Goal: Task Accomplishment & Management: Manage account settings

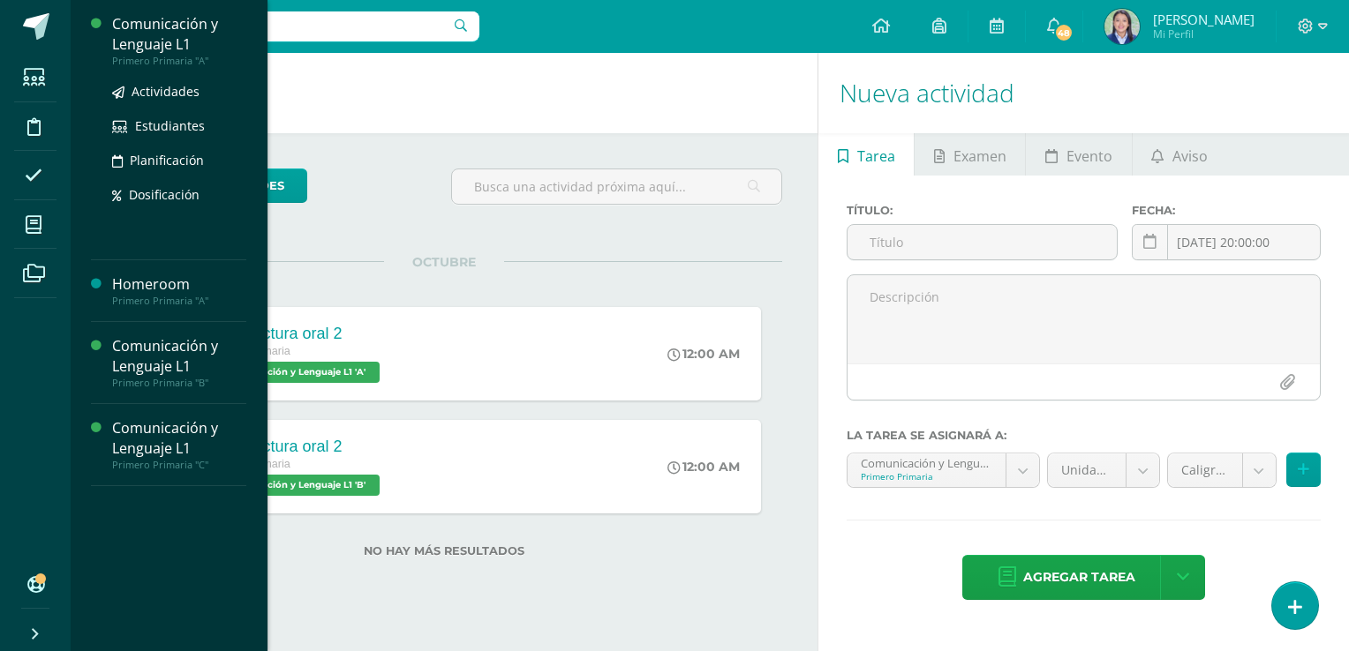
click at [181, 41] on div "Comunicación y Lenguaje L1" at bounding box center [179, 34] width 134 height 41
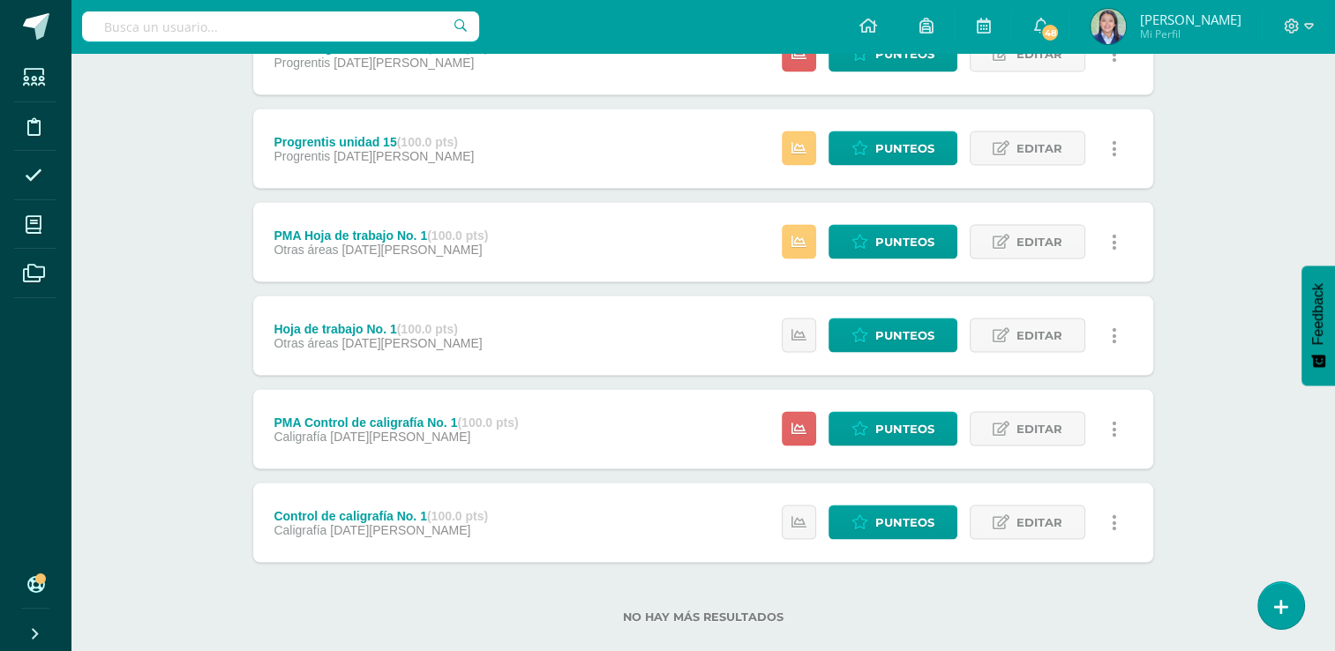
scroll to position [3301, 0]
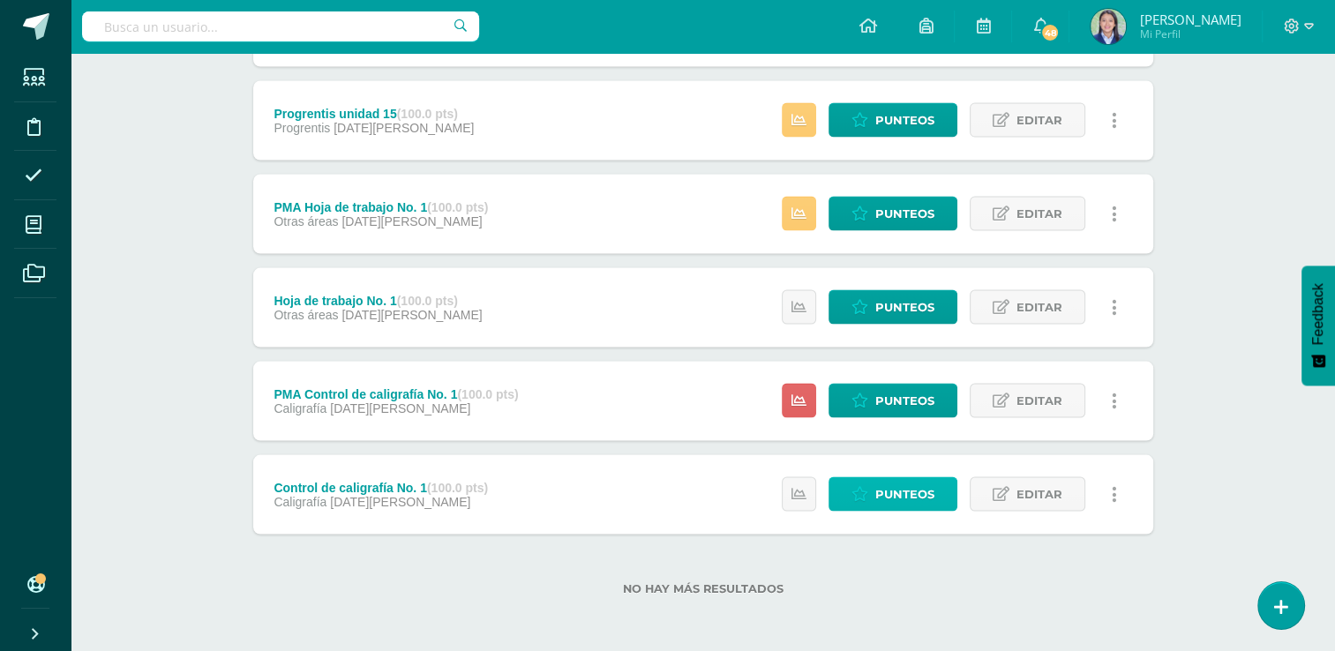
click at [912, 503] on span "Punteos" at bounding box center [905, 493] width 59 height 33
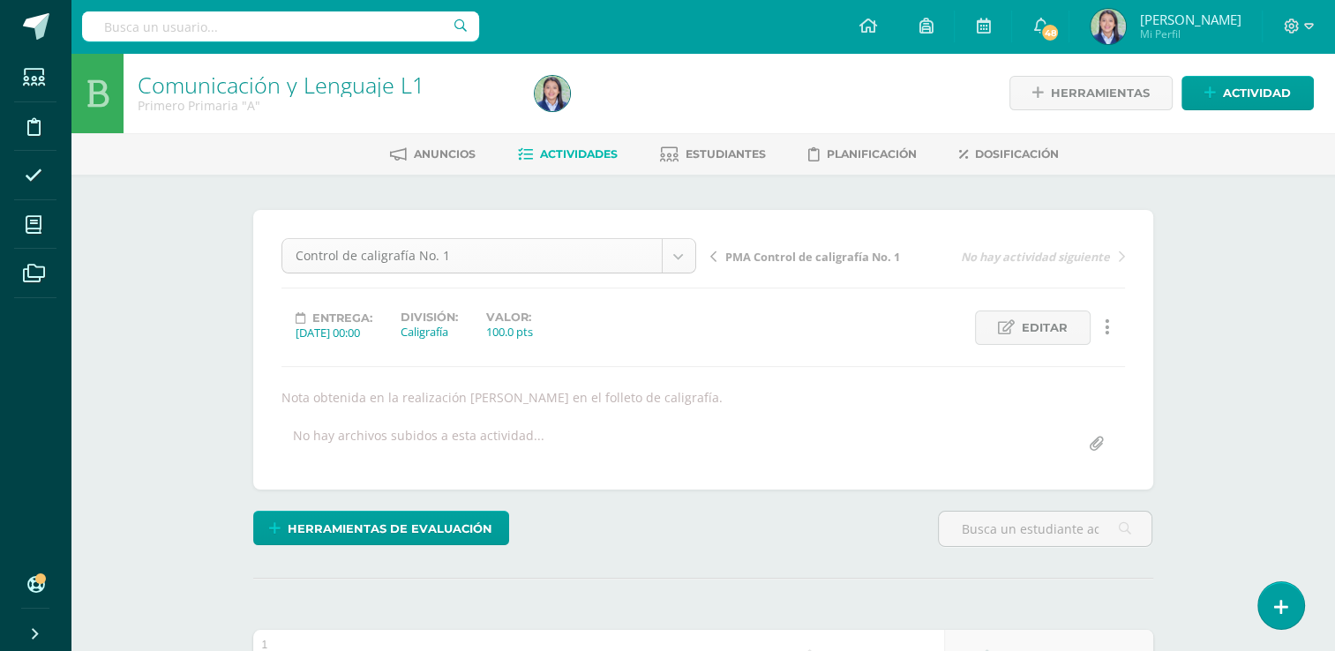
scroll to position [1124, 0]
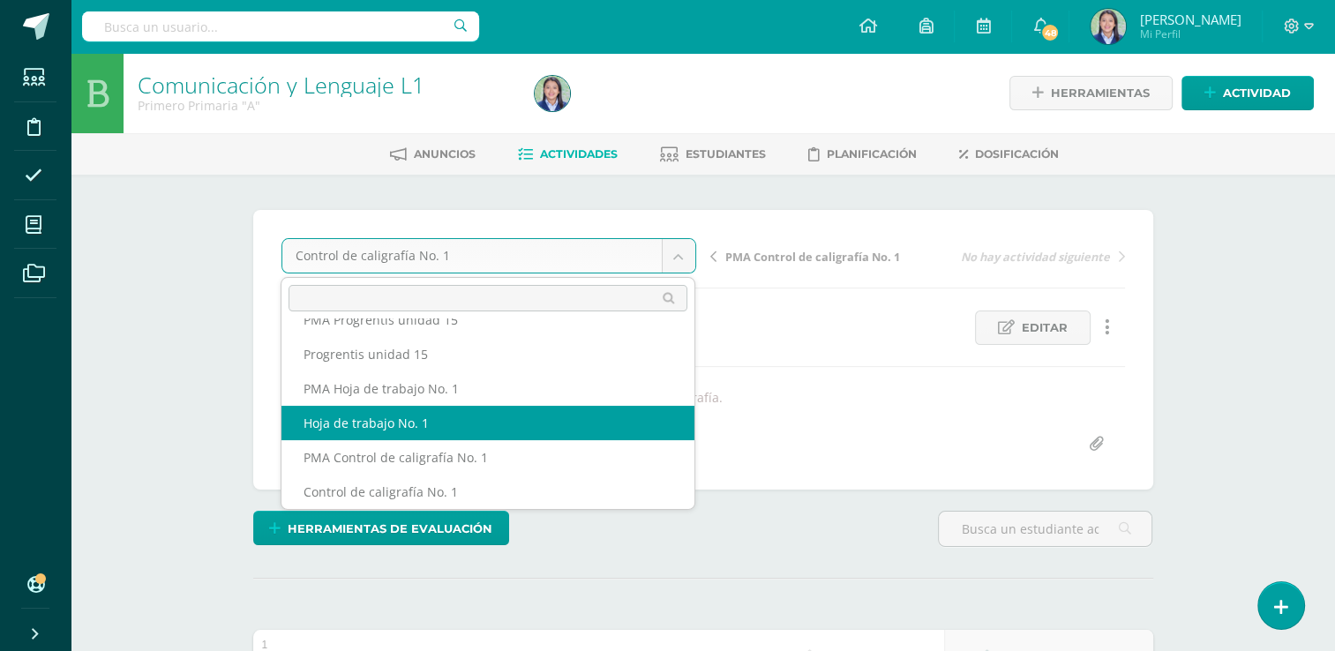
select select "/dashboard/teacher/grade-activity/264928/"
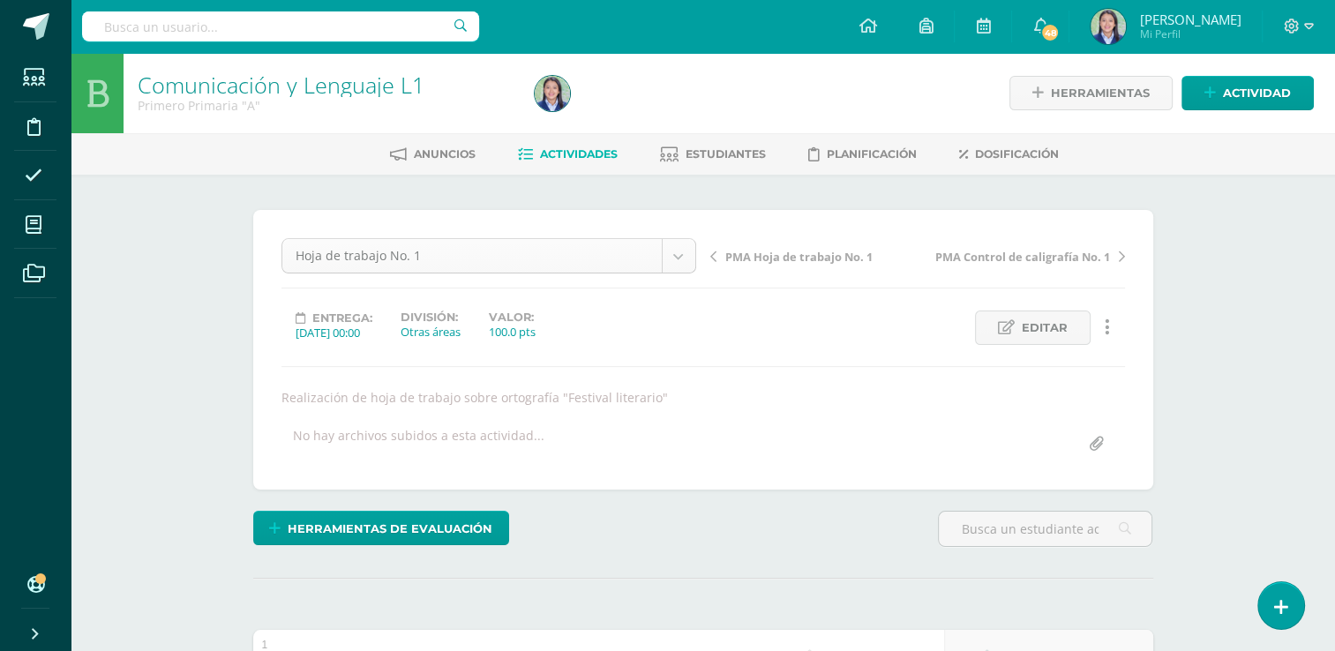
scroll to position [1056, 0]
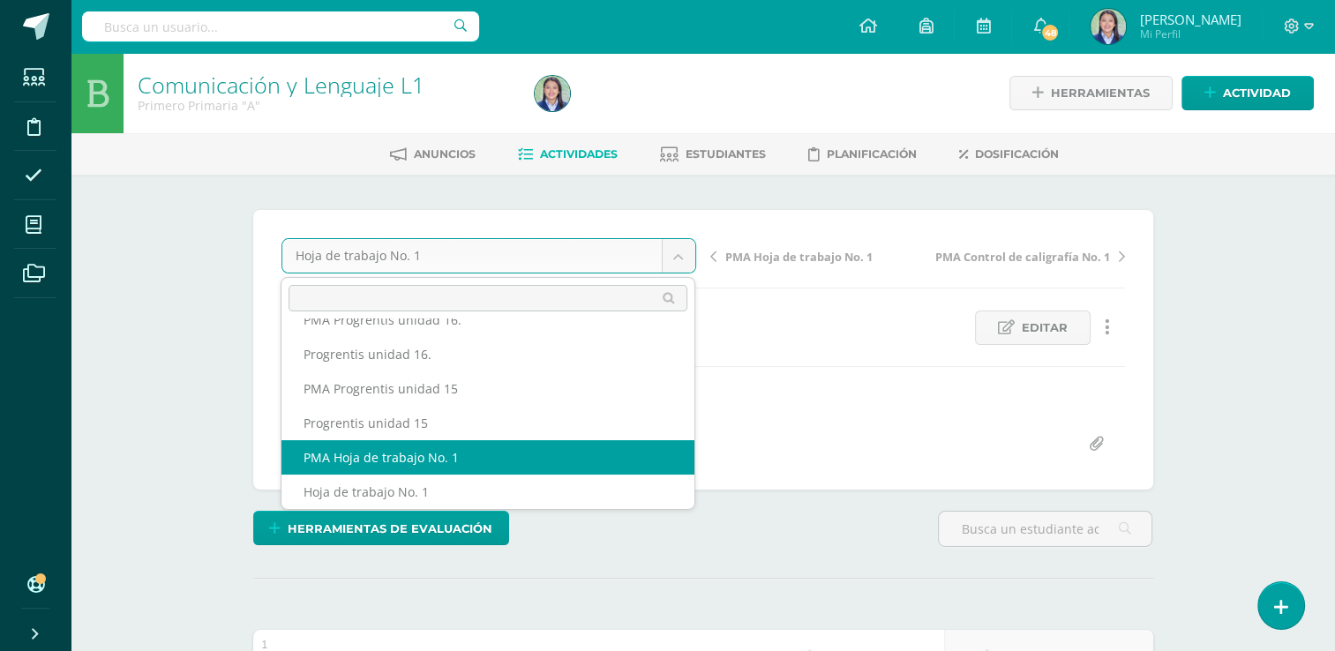
select select "/dashboard/teacher/grade-activity/264931/"
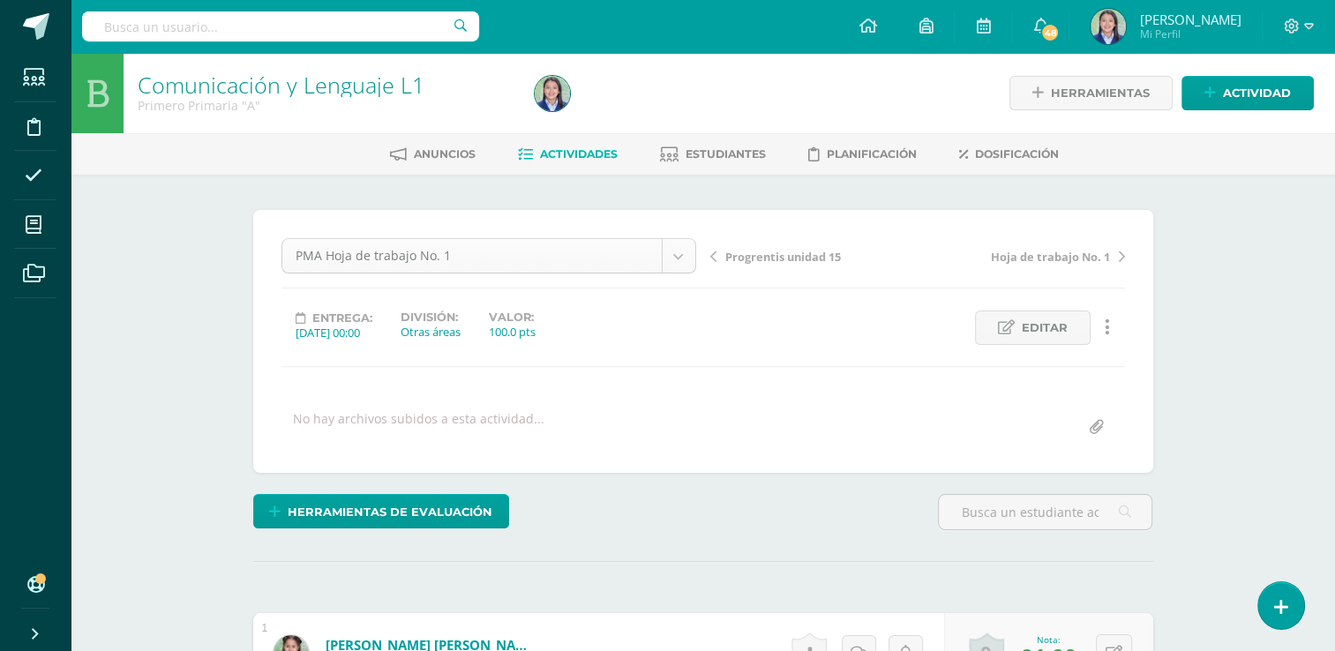
scroll to position [1020, 0]
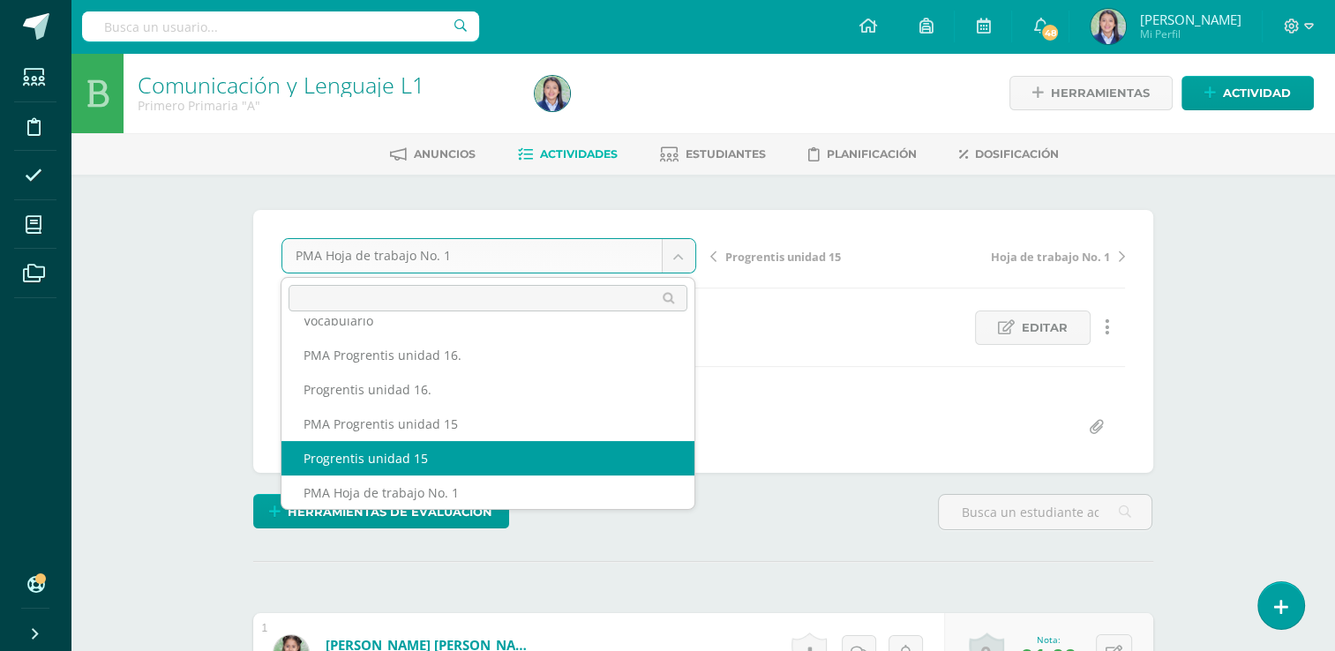
select select "/dashboard/teacher/grade-activity/264281/"
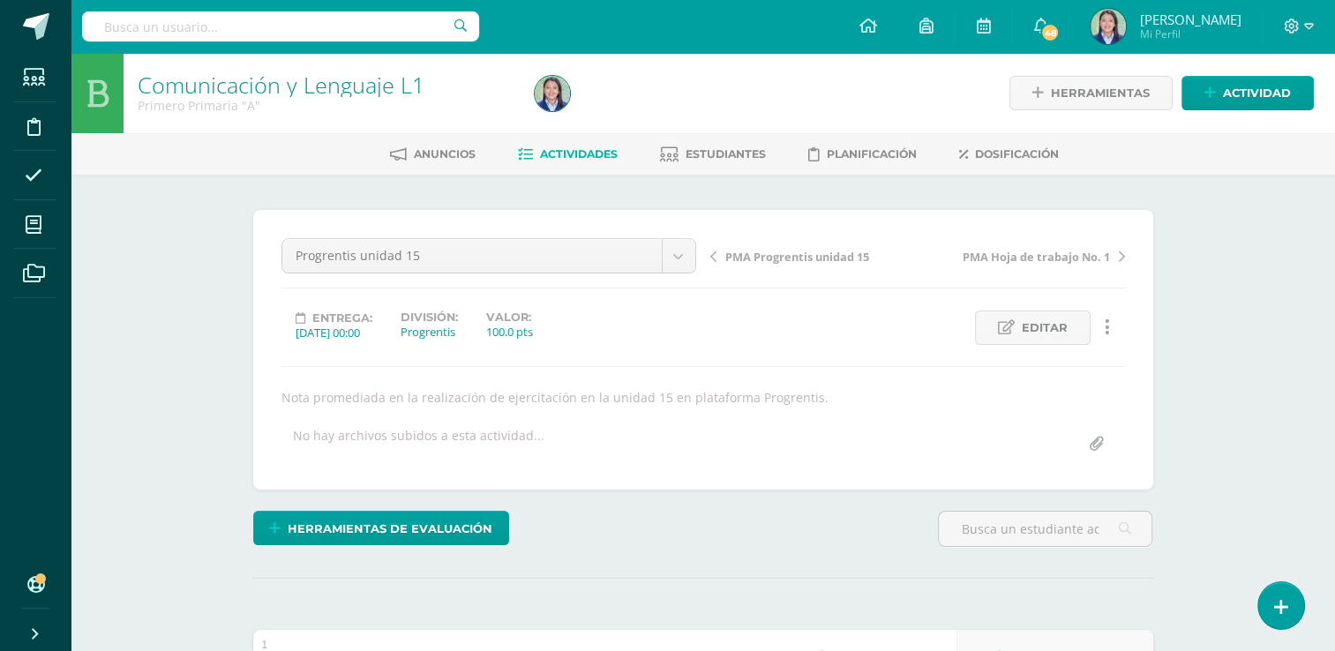
scroll to position [1, 0]
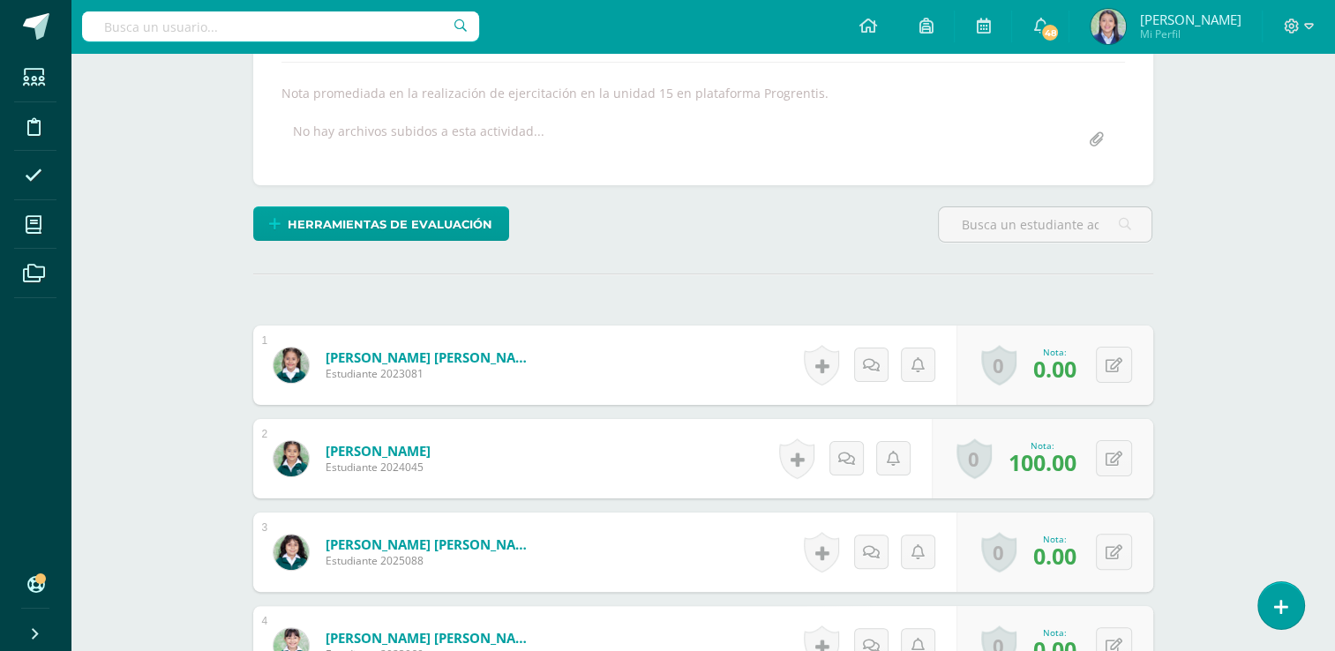
scroll to position [0, 0]
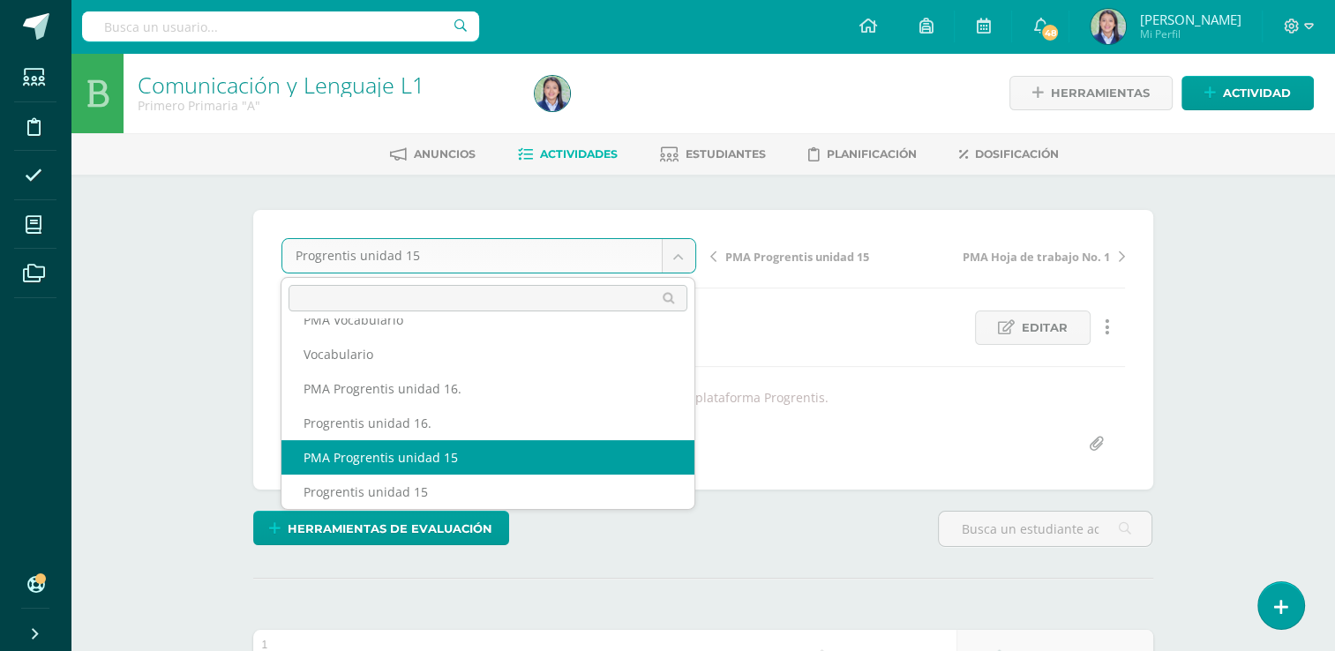
select select "/dashboard/teacher/grade-activity/264284/"
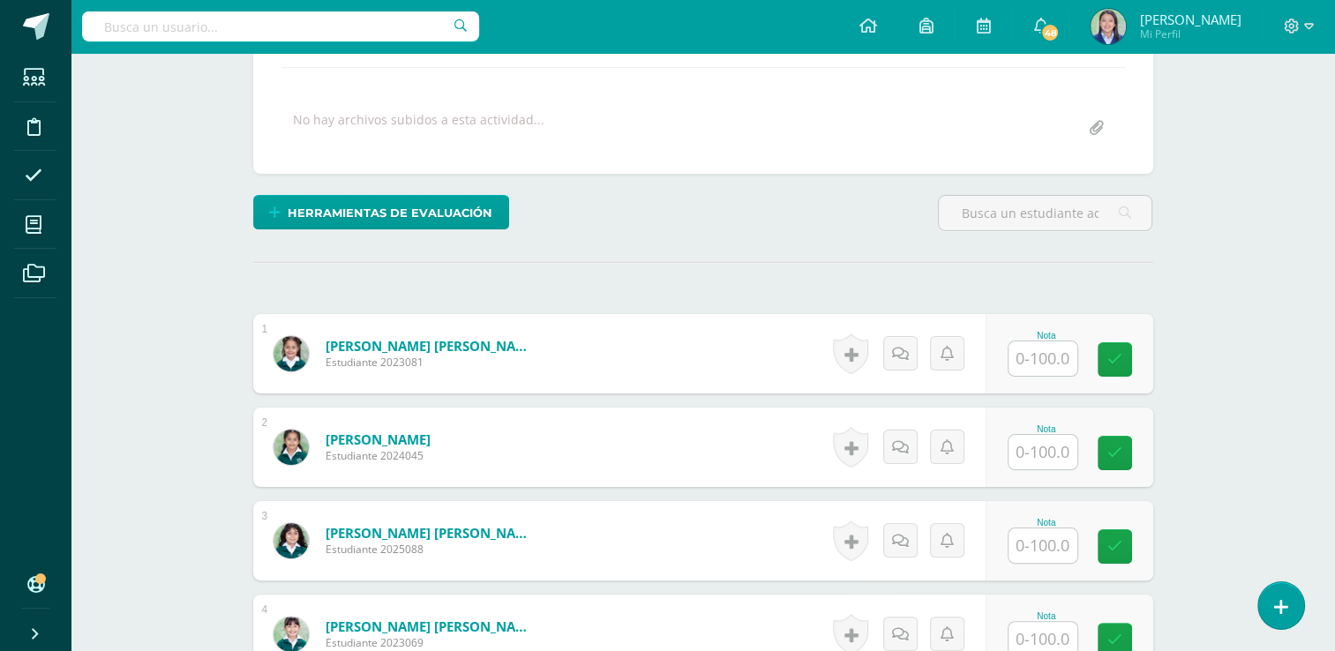
scroll to position [324, 0]
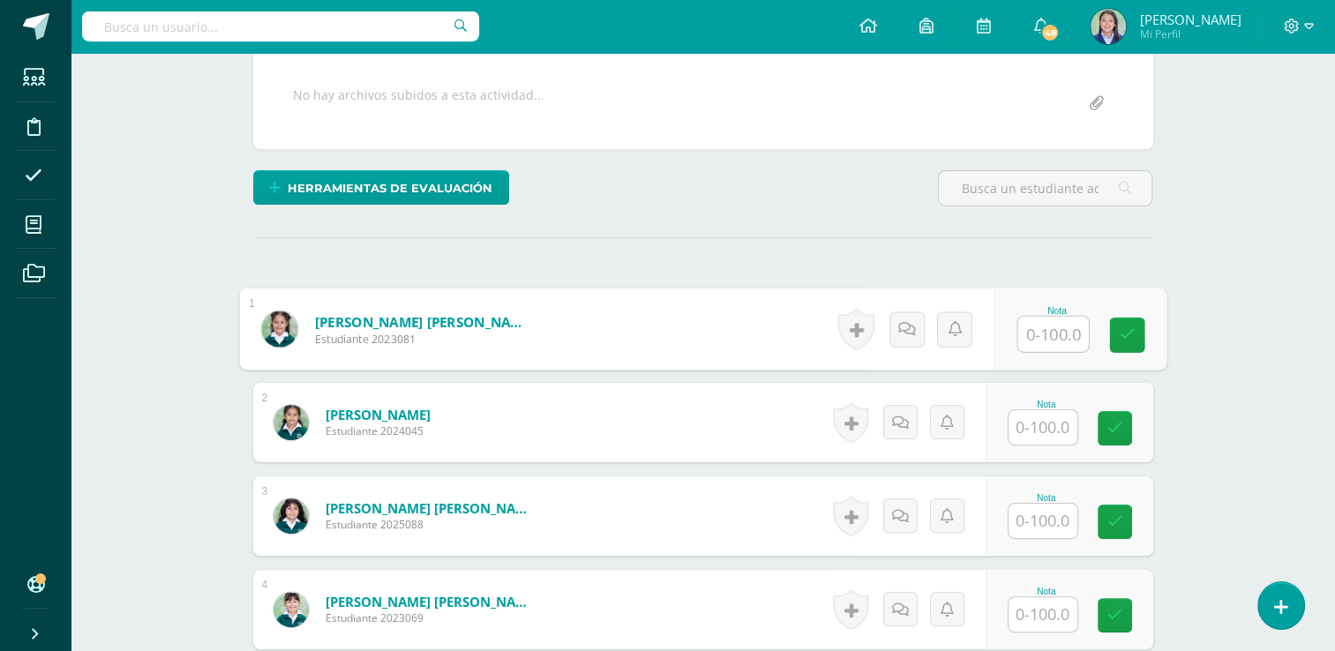
click at [1057, 334] on input "text" at bounding box center [1053, 334] width 71 height 35
type input "88"
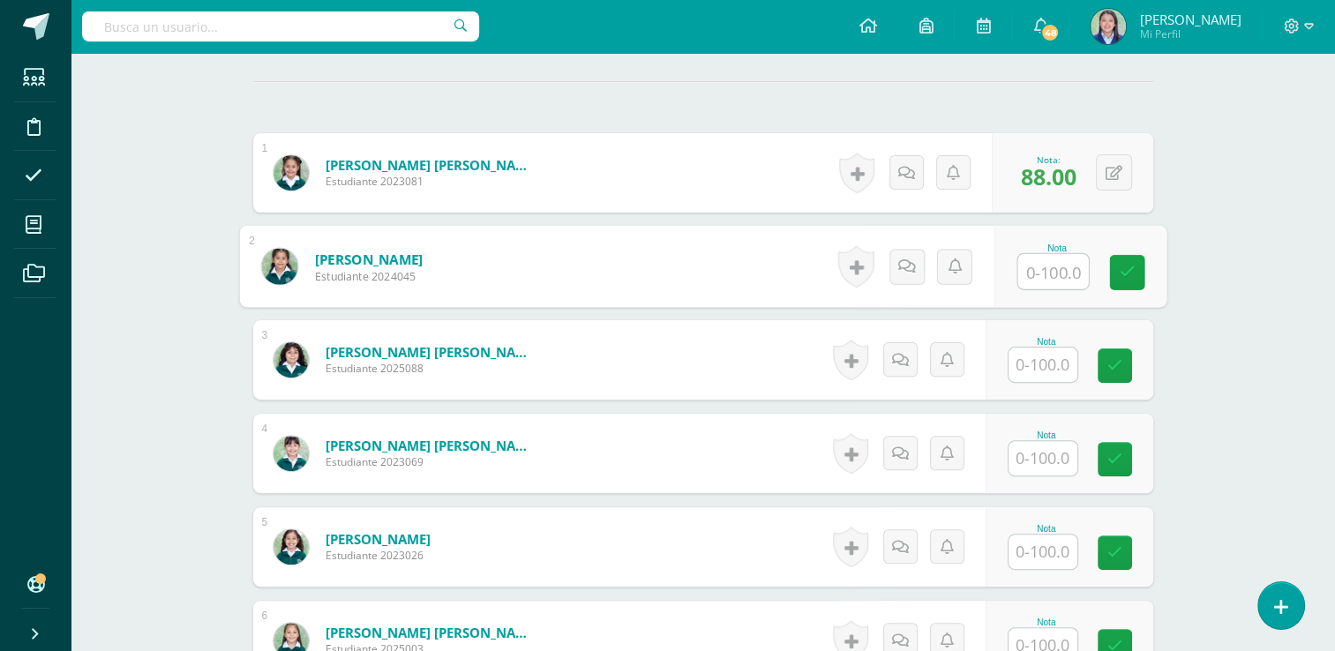
scroll to position [513, 0]
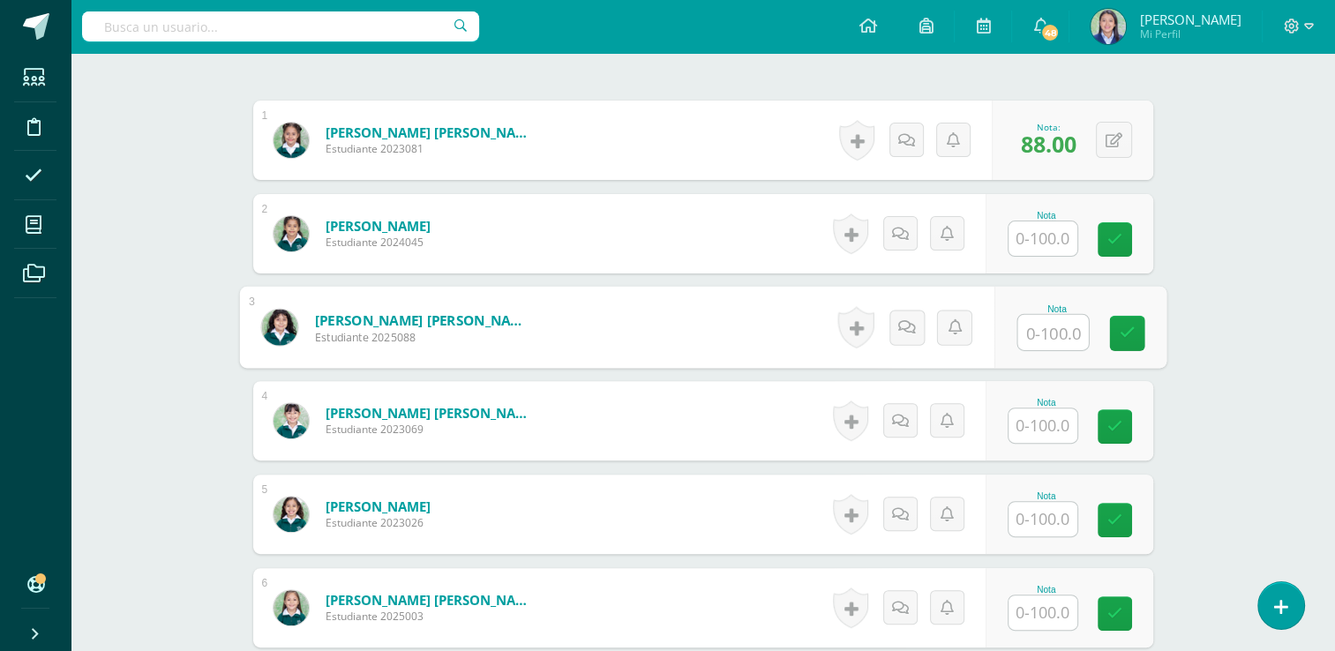
click at [1052, 334] on input "text" at bounding box center [1053, 332] width 71 height 35
type input "95"
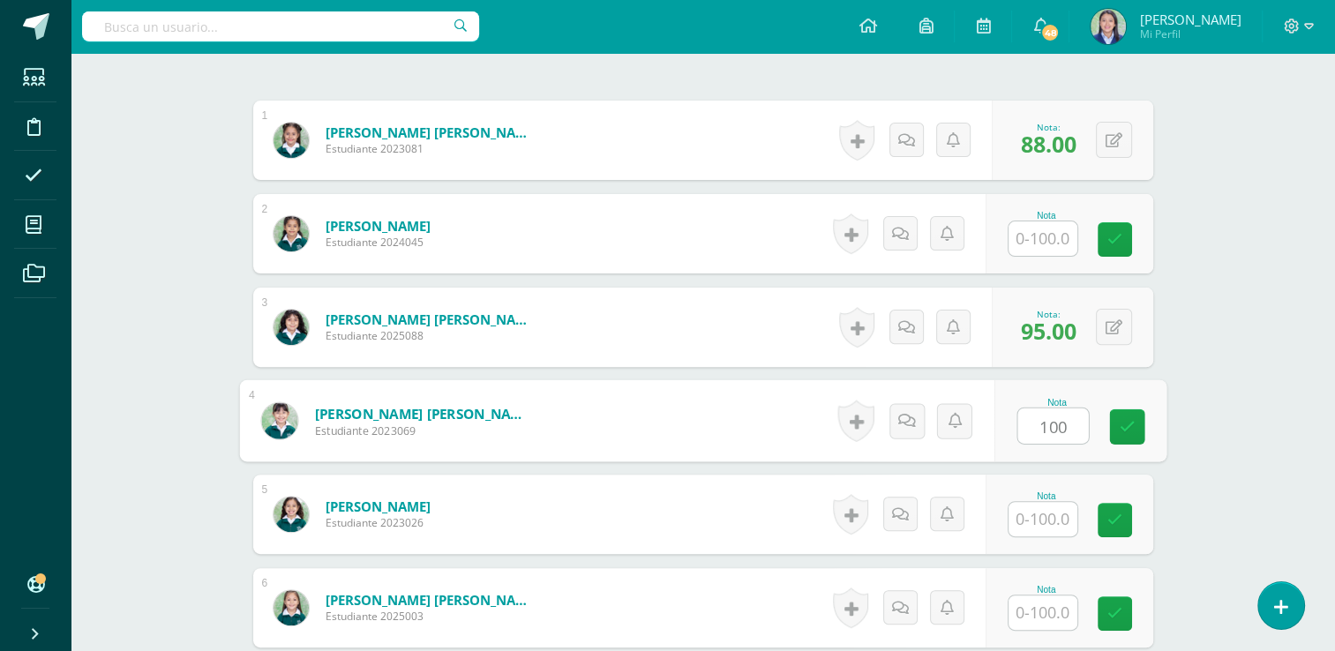
type input "100"
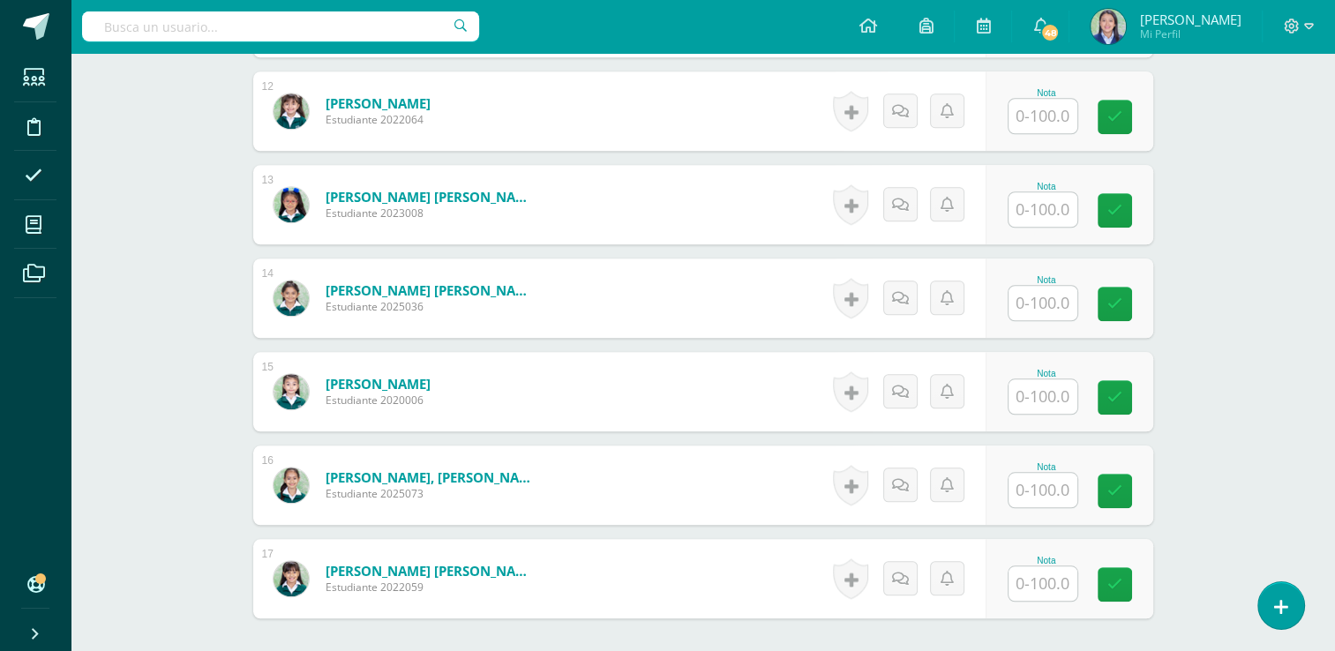
scroll to position [1612, 0]
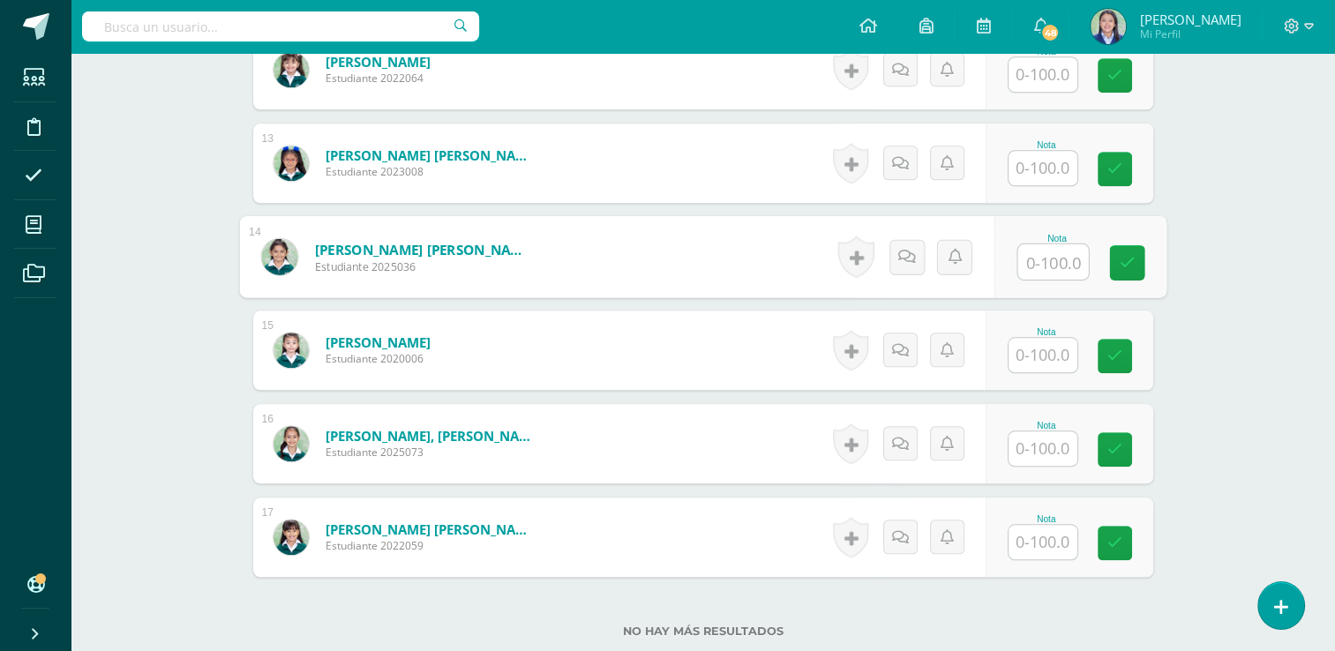
click at [1046, 260] on input "text" at bounding box center [1053, 261] width 71 height 35
type input "100"
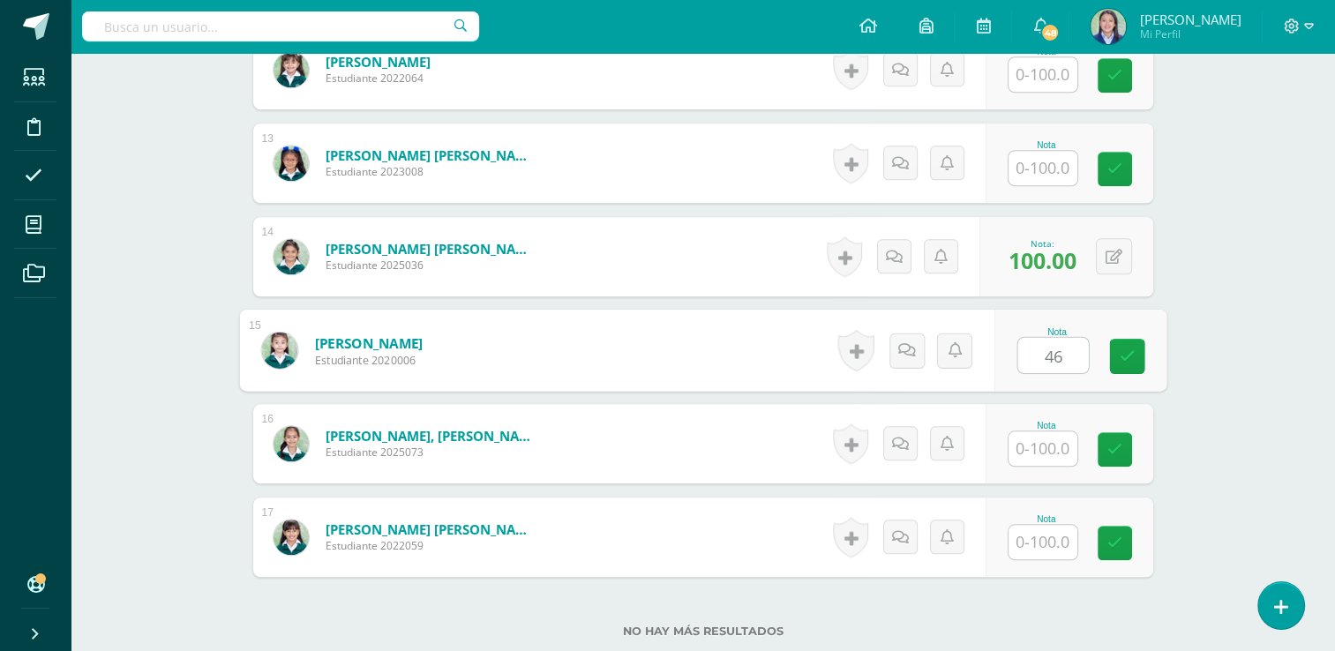
type input "46"
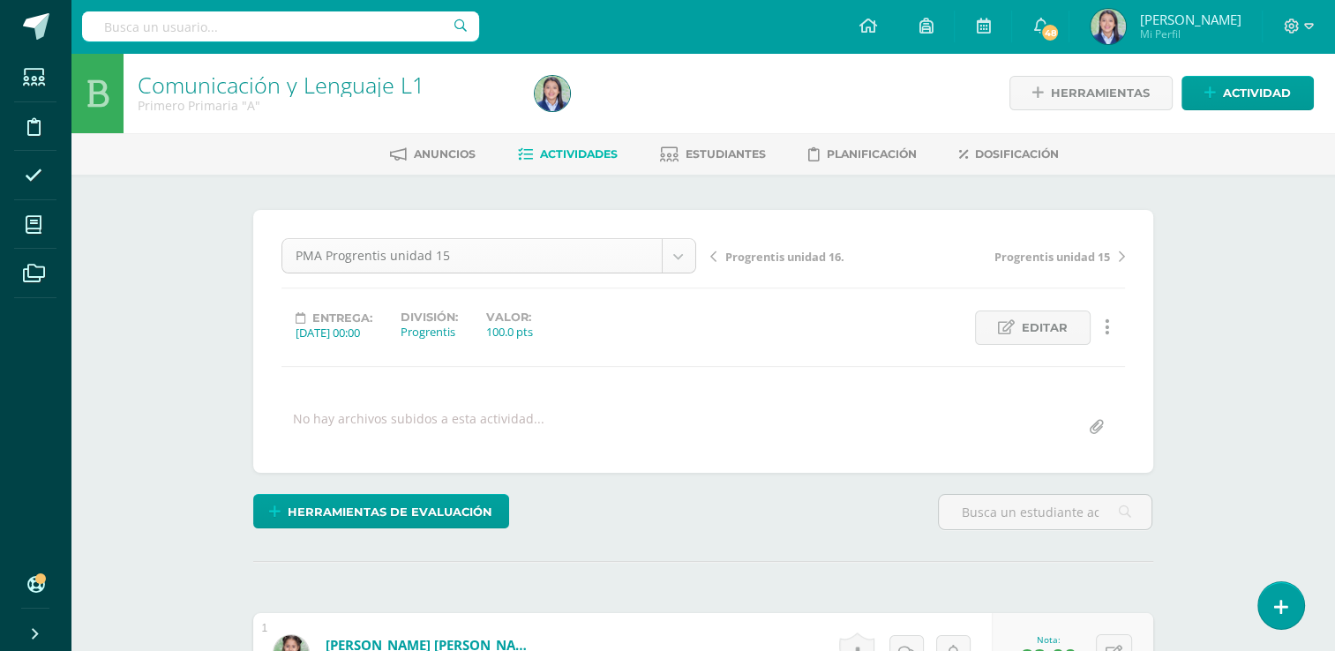
scroll to position [952, 0]
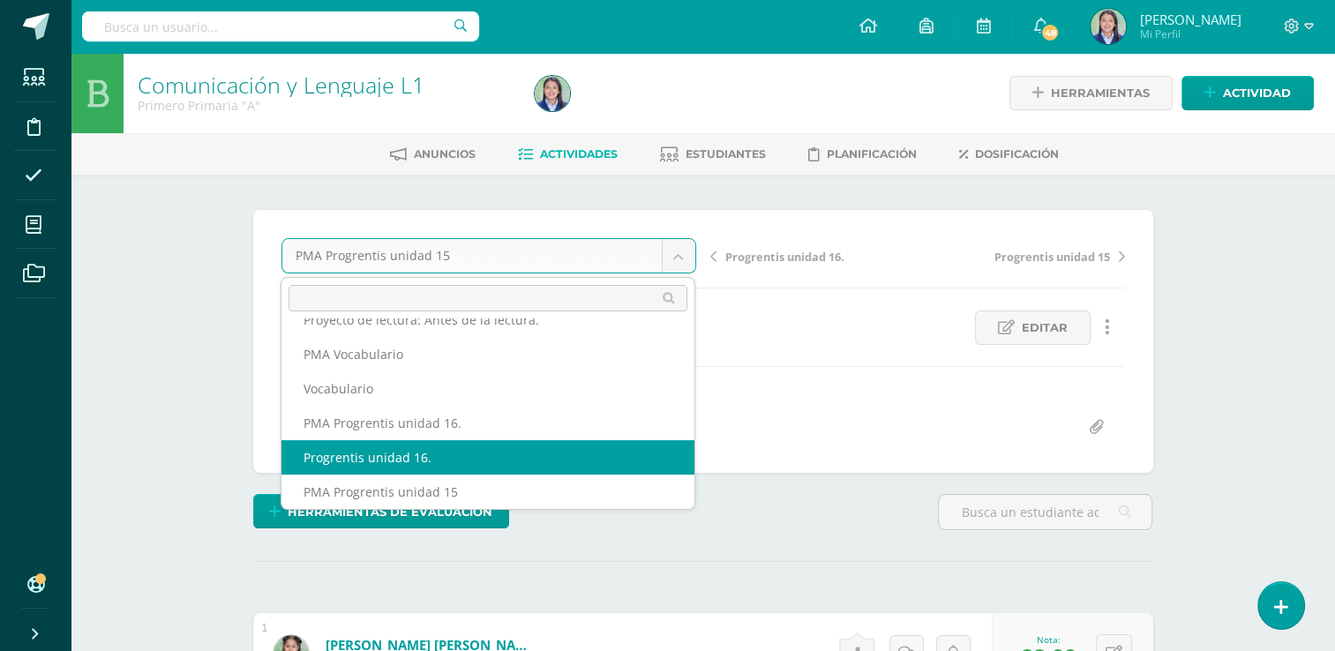
select select "/dashboard/teacher/grade-activity/264293/"
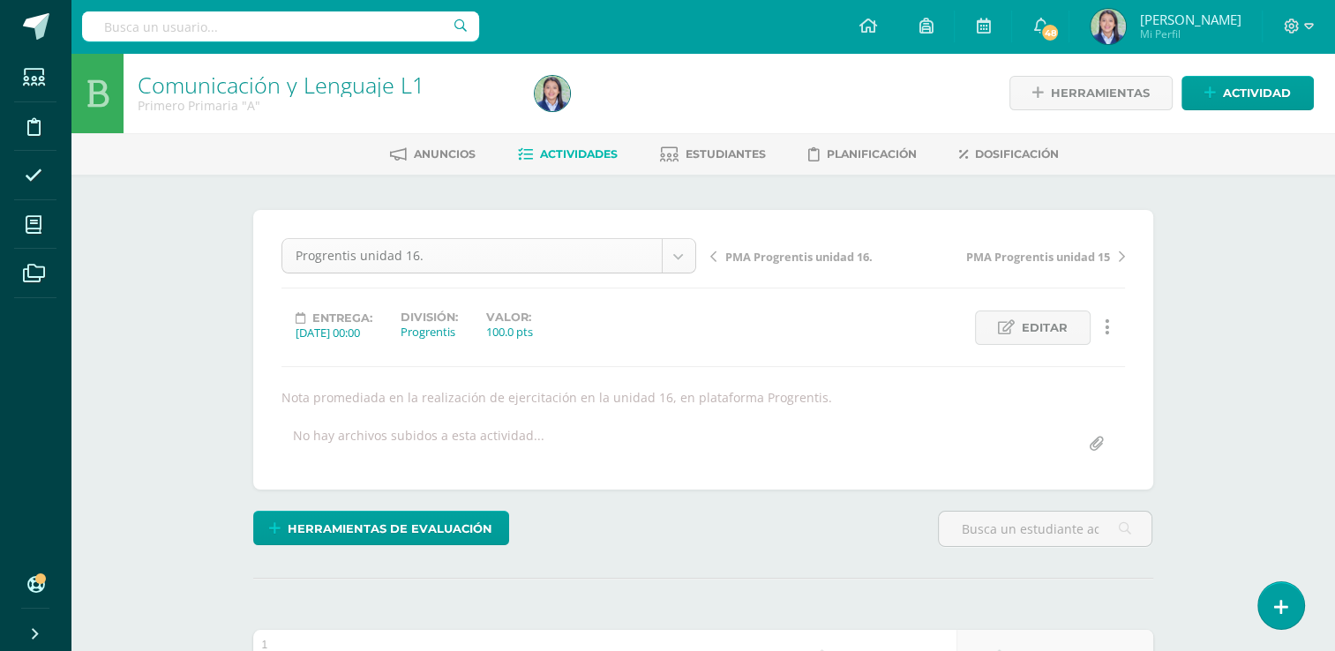
scroll to position [918, 0]
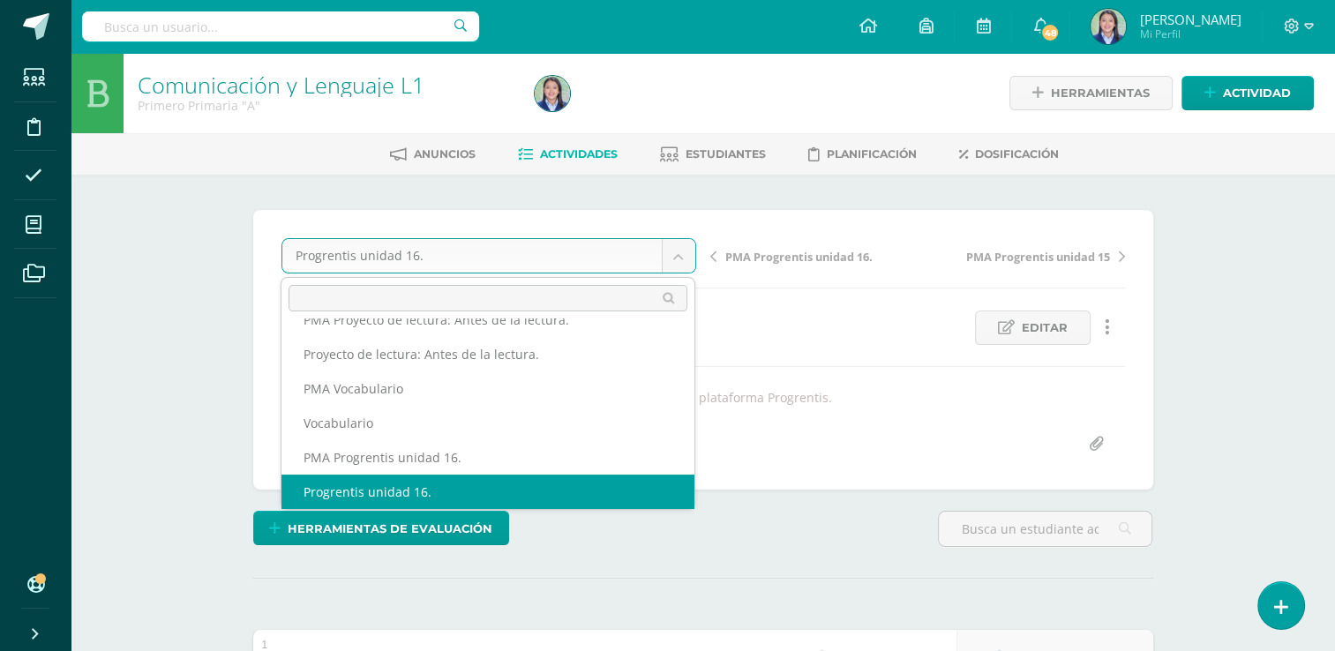
scroll to position [902, 0]
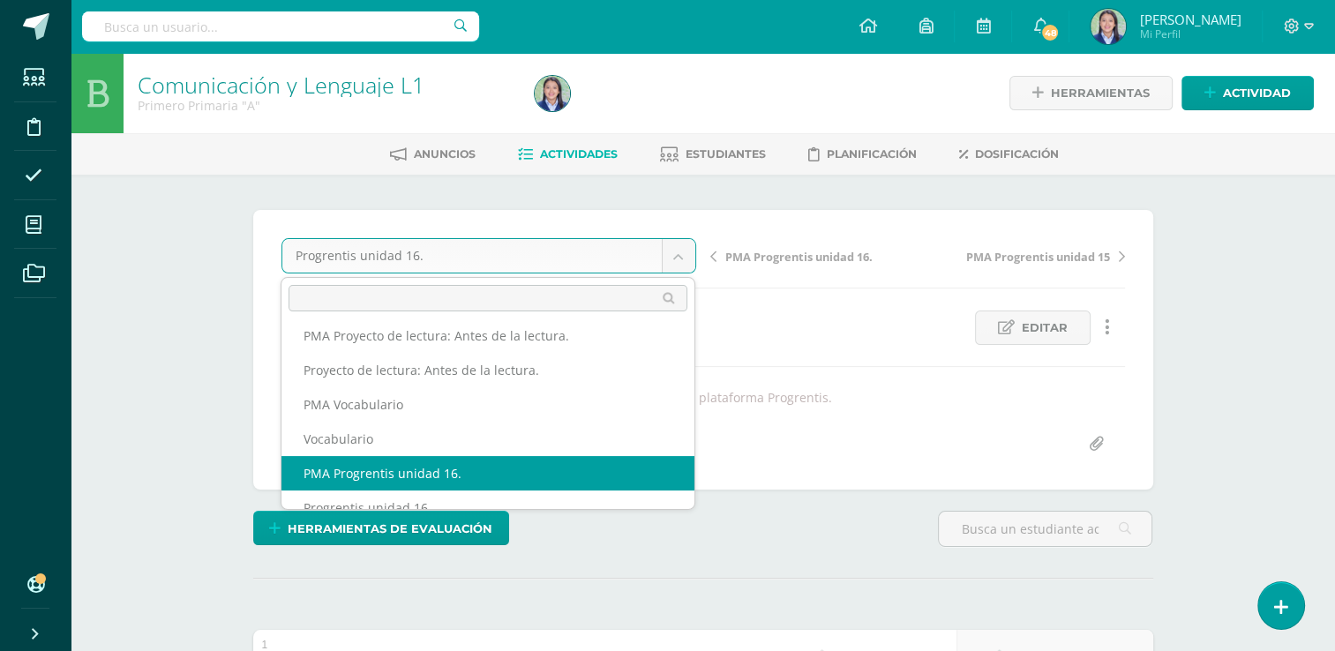
select select "/dashboard/teacher/grade-activity/264296/"
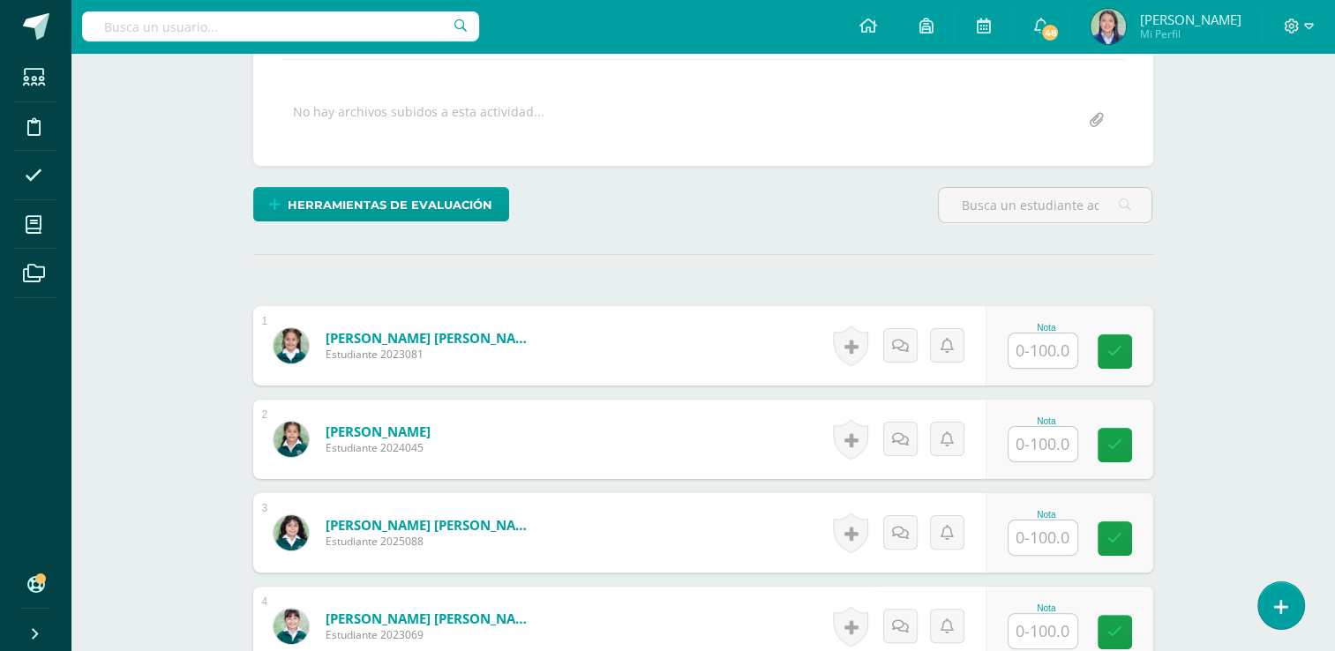
scroll to position [301, 0]
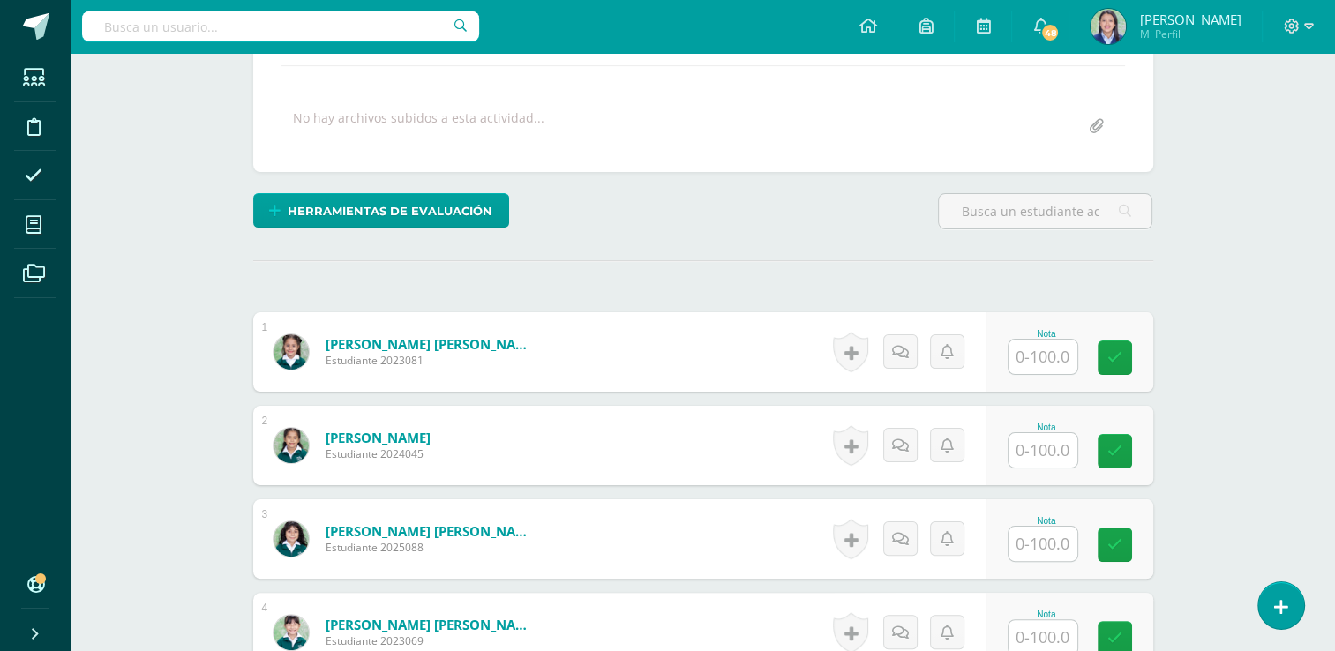
click at [1055, 351] on input "text" at bounding box center [1043, 357] width 69 height 34
type input "96"
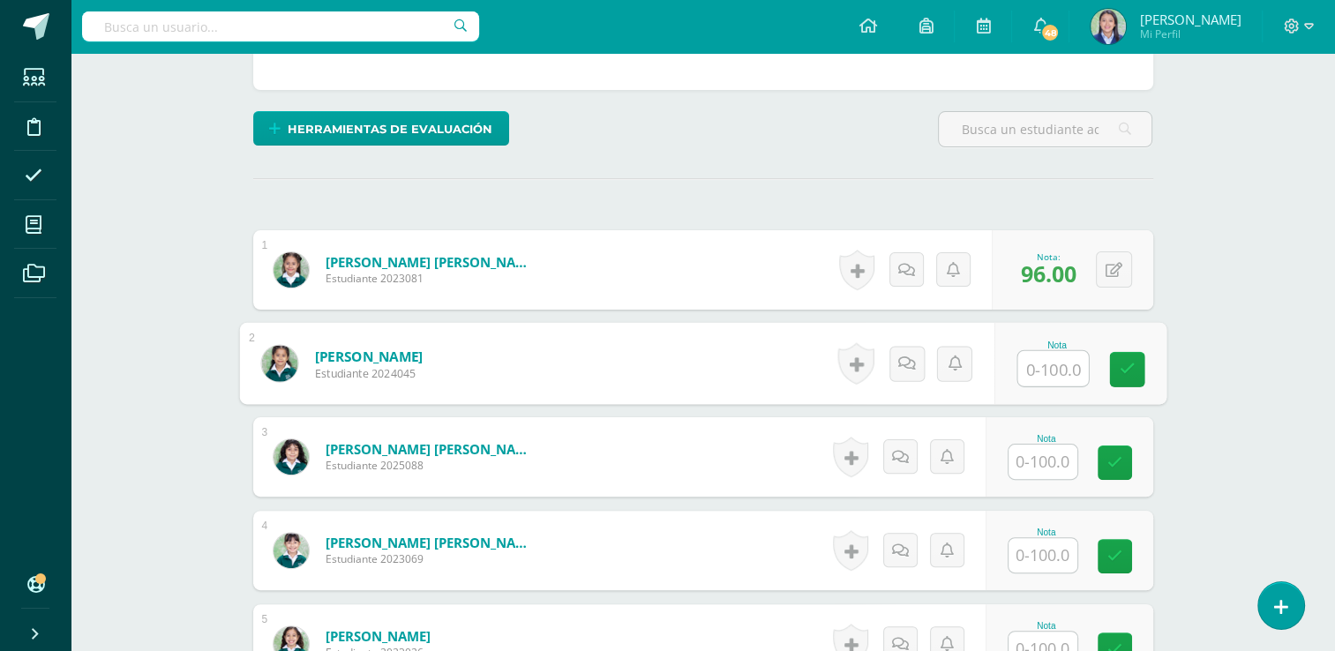
scroll to position [399, 0]
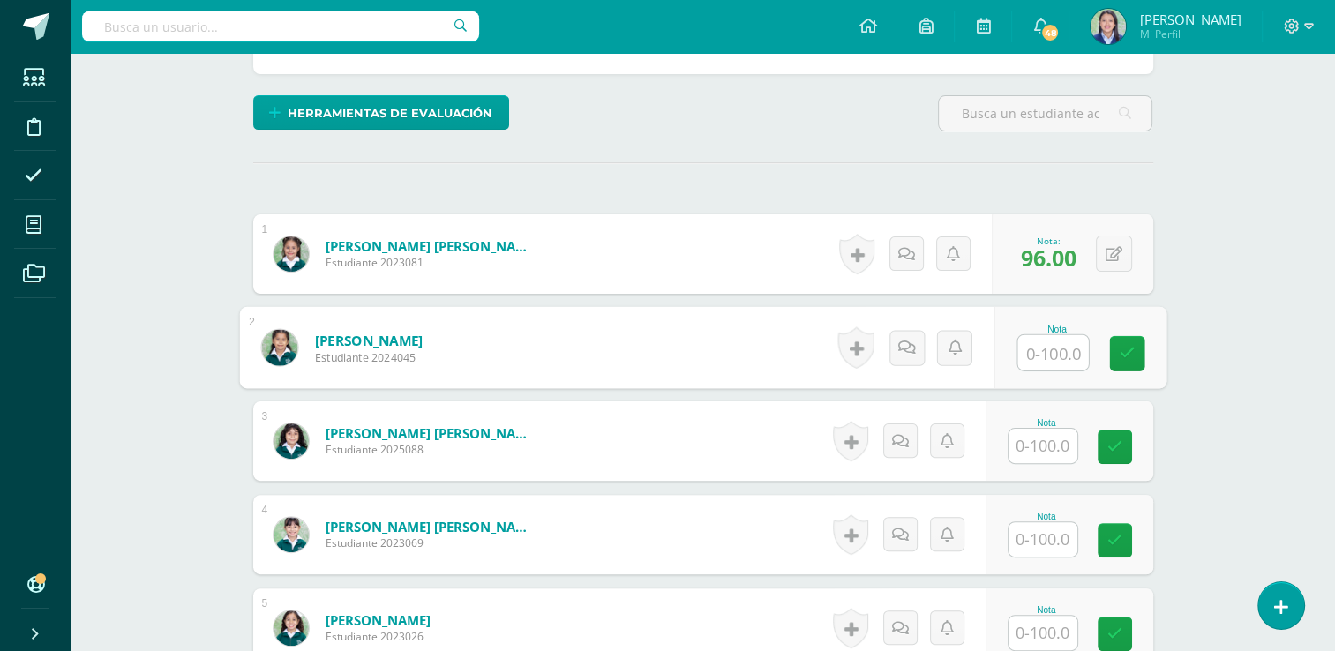
click at [1048, 443] on input "text" at bounding box center [1043, 446] width 69 height 34
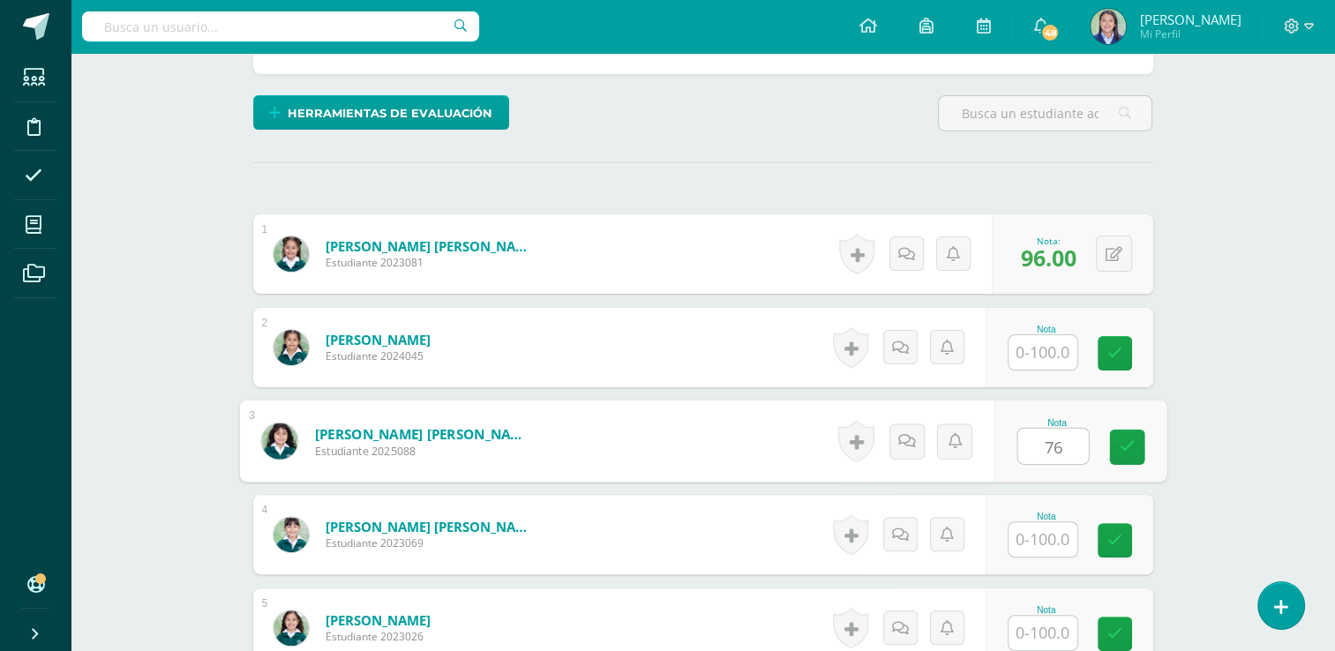
type input "76"
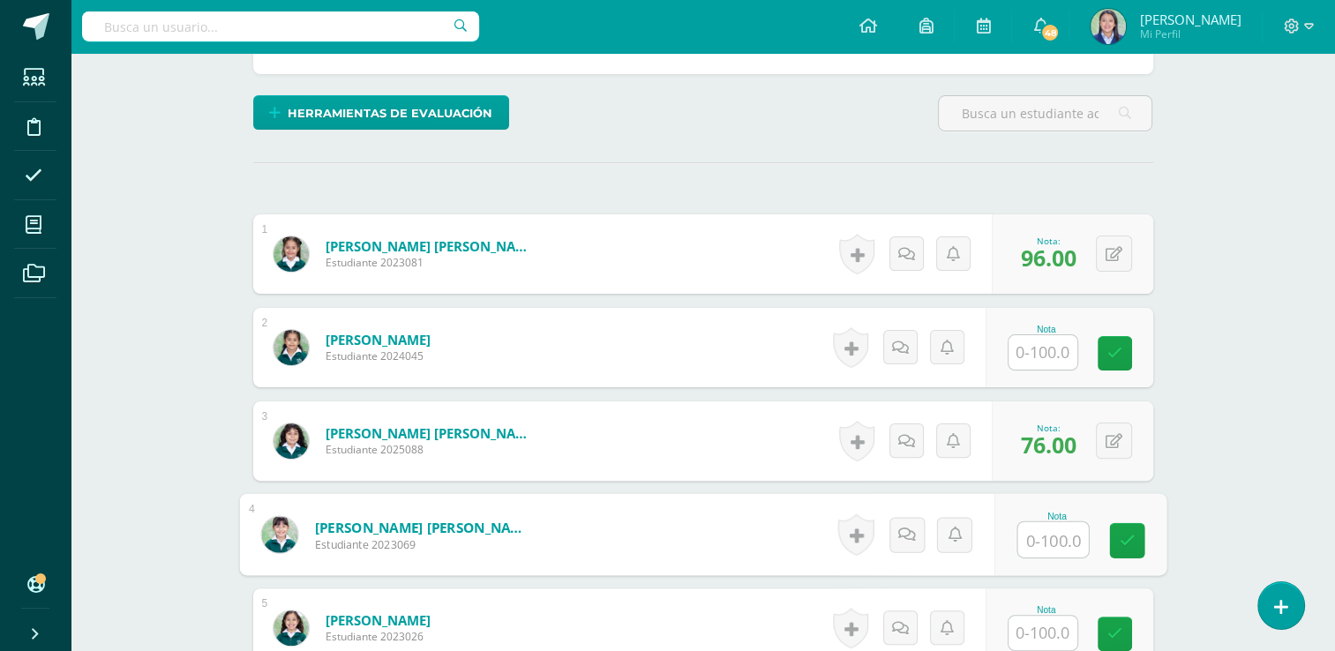
click at [1059, 532] on input "text" at bounding box center [1053, 539] width 71 height 35
type input "92"
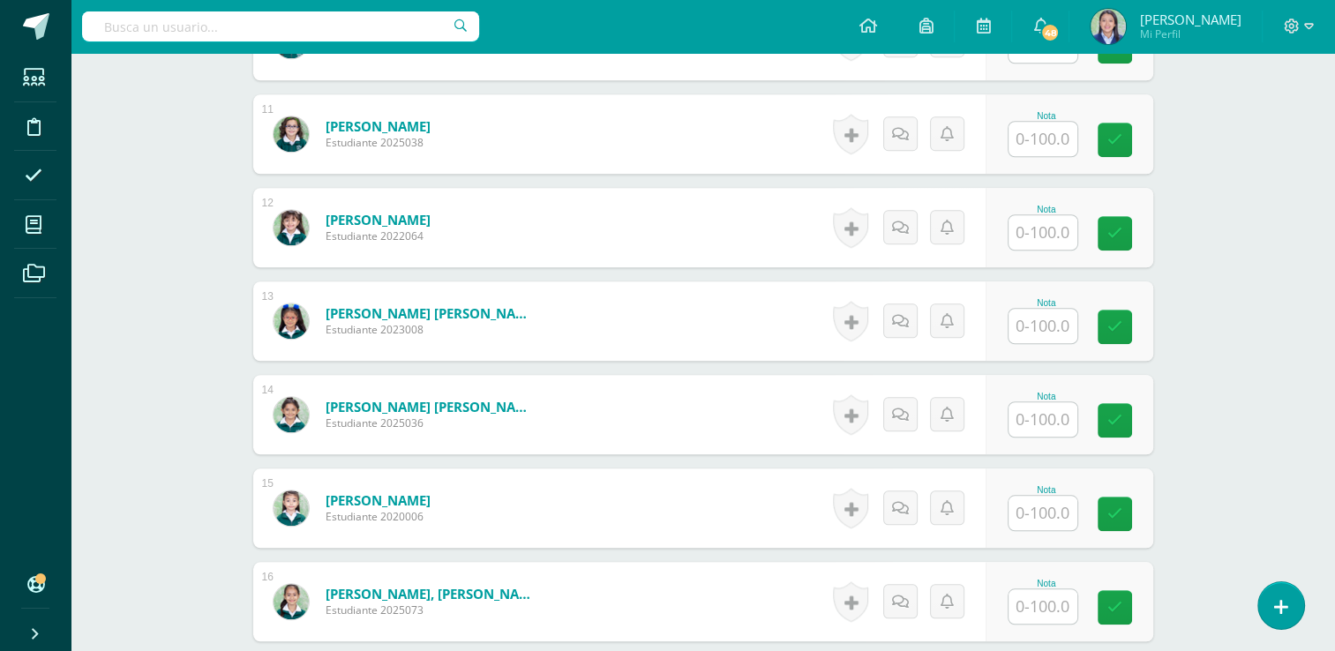
scroll to position [1449, 0]
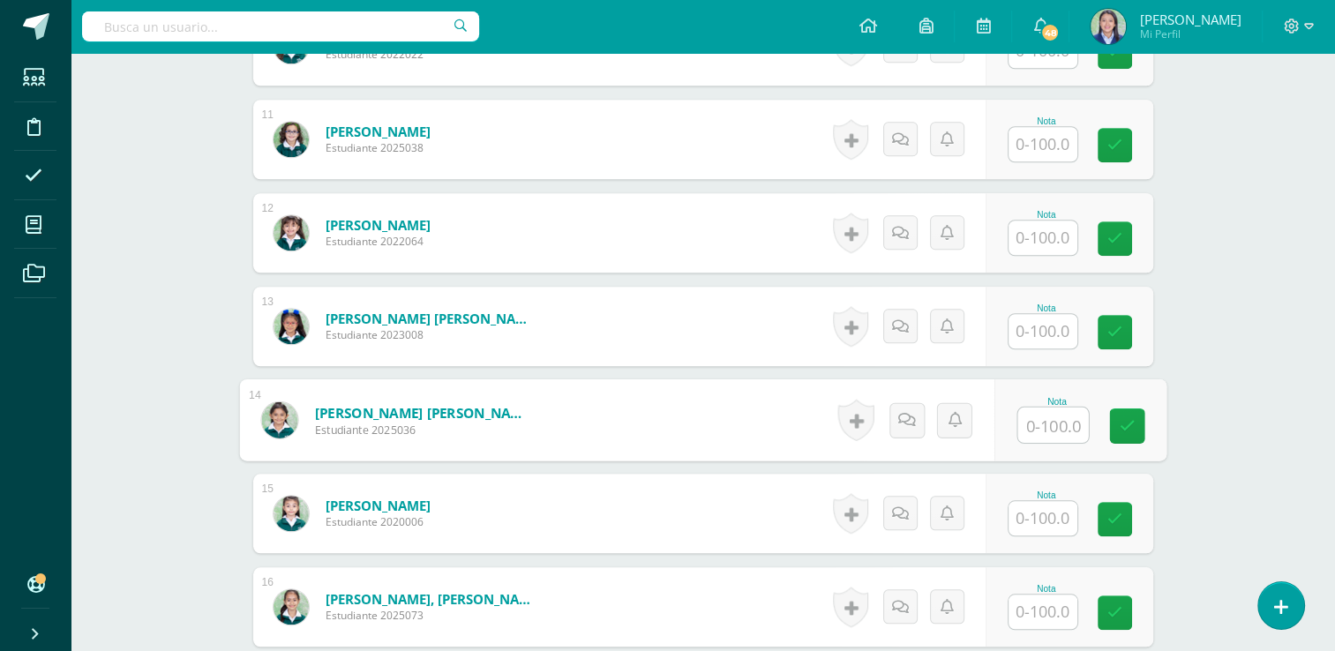
click at [1058, 418] on input "text" at bounding box center [1053, 425] width 71 height 35
type input "68"
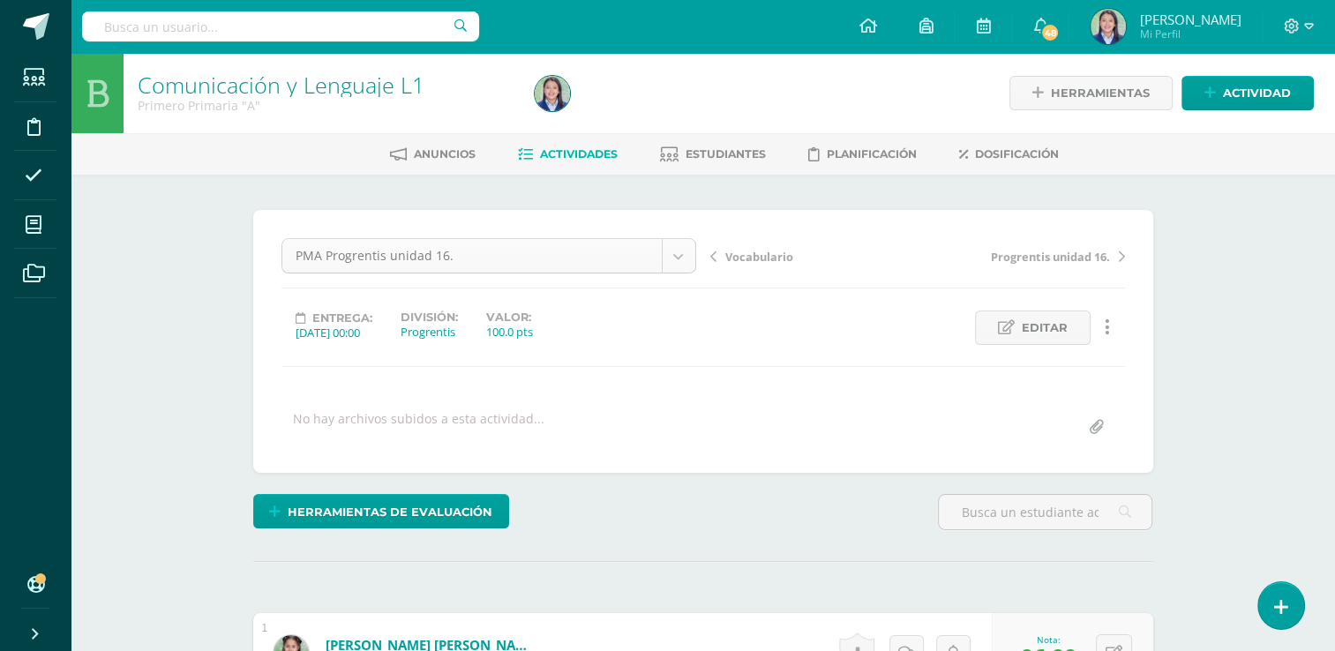
scroll to position [883, 0]
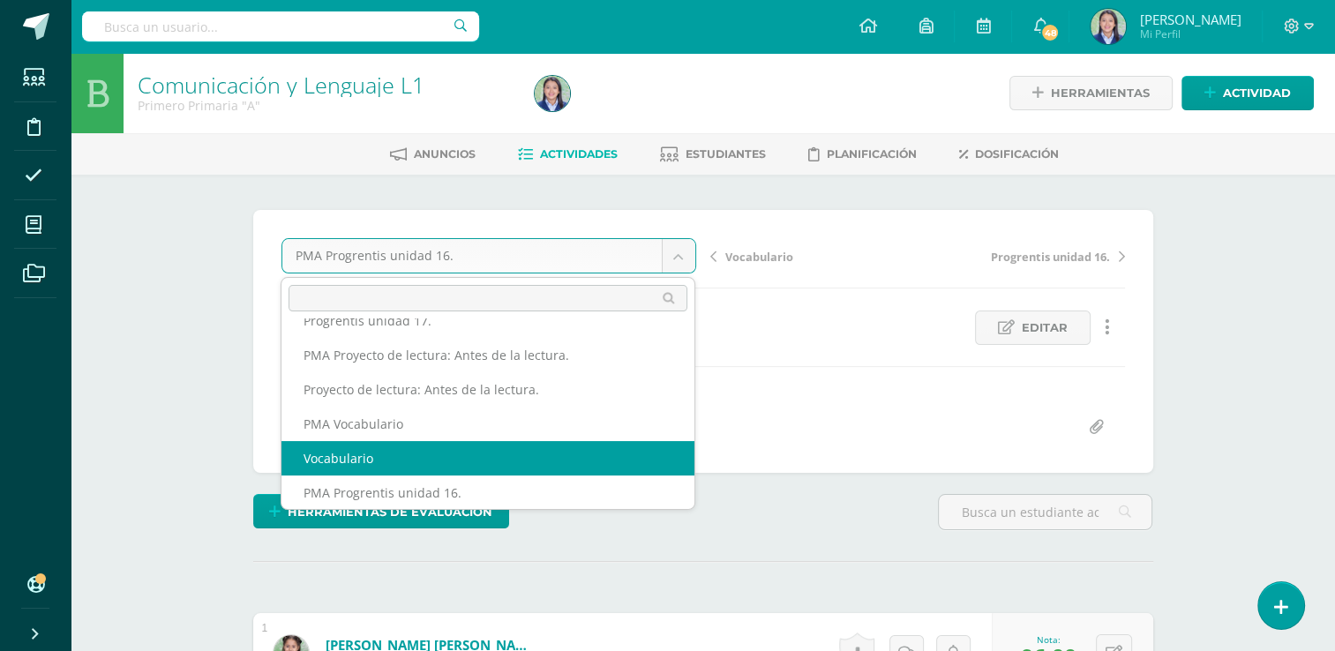
select select "/dashboard/teacher/grade-activity/264935/"
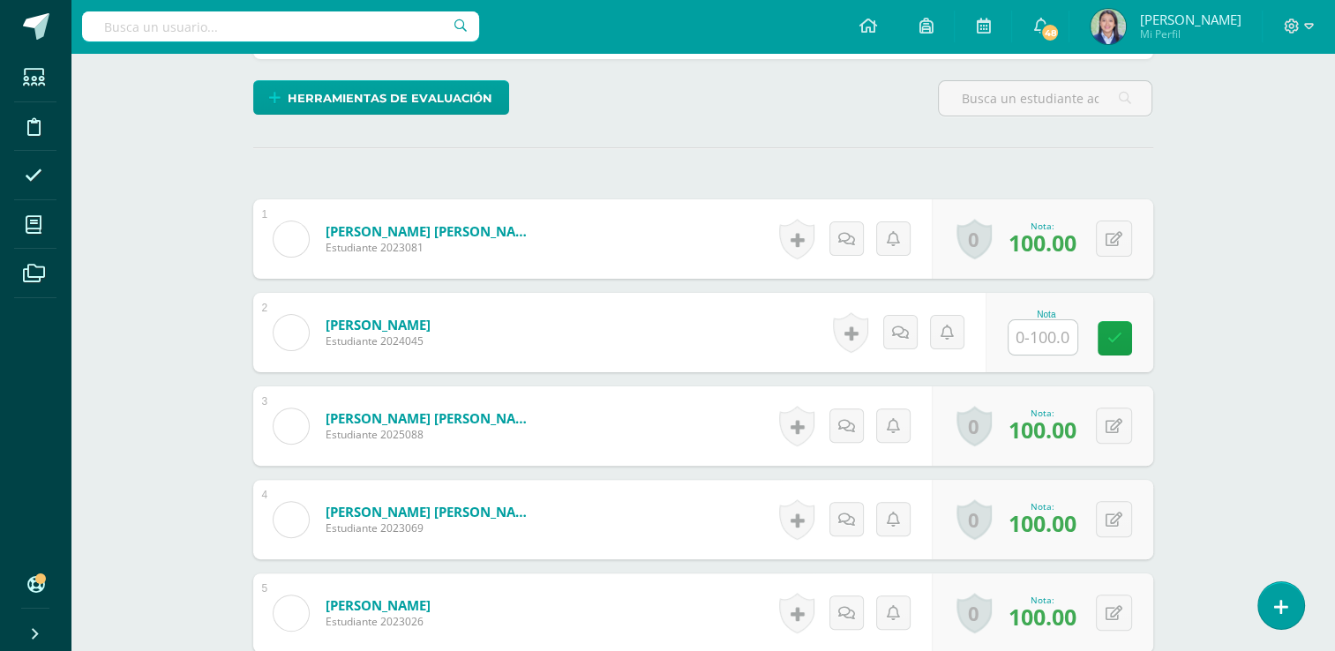
scroll to position [434, 0]
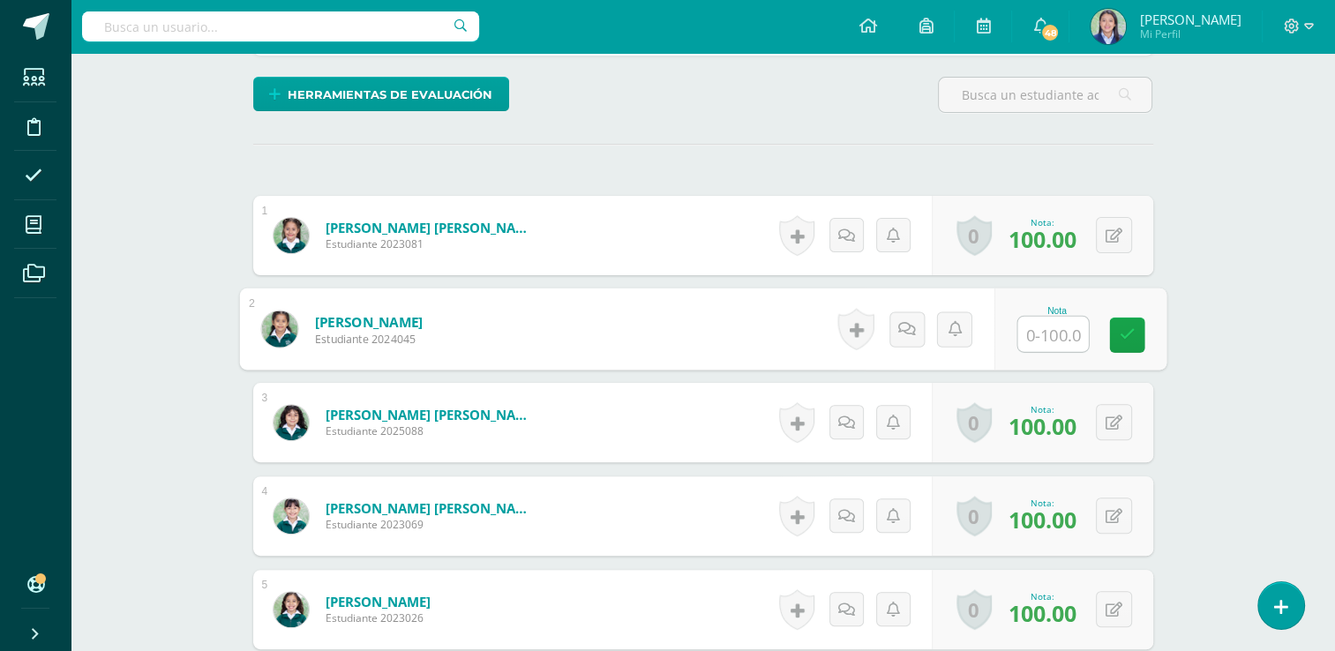
click at [1045, 327] on input "text" at bounding box center [1053, 334] width 71 height 35
type input "36"
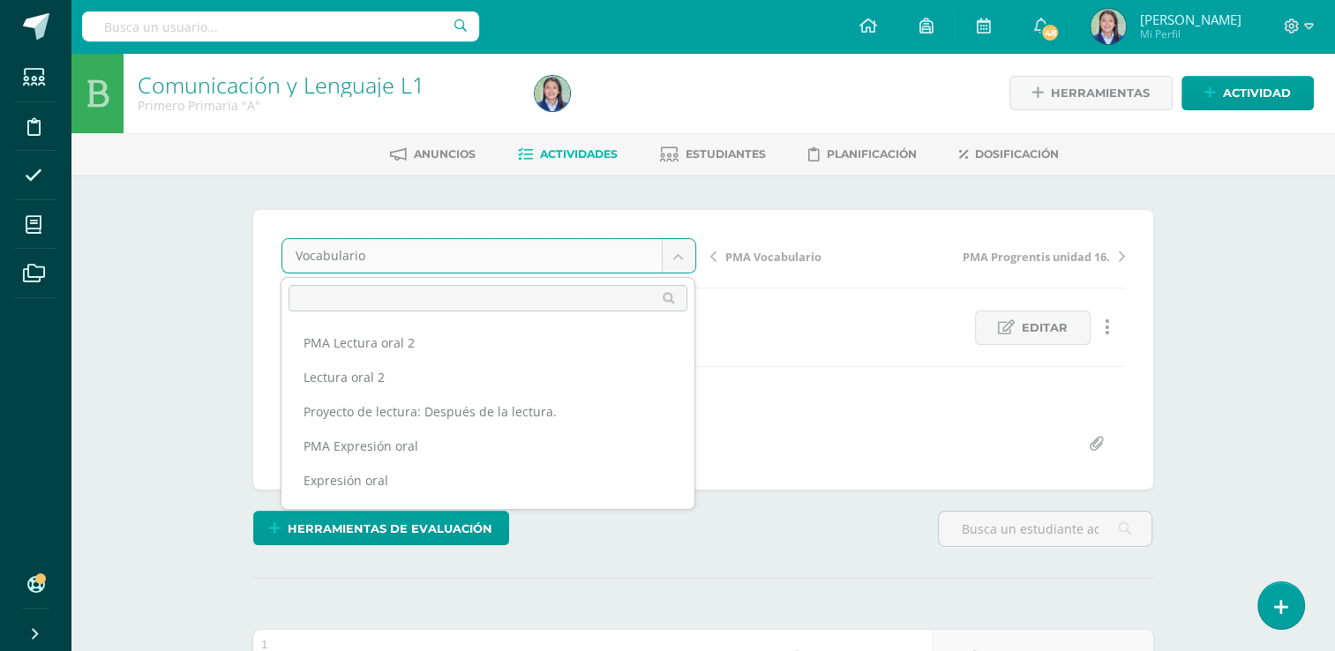
scroll to position [849, 0]
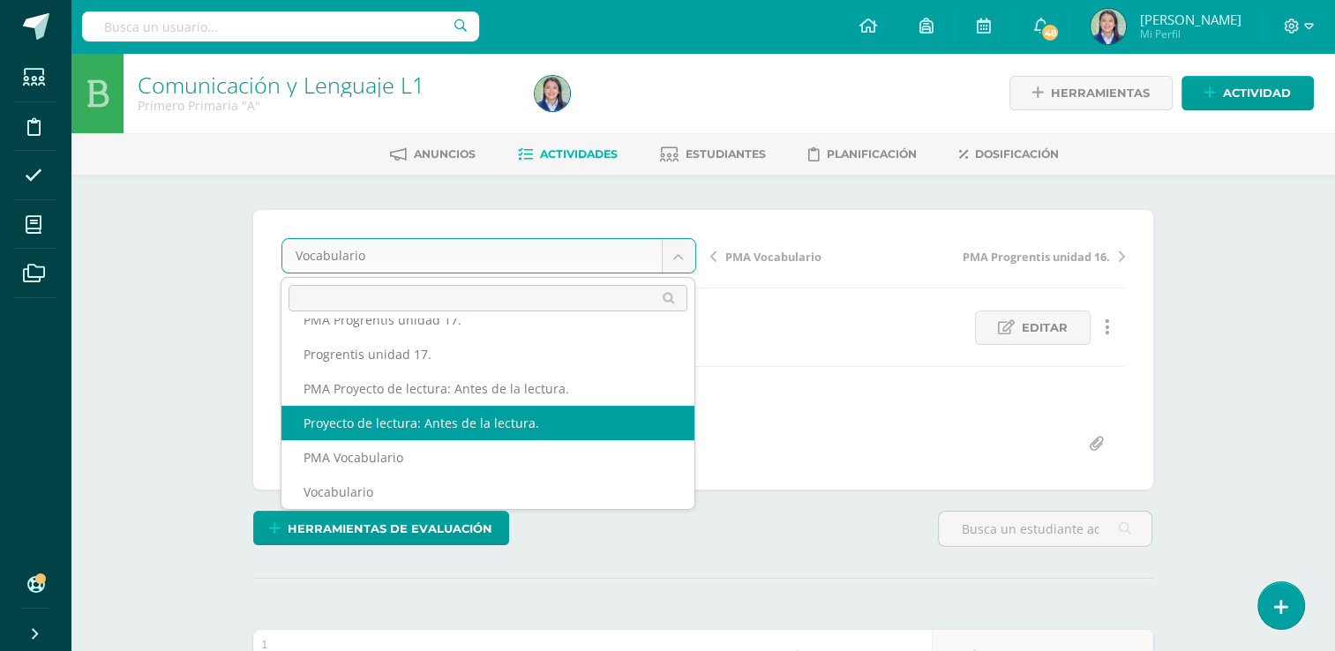
select select "/dashboard/teacher/grade-activity/264921/"
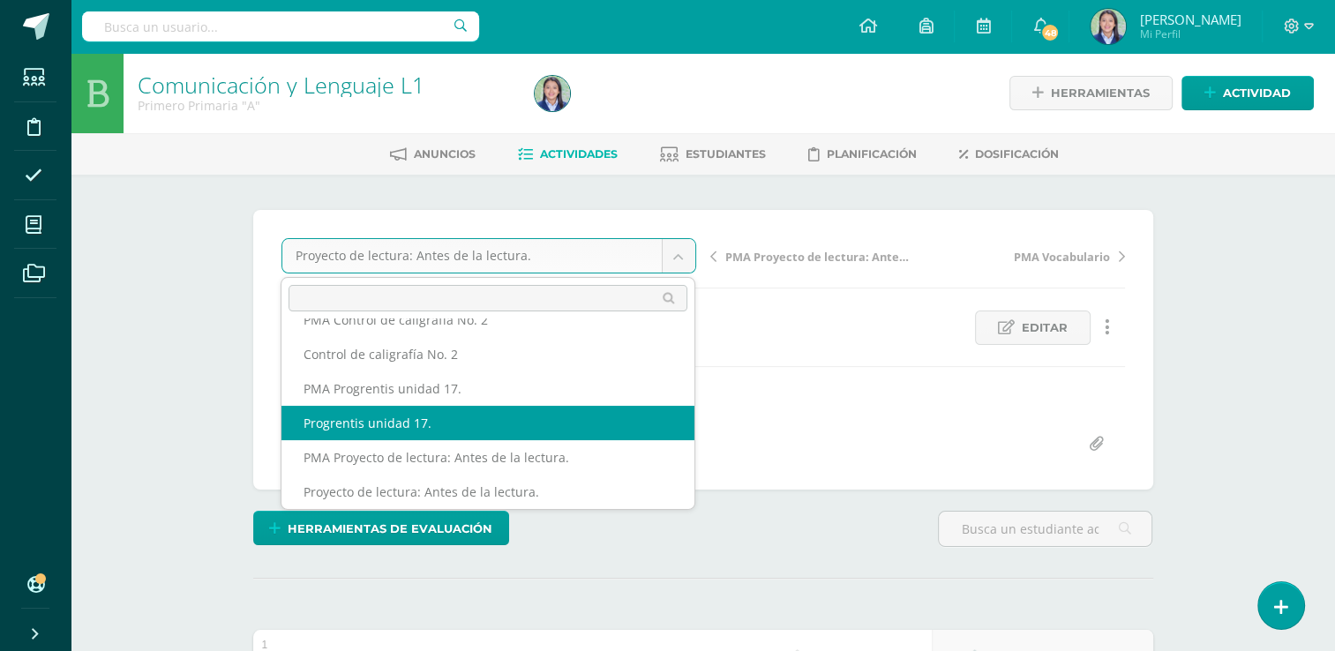
select select "/dashboard/teacher/grade-activity/264941/"
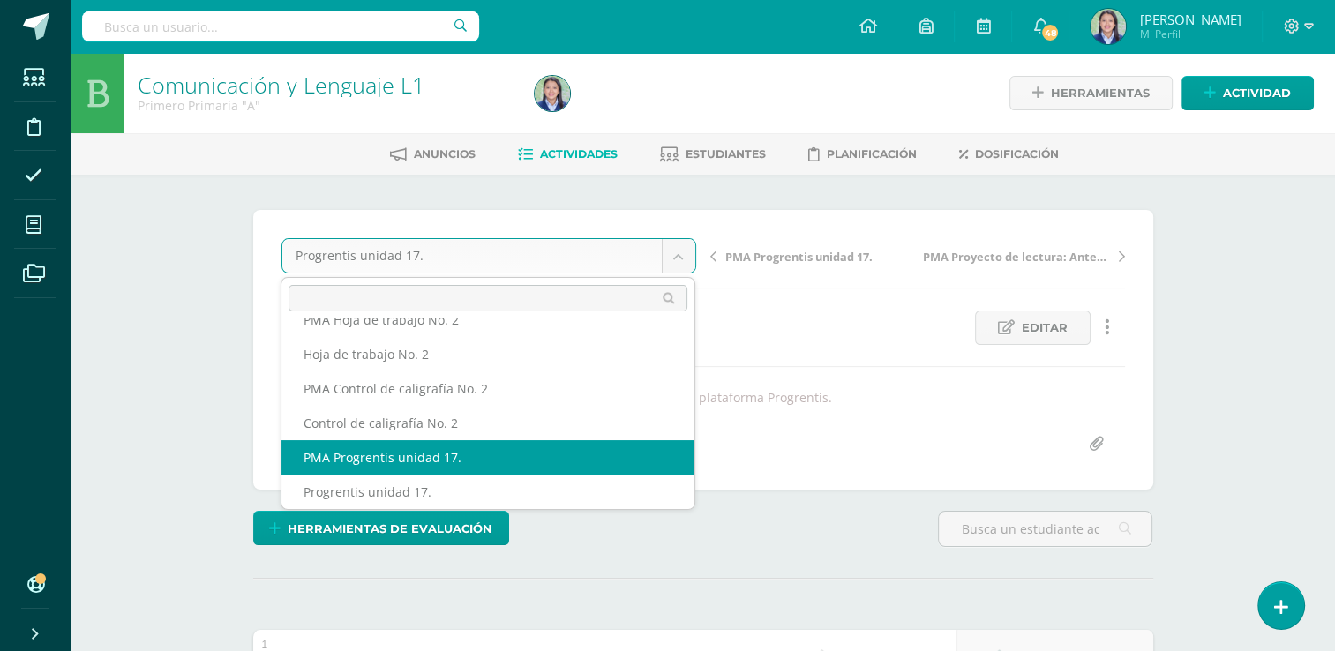
select select "/dashboard/teacher/grade-activity/264944/"
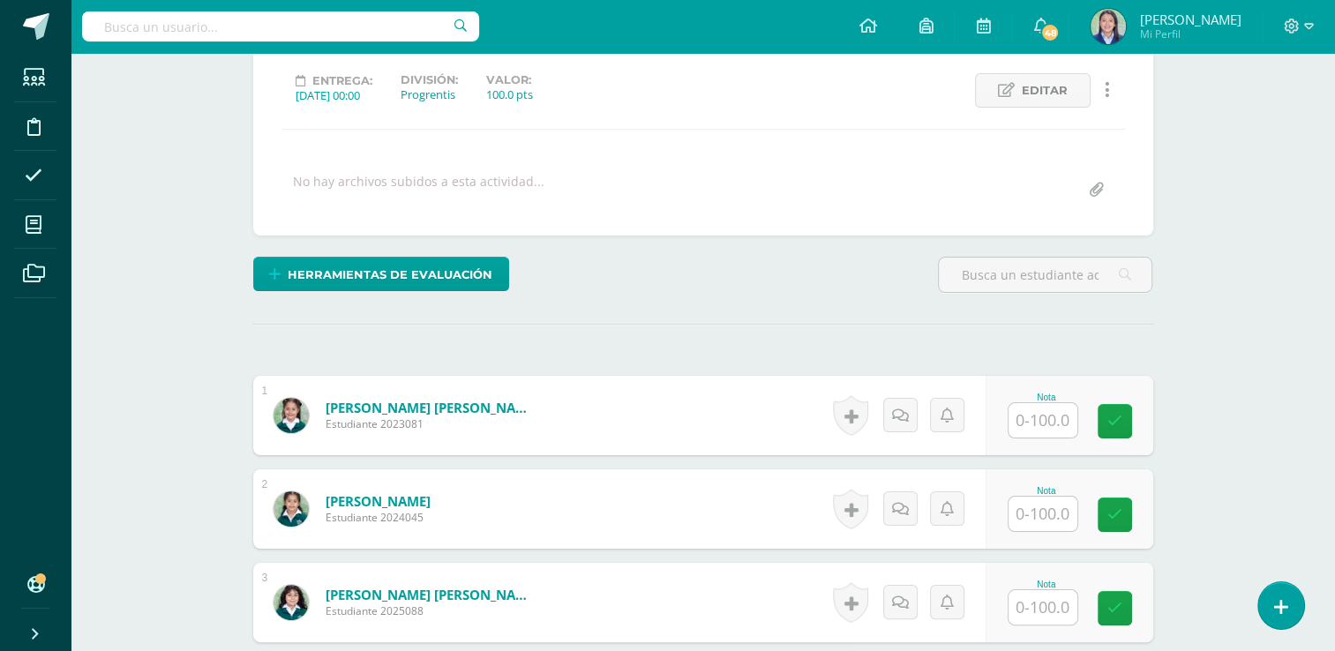
scroll to position [238, 0]
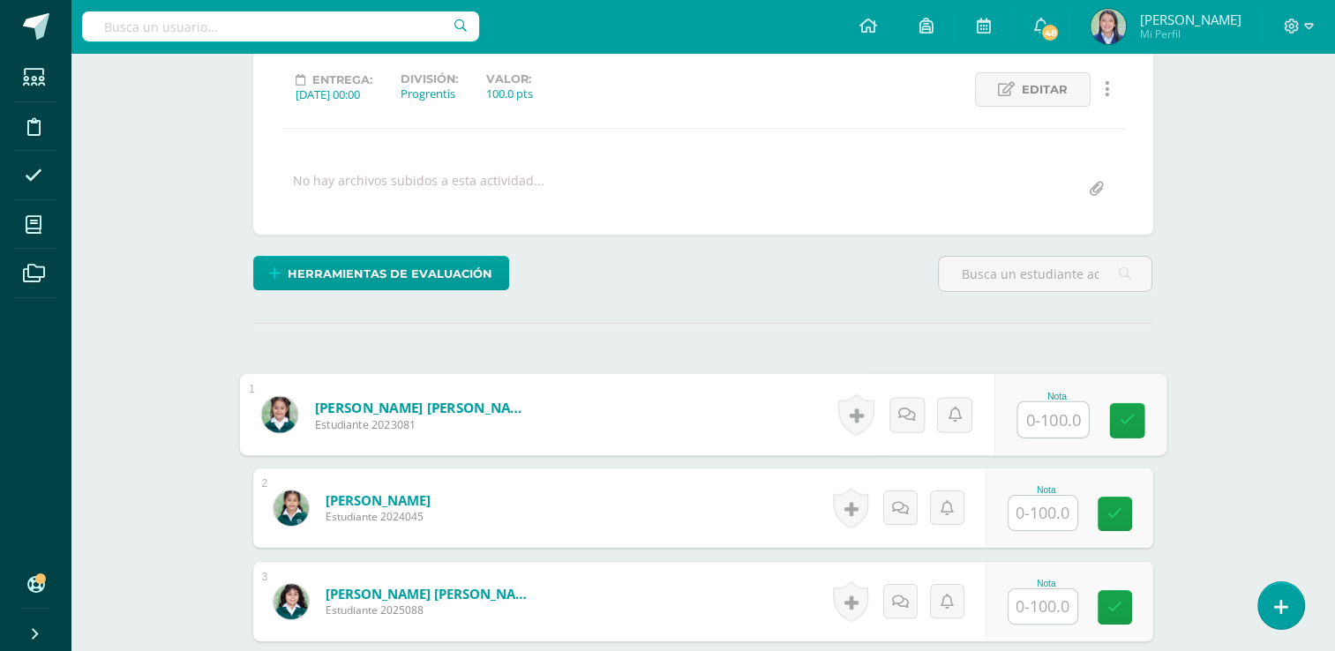
click at [1066, 419] on input "text" at bounding box center [1053, 419] width 71 height 35
type input "12"
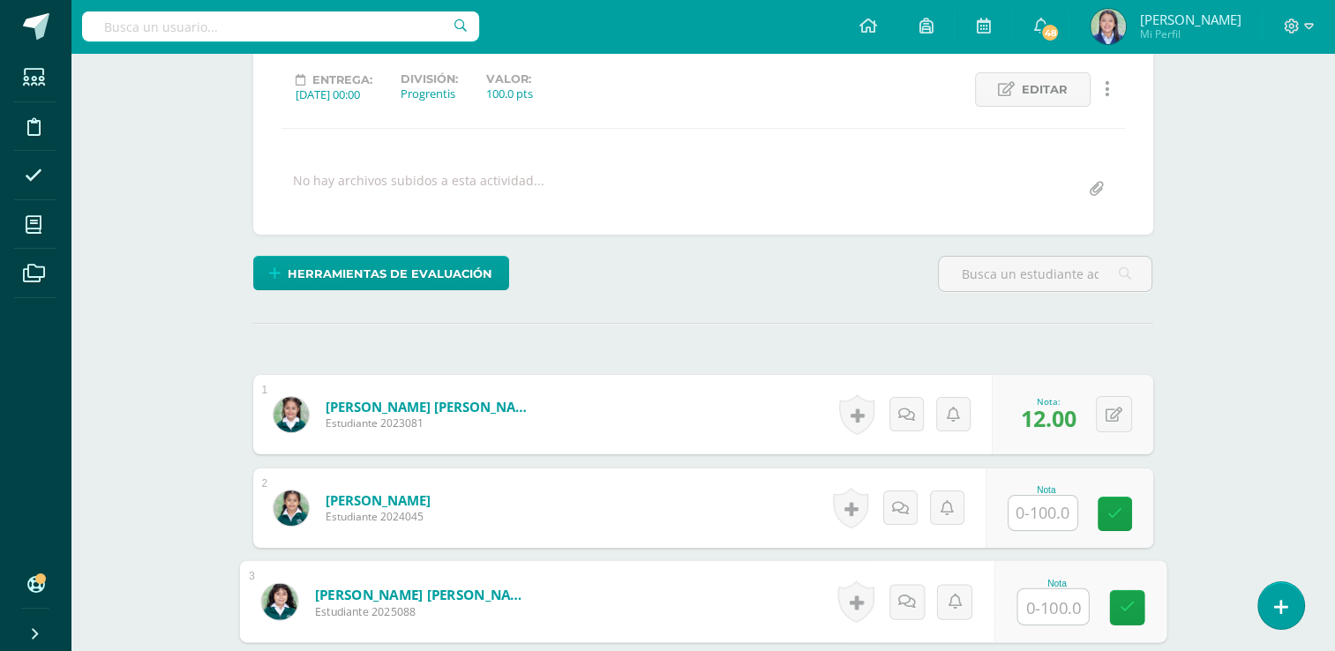
click at [1049, 605] on input "text" at bounding box center [1053, 607] width 71 height 35
type input "76"
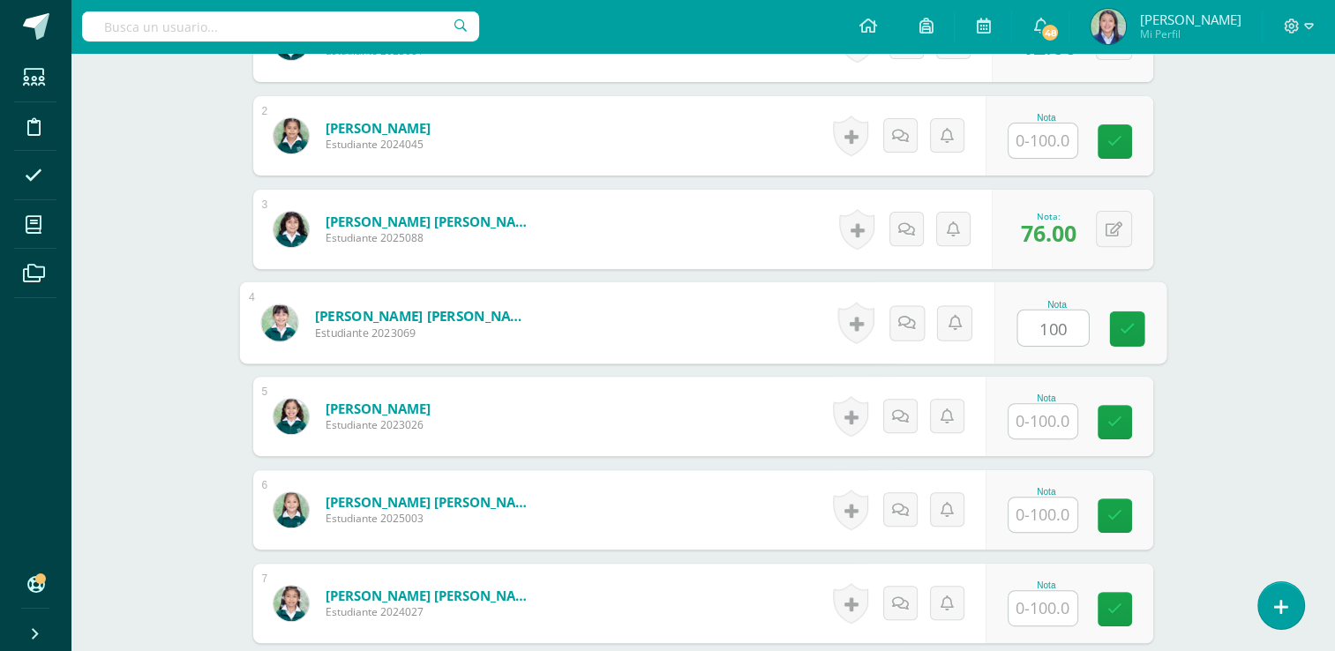
type input "100"
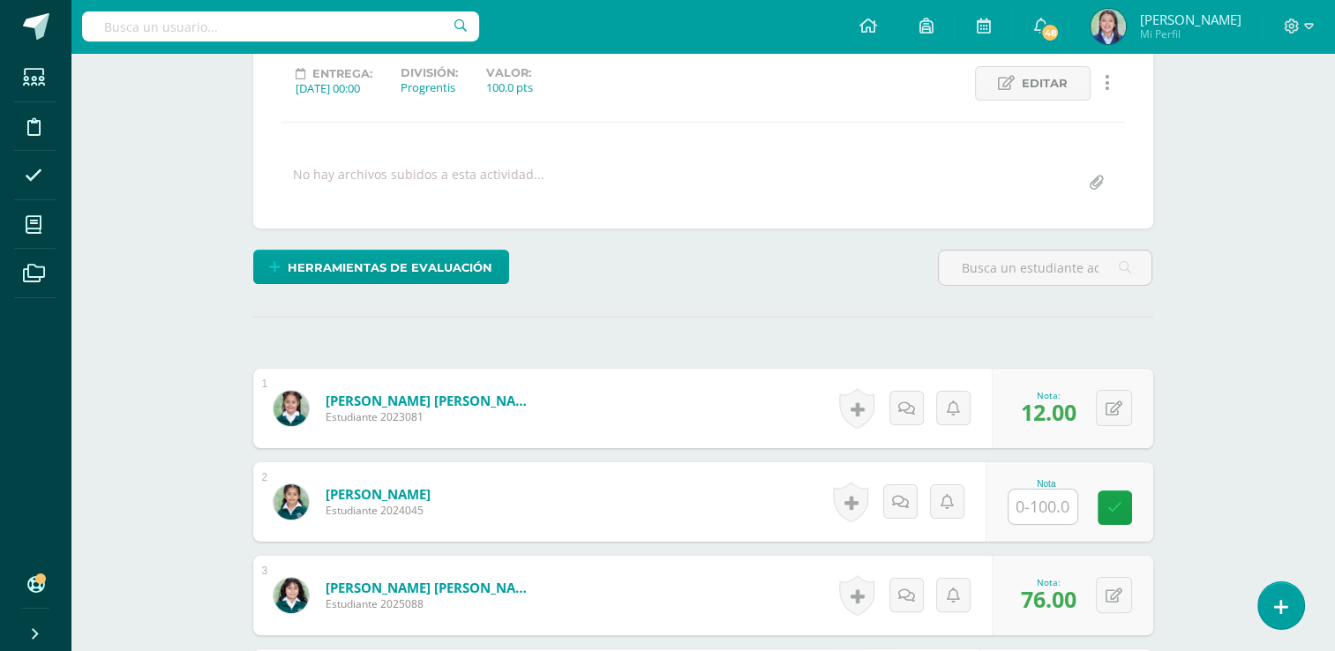
scroll to position [0, 0]
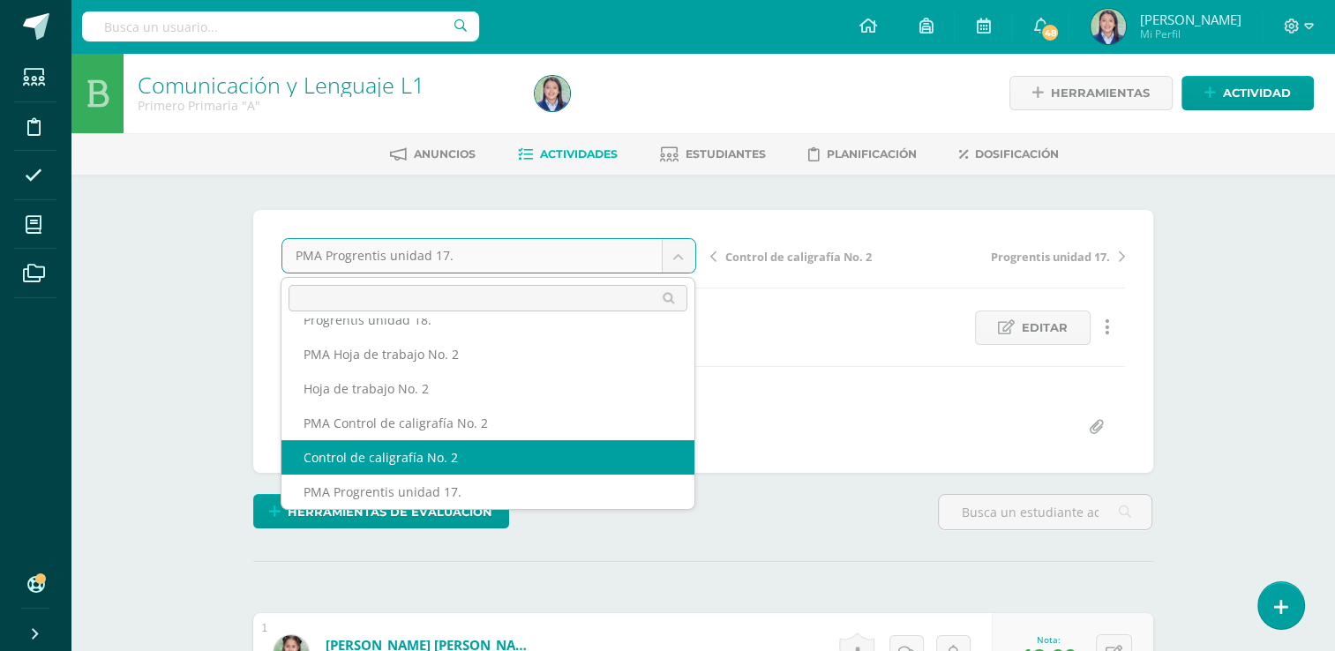
select select "/dashboard/teacher/grade-activity/264947/"
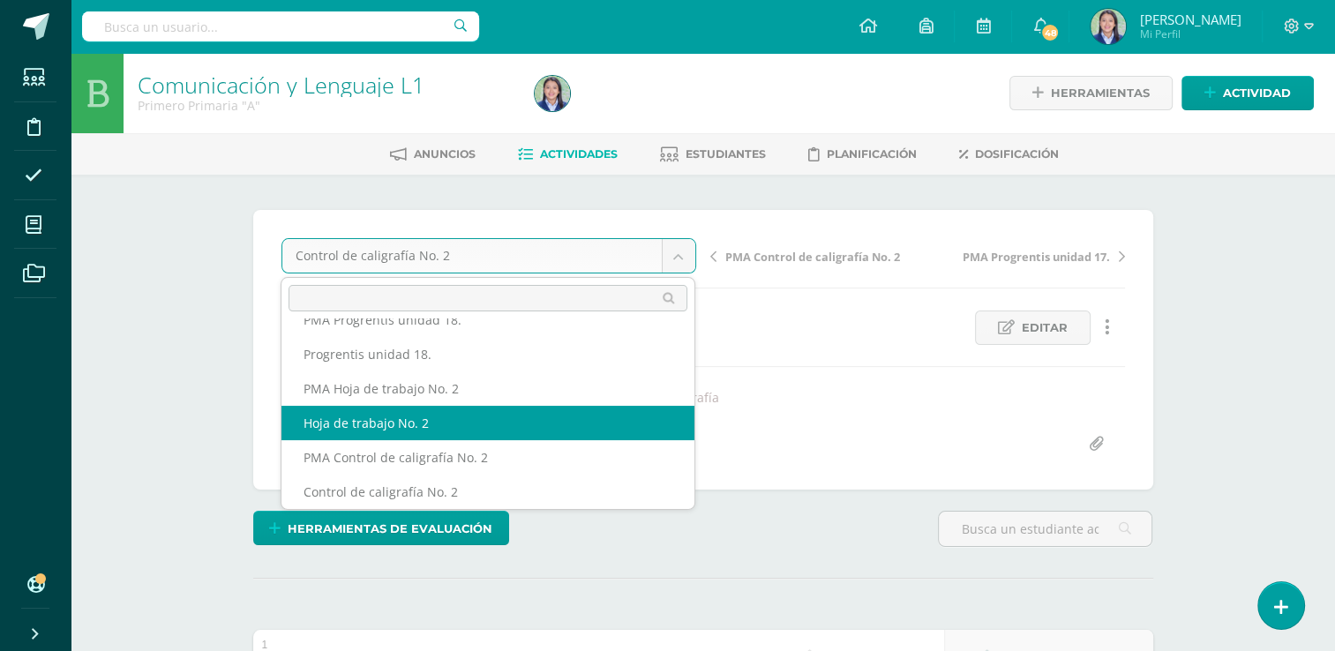
select select "/dashboard/teacher/grade-activity/264952/"
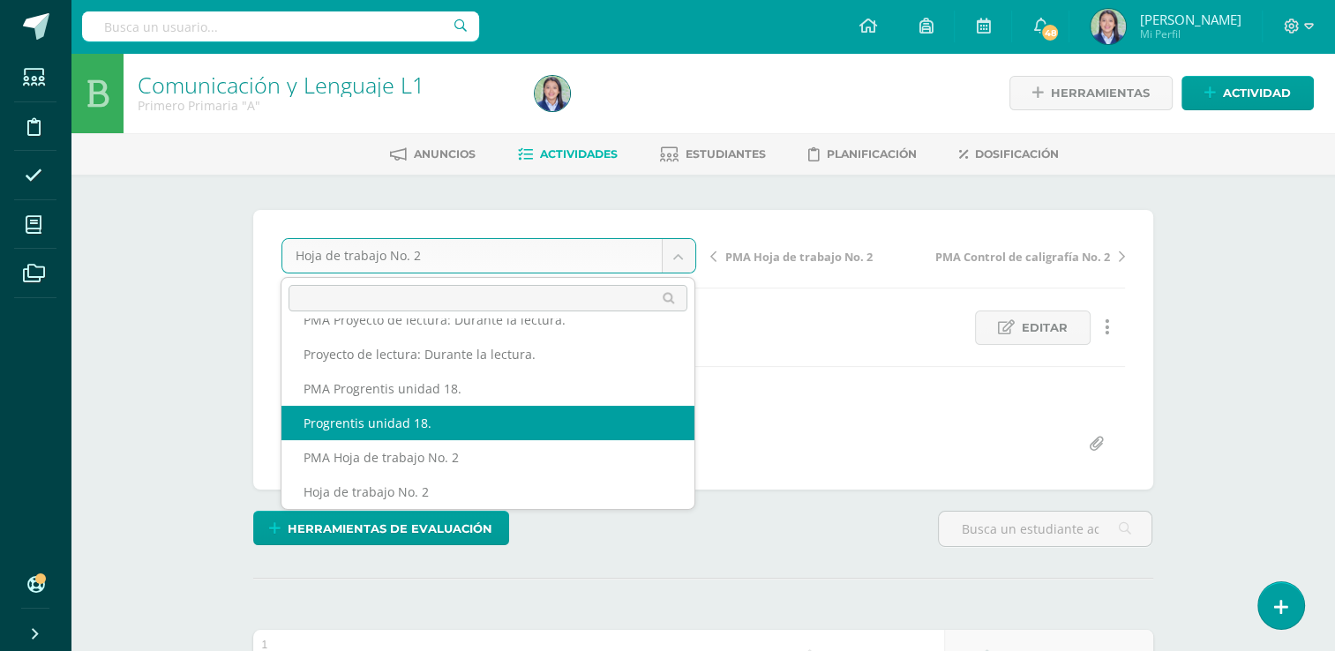
select select "/dashboard/teacher/grade-activity/264959/"
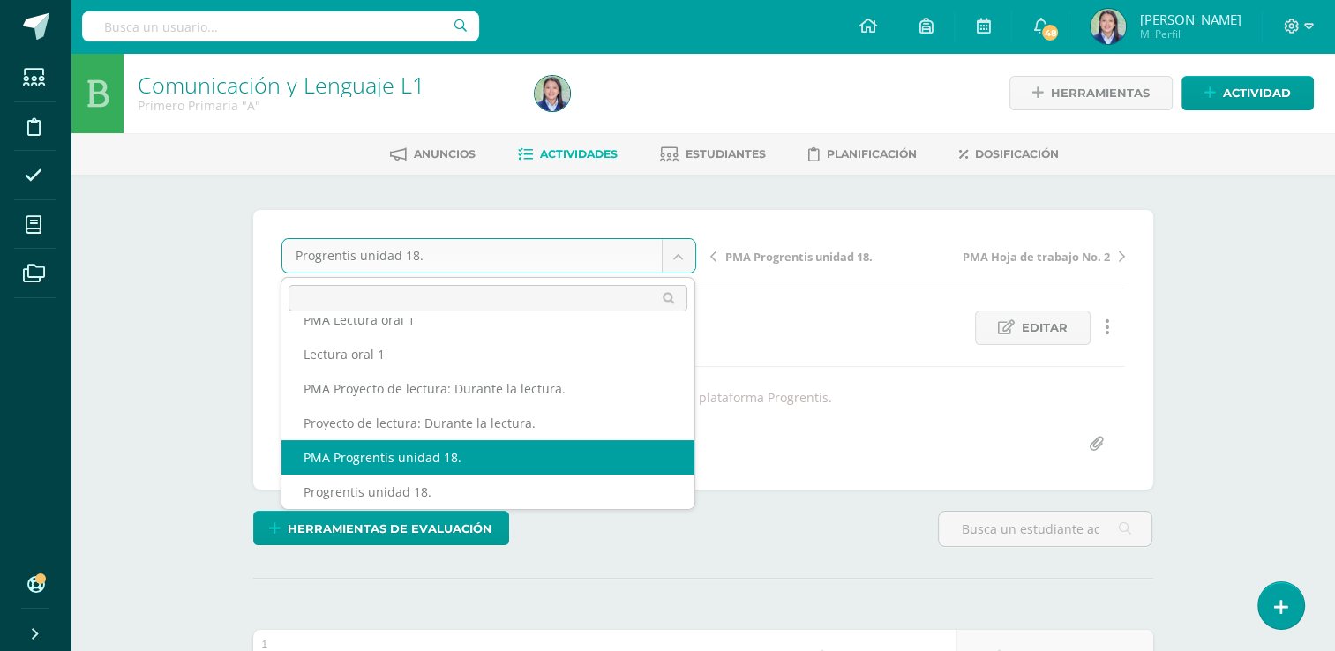
select select "/dashboard/teacher/grade-activity/264968/"
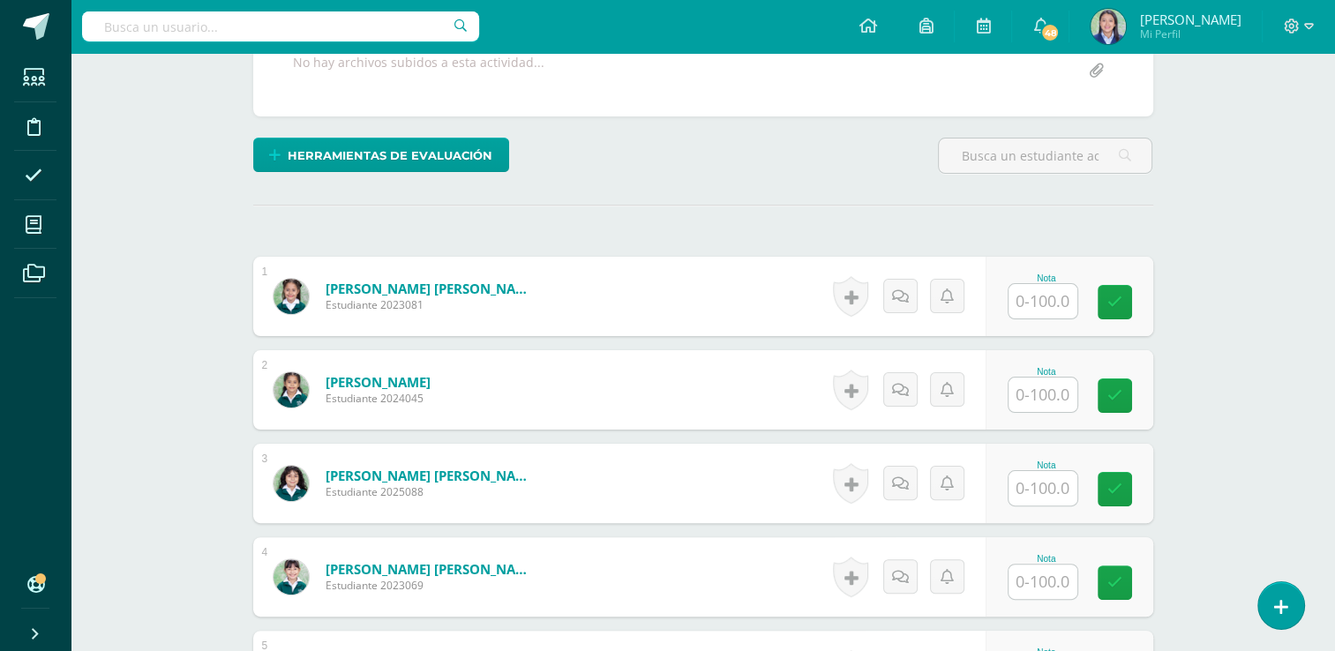
scroll to position [365, 0]
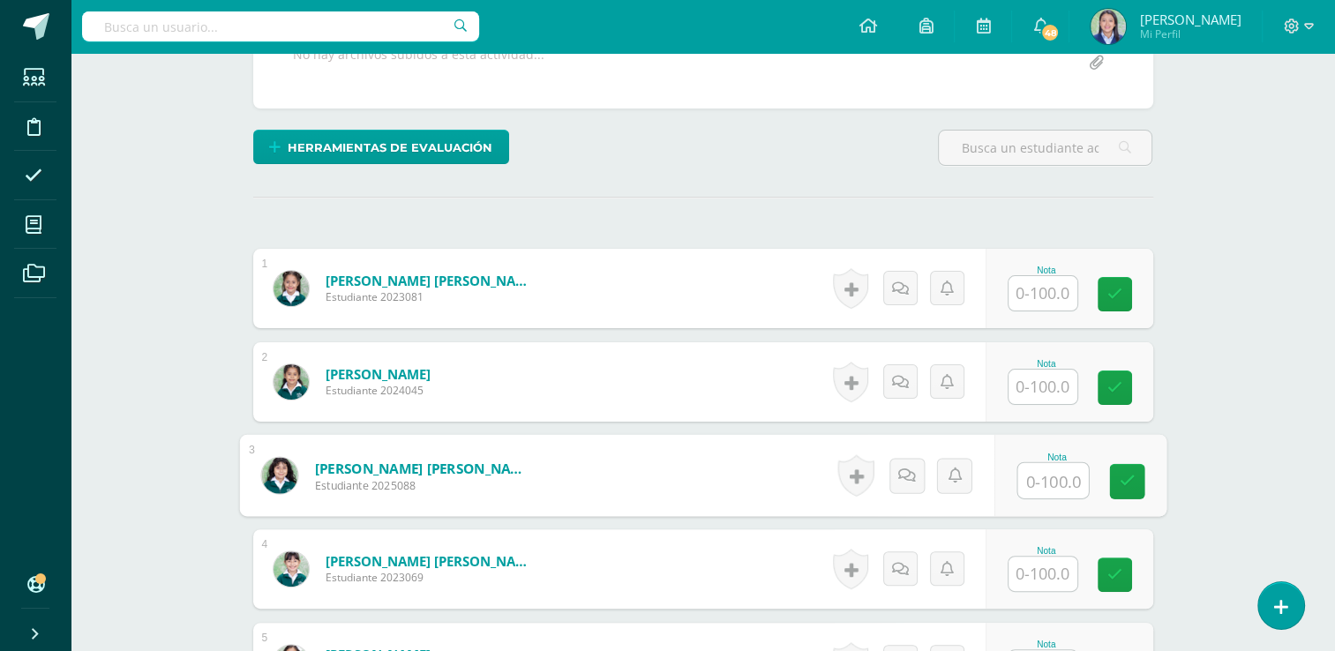
click at [1046, 477] on input "text" at bounding box center [1053, 480] width 71 height 35
type input "81"
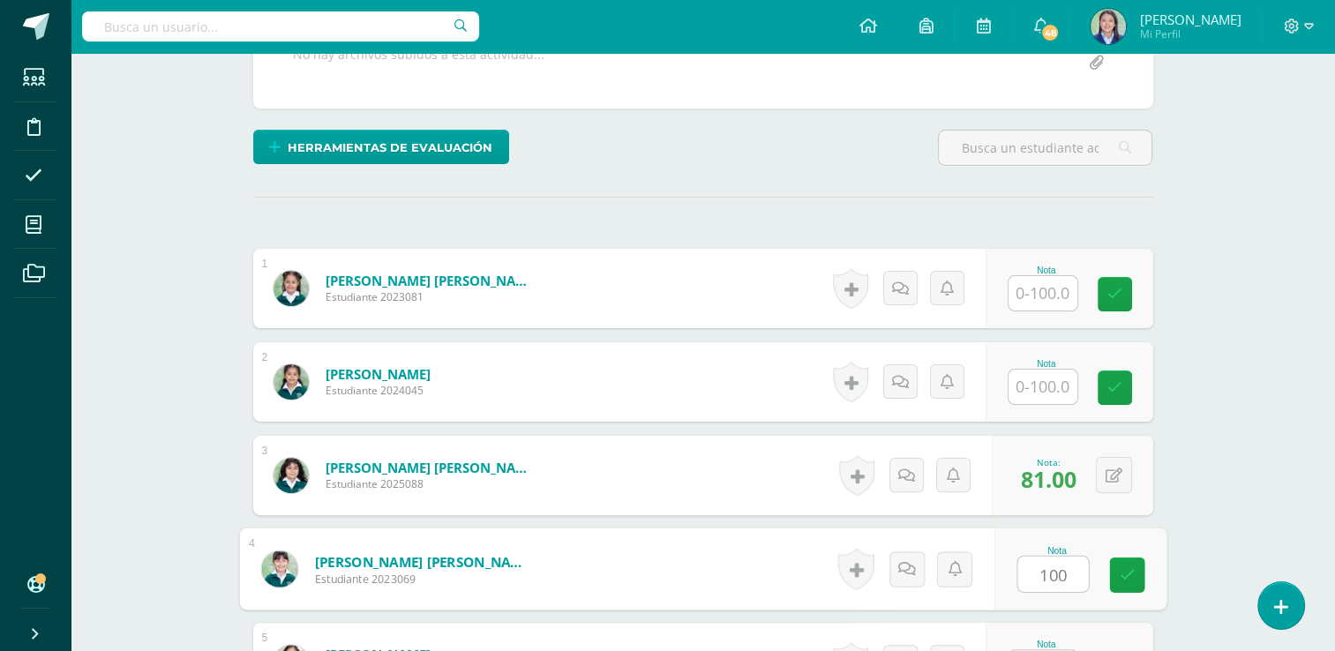
type input "100"
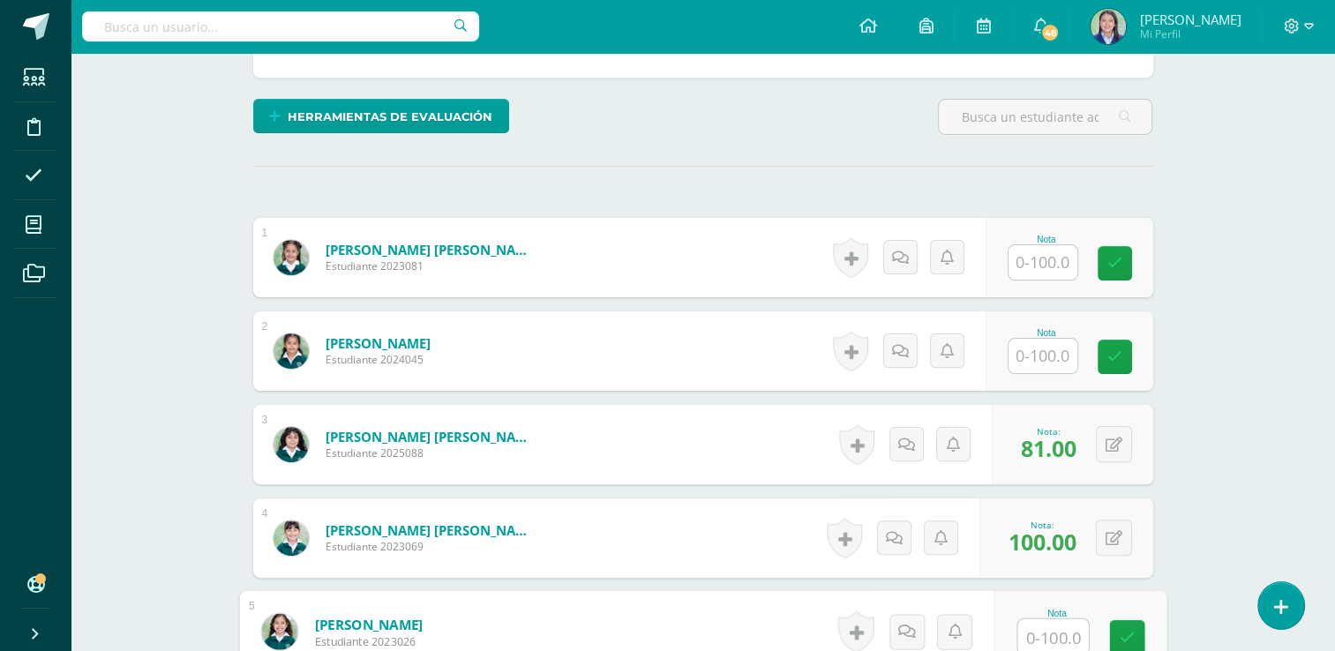
scroll to position [0, 0]
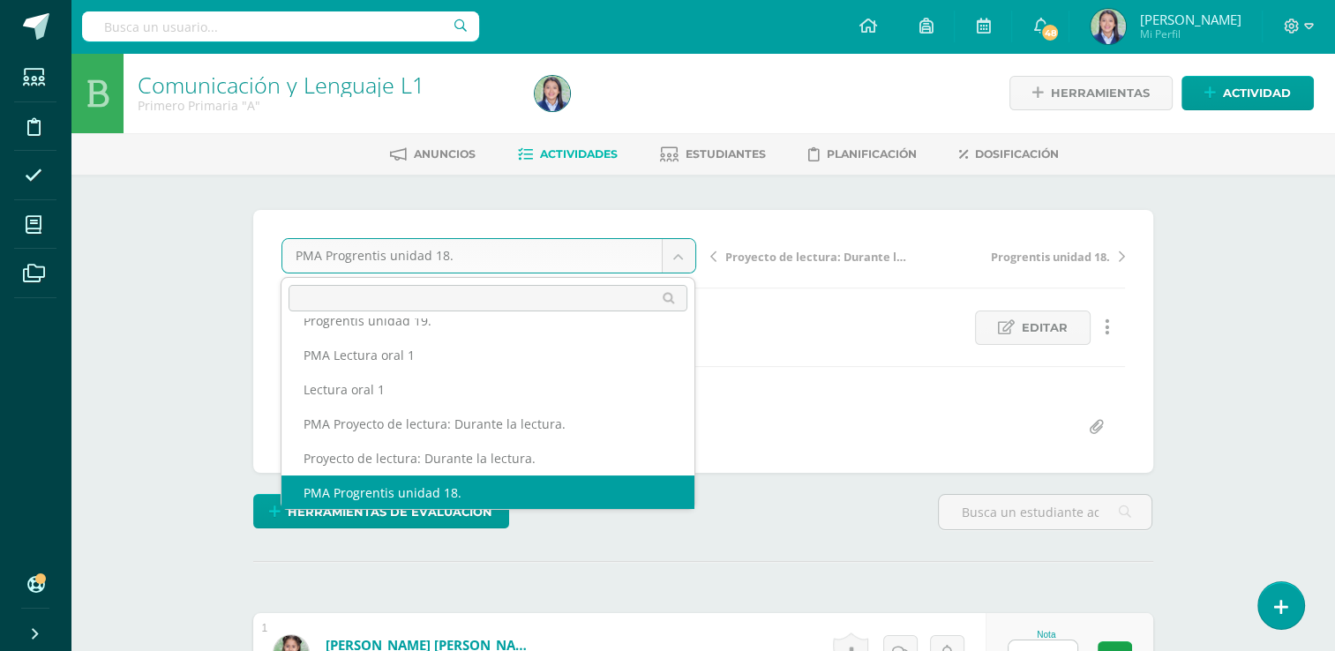
scroll to position [455, 0]
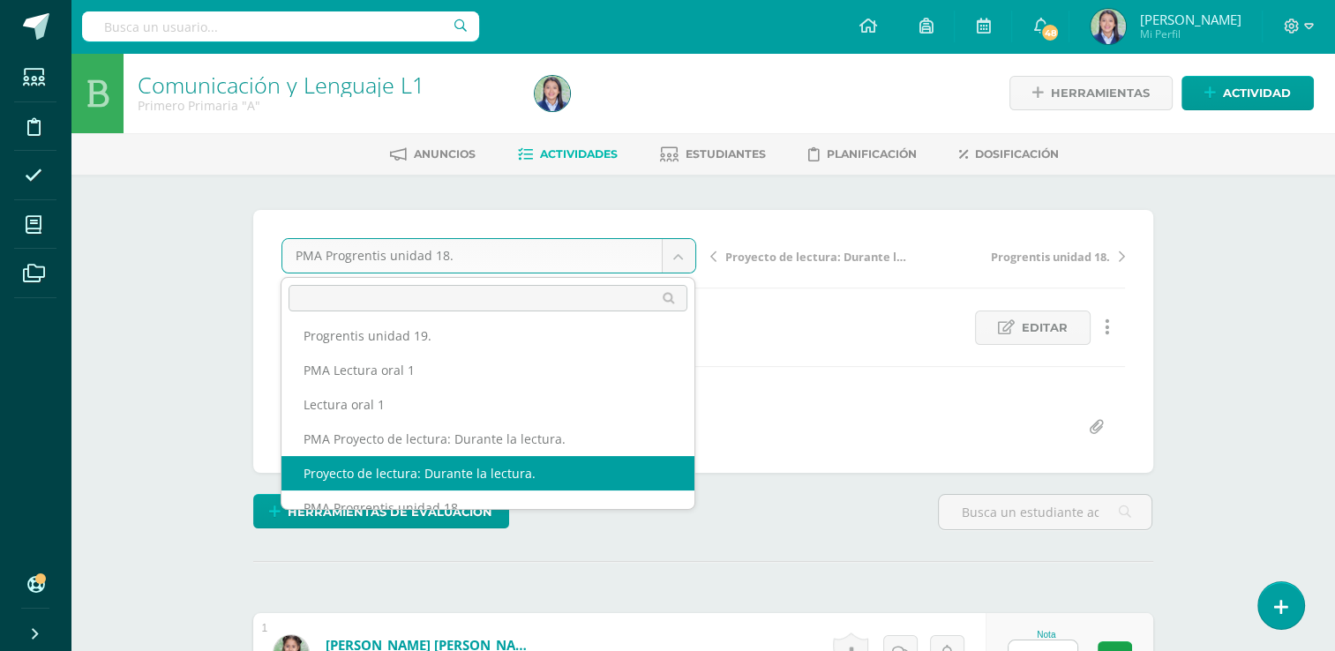
select select "/dashboard/teacher/grade-activity/264980/"
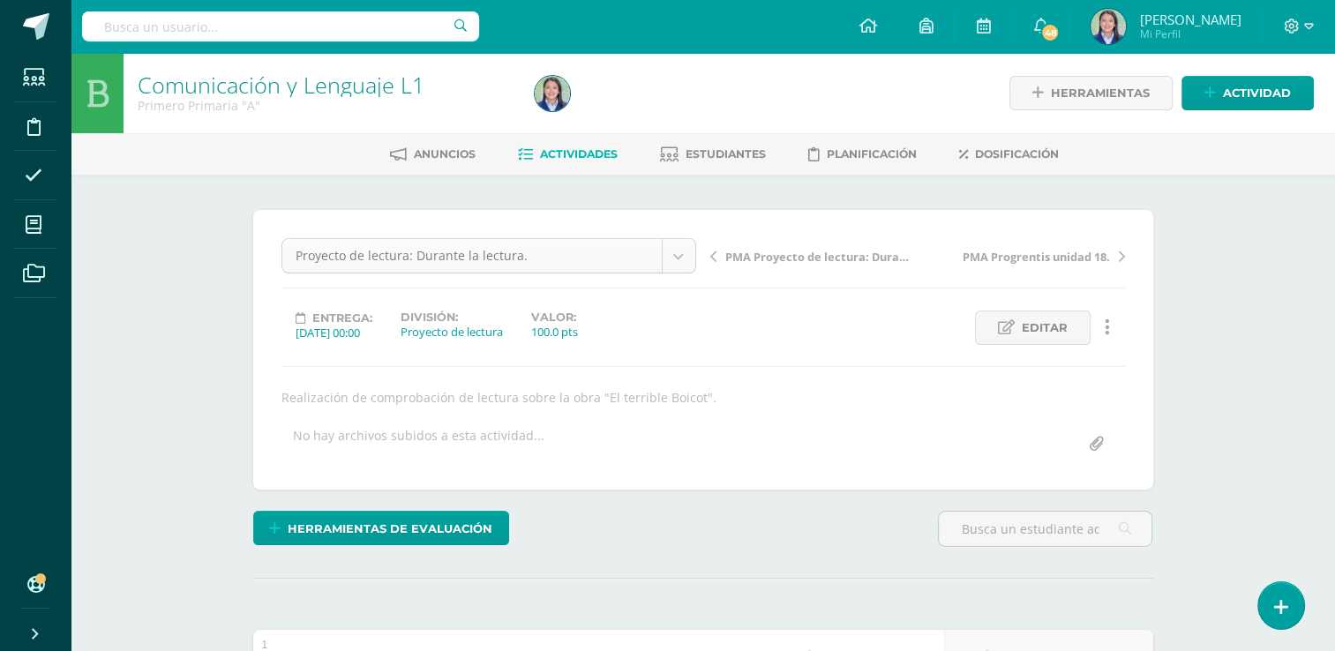
scroll to position [436, 0]
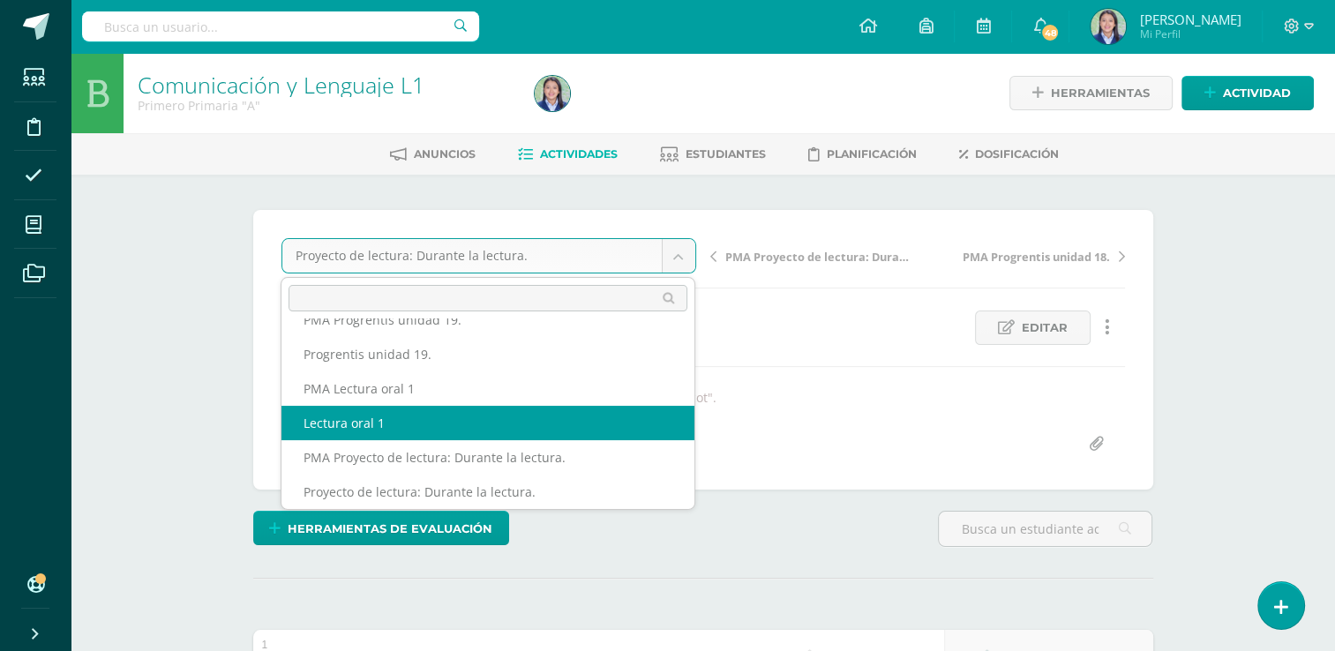
select select "/dashboard/teacher/grade-activity/264881/"
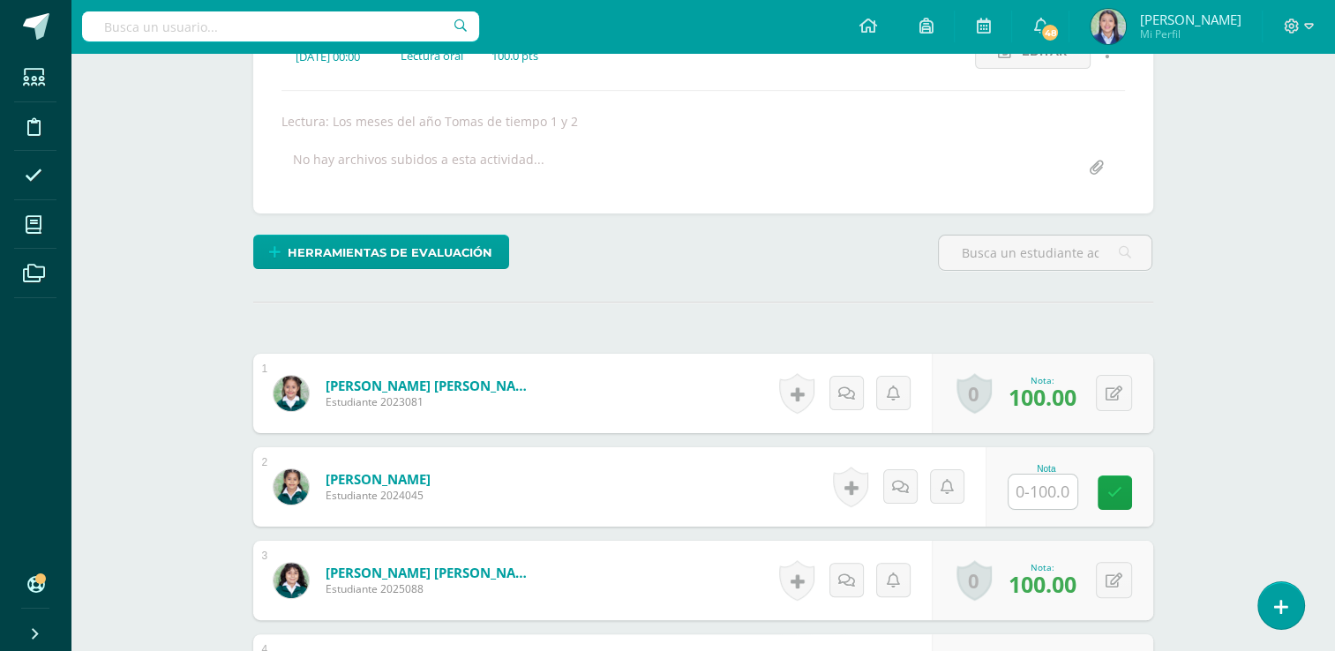
scroll to position [277, 0]
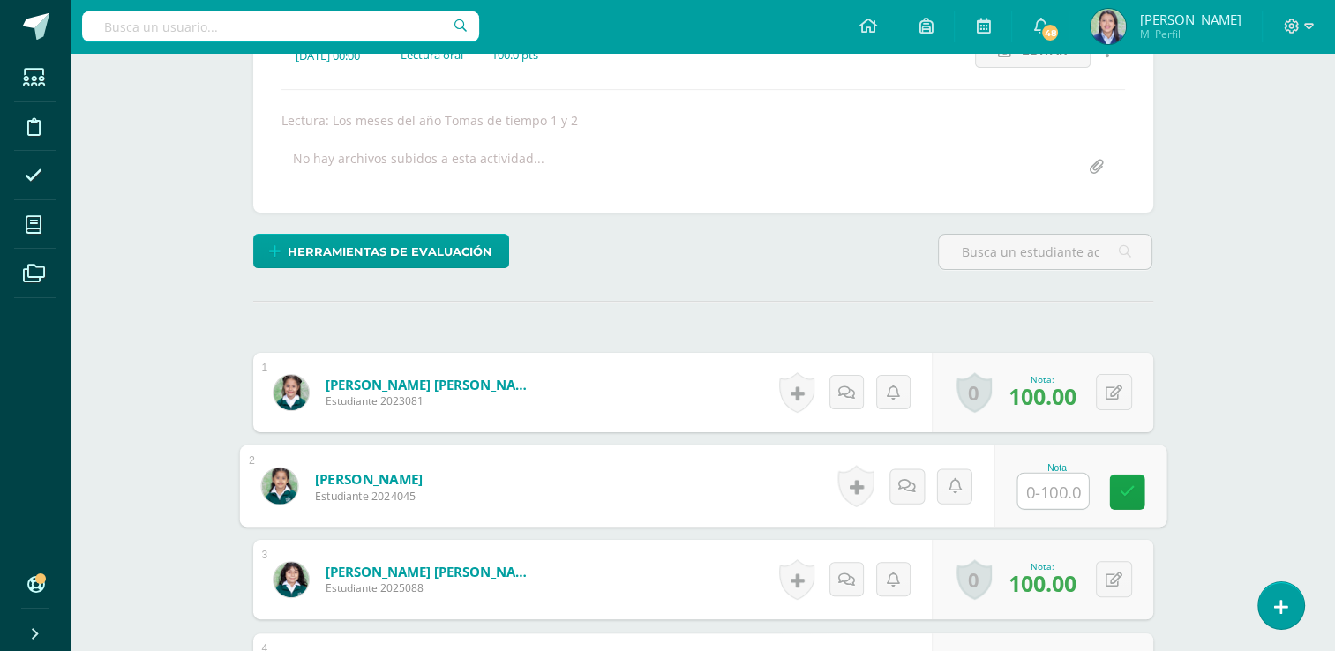
click at [1045, 488] on input "text" at bounding box center [1053, 491] width 71 height 35
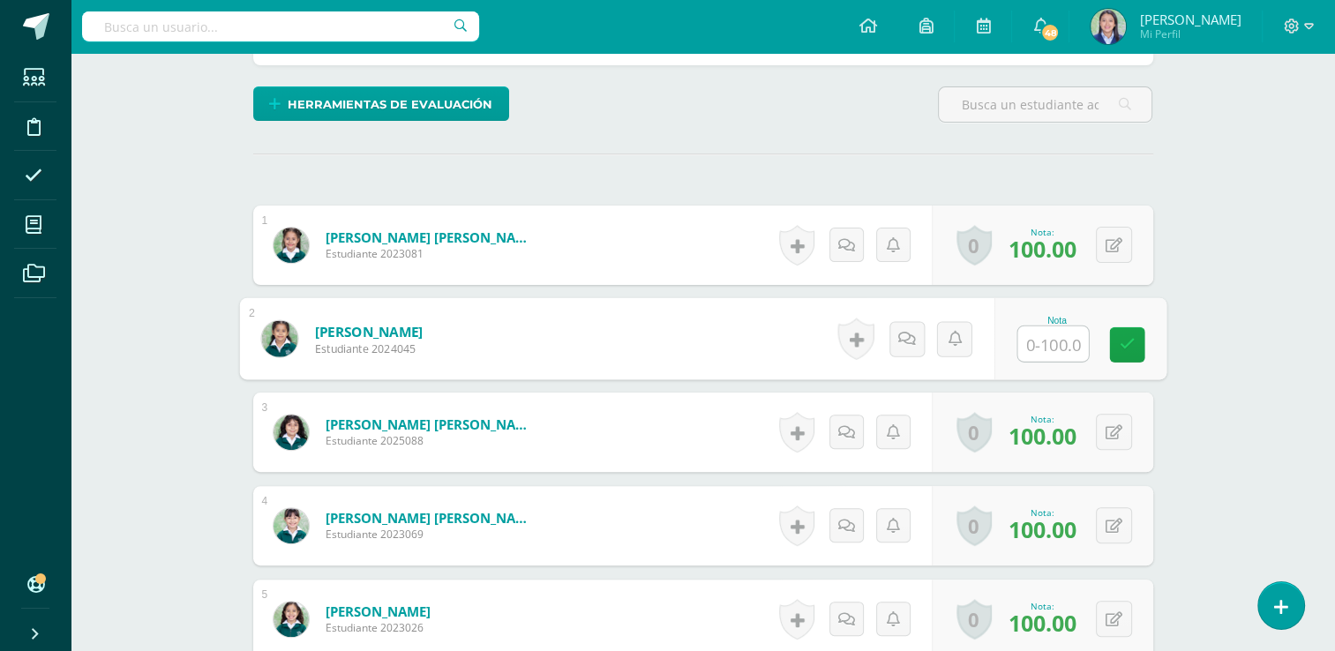
scroll to position [413, 0]
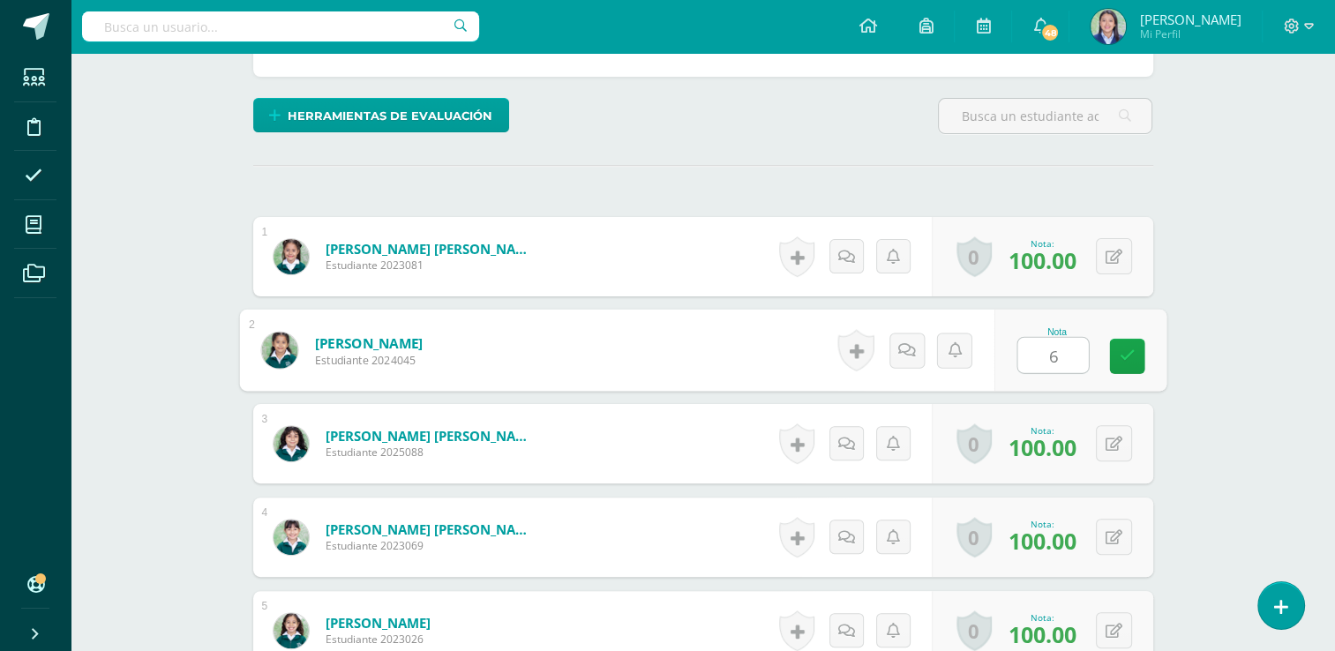
type input "68"
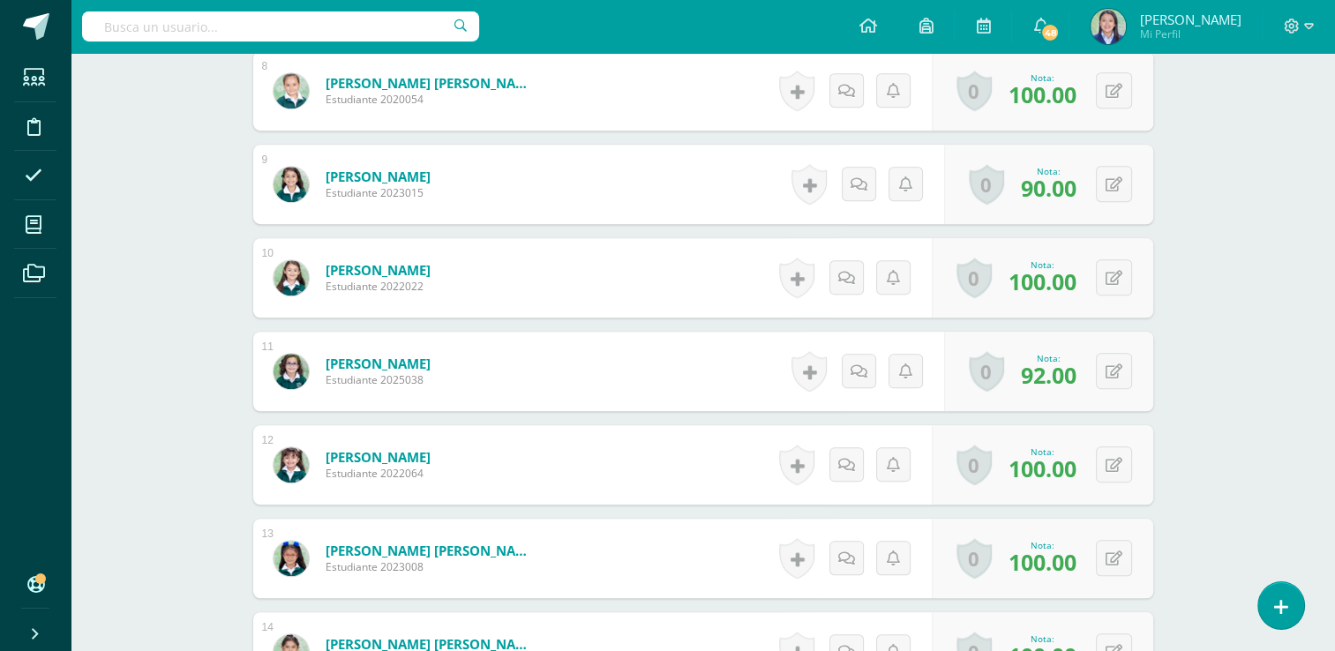
scroll to position [1231, 0]
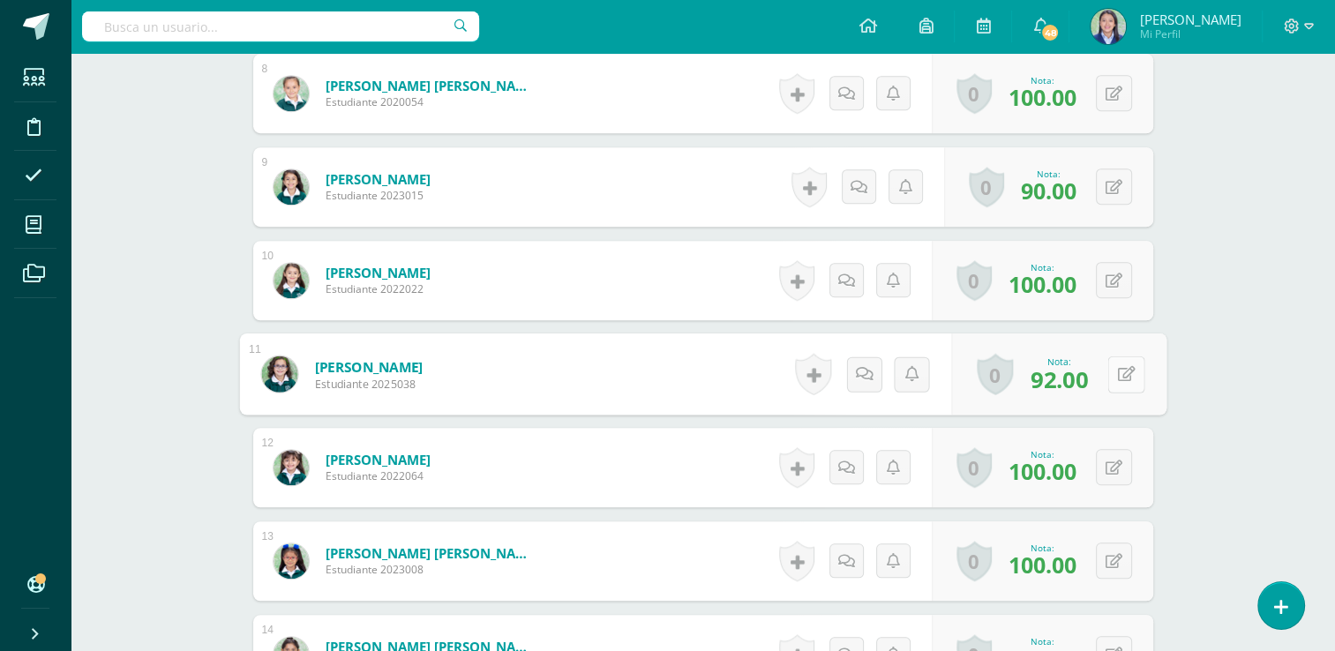
click at [1112, 376] on button at bounding box center [1126, 374] width 37 height 37
type input "98"
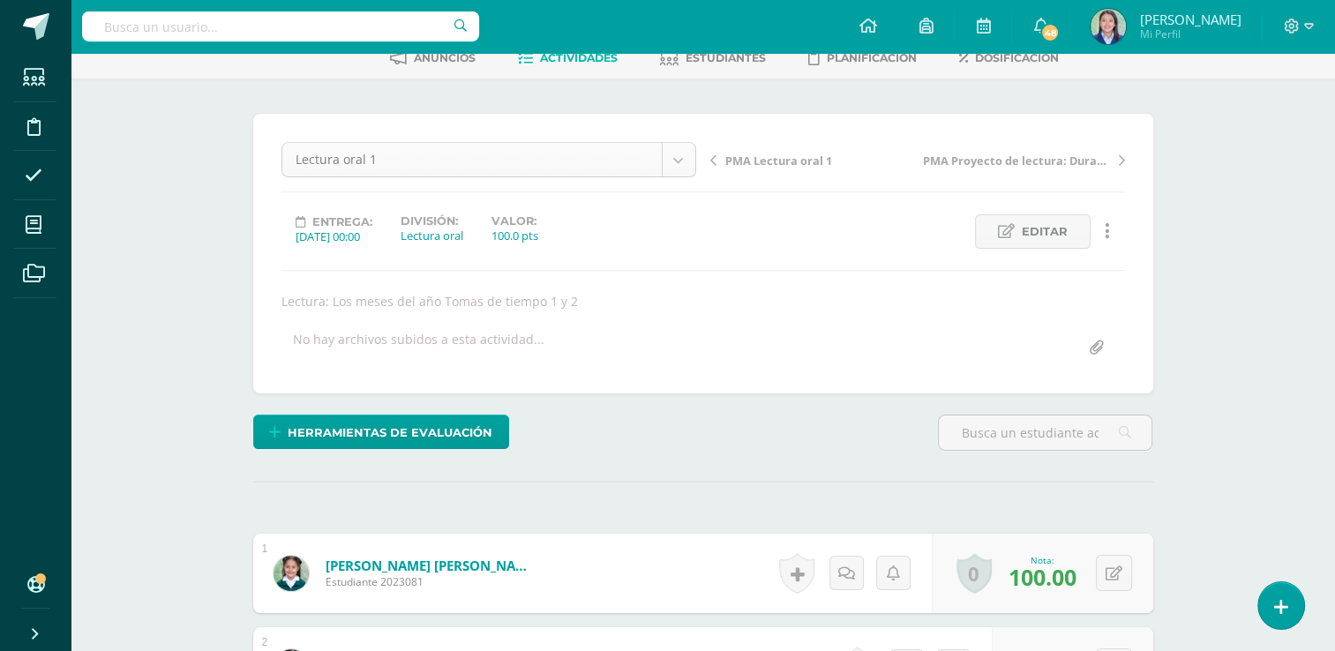
scroll to position [367, 0]
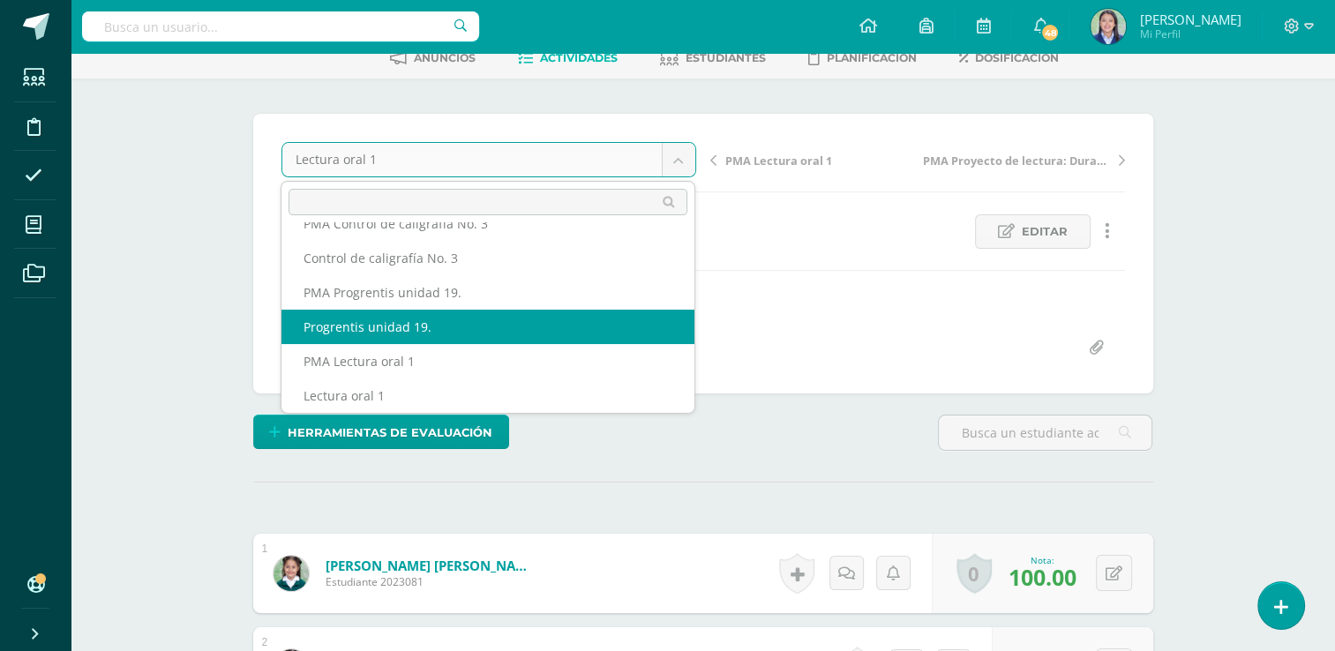
select select "/dashboard/teacher/grade-activity/264998/"
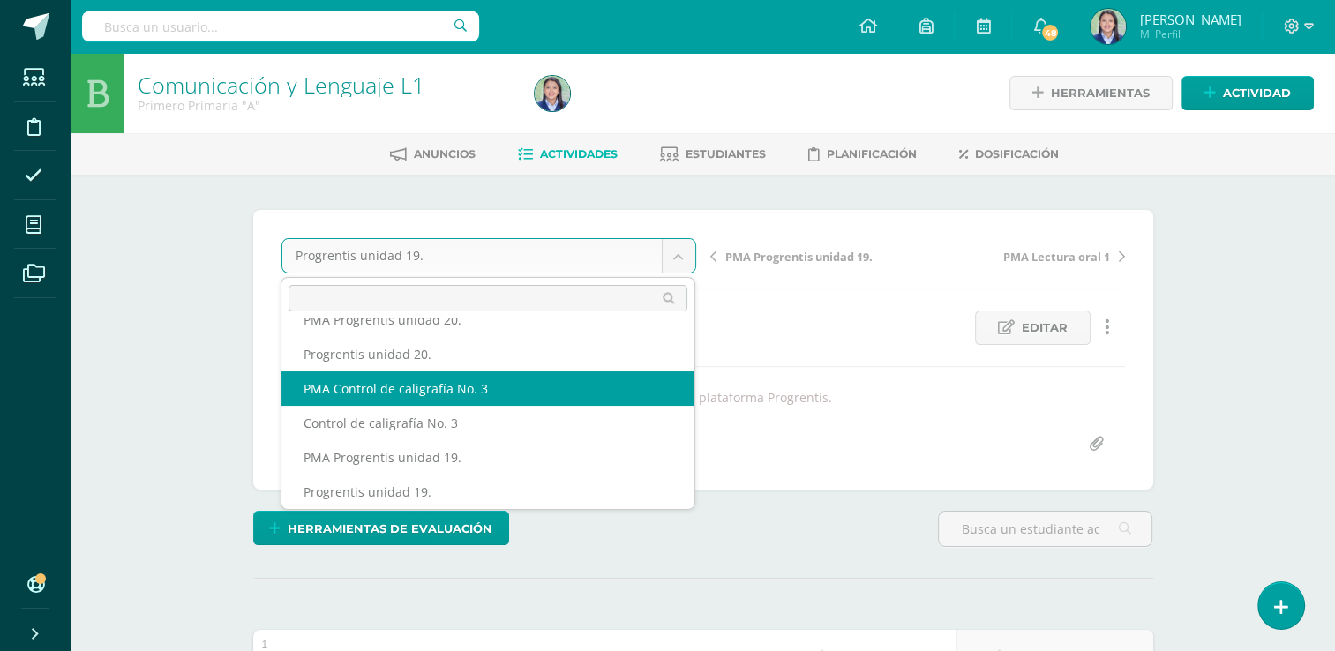
scroll to position [282, 0]
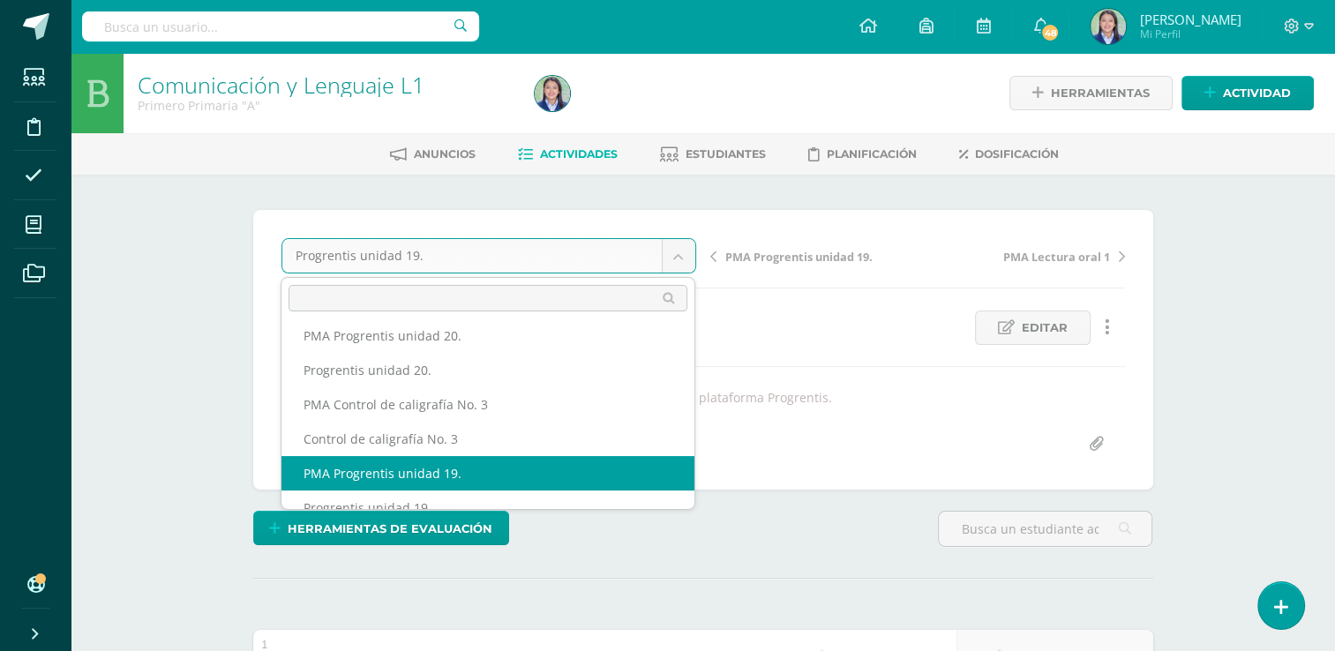
select select "/dashboard/teacher/grade-activity/265001/"
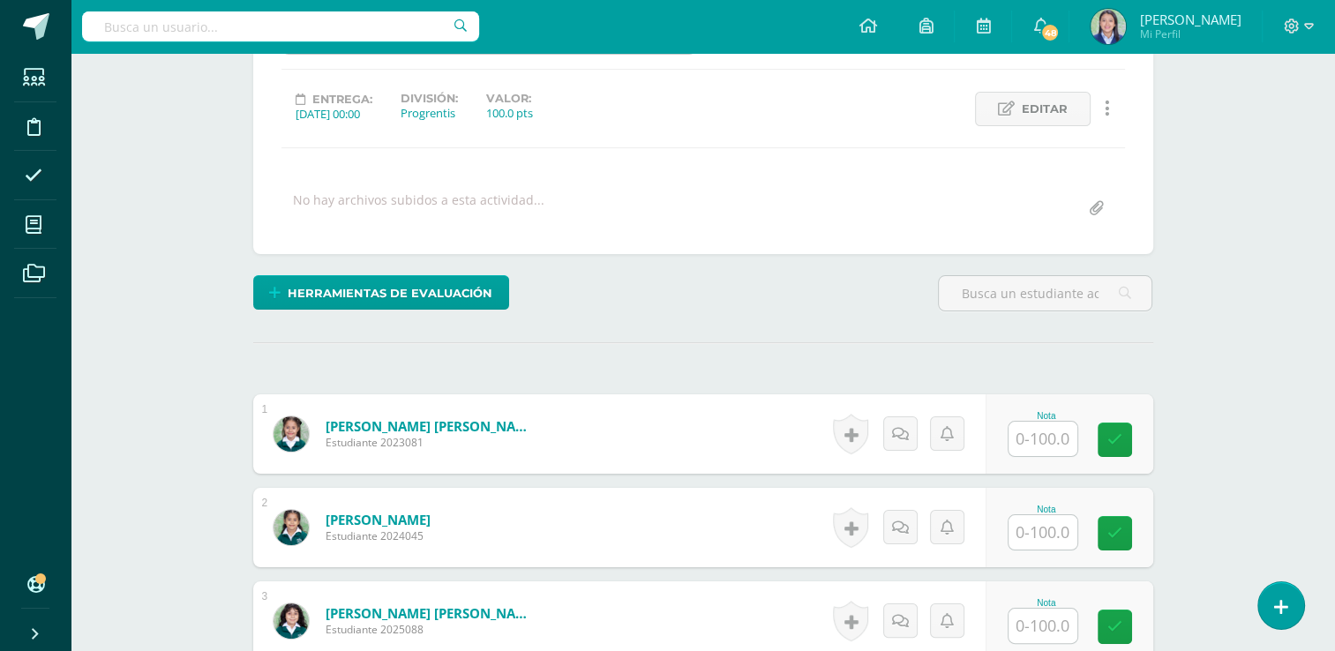
scroll to position [249, 0]
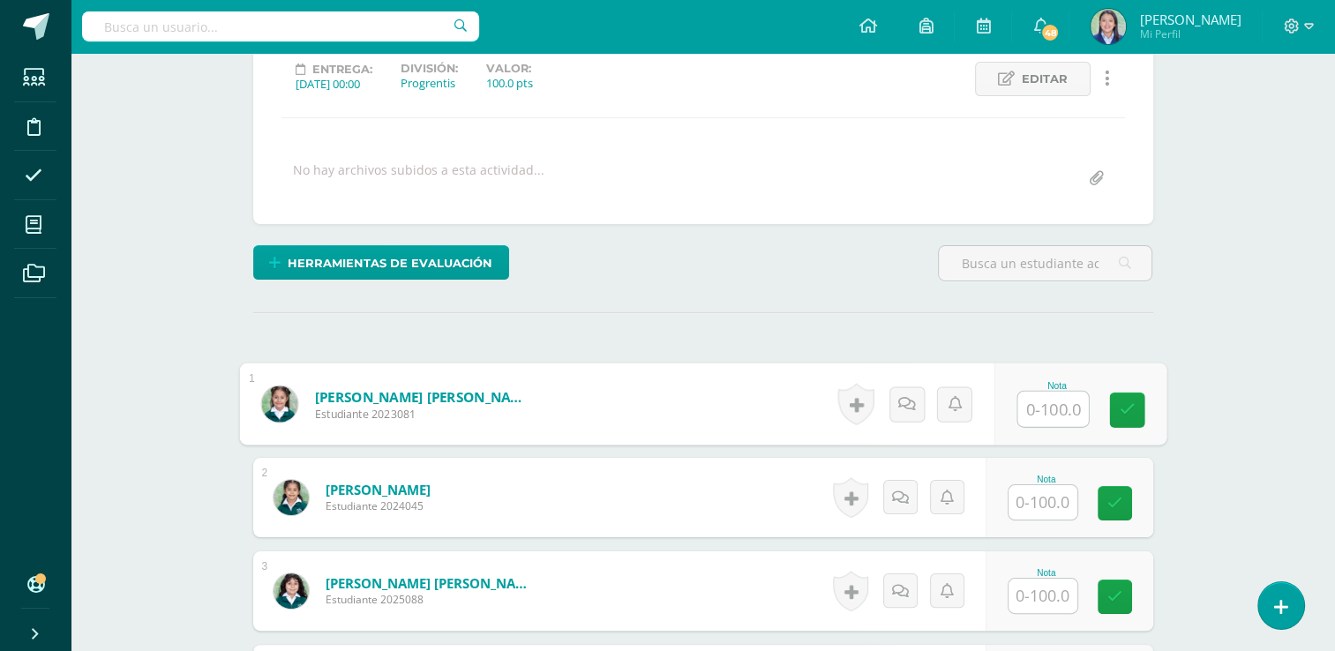
click at [1046, 410] on input "text" at bounding box center [1053, 409] width 71 height 35
type input "0"
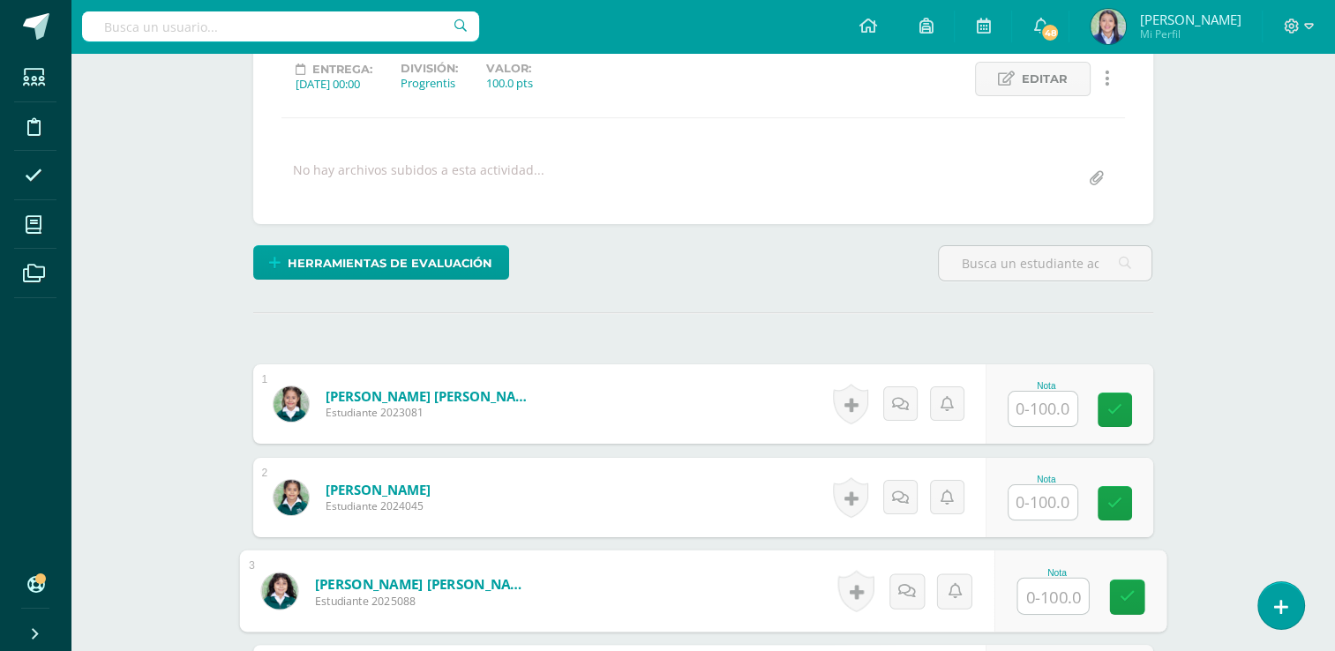
click at [1048, 598] on input "text" at bounding box center [1053, 596] width 71 height 35
type input "76"
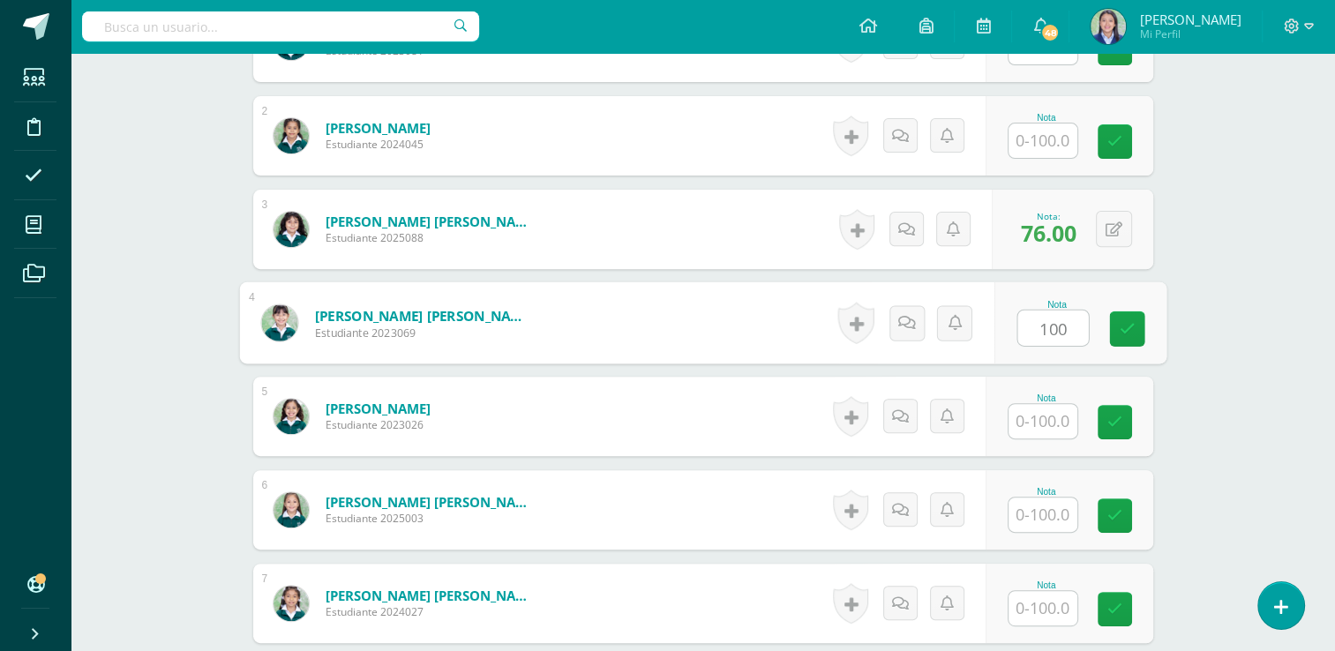
type input "100"
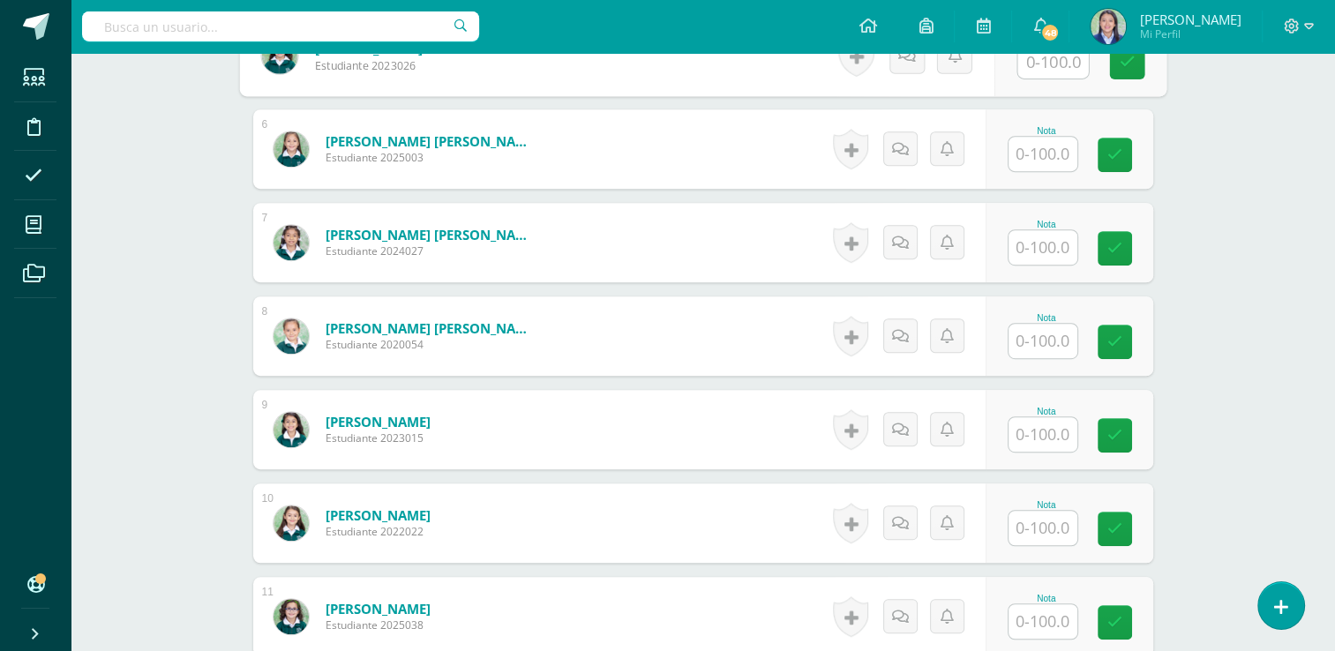
scroll to position [0, 0]
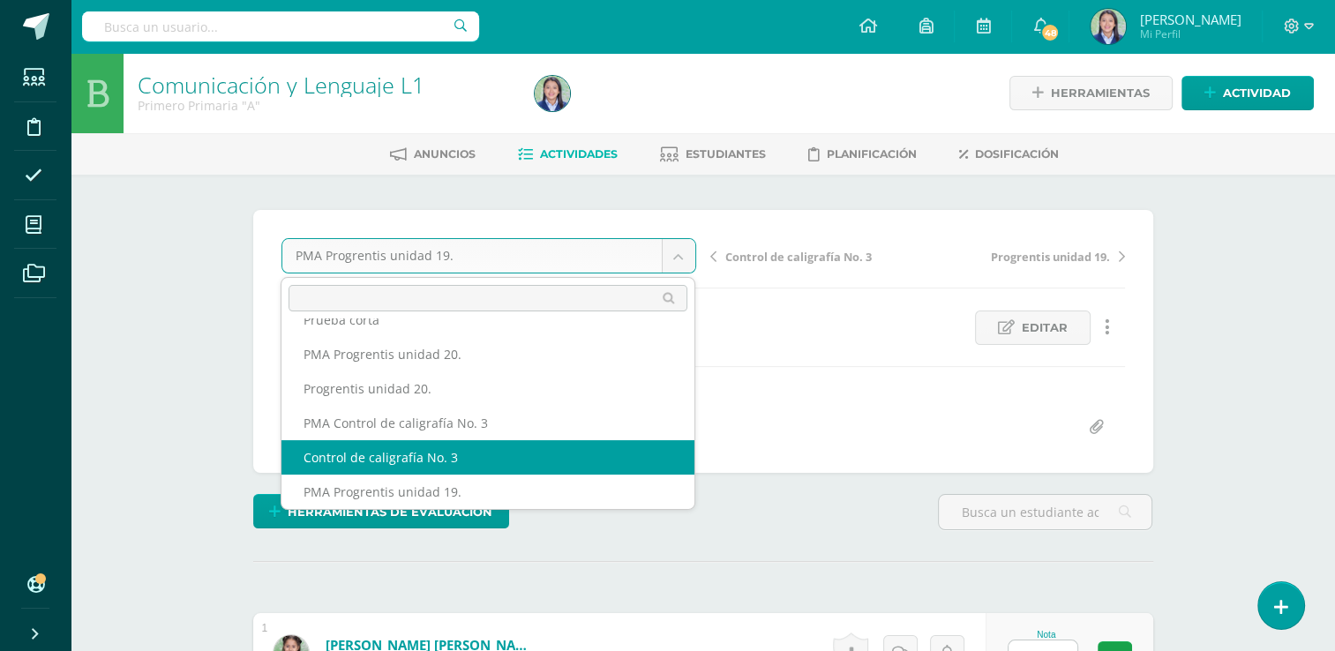
select select "/dashboard/teacher/grade-activity/265191/"
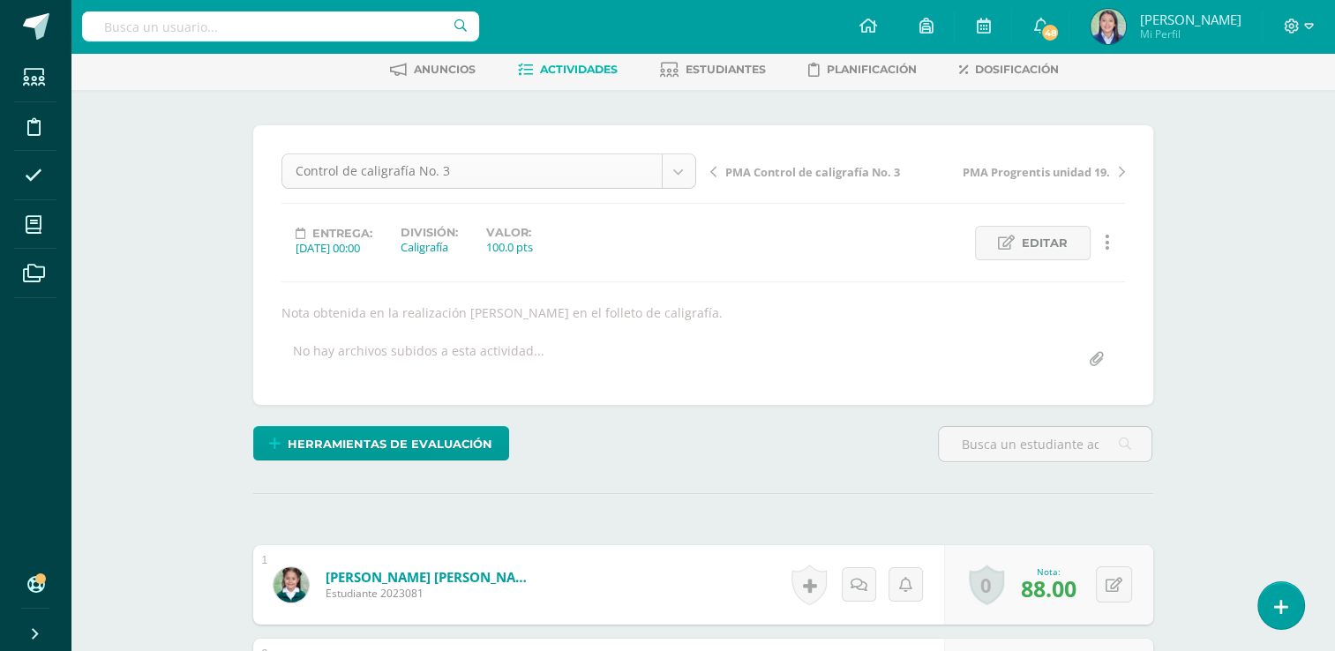
scroll to position [229, 0]
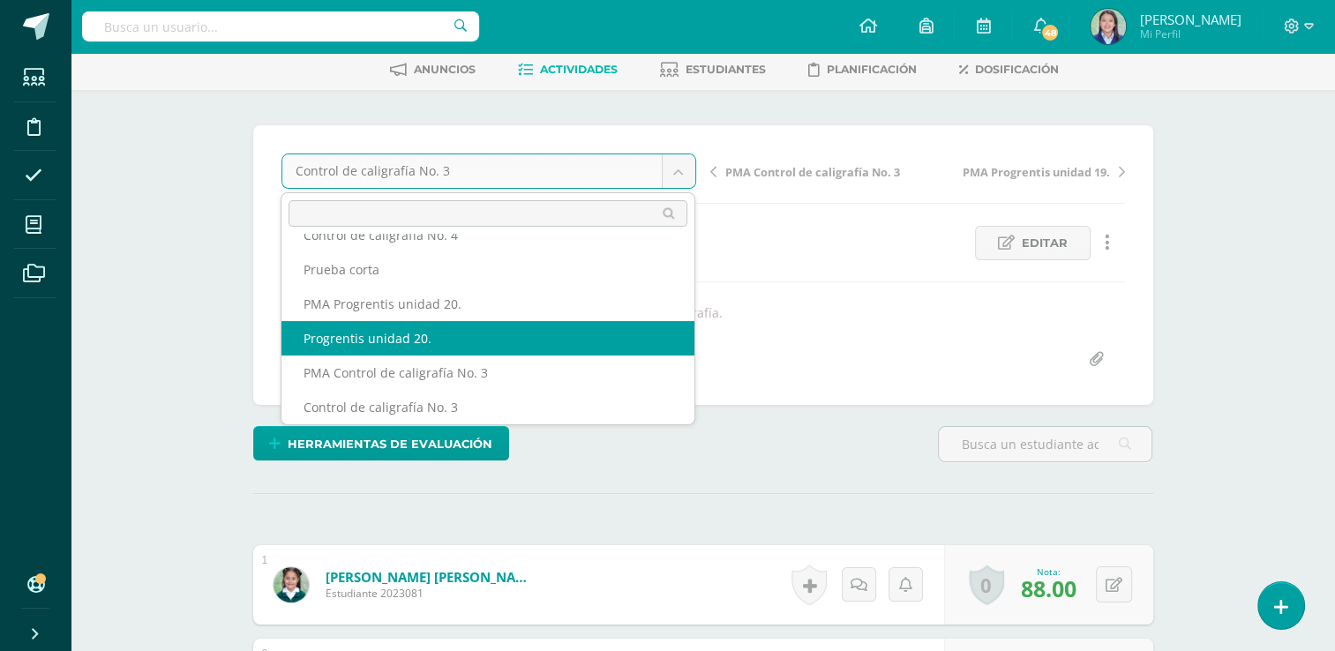
select select "/dashboard/teacher/grade-activity/265197/"
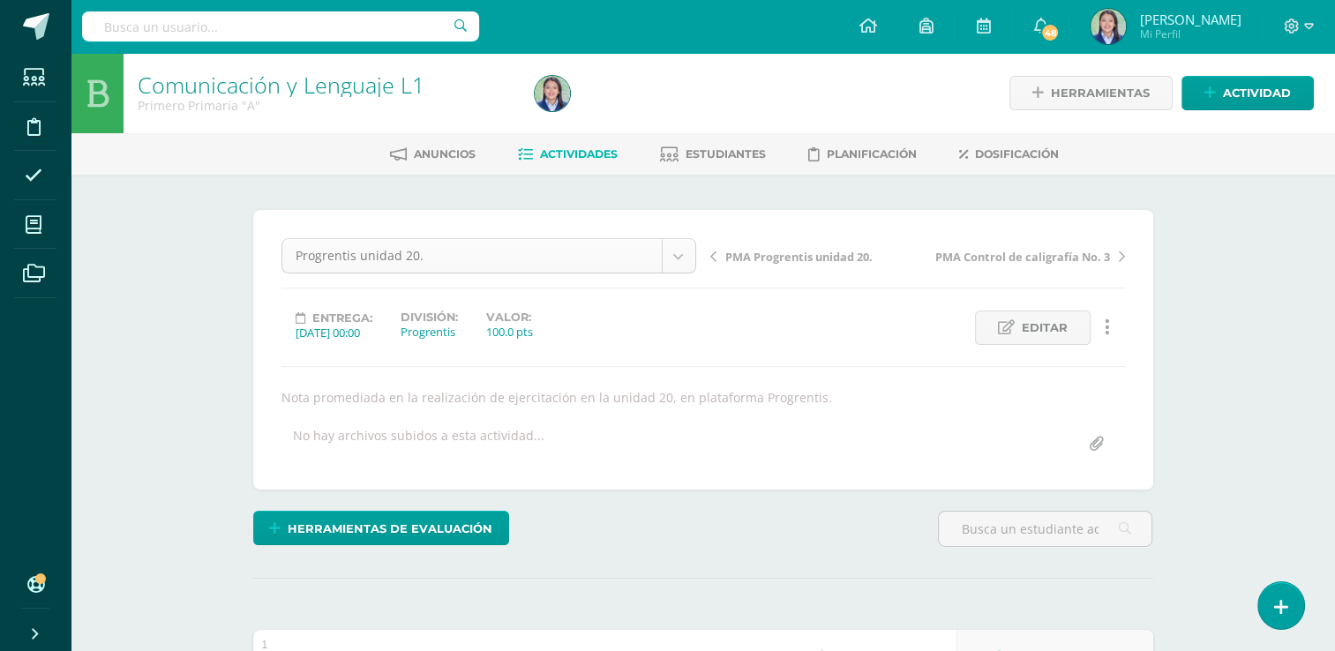
scroll to position [161, 0]
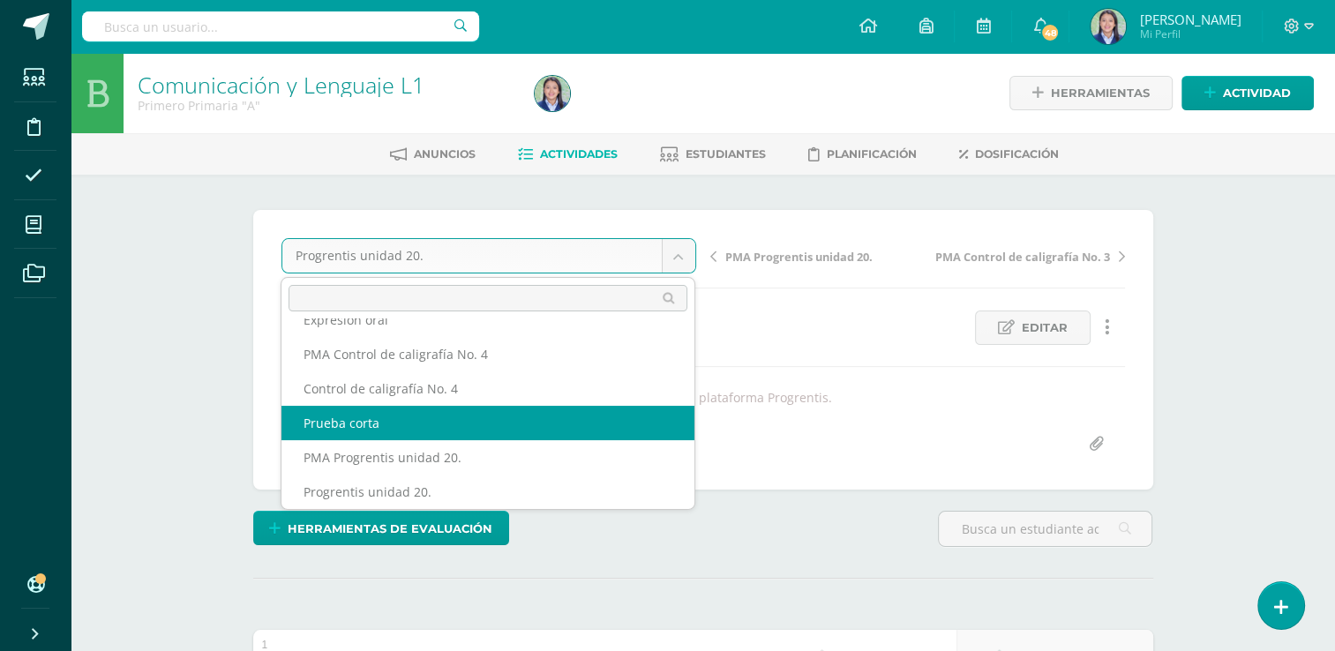
select select "/dashboard/teacher/grade-activity/265188/"
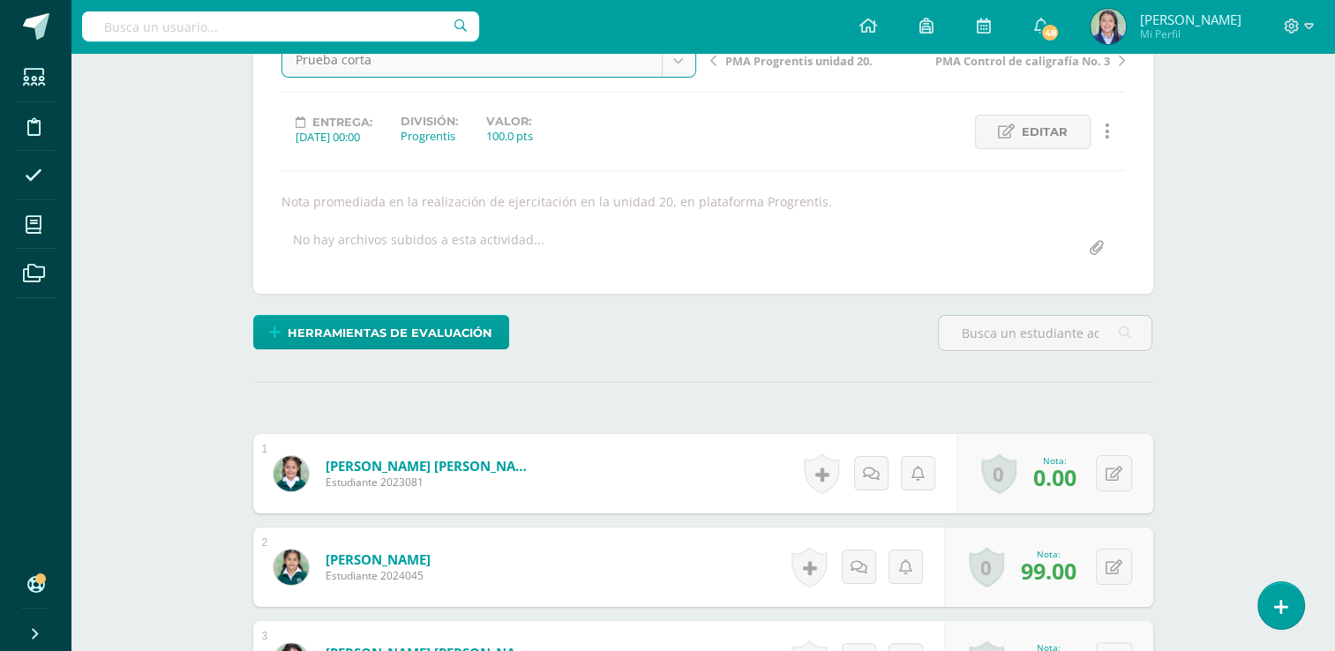
scroll to position [199, 0]
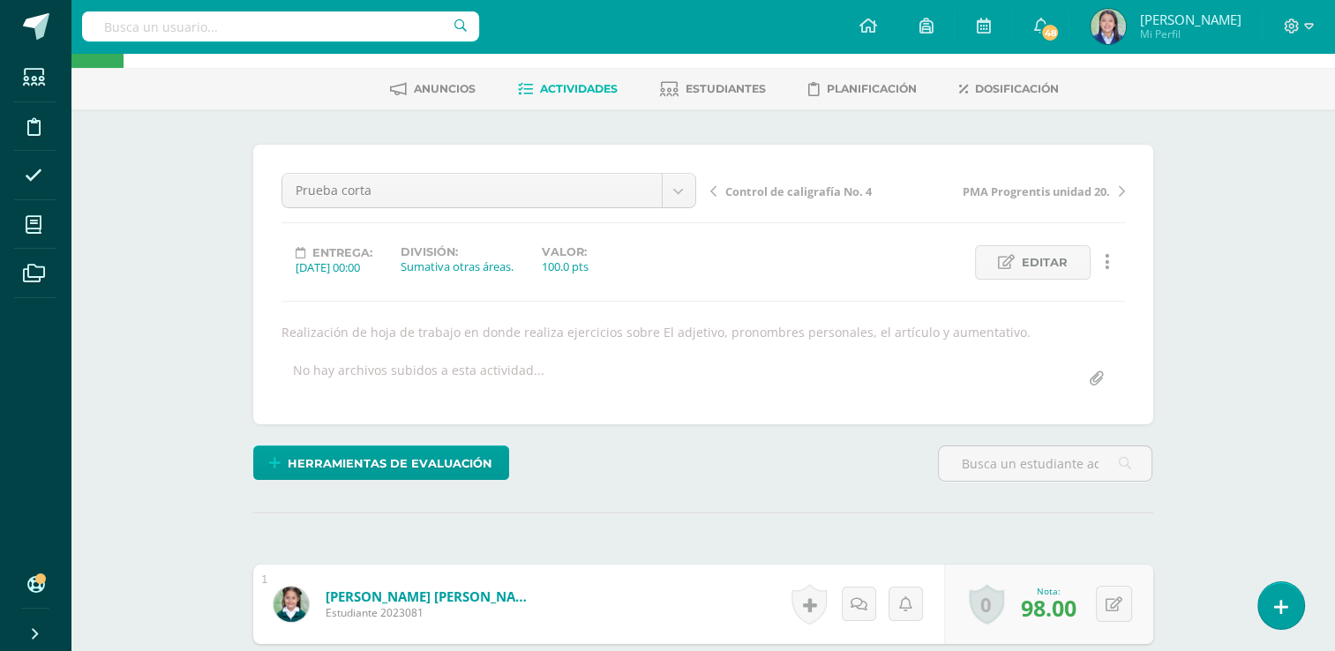
scroll to position [60, 0]
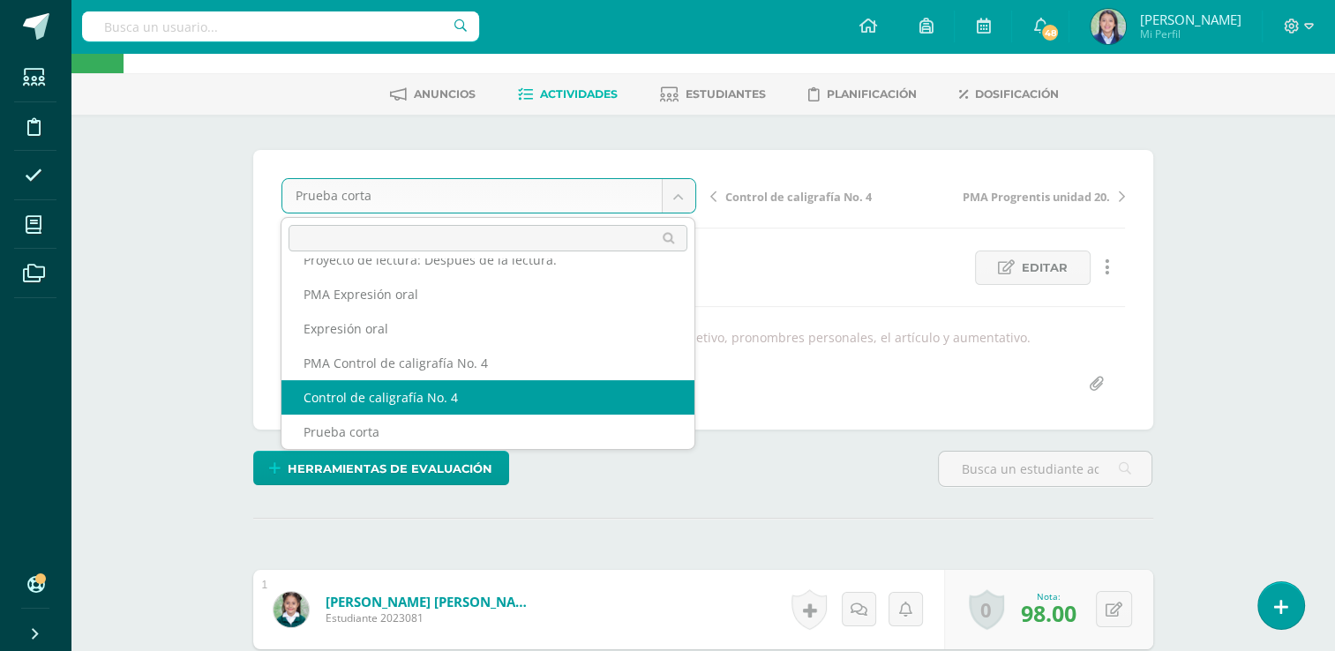
select select "/dashboard/teacher/grade-activity/265209/"
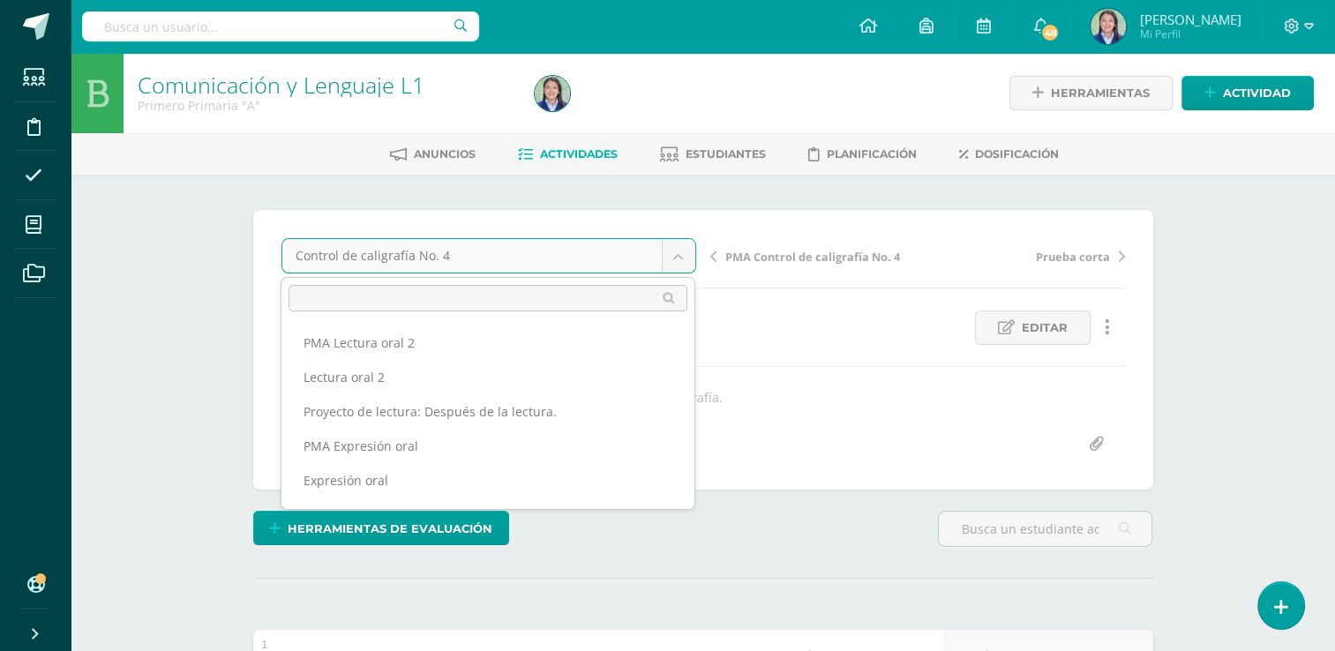
scroll to position [56, 0]
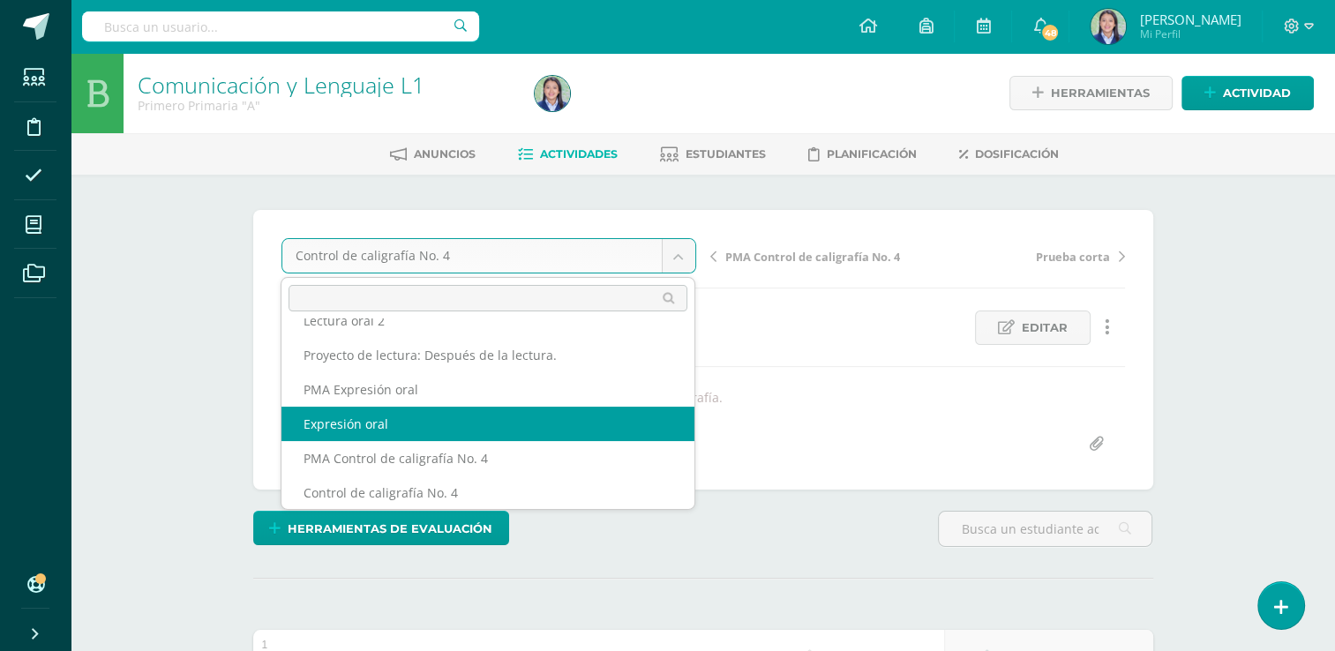
select select "/dashboard/teacher/grade-activity/265213/"
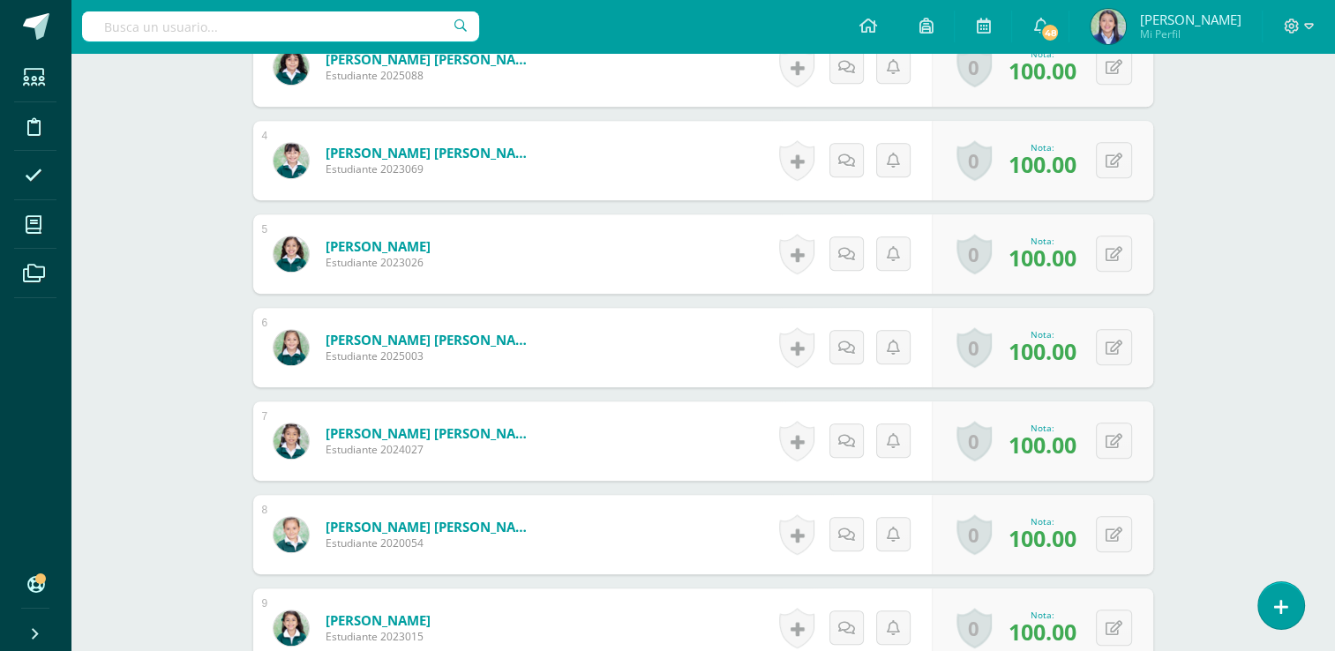
scroll to position [71, 0]
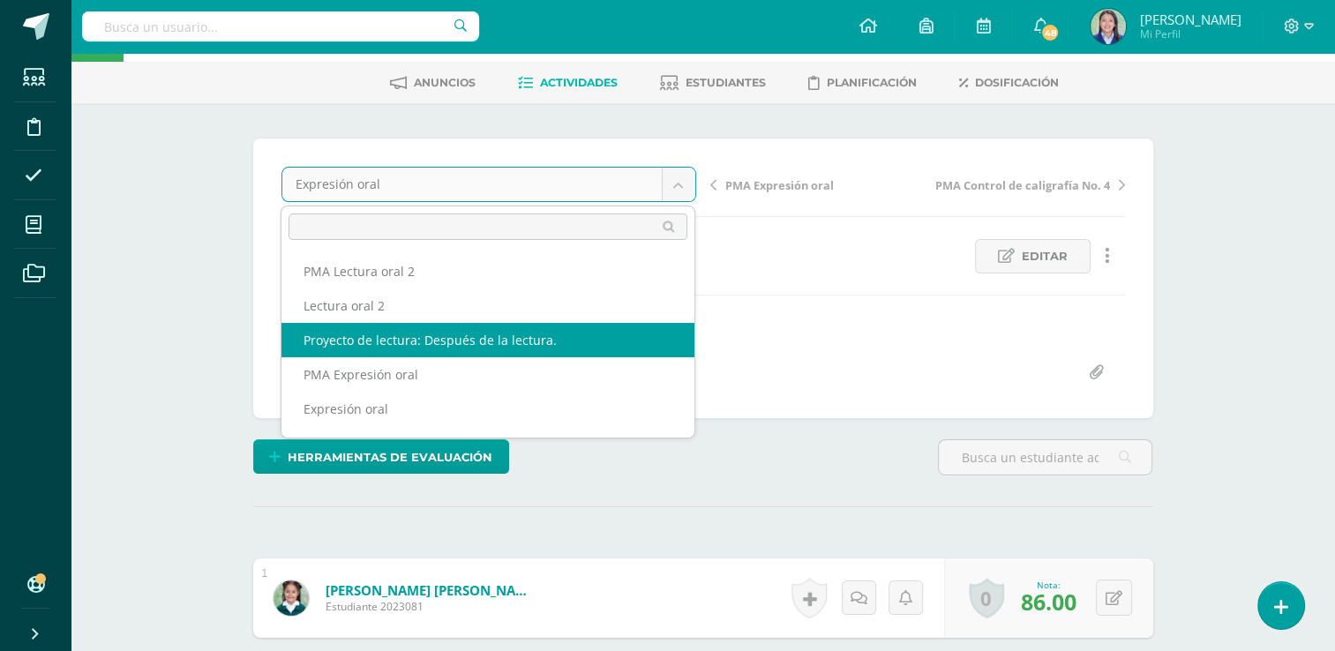
select select "/dashboard/teacher/grade-activity/265221/"
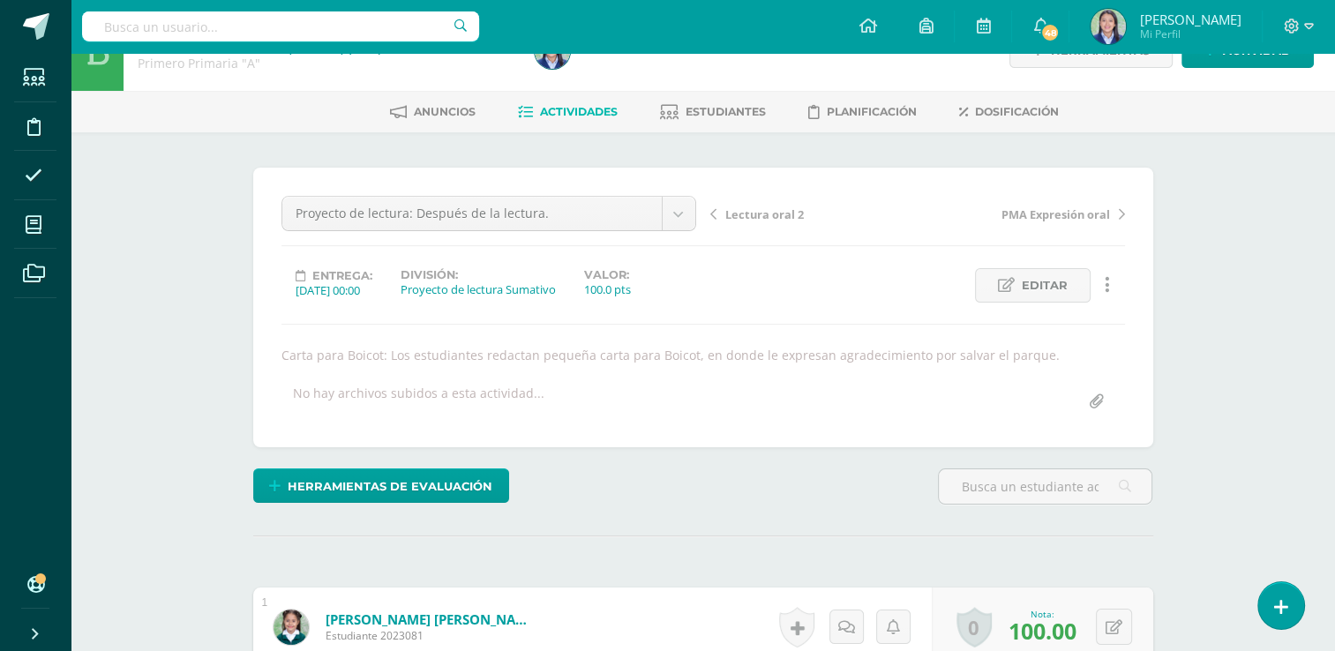
scroll to position [38, 0]
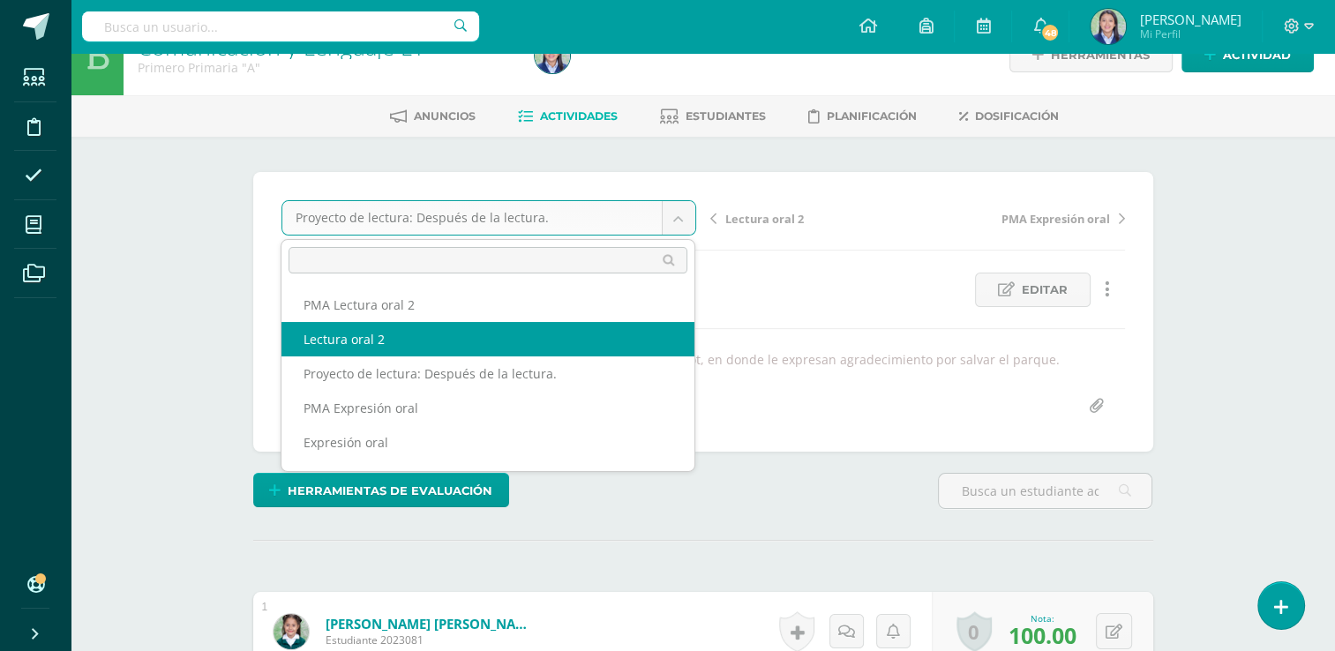
select select "/dashboard/teacher/grade-activity/265201/"
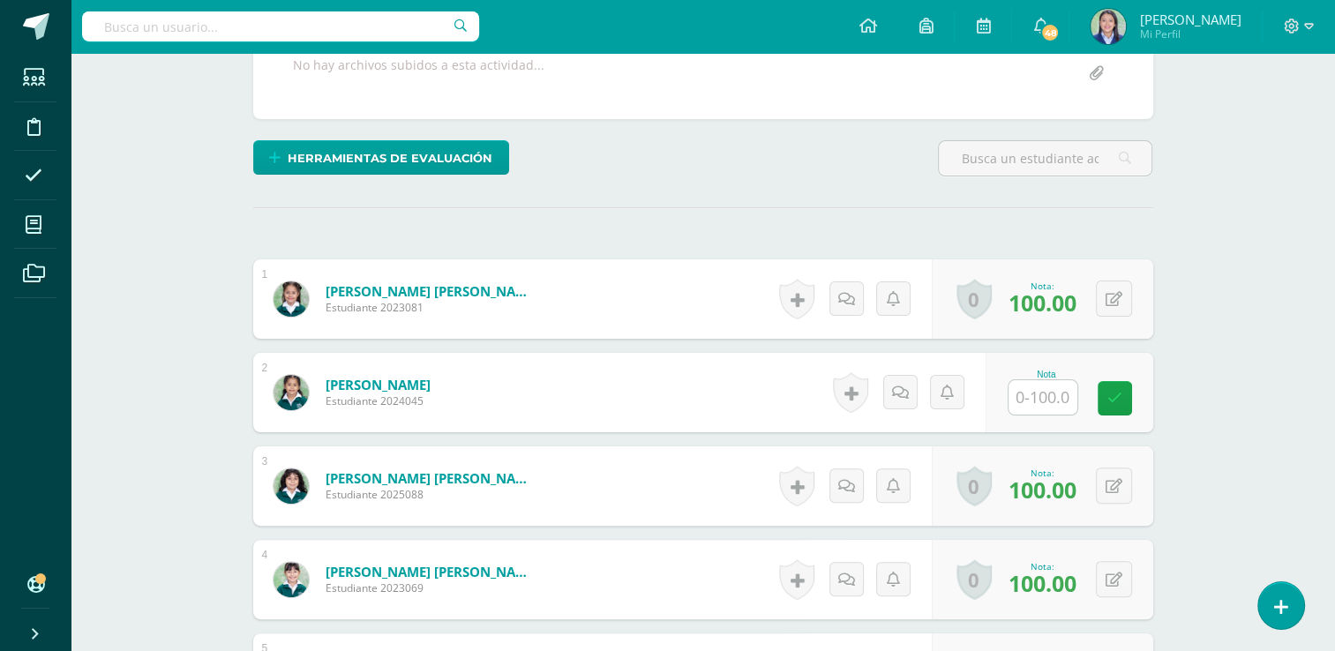
scroll to position [379, 0]
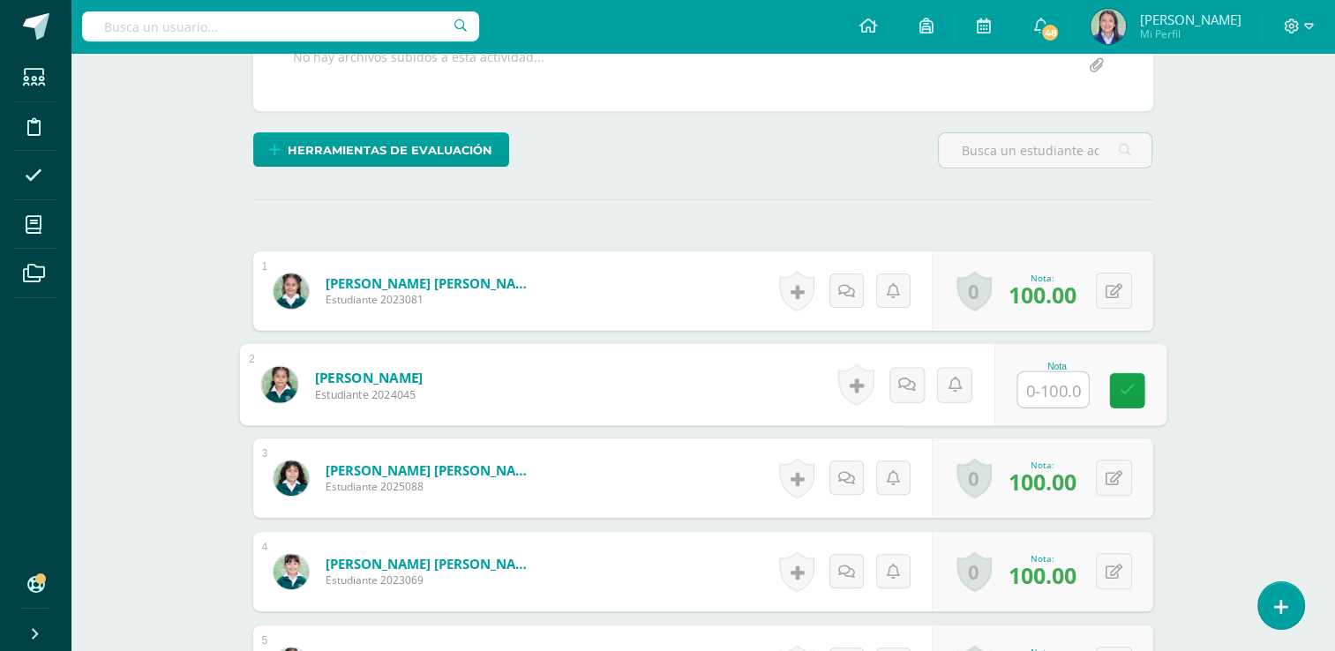
click at [1033, 393] on input "text" at bounding box center [1053, 389] width 71 height 35
type input "73"
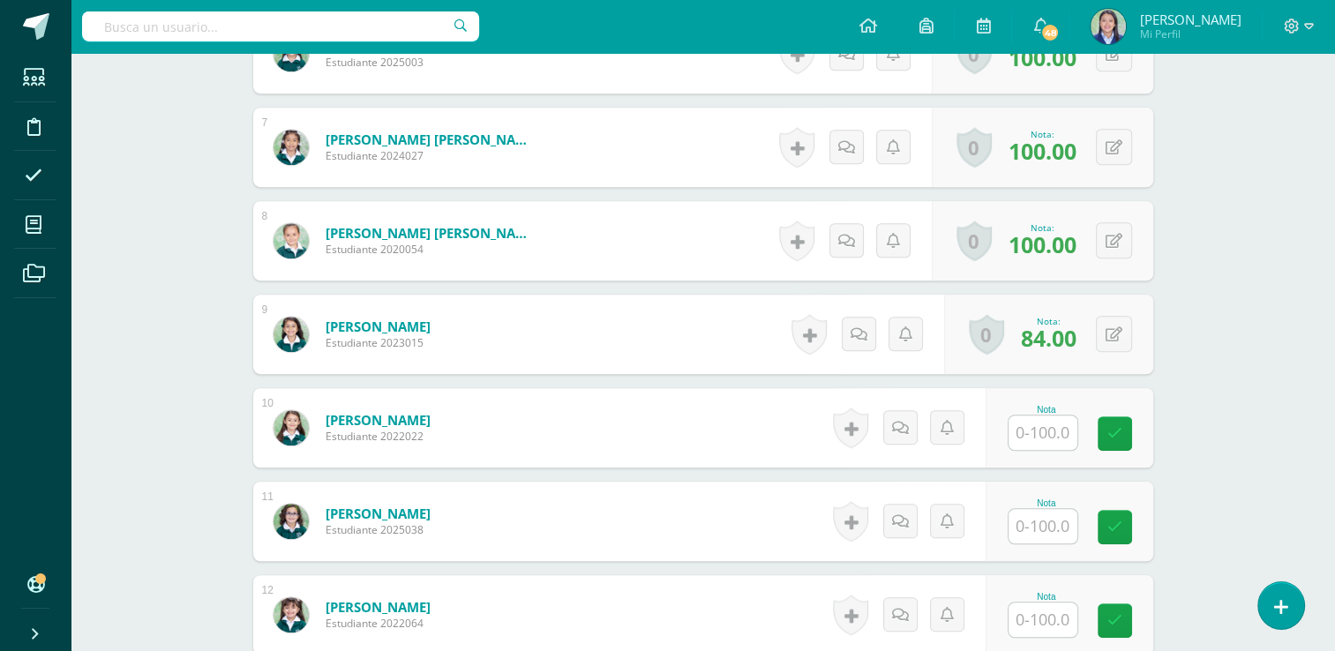
scroll to position [1095, 0]
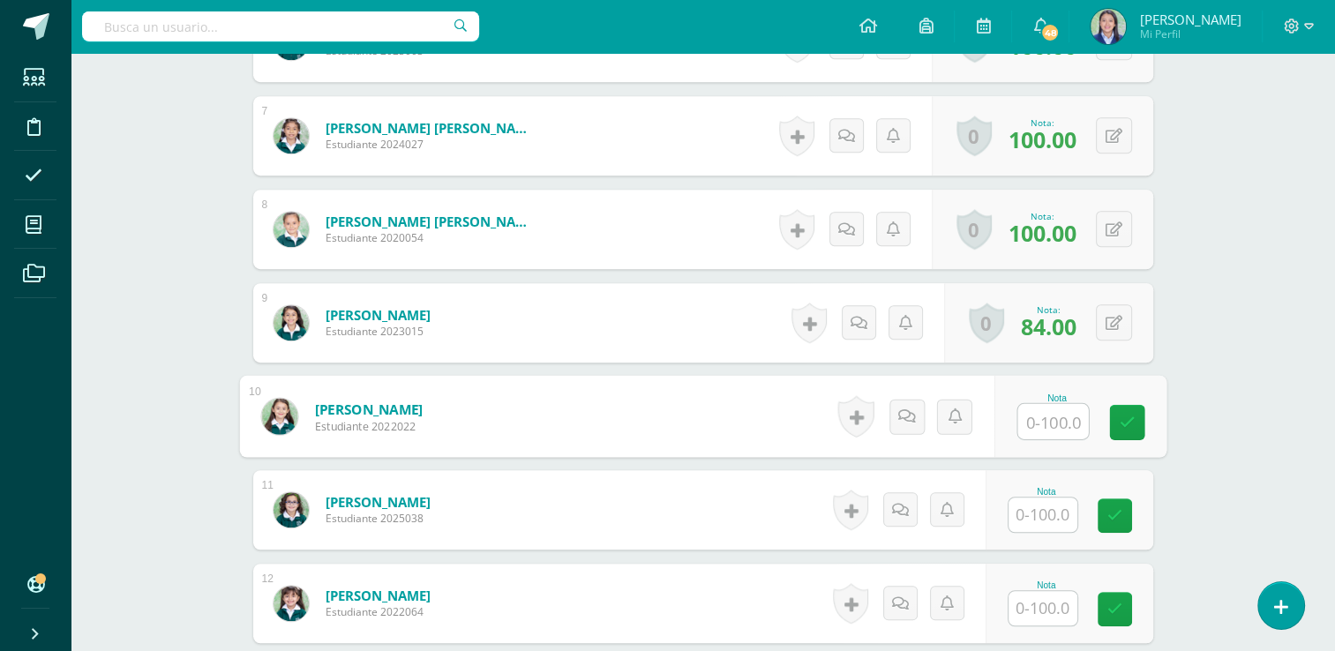
click at [1053, 414] on input "text" at bounding box center [1053, 421] width 71 height 35
type input "0"
type input "100"
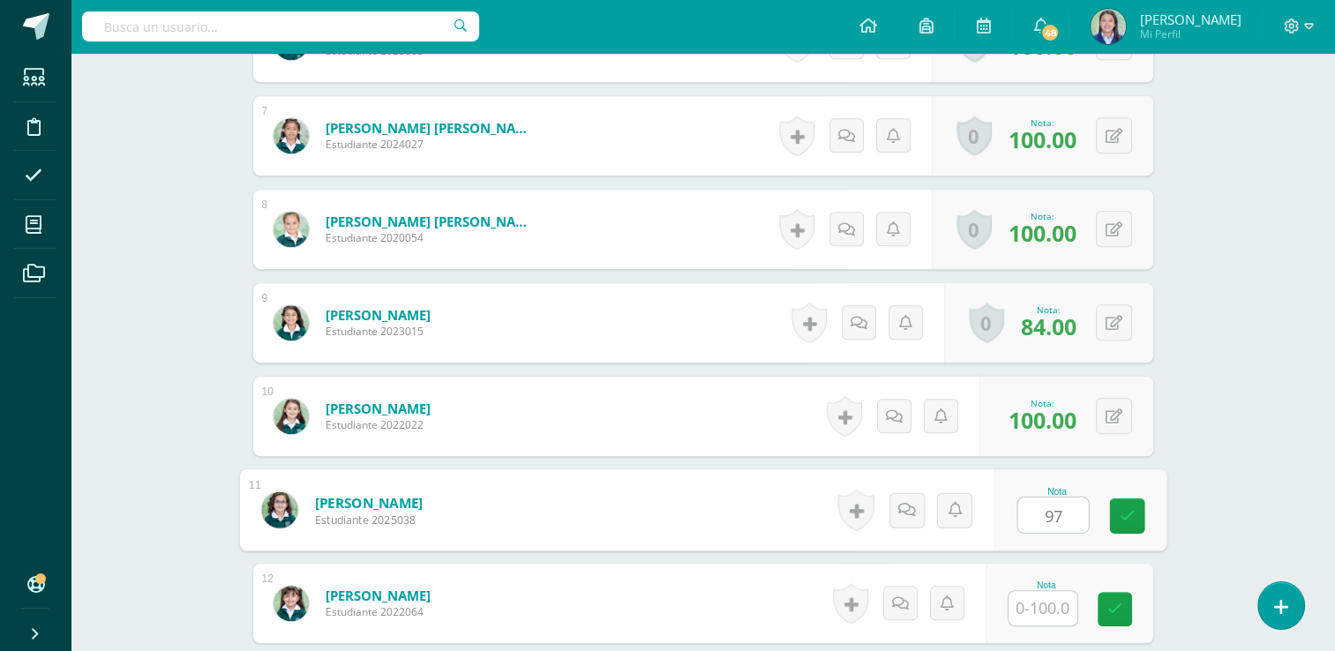
type input "97"
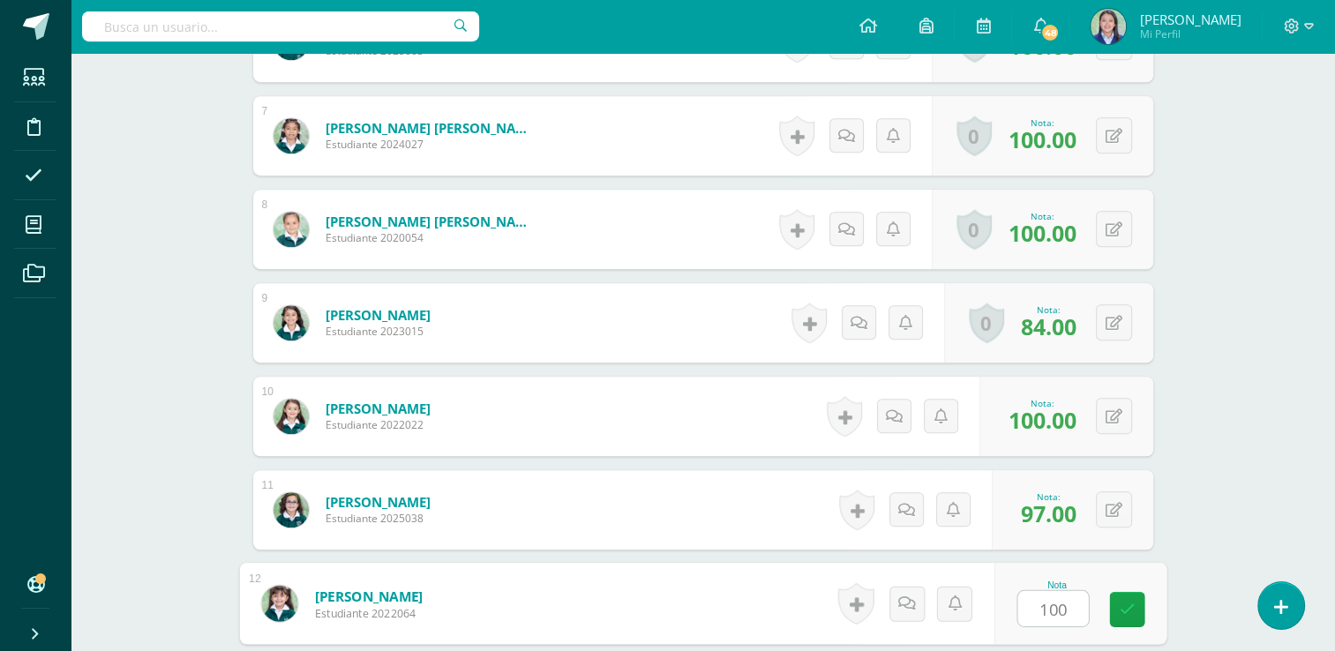
type input "100"
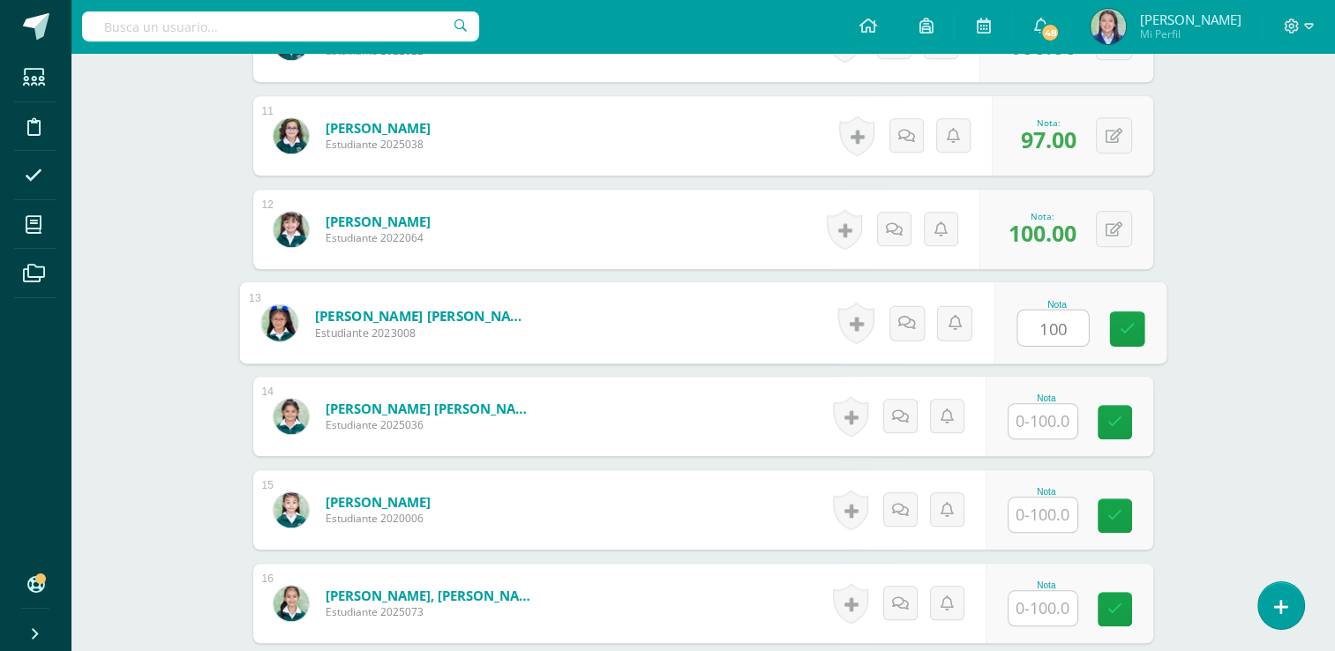
type input "100"
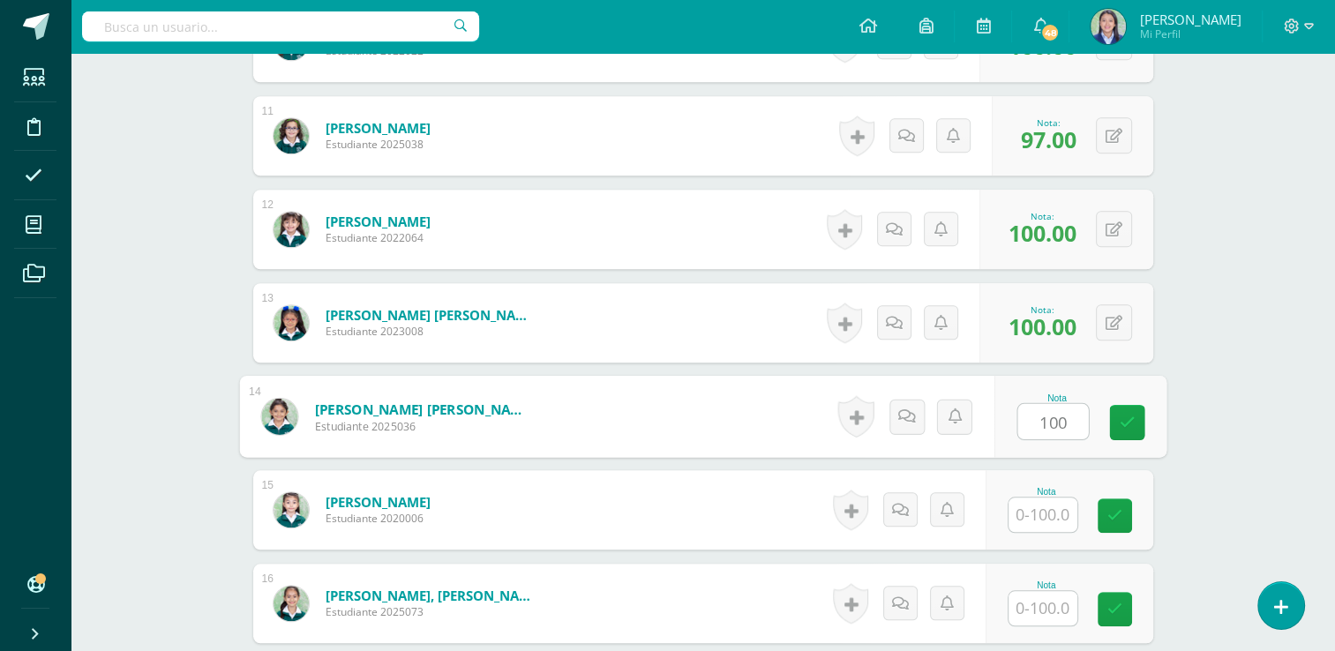
type input "100"
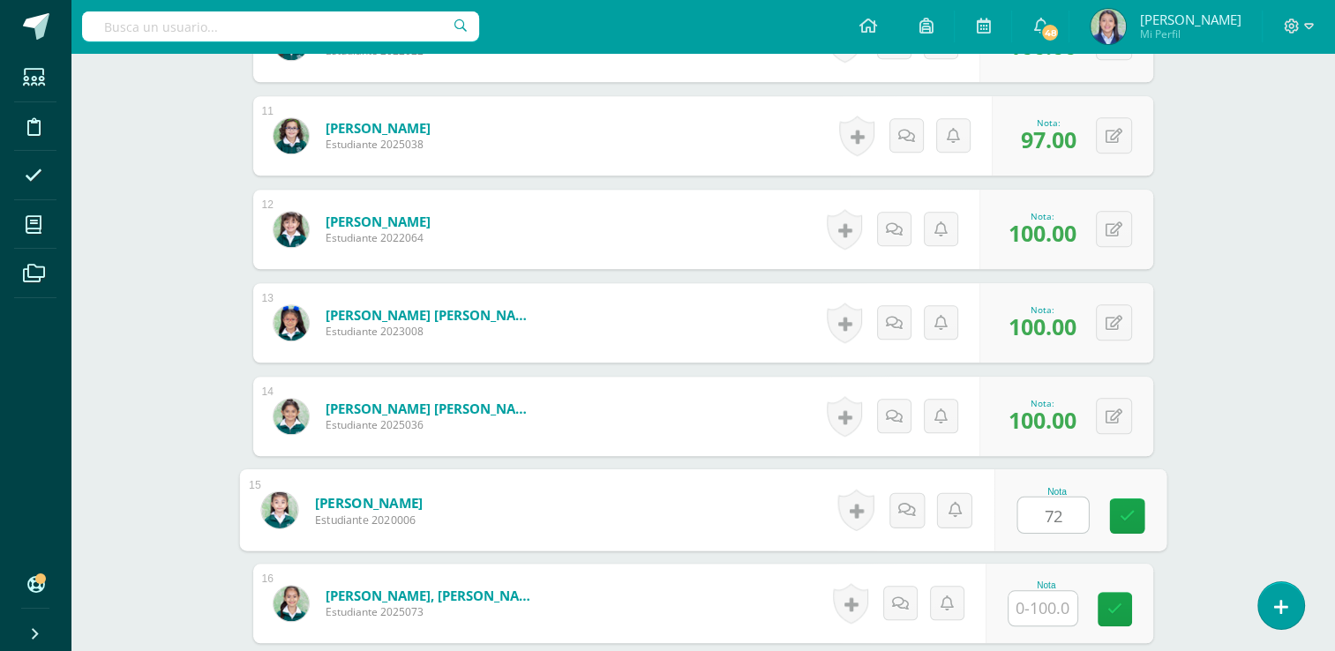
type input "72"
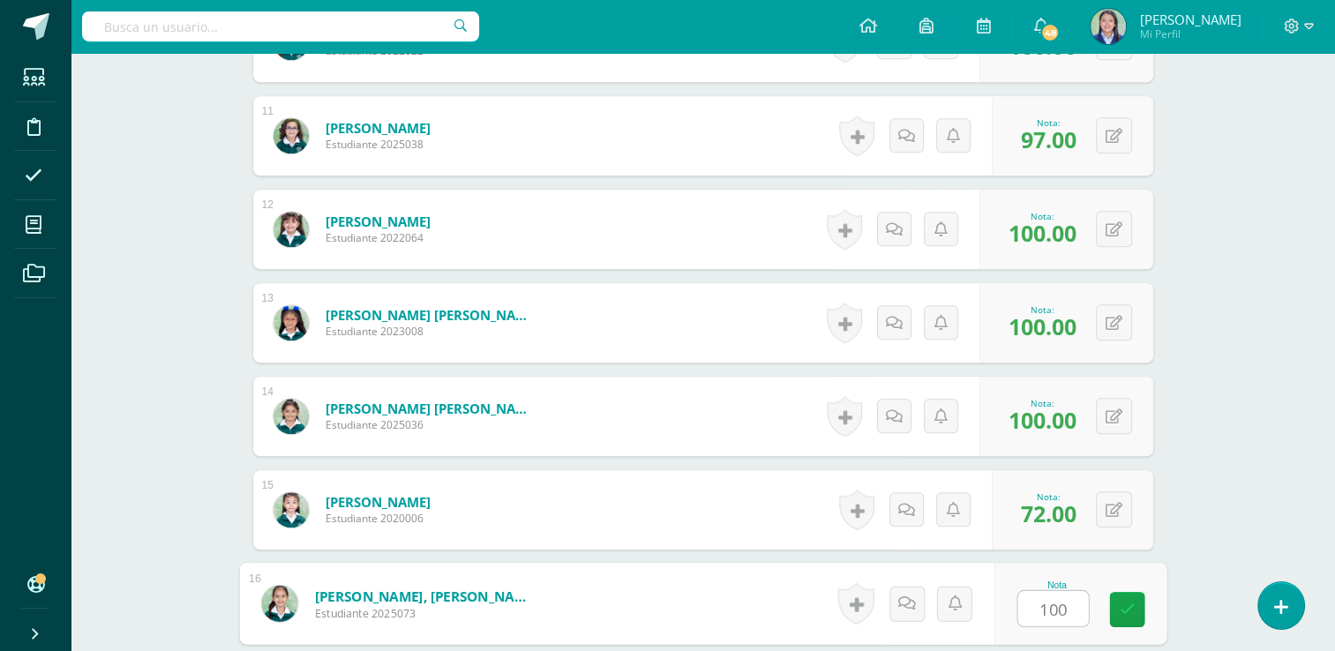
type input "100"
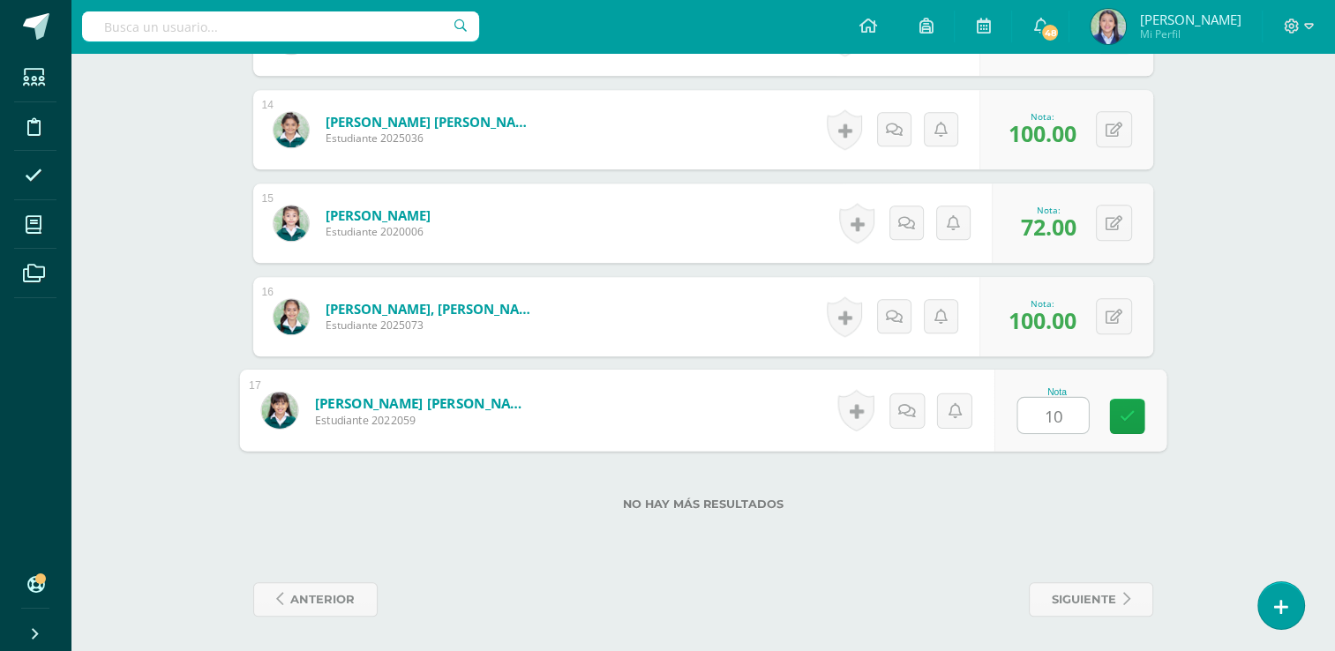
type input "100"
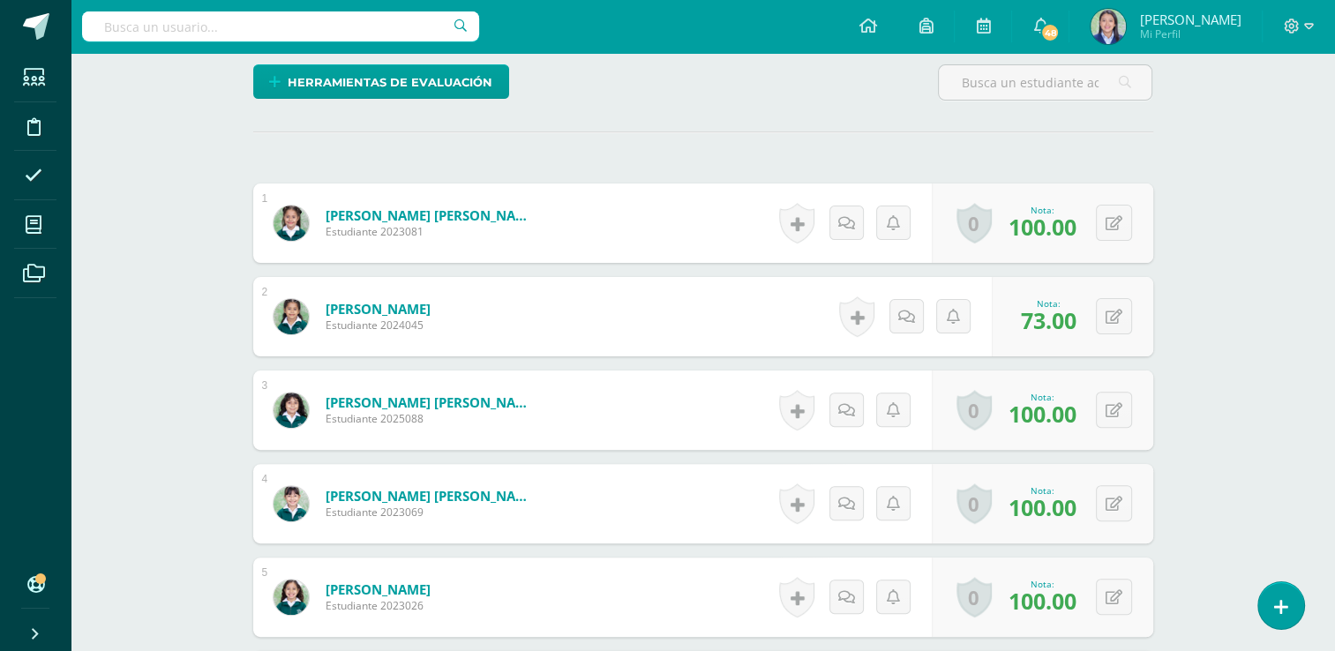
scroll to position [0, 0]
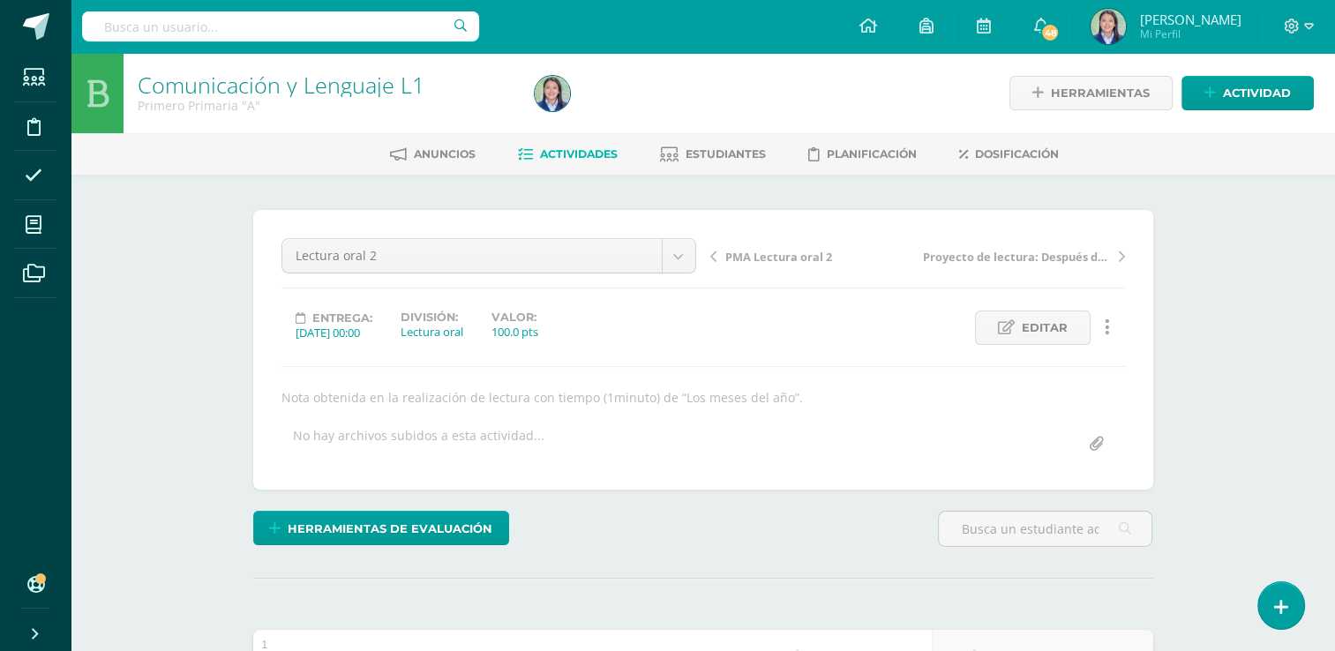
click at [576, 146] on link "Actividades" at bounding box center [568, 154] width 100 height 28
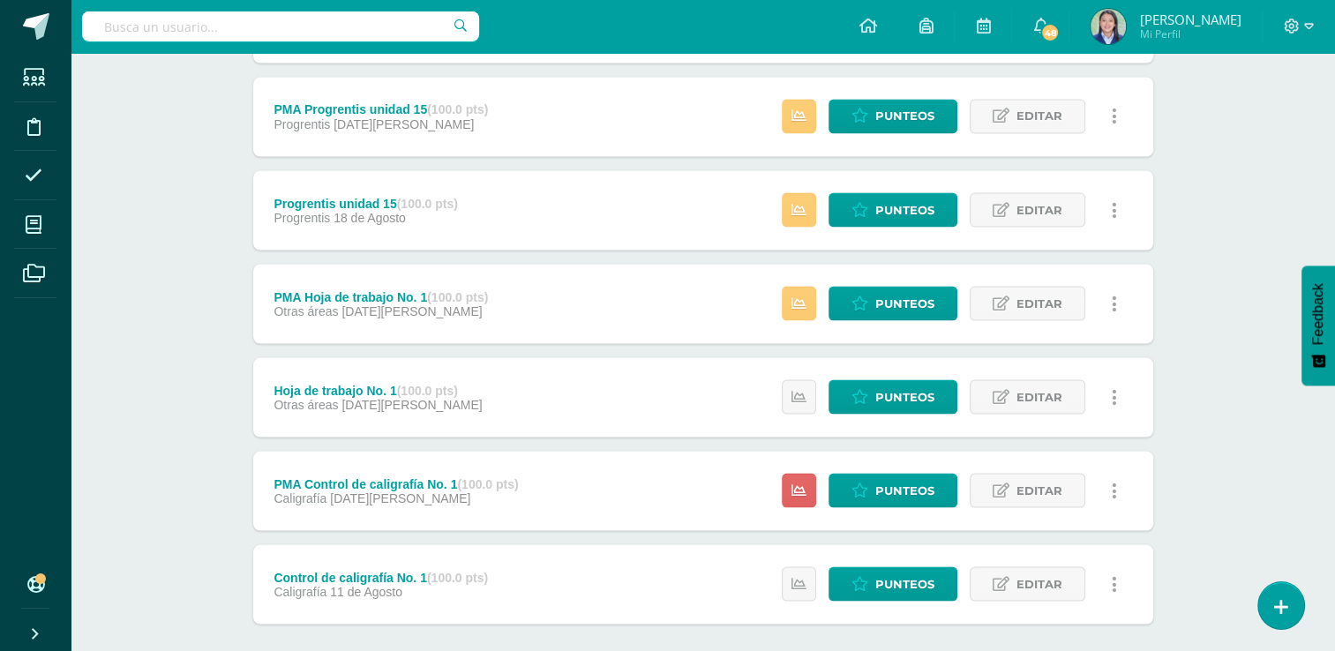
scroll to position [3301, 0]
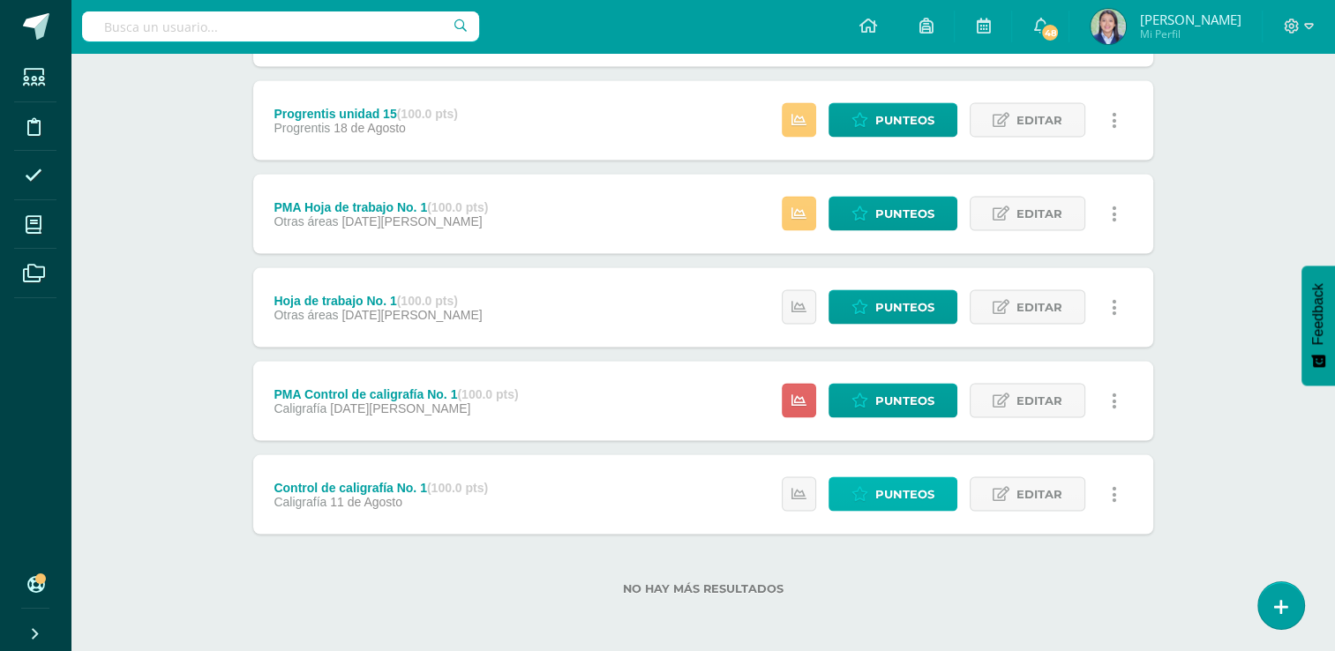
click at [910, 493] on span "Punteos" at bounding box center [905, 493] width 59 height 33
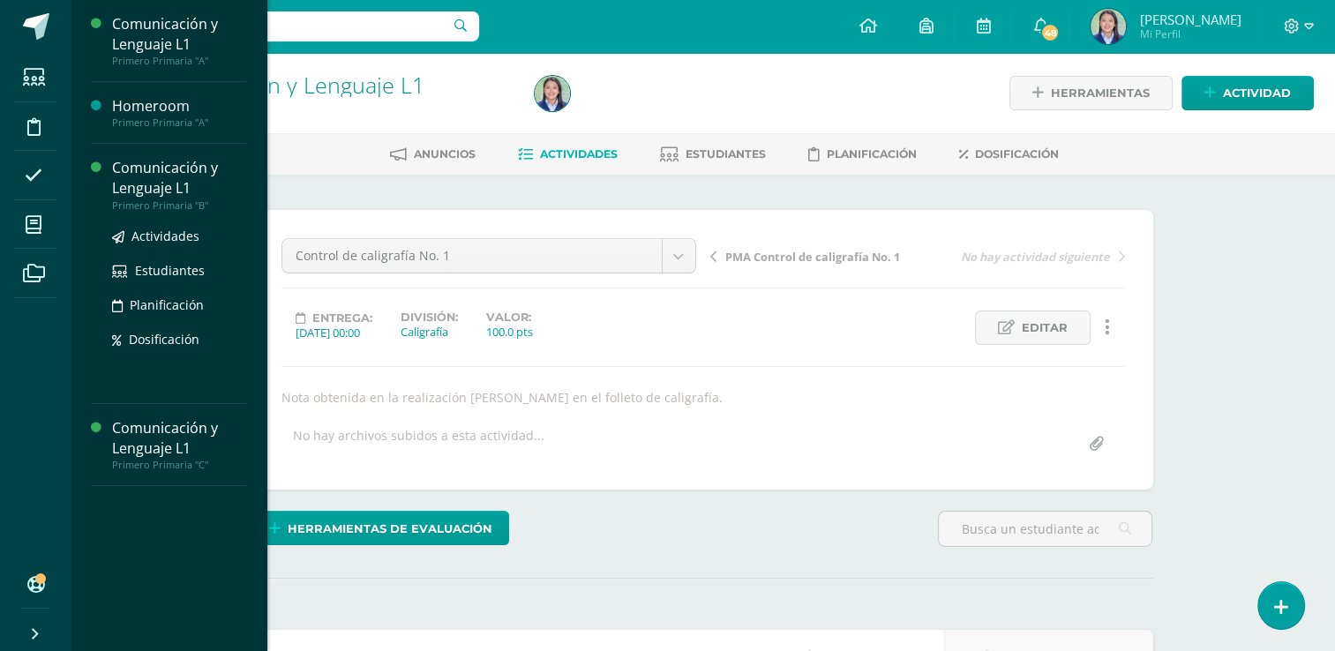
click at [166, 180] on div "Comunicación y Lenguaje L1" at bounding box center [179, 178] width 134 height 41
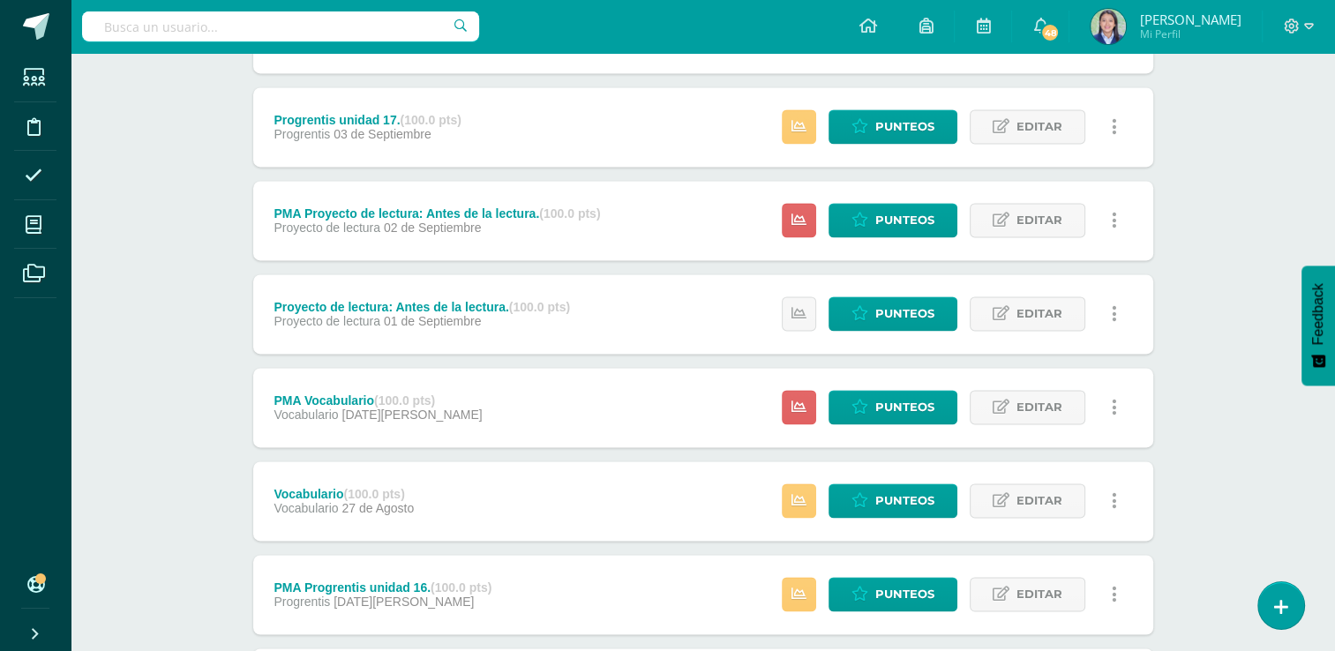
scroll to position [3301, 0]
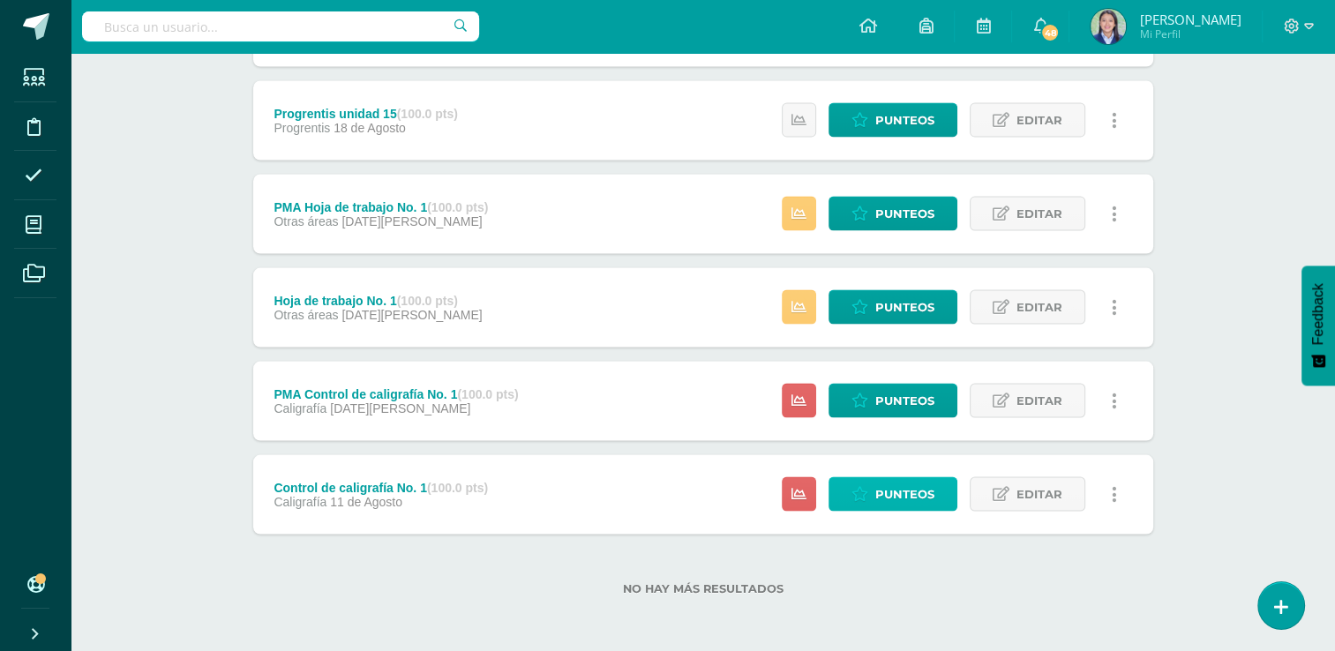
click at [902, 491] on span "Punteos" at bounding box center [905, 493] width 59 height 33
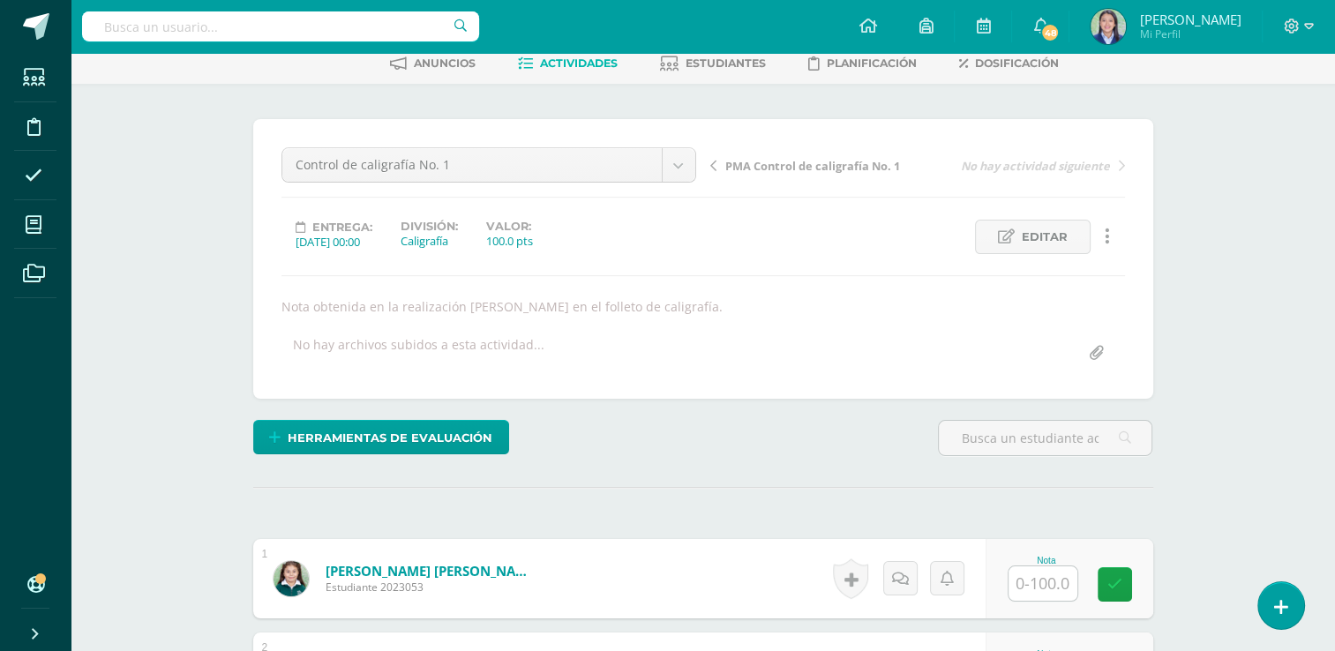
scroll to position [99, 0]
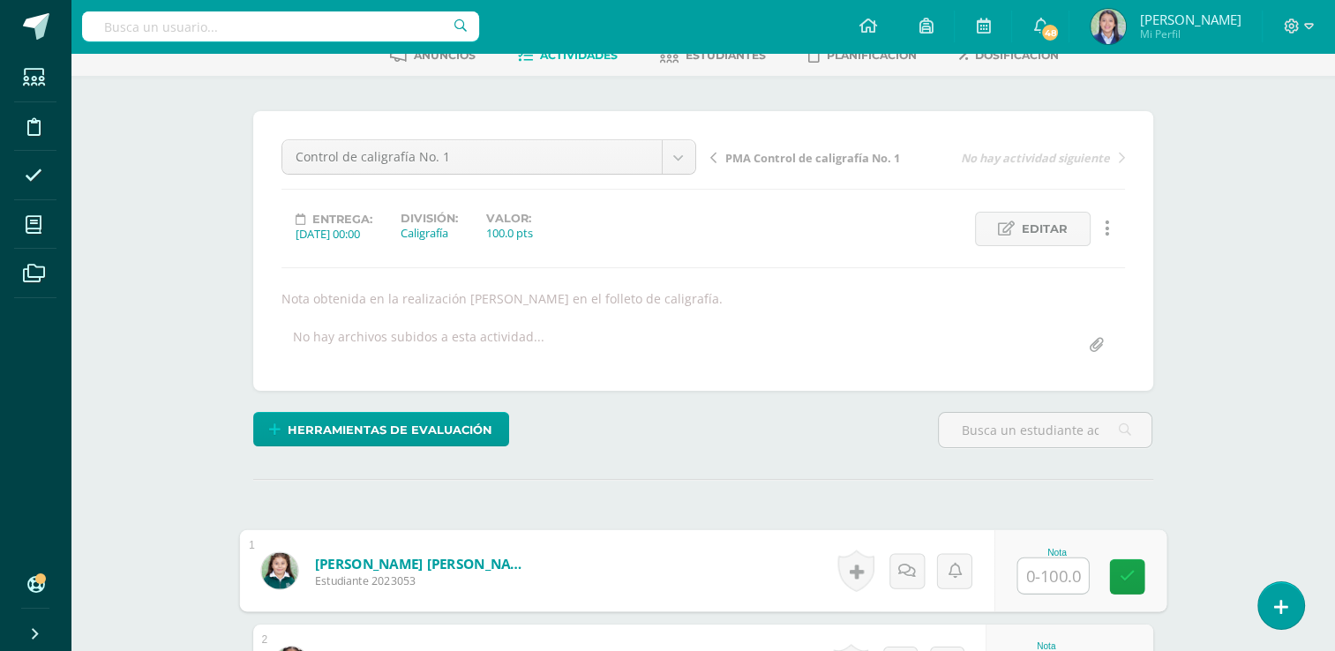
click at [1054, 568] on input "text" at bounding box center [1053, 576] width 71 height 35
type input "87"
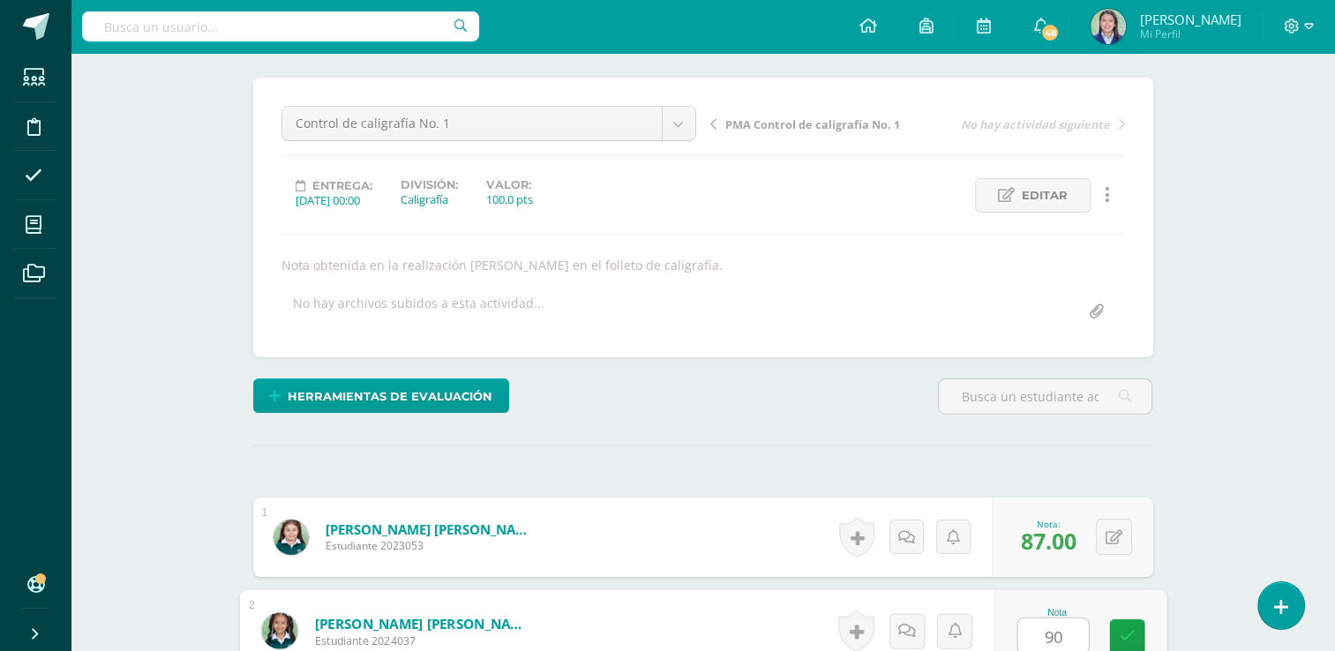
type input "90"
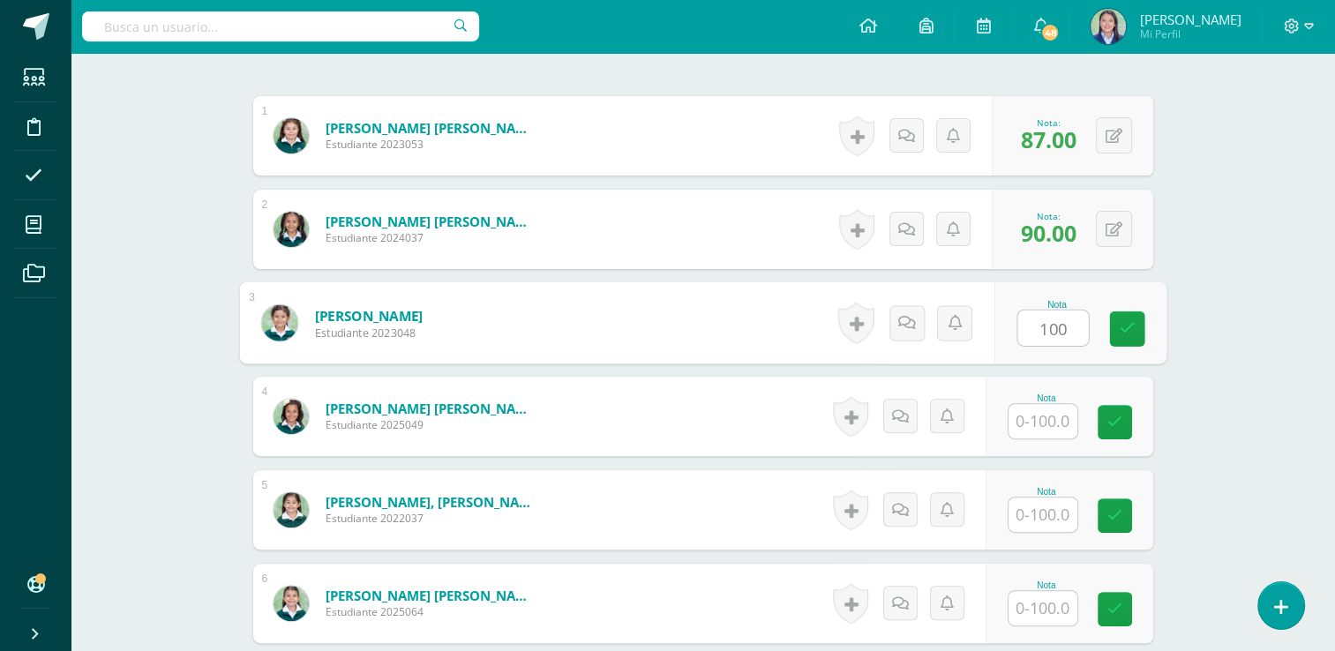
type input "100"
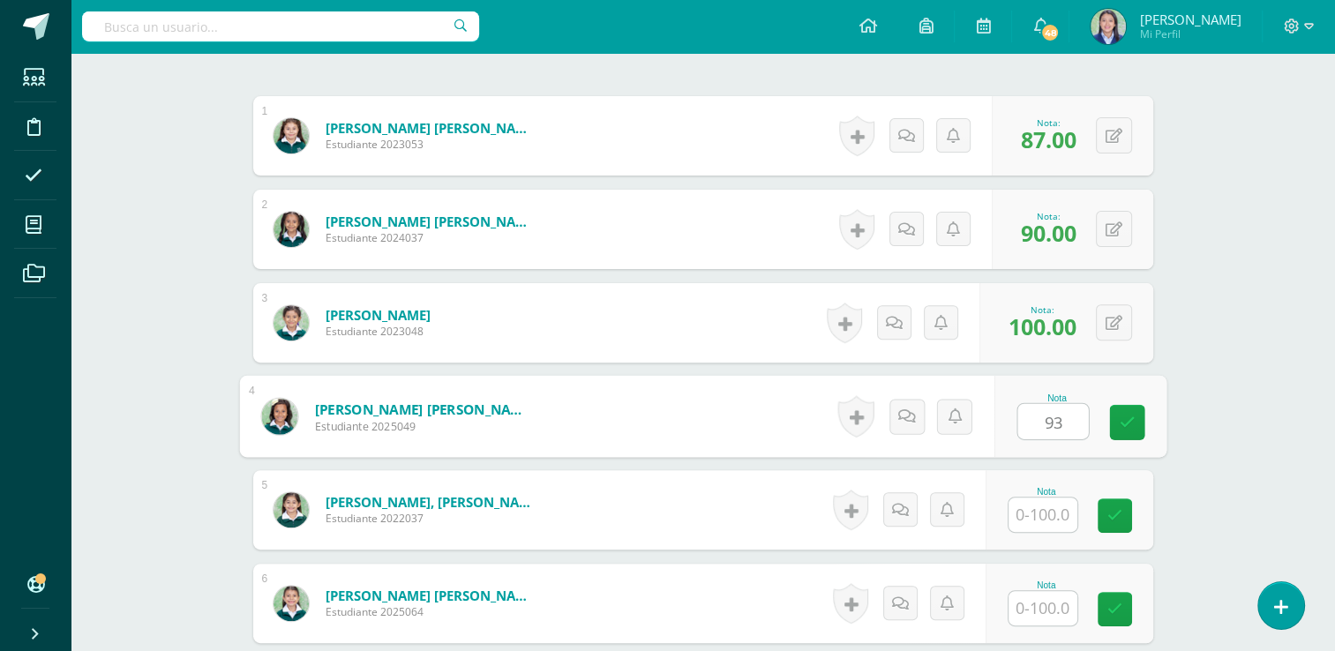
type input "93"
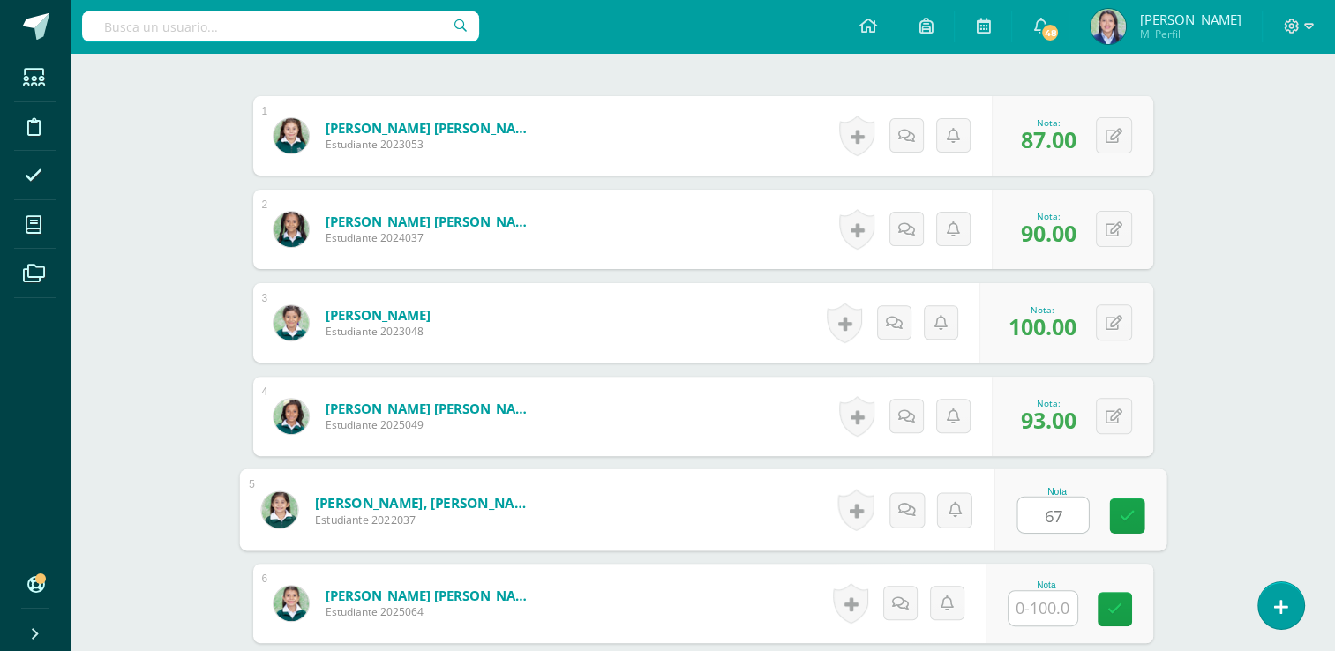
type input "67"
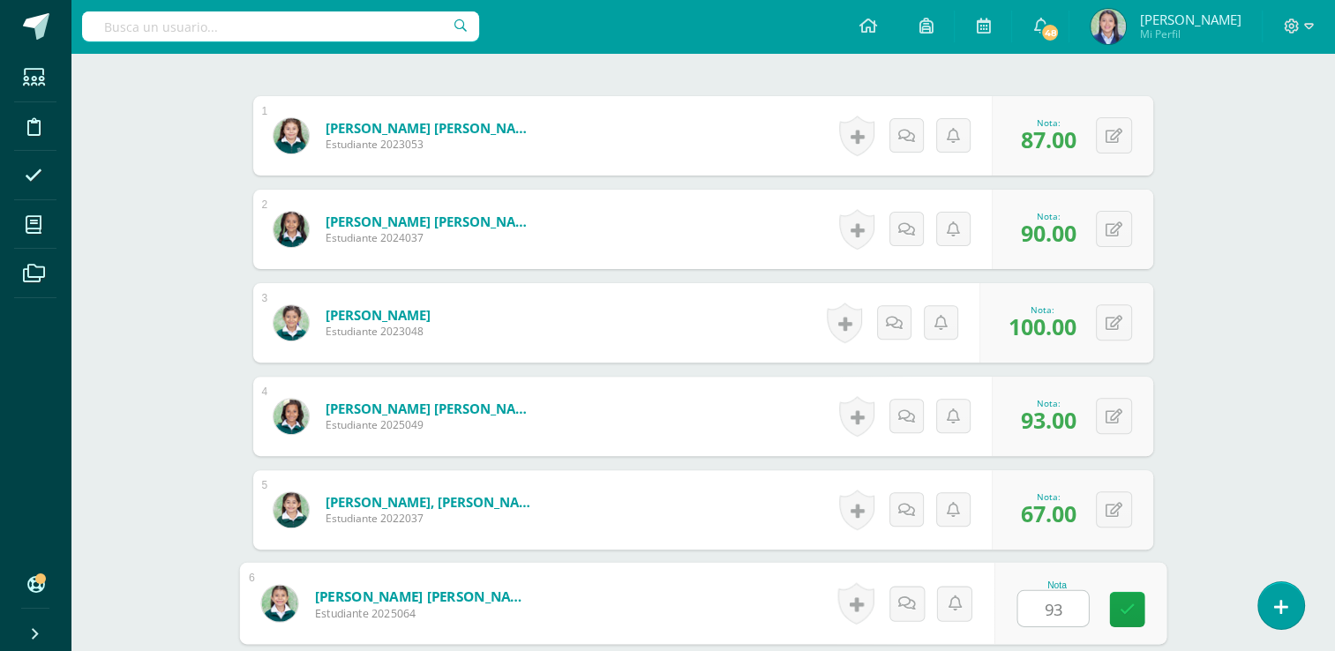
type input "93"
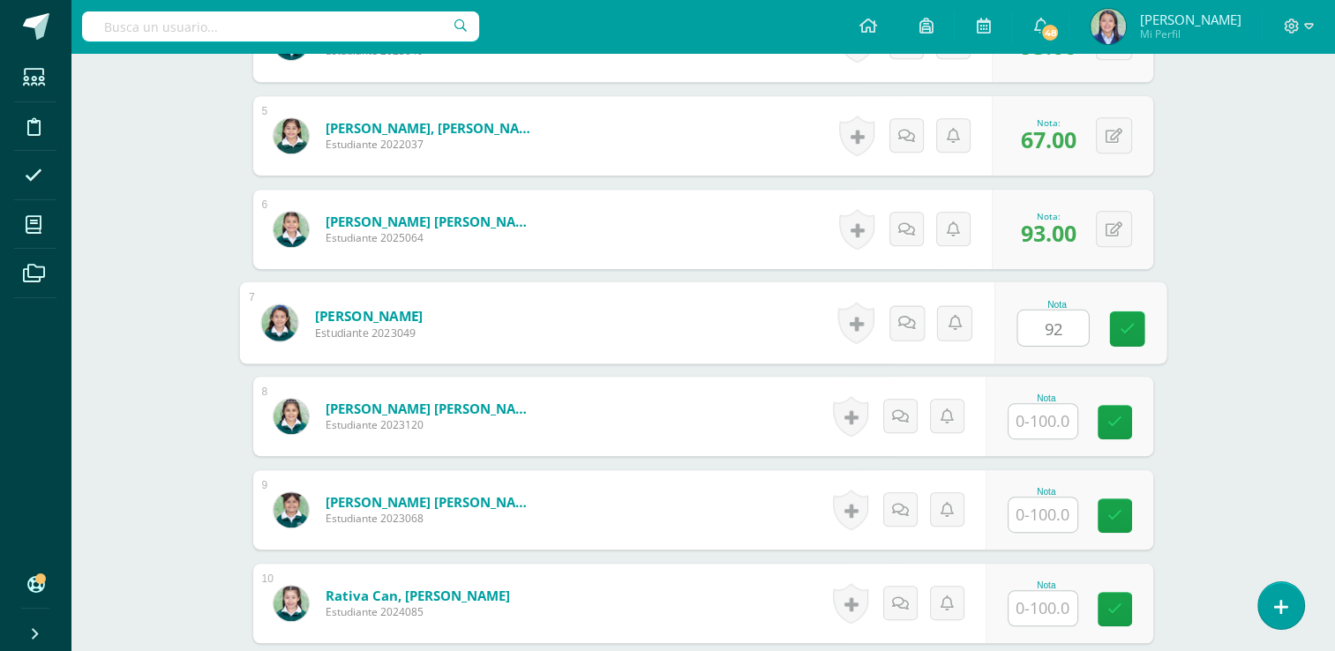
type input "92"
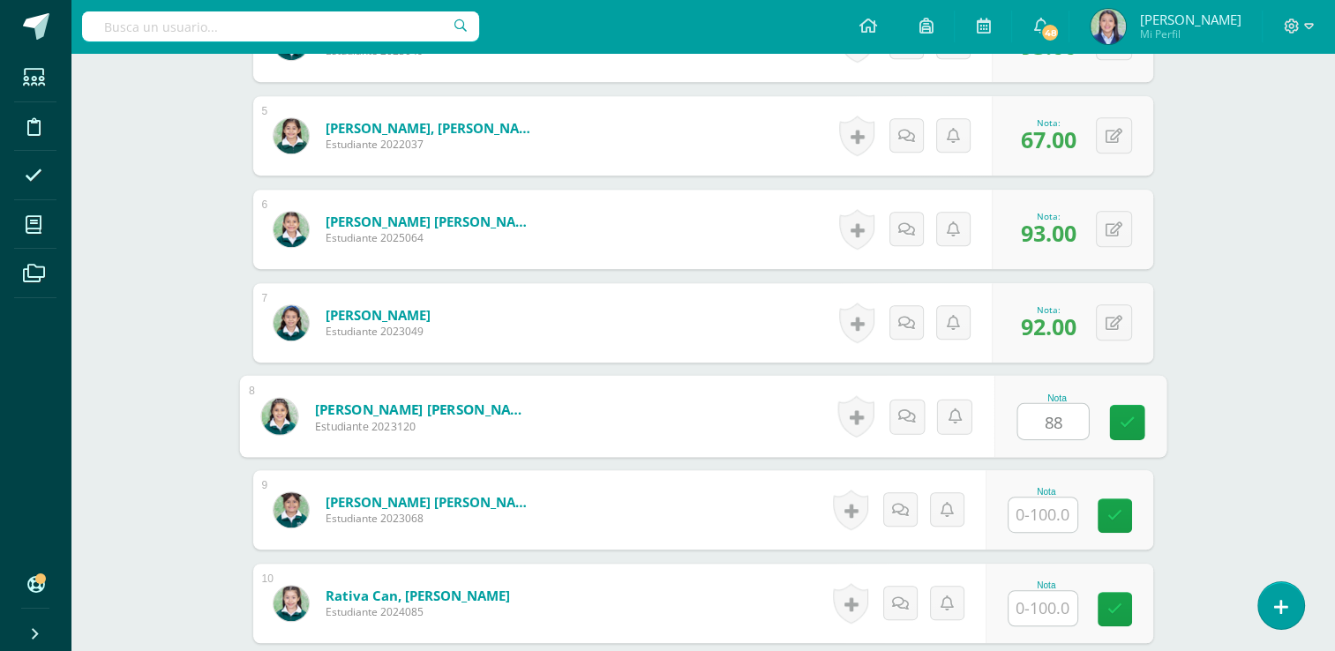
type input "88"
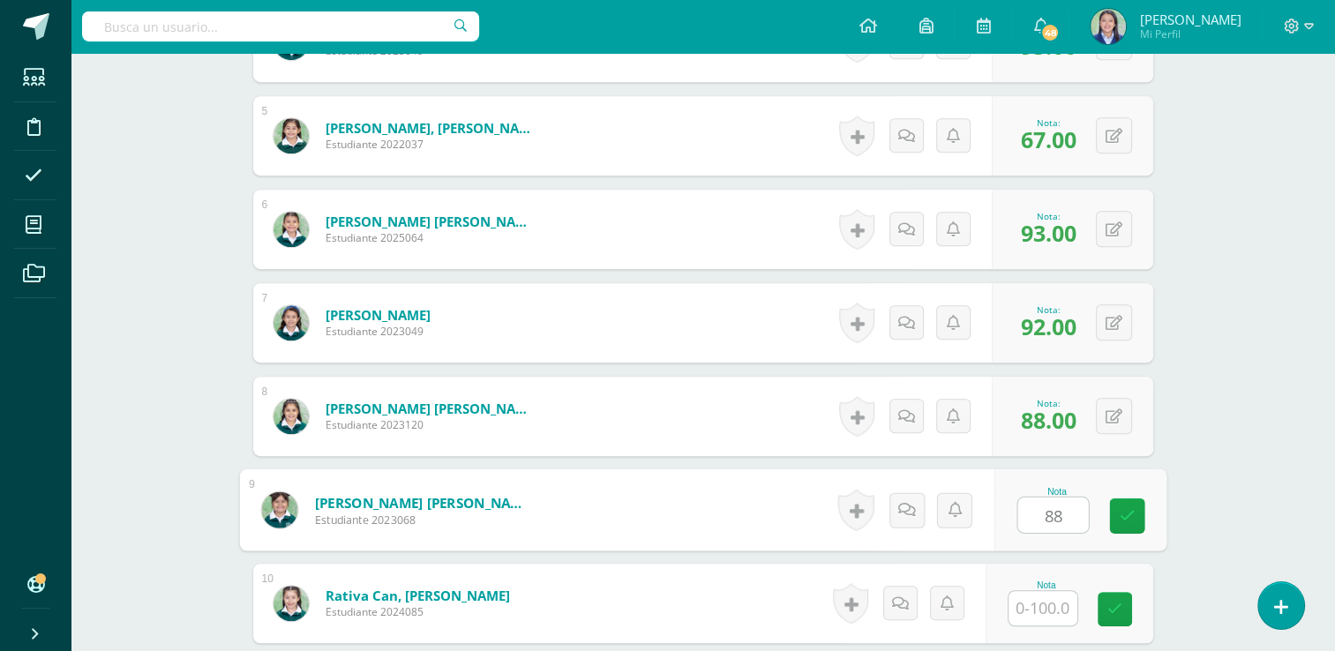
type input "88"
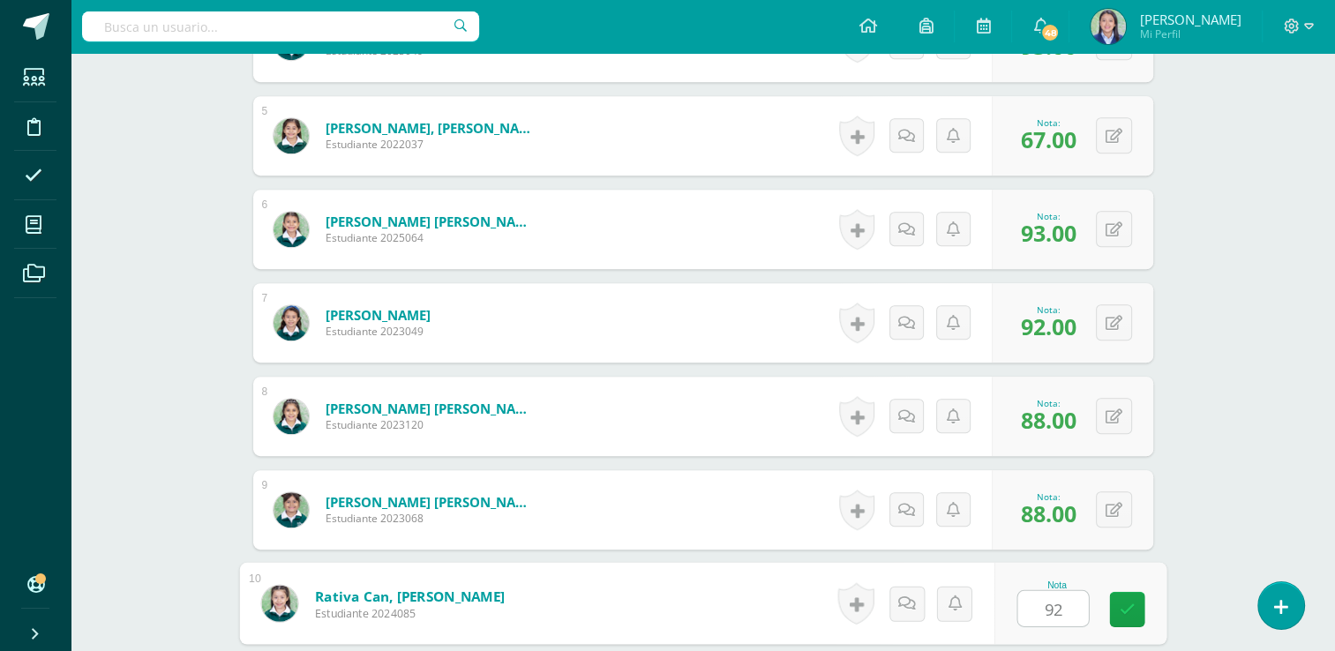
type input "92"
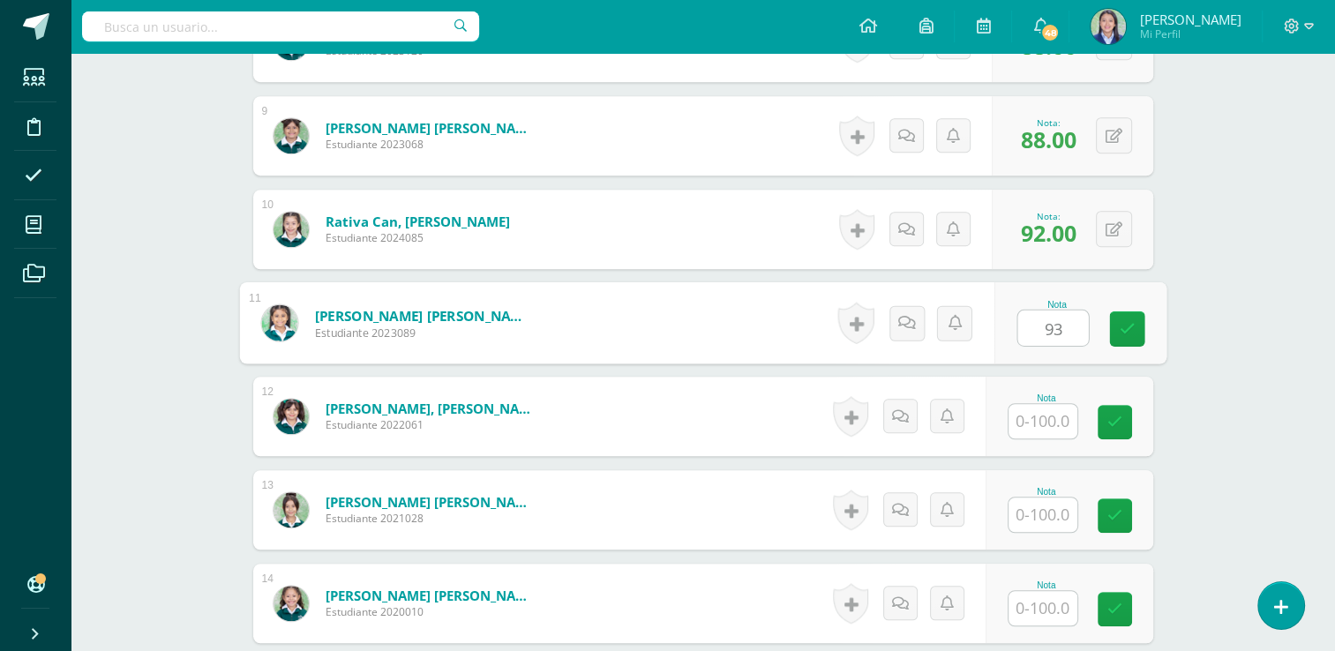
type input "93"
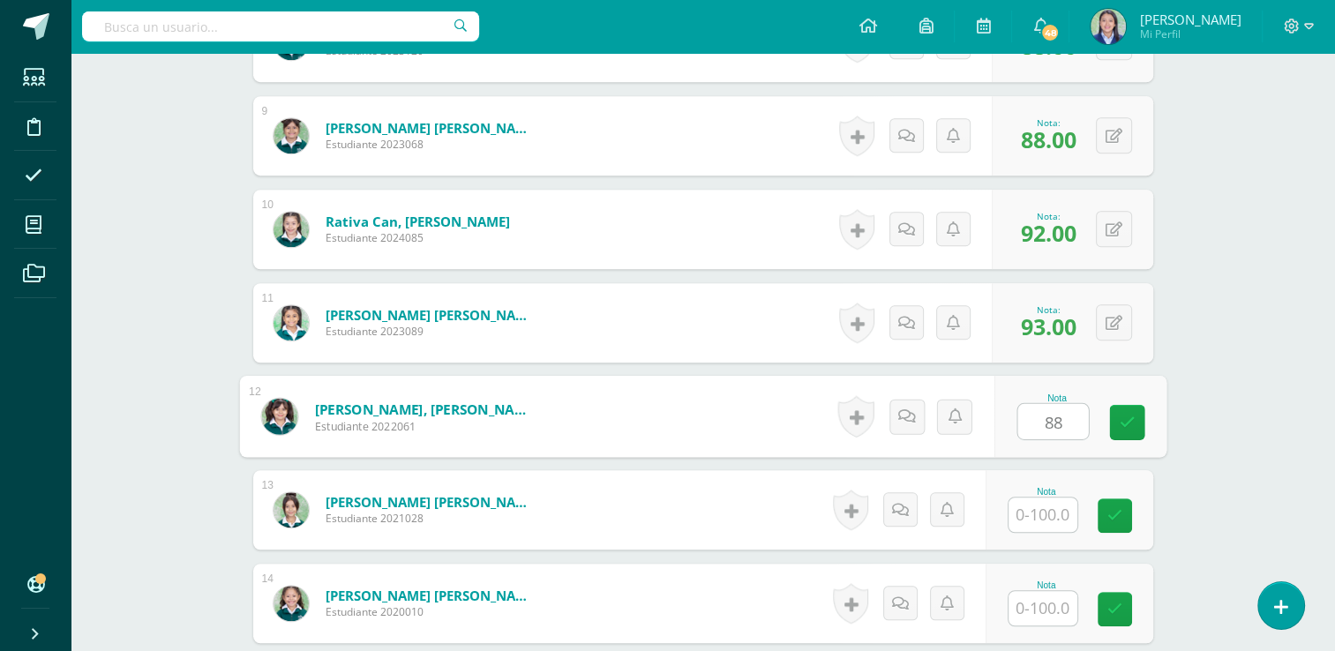
type input "88"
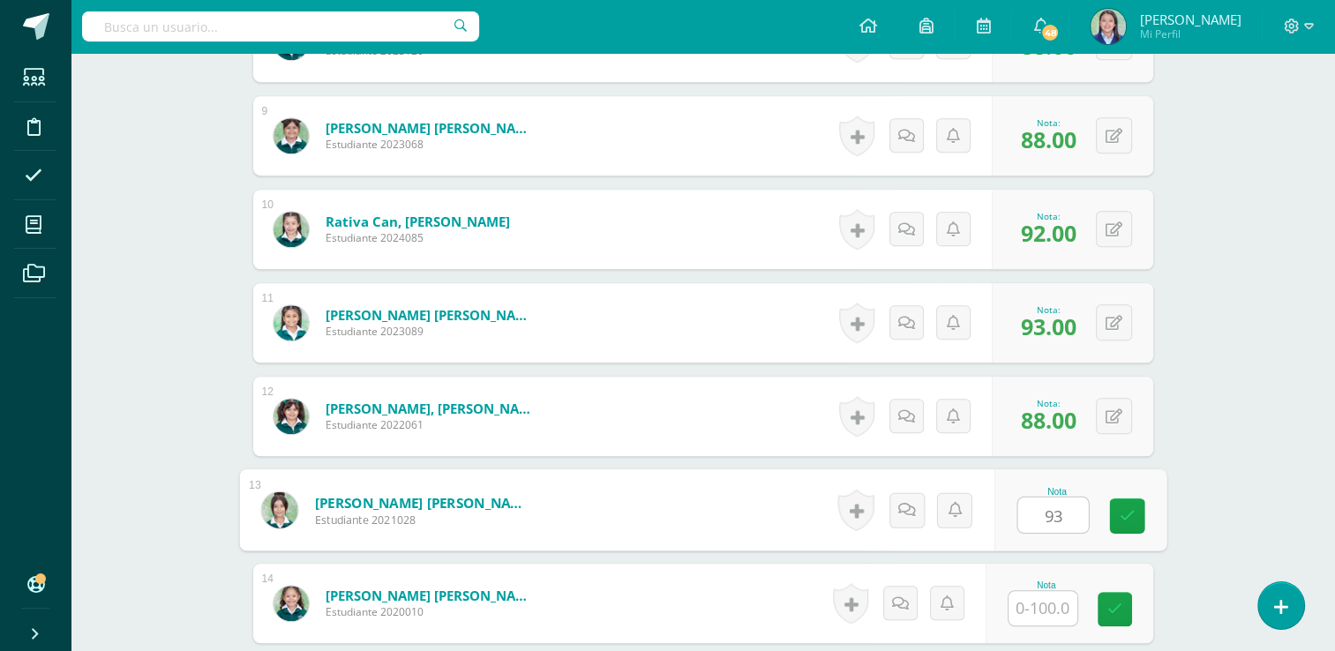
type input "93"
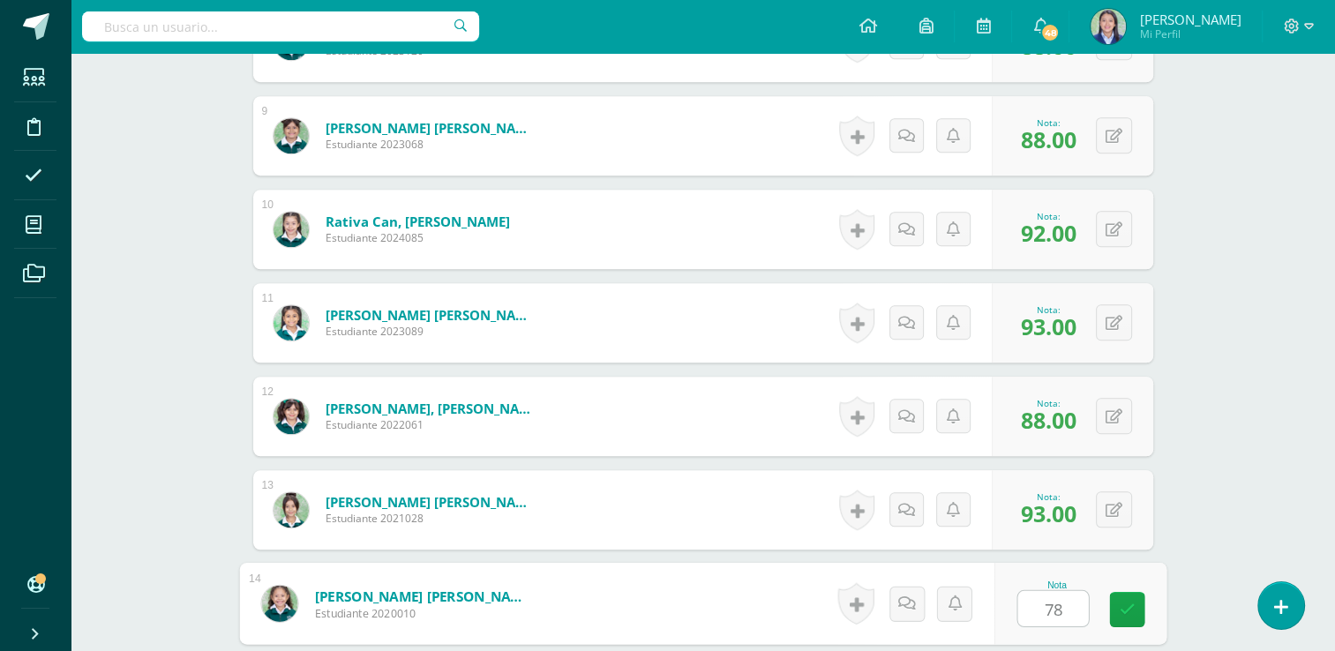
type input "78"
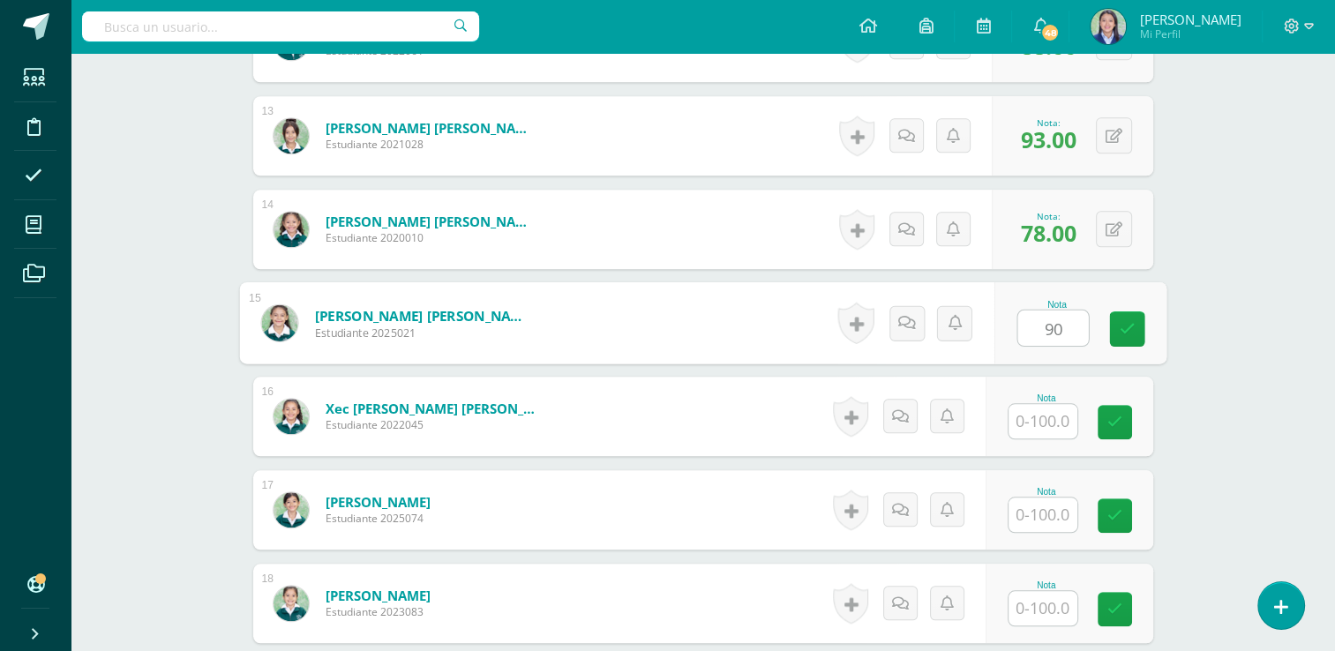
type input "90"
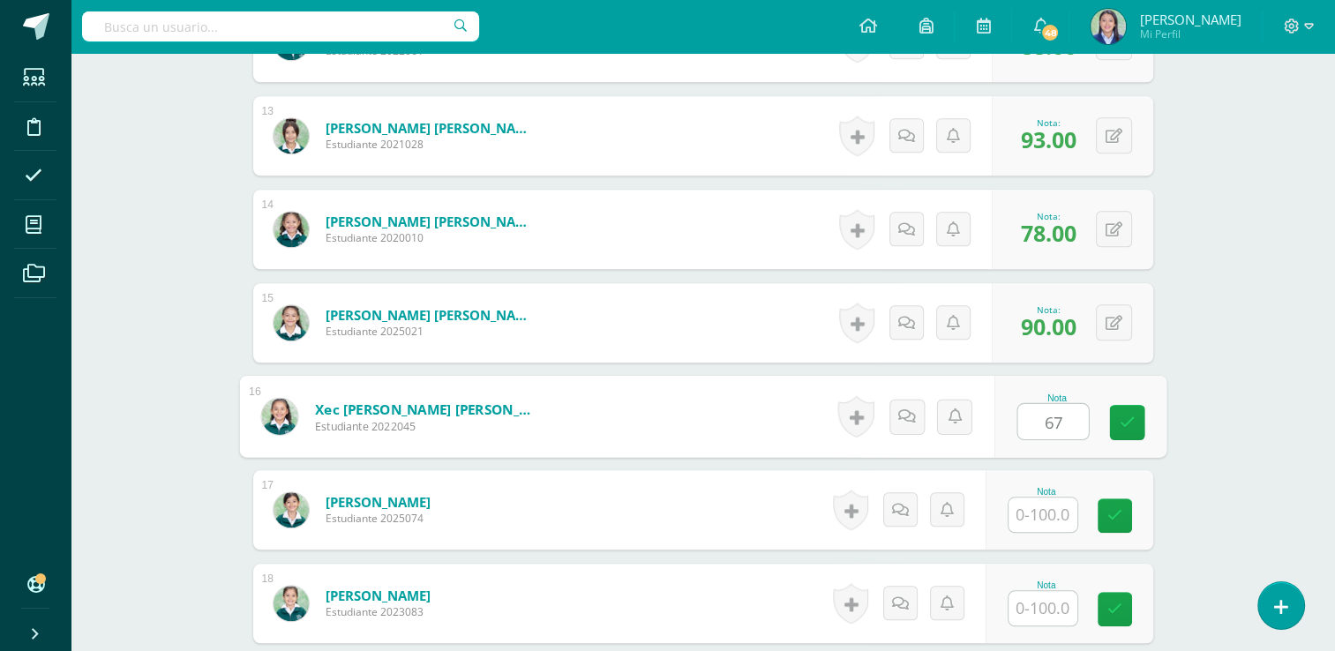
type input "67"
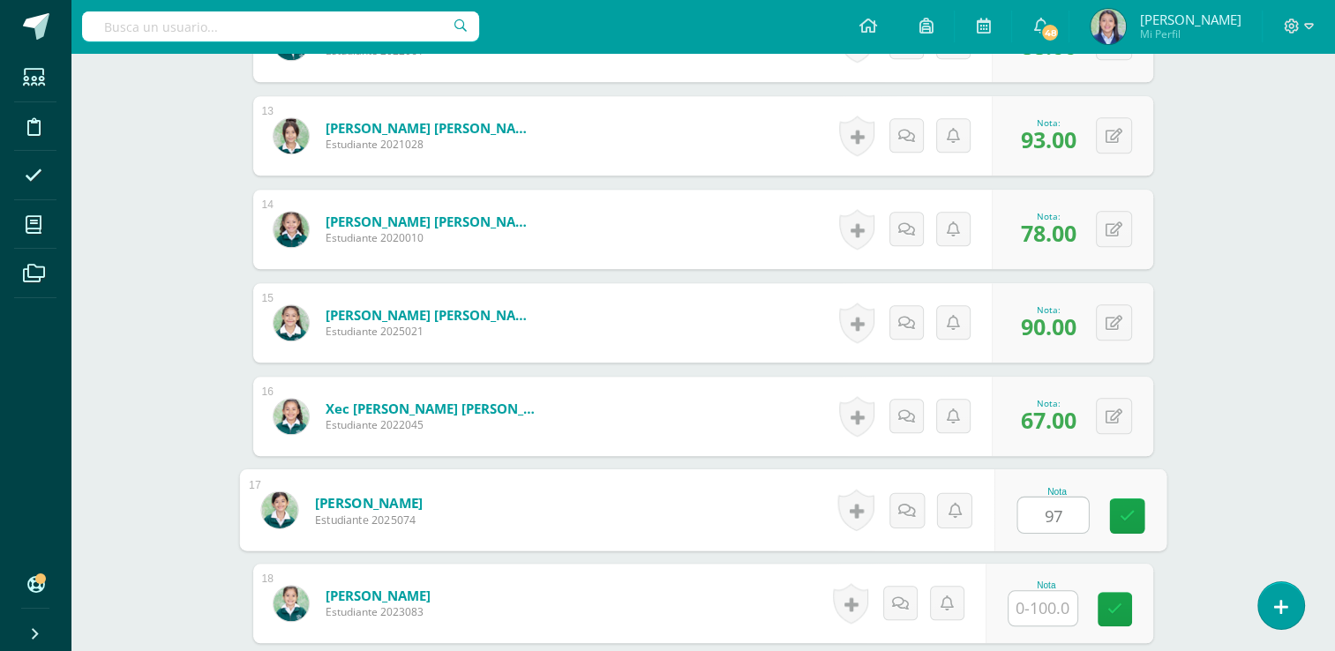
type input "97"
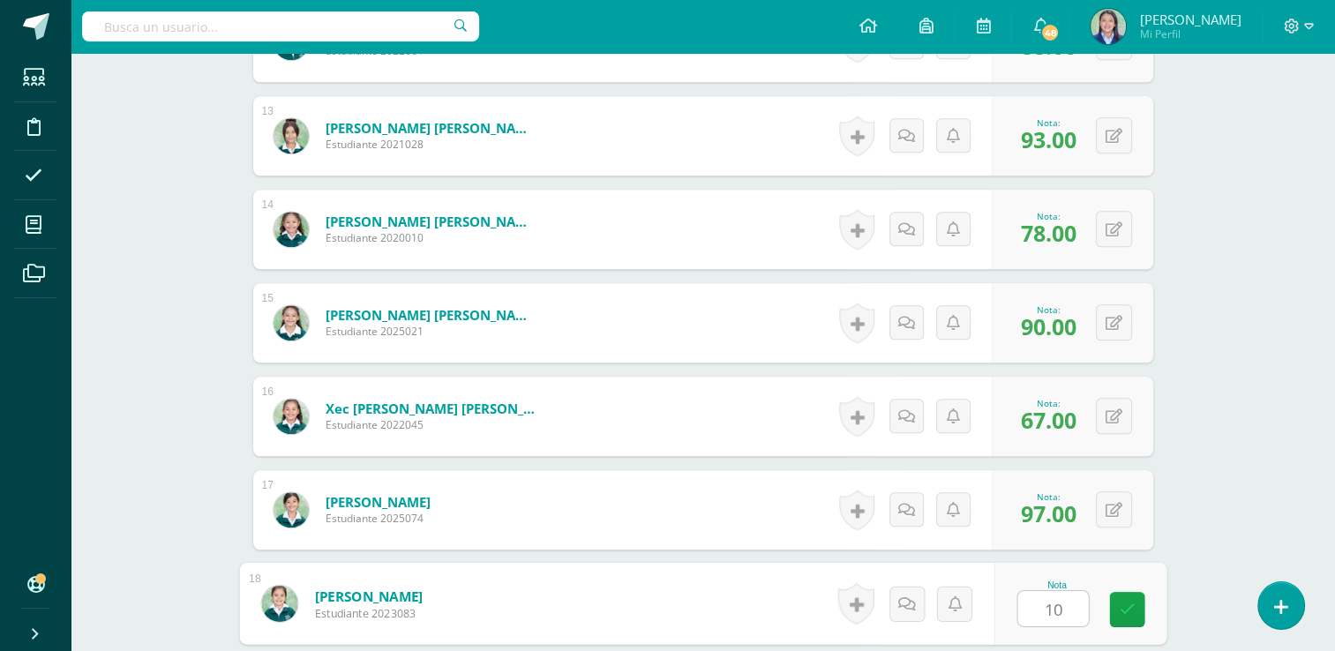
type input "100"
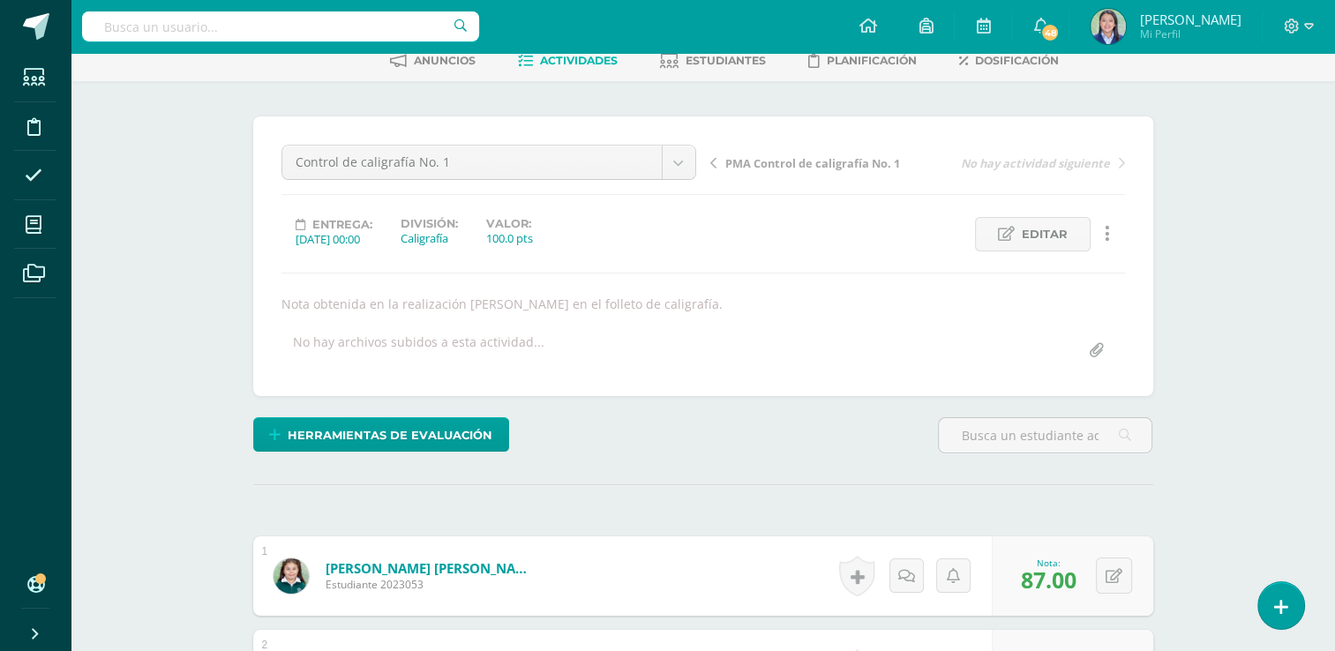
scroll to position [85, 0]
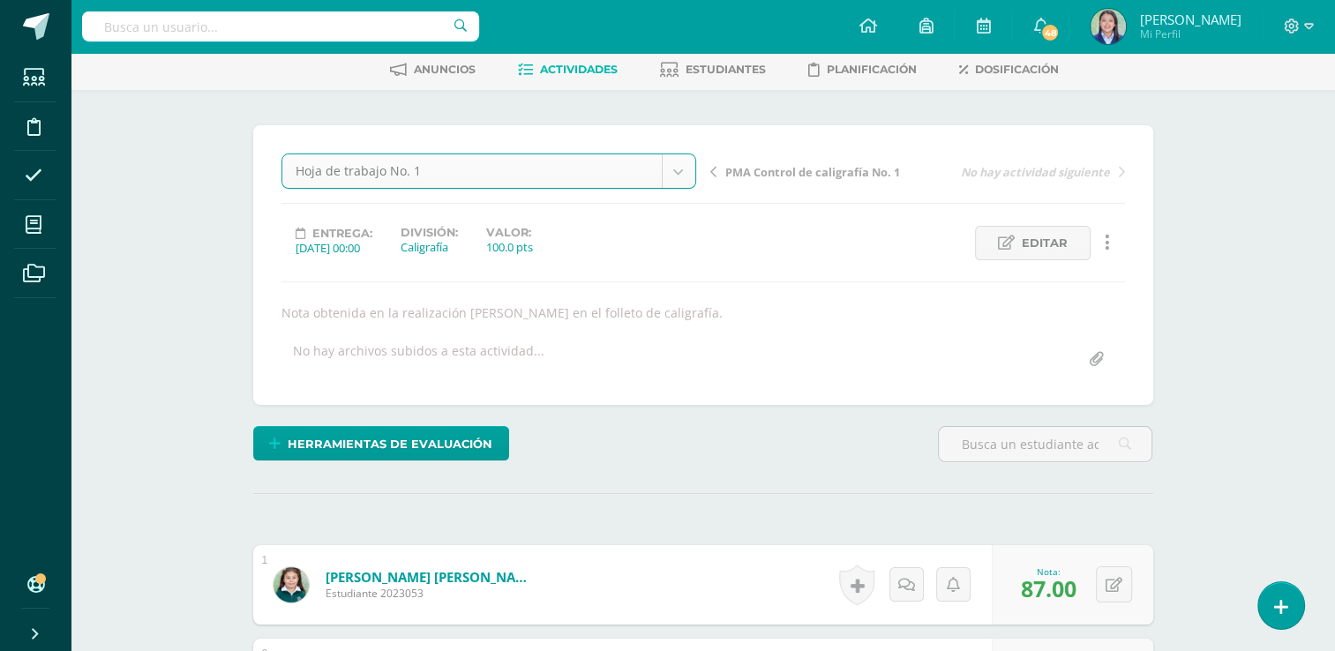
select select "/dashboard/teacher/grade-activity/264927/"
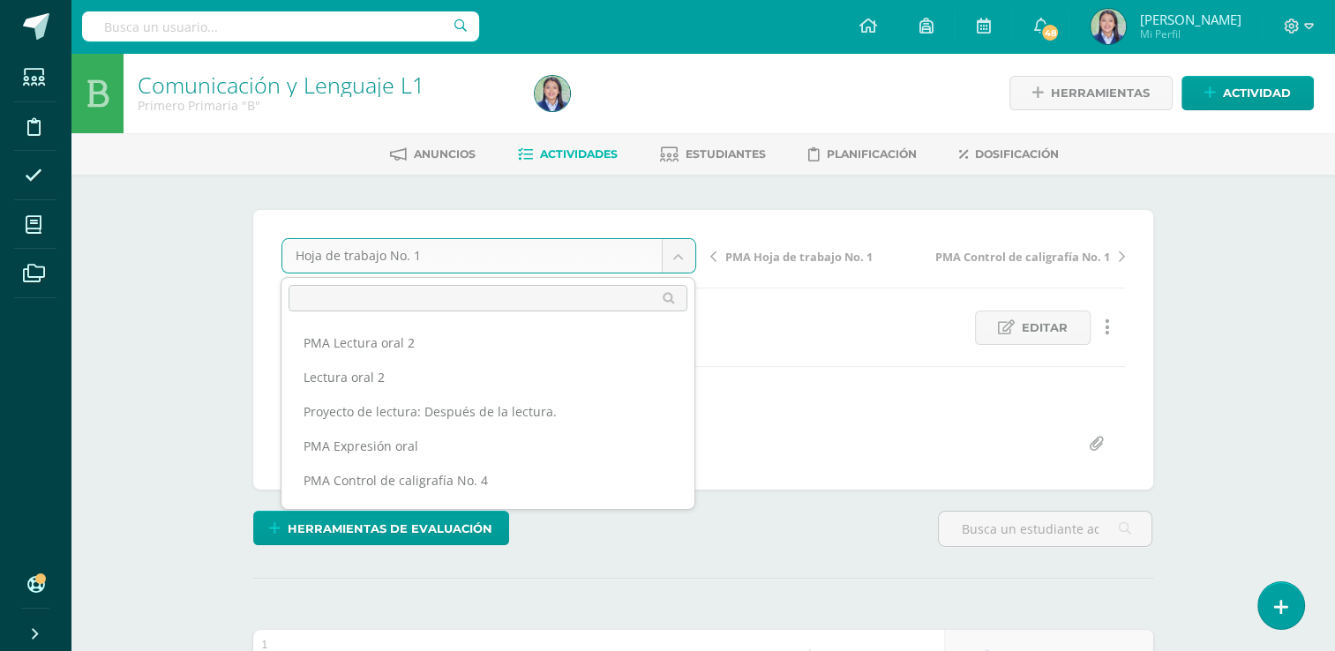
scroll to position [1056, 0]
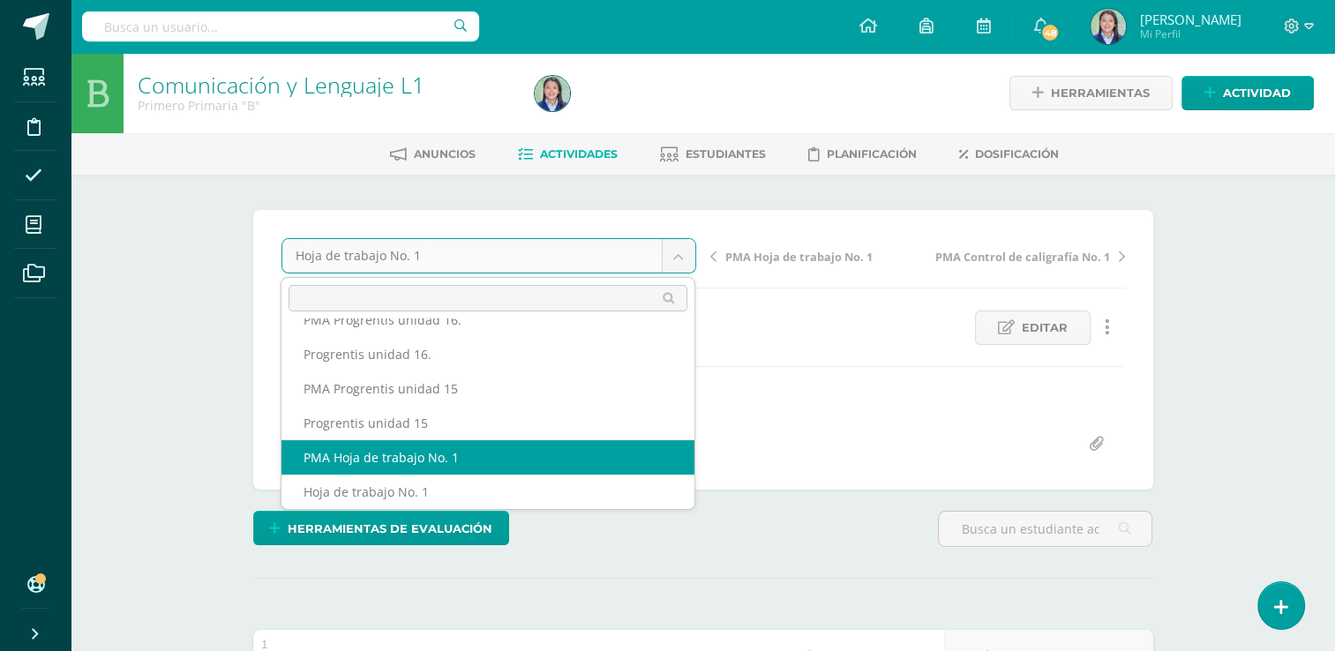
drag, startPoint x: 670, startPoint y: 256, endPoint x: 421, endPoint y: 447, distance: 313.5
select select "/dashboard/teacher/grade-activity/264930/"
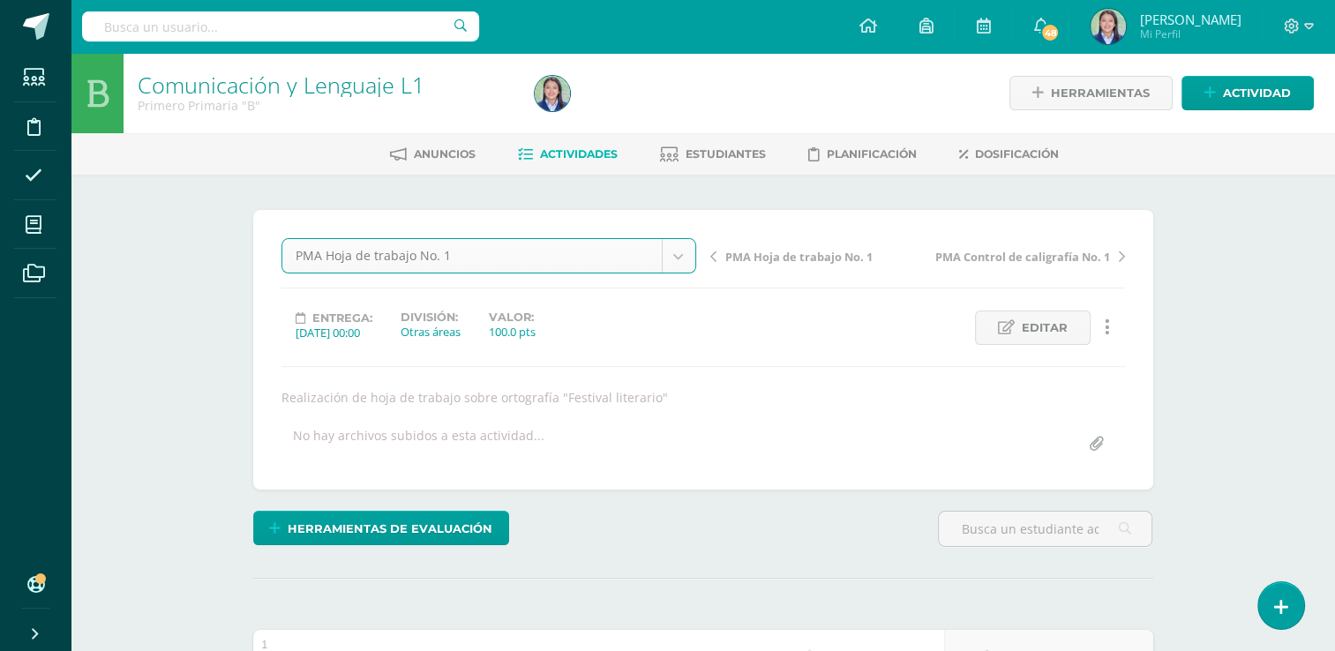
click at [421, 447] on div "No hay archivos subidos a esta actividad..." at bounding box center [419, 444] width 252 height 34
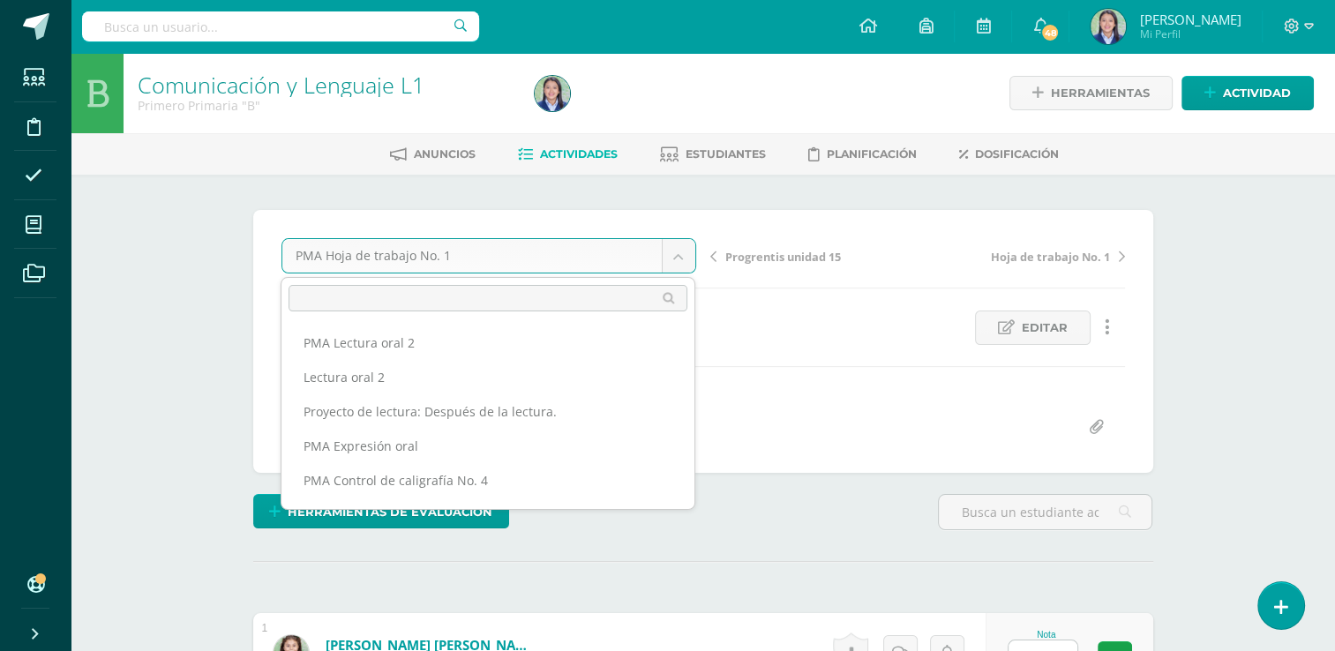
scroll to position [1020, 0]
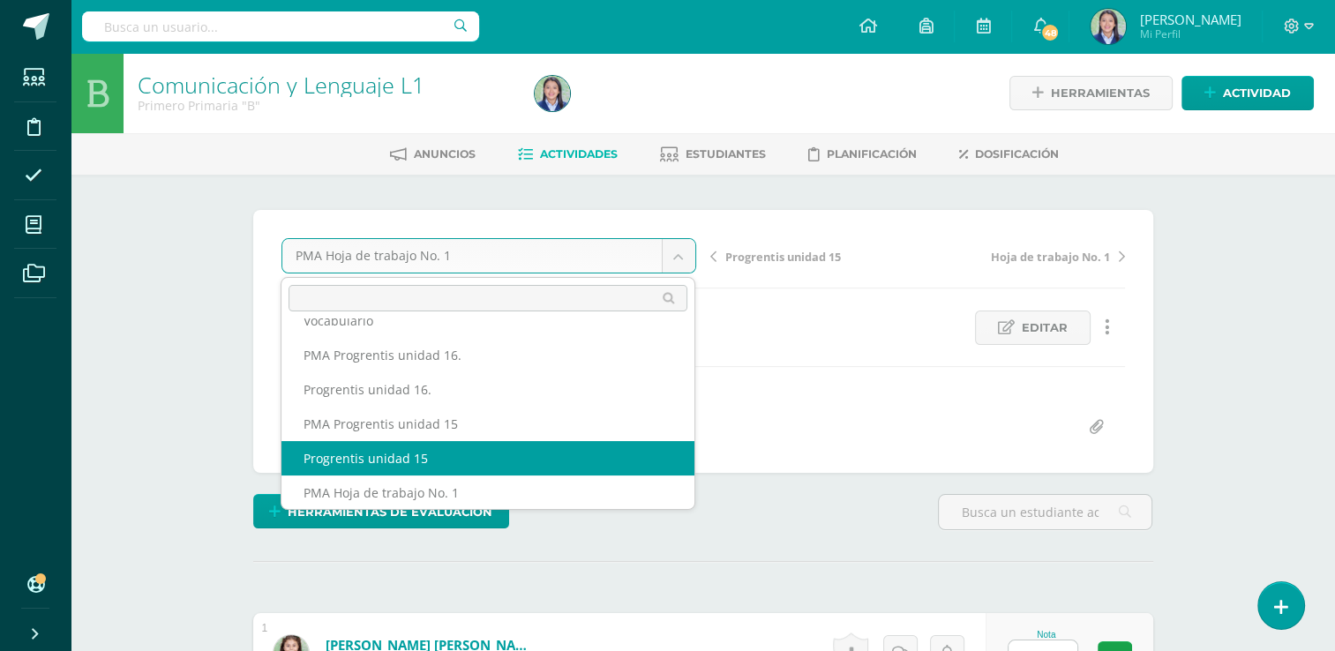
select select "/dashboard/teacher/grade-activity/264280/"
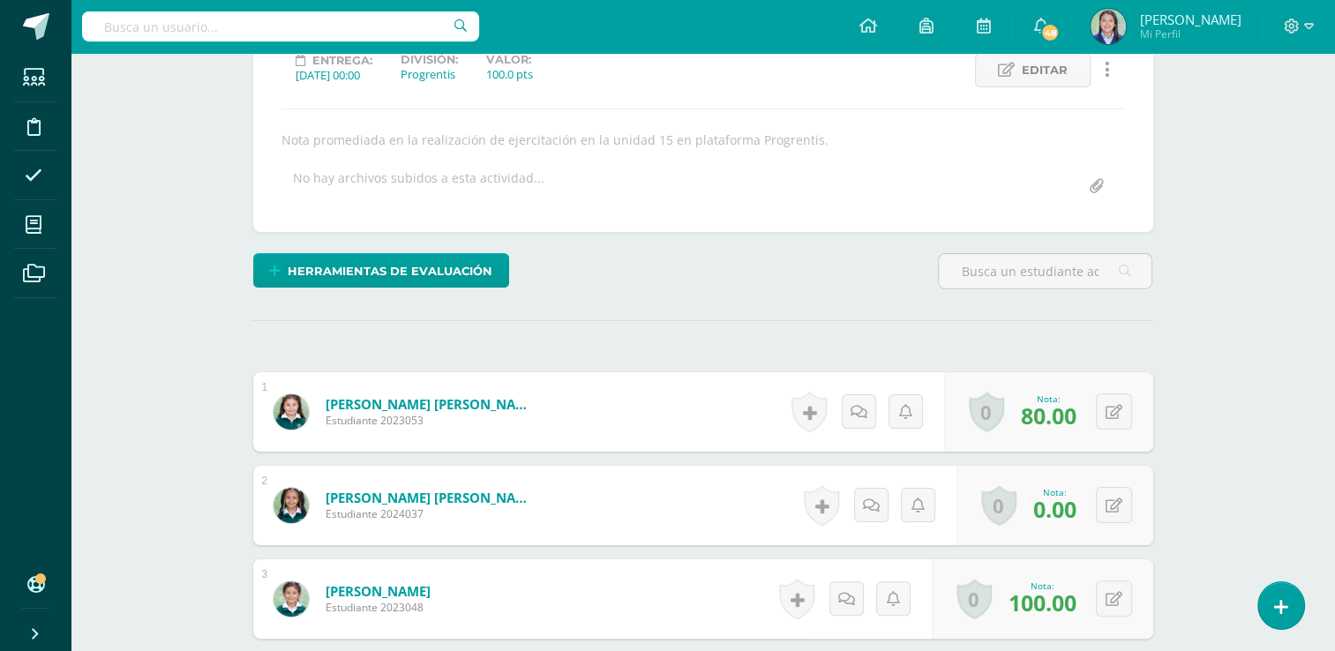
scroll to position [32, 0]
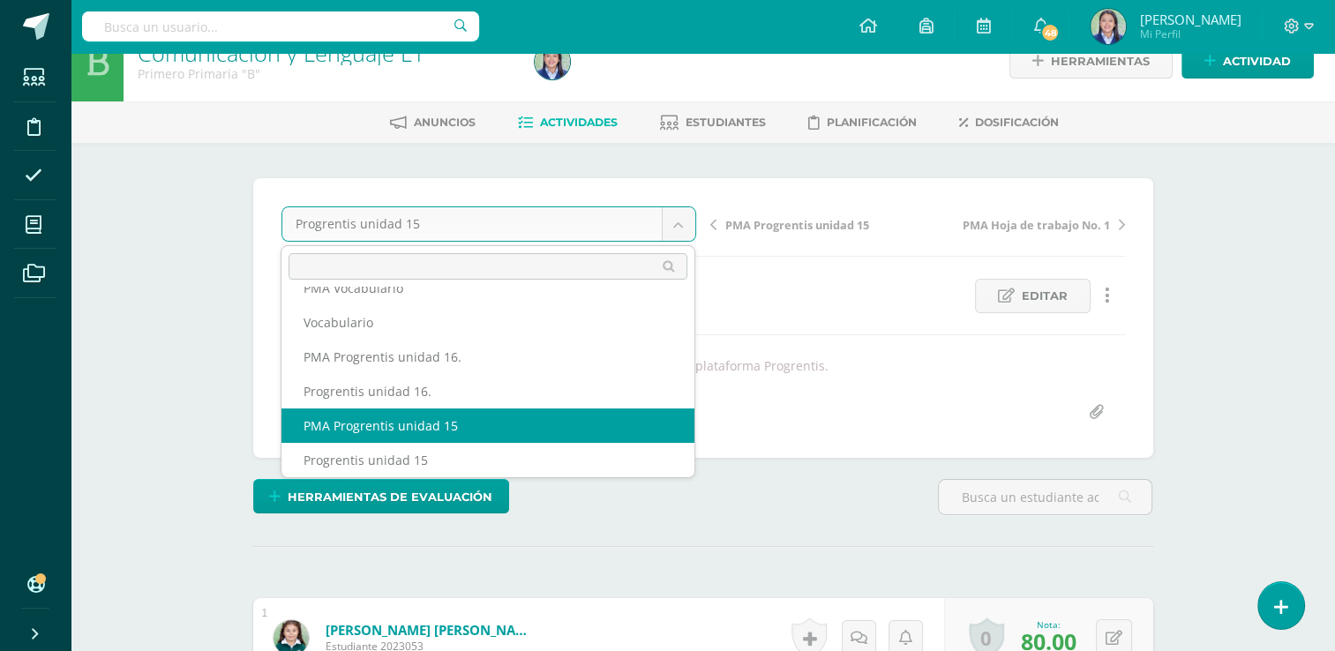
select select "/dashboard/teacher/grade-activity/264283/"
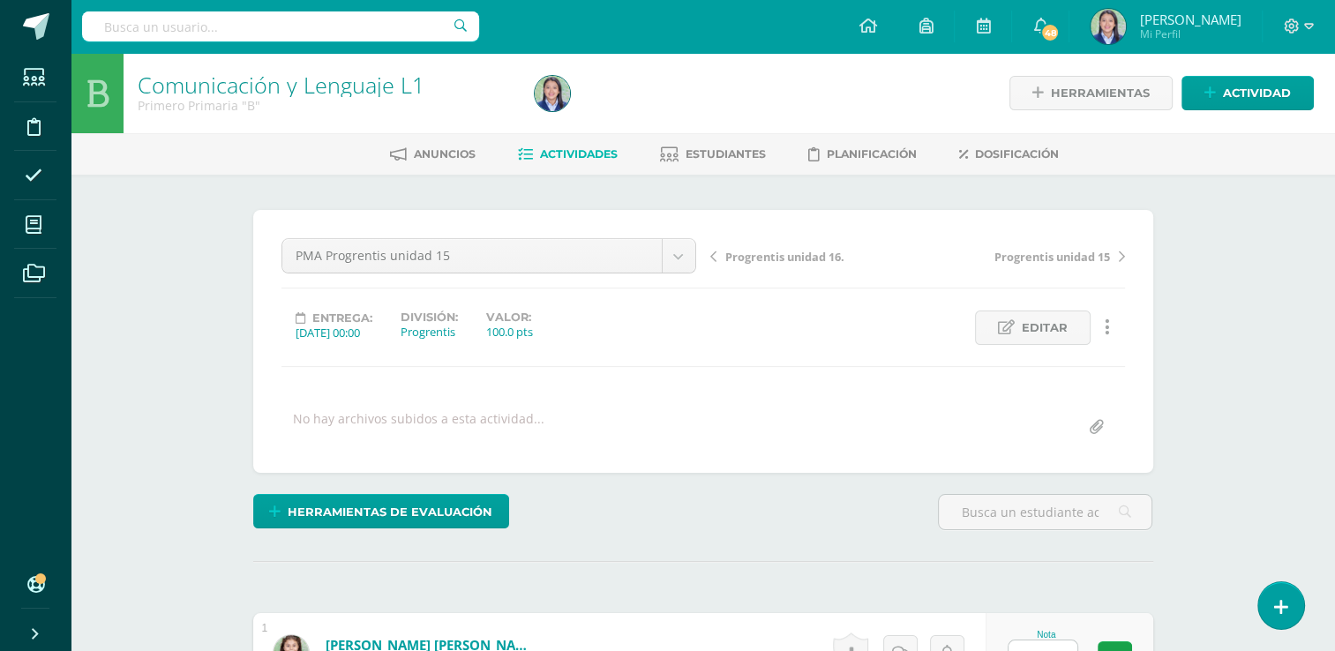
drag, startPoint x: 1265, startPoint y: 254, endPoint x: 1335, endPoint y: 161, distance: 117.2
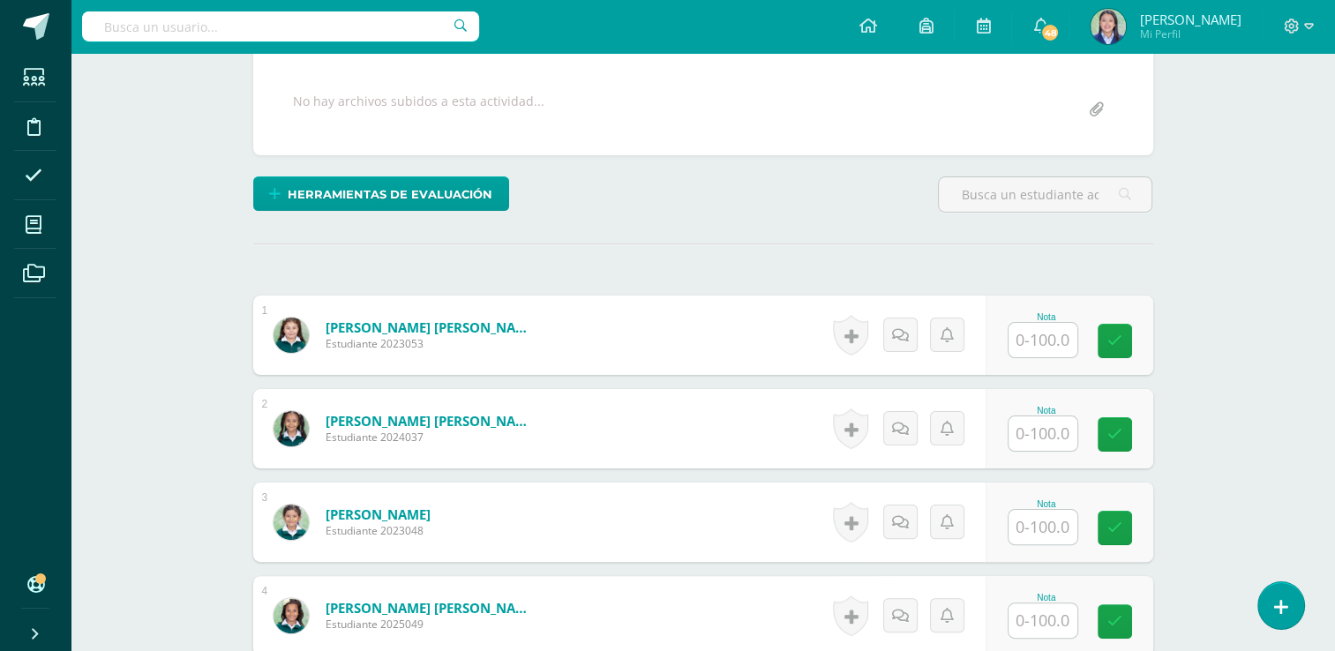
scroll to position [315, 0]
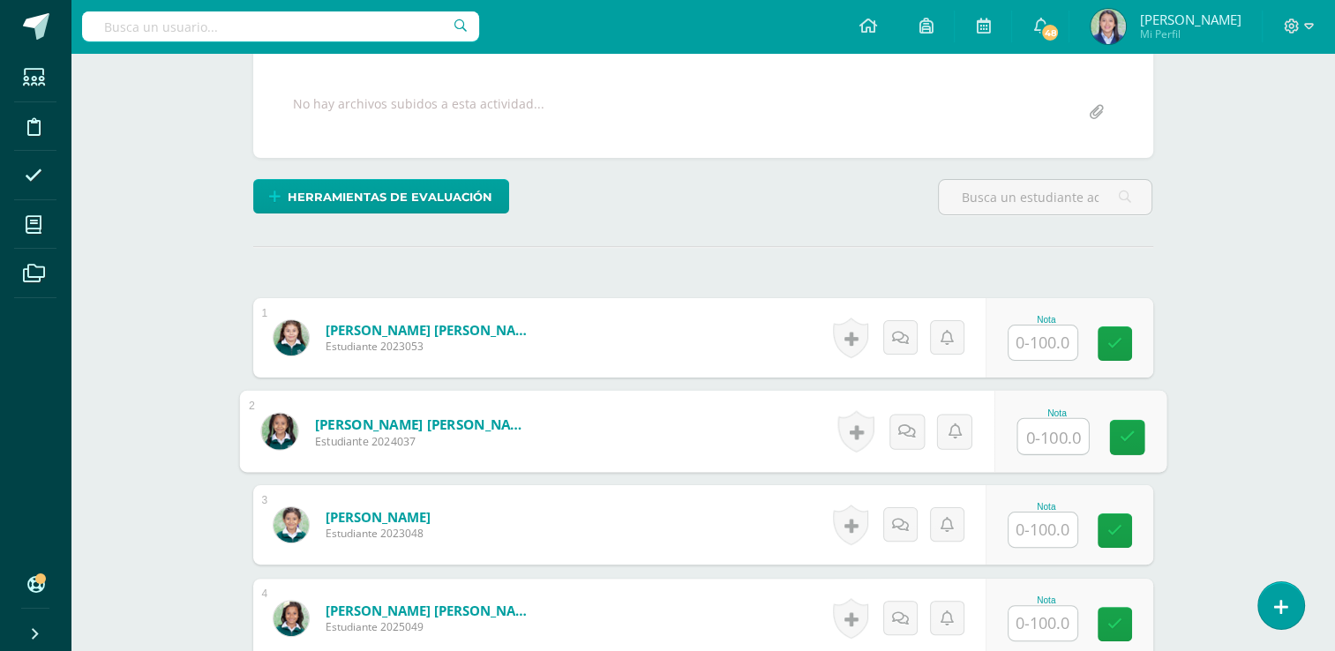
click at [1055, 432] on input "text" at bounding box center [1053, 436] width 71 height 35
type input "100"
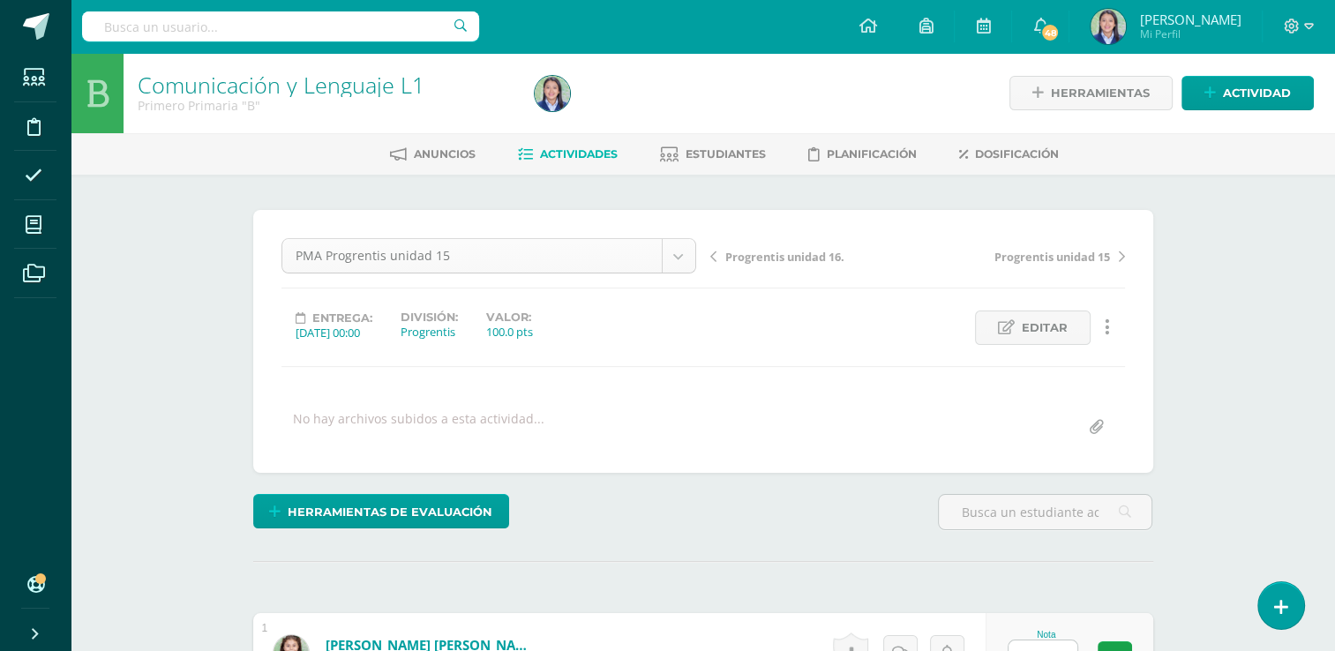
scroll to position [952, 0]
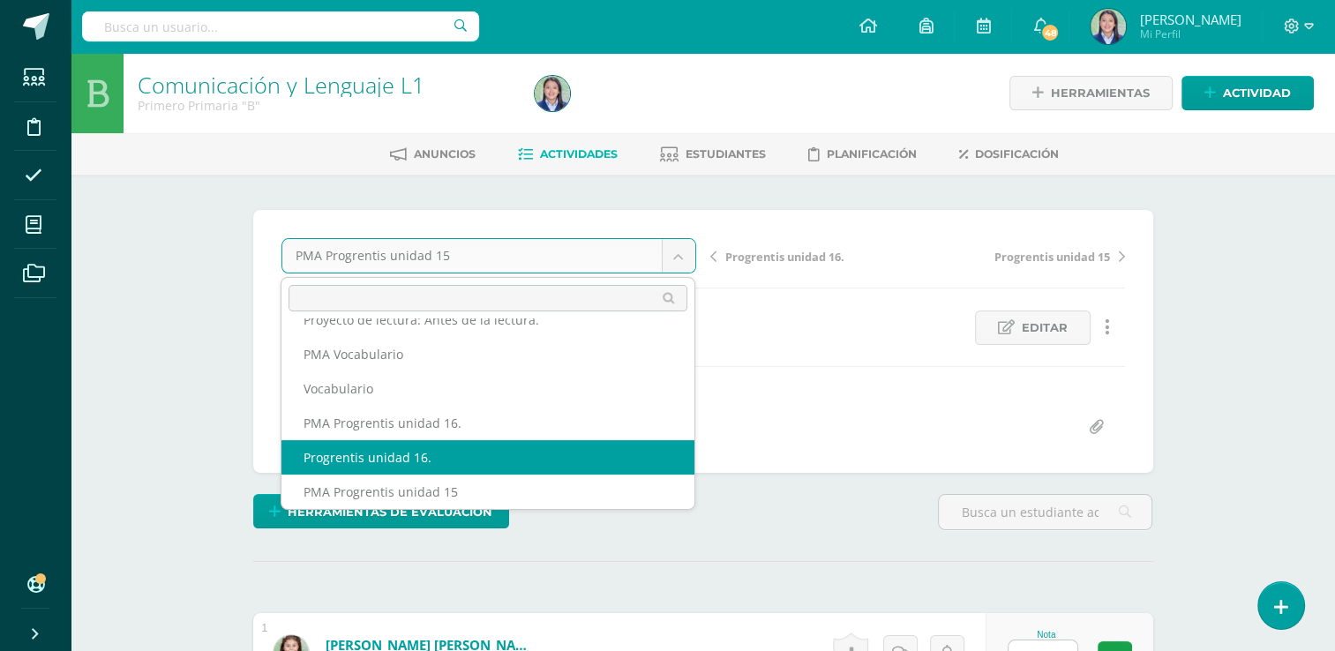
select select "/dashboard/teacher/grade-activity/264292/"
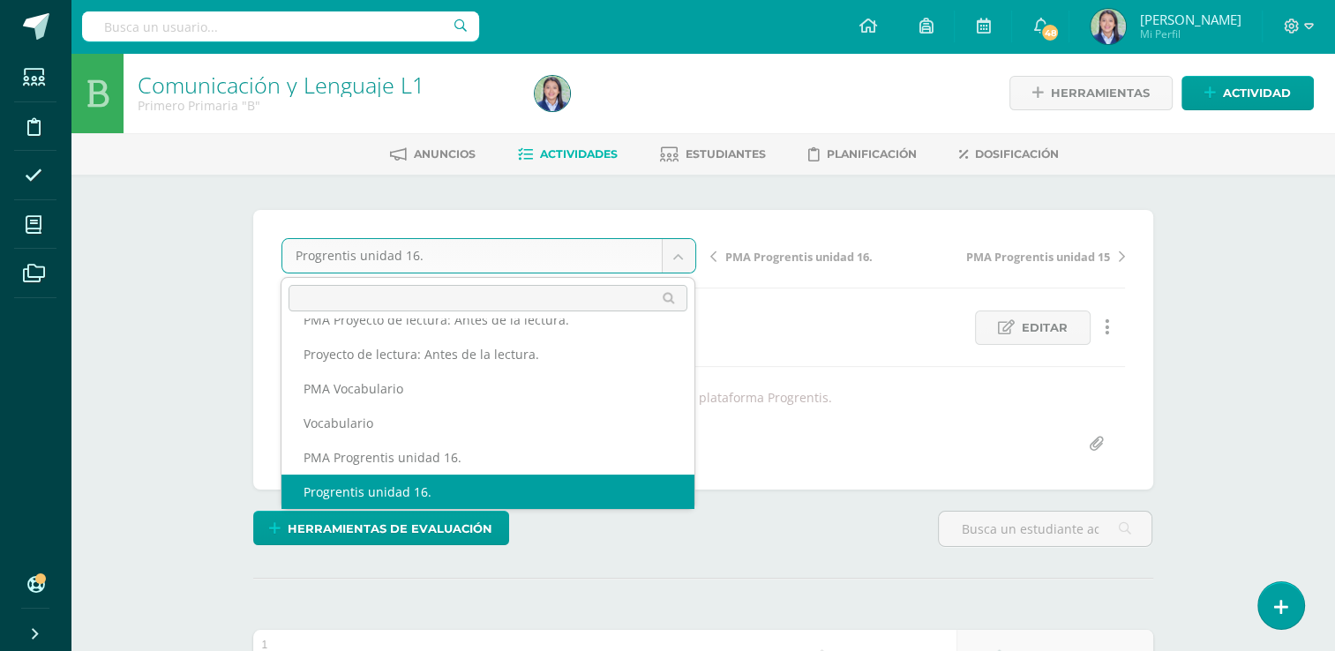
scroll to position [902, 0]
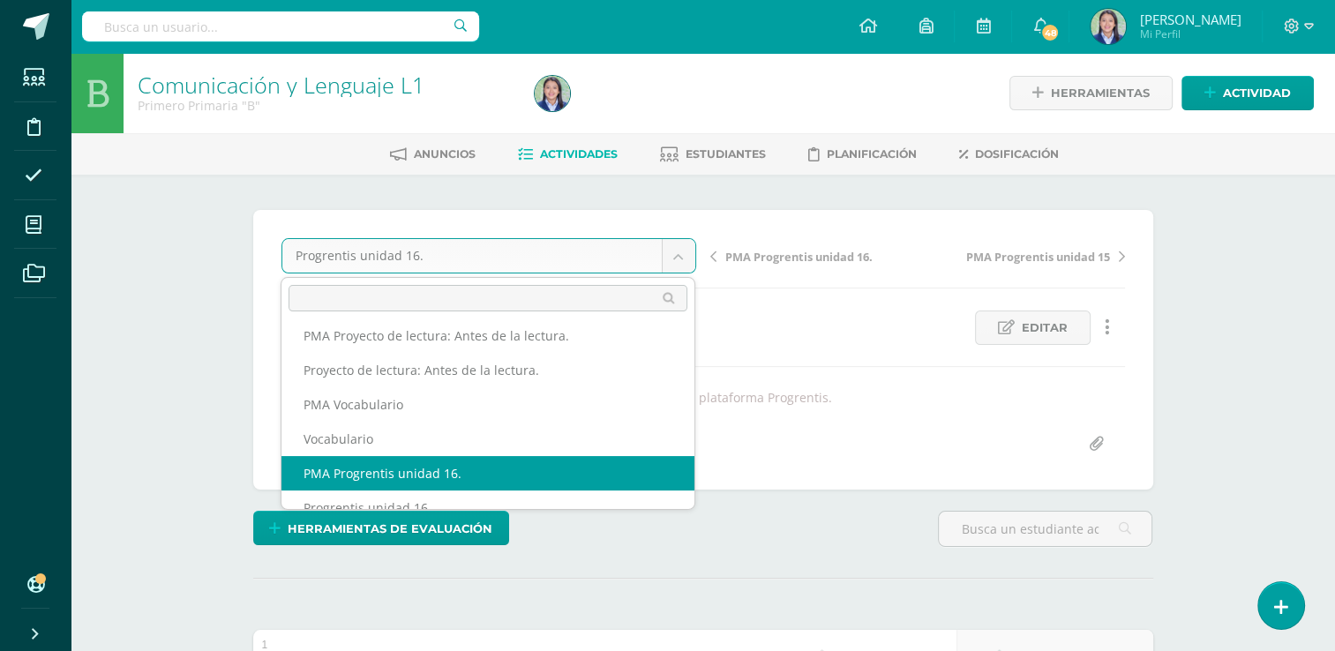
select select "/dashboard/teacher/grade-activity/264295/"
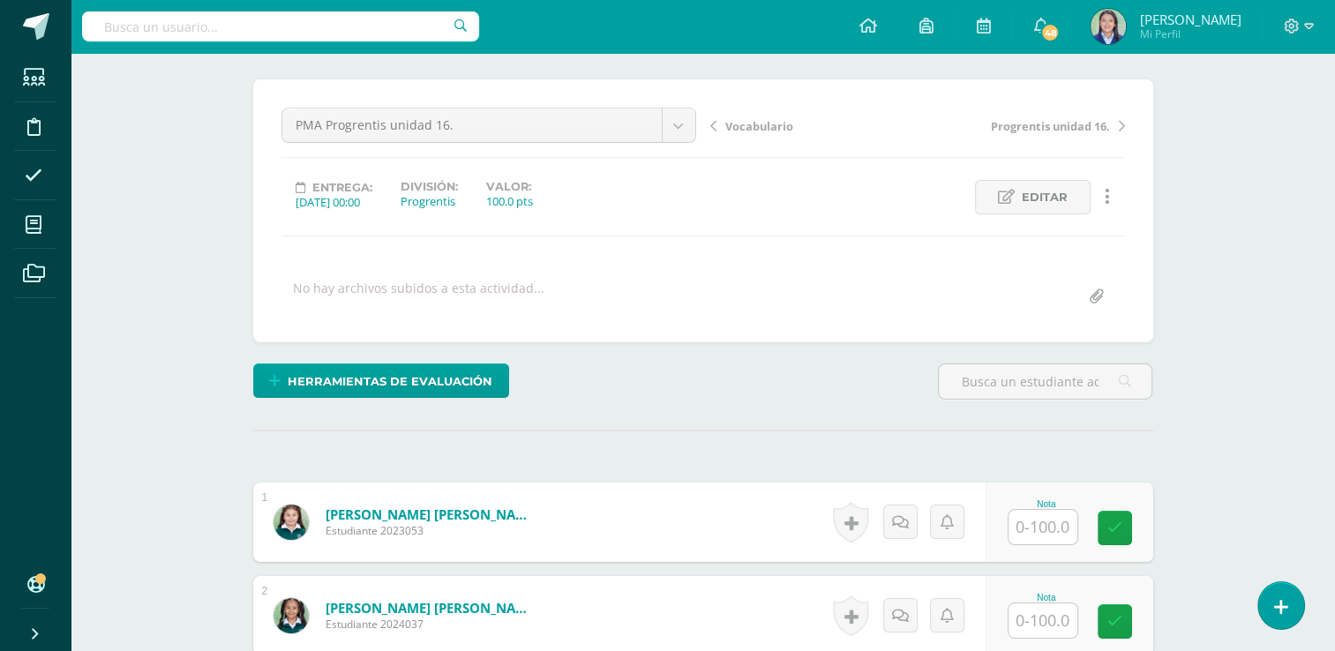
scroll to position [131, 0]
click at [1066, 528] on input "text" at bounding box center [1053, 527] width 71 height 35
type input "92"
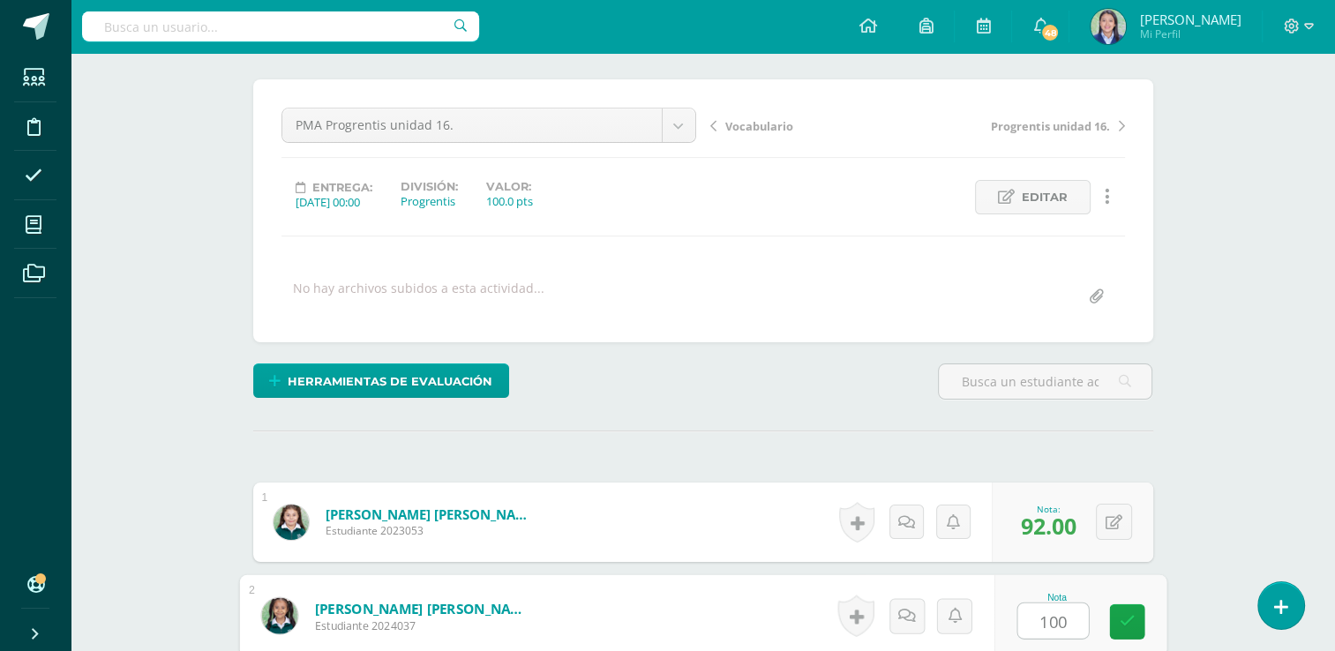
type input "100"
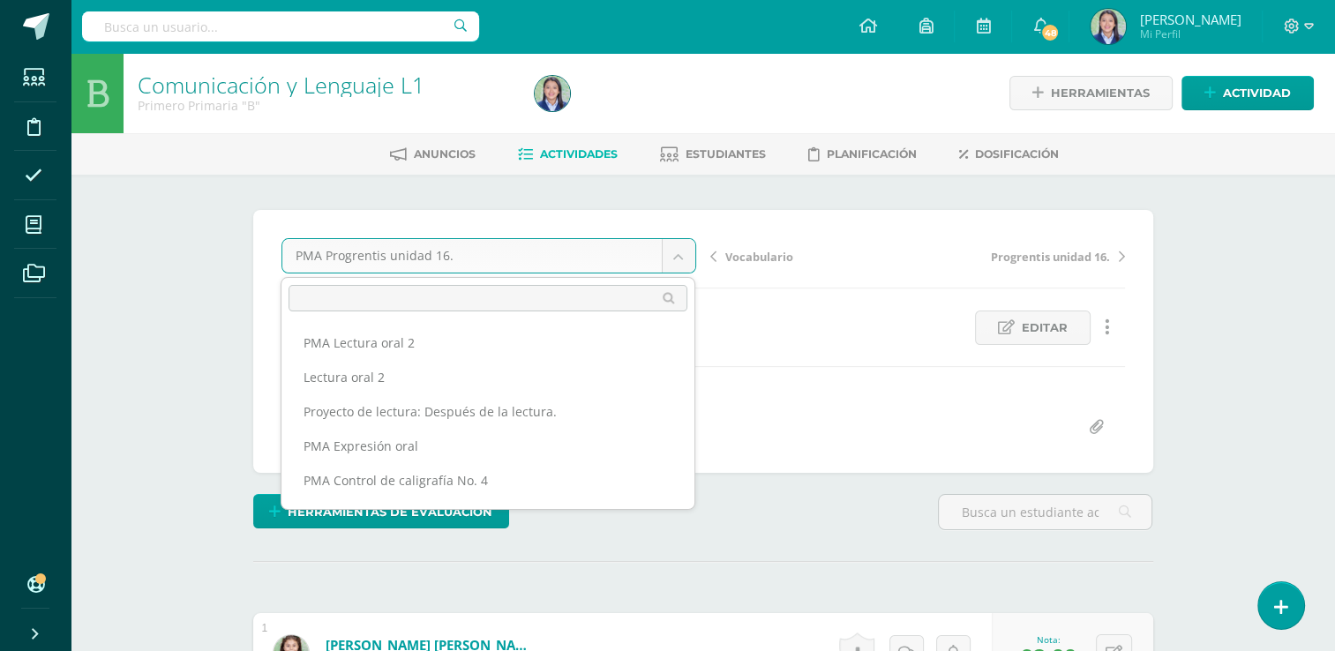
scroll to position [883, 0]
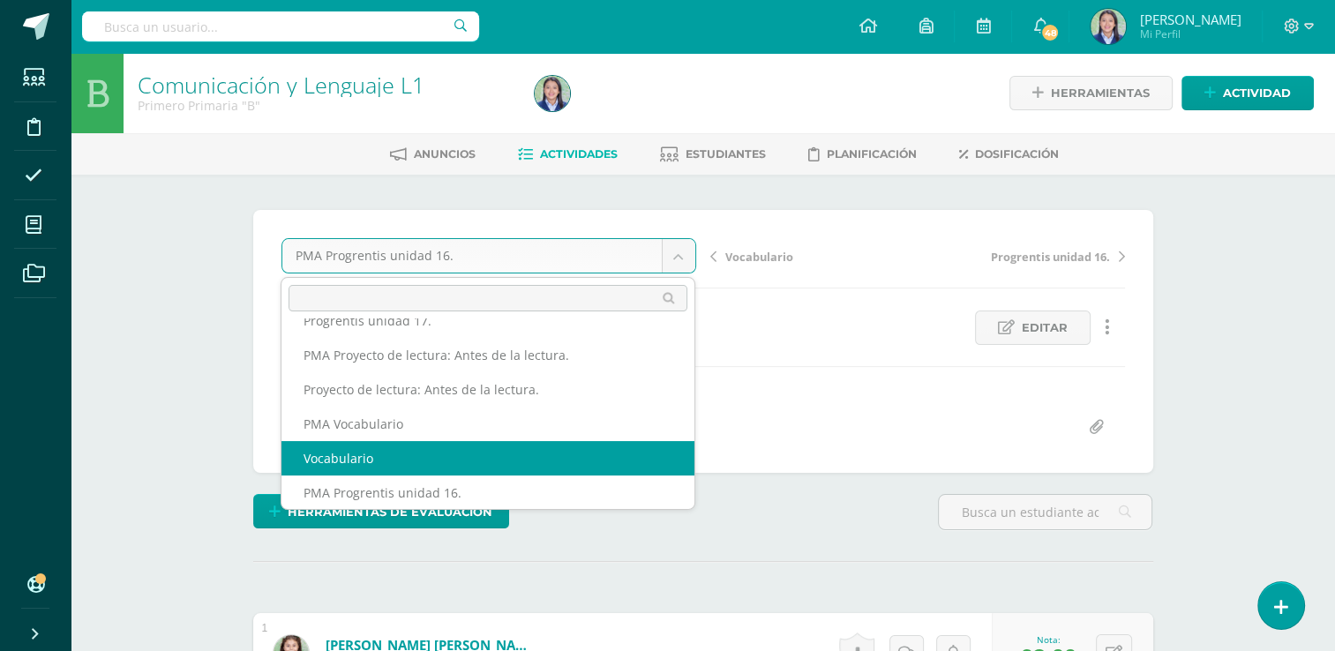
select select "/dashboard/teacher/grade-activity/264934/"
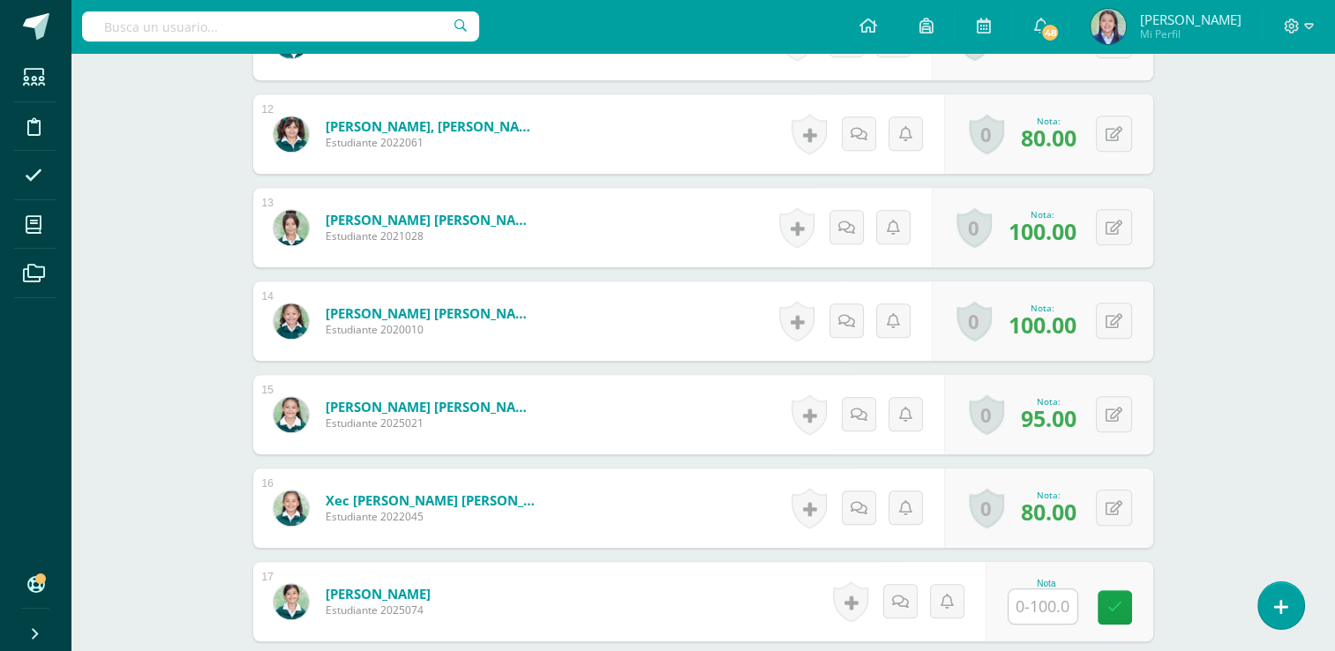
scroll to position [1562, 0]
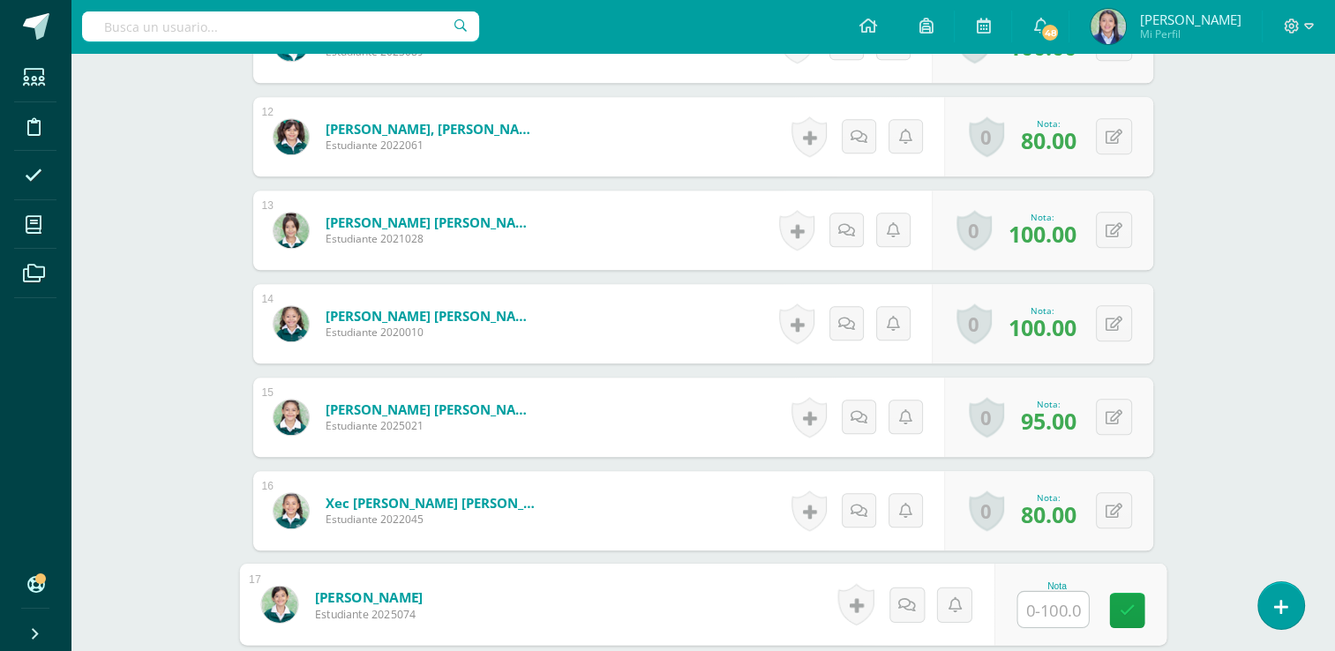
click at [1040, 606] on input "text" at bounding box center [1053, 609] width 71 height 35
type input "85"
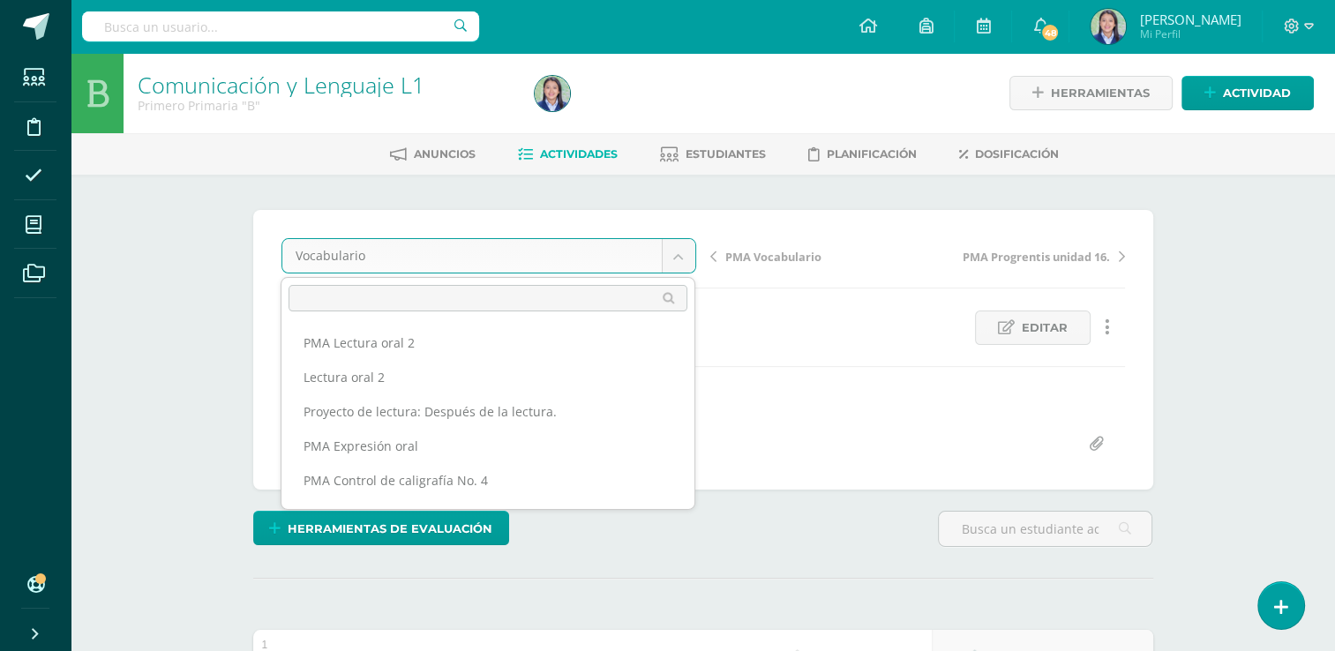
scroll to position [849, 0]
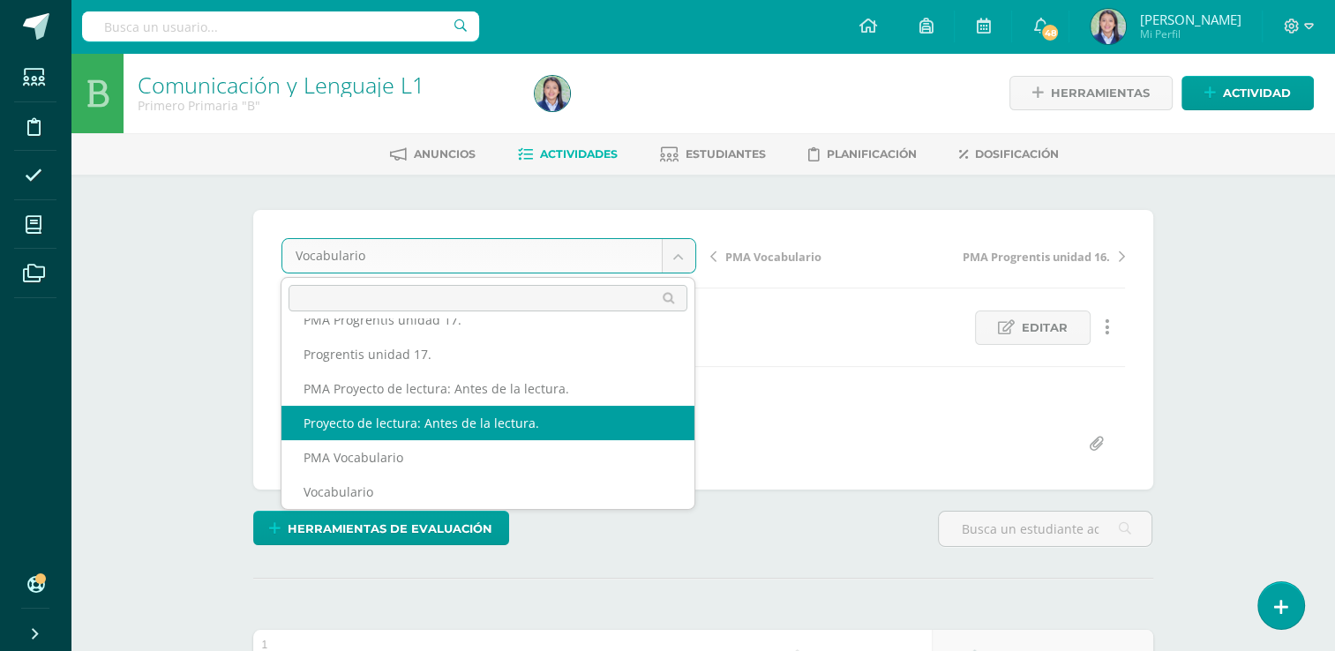
select select "/dashboard/teacher/grade-activity/264920/"
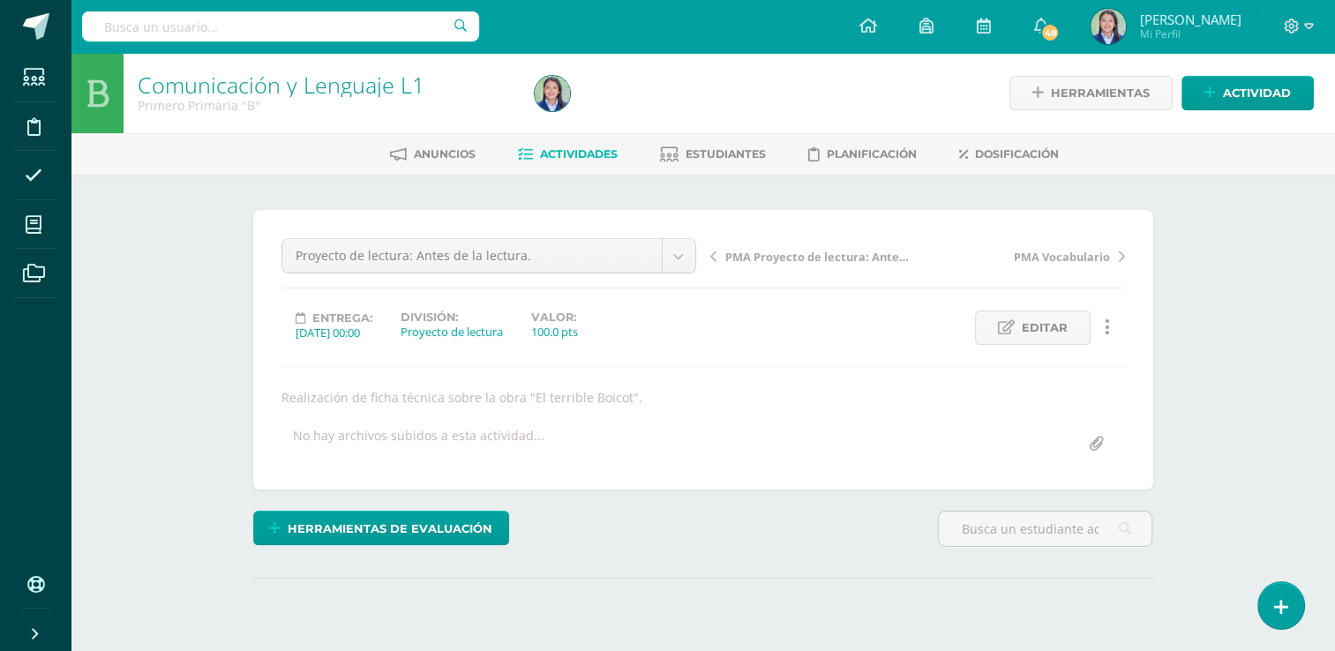
click at [1273, 249] on div "Comunicación y Lenguaje L1 Primero Primaria "B" Herramientas Detalle de asisten…" at bounding box center [703, 384] width 1265 height 663
click at [1241, 282] on div "Comunicación y Lenguaje L1 Primero Primaria "B" Herramientas Detalle de asisten…" at bounding box center [703, 384] width 1265 height 663
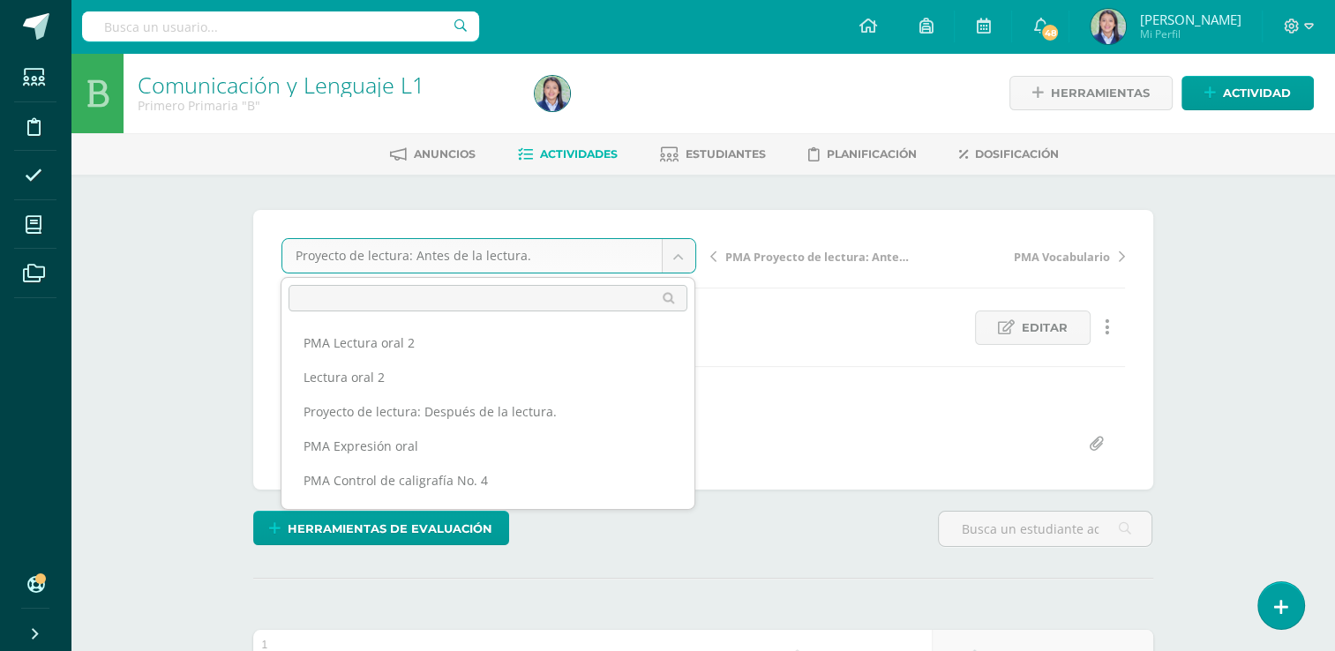
scroll to position [780, 0]
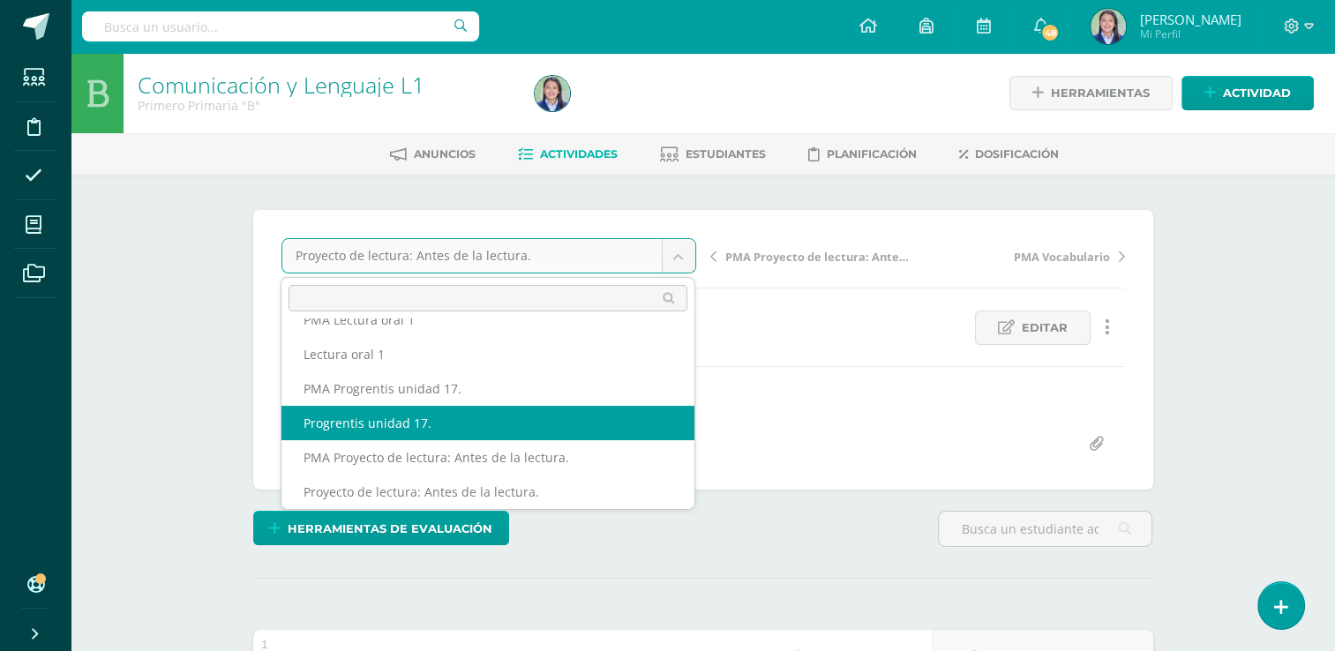
select select "/dashboard/teacher/grade-activity/264940/"
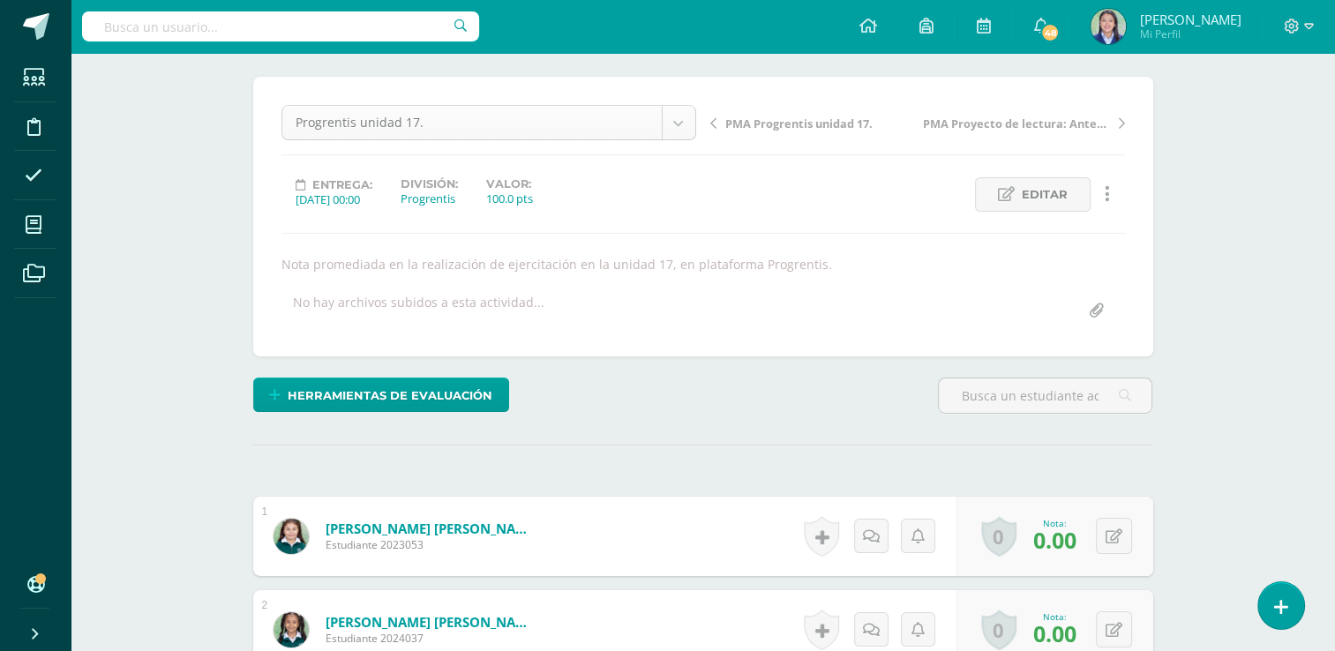
scroll to position [711, 0]
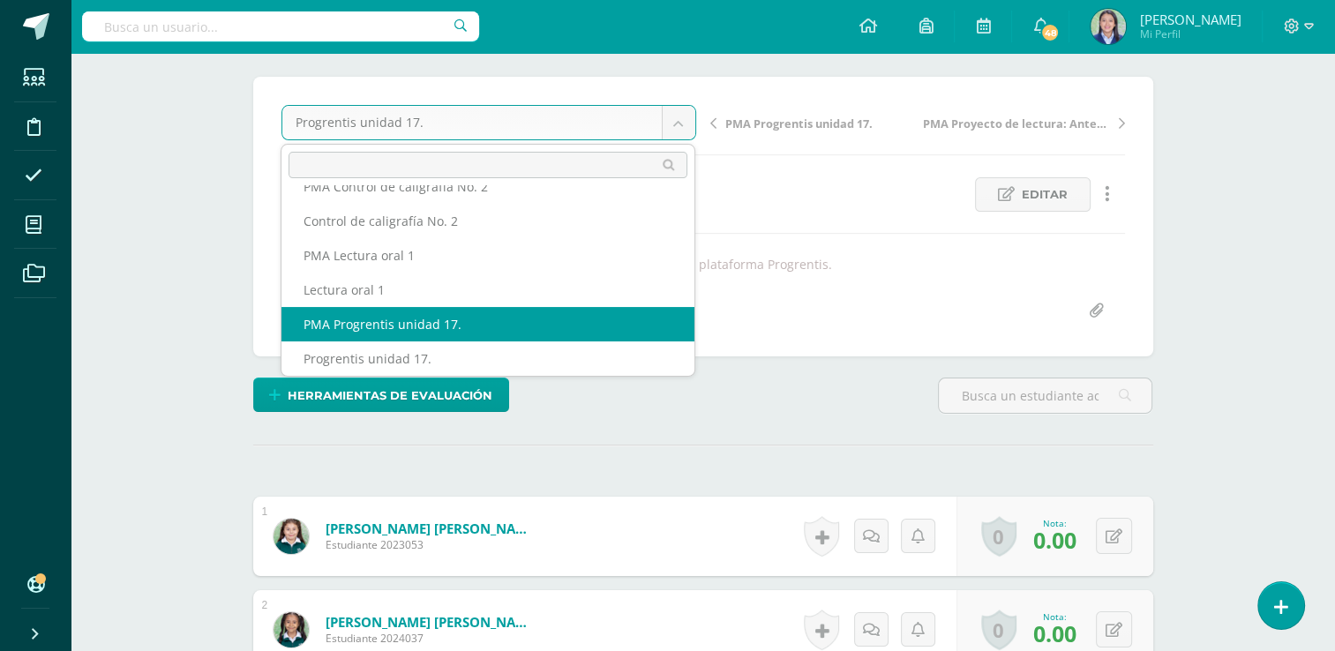
select select "/dashboard/teacher/grade-activity/264943/"
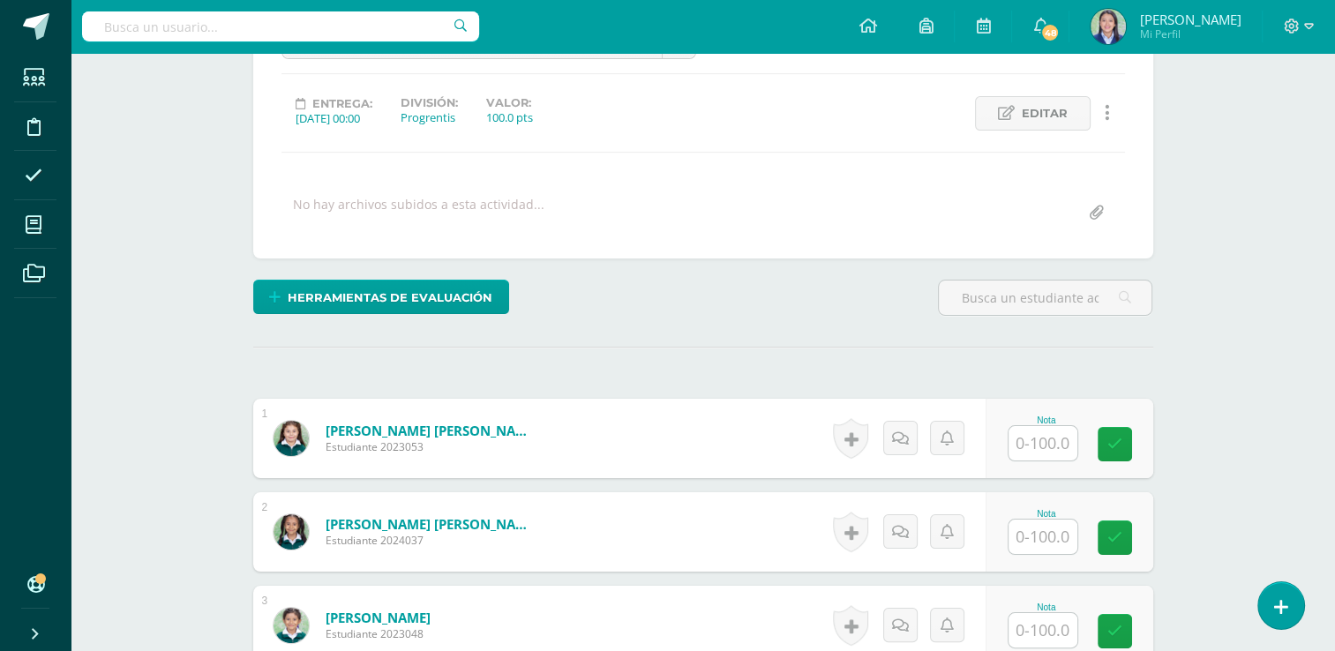
scroll to position [226, 0]
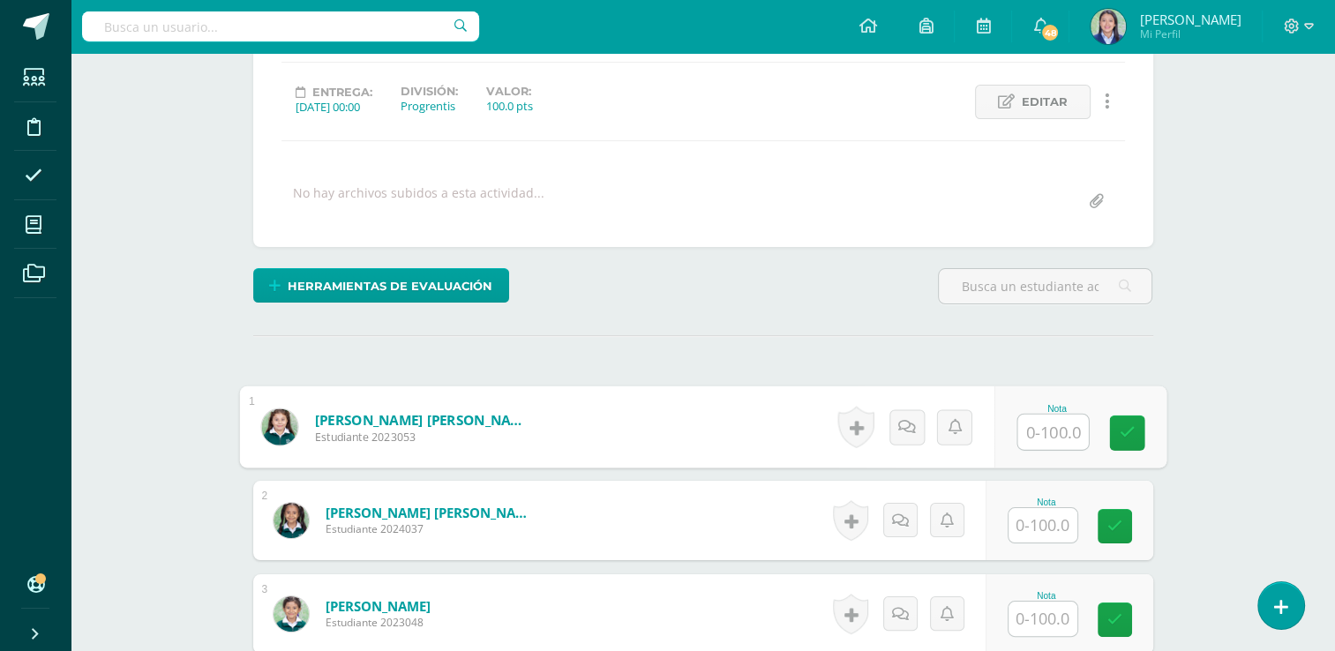
click at [1027, 439] on input "text" at bounding box center [1053, 432] width 71 height 35
type input "62"
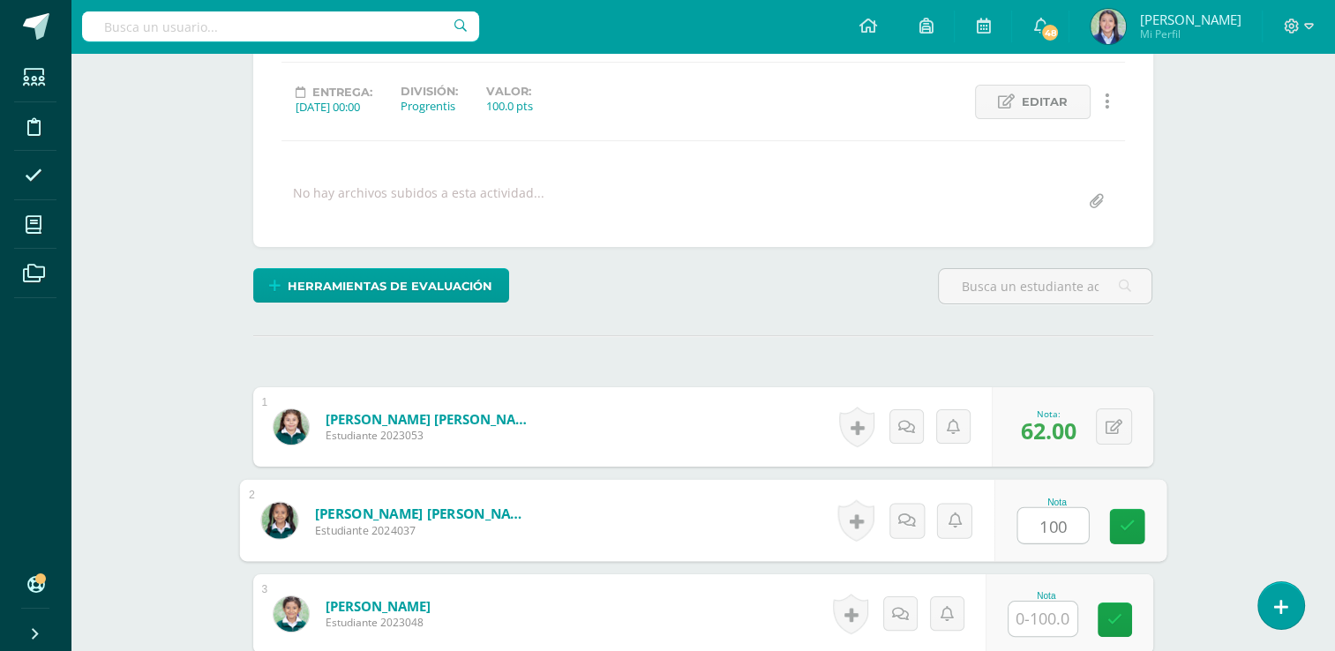
type input "100"
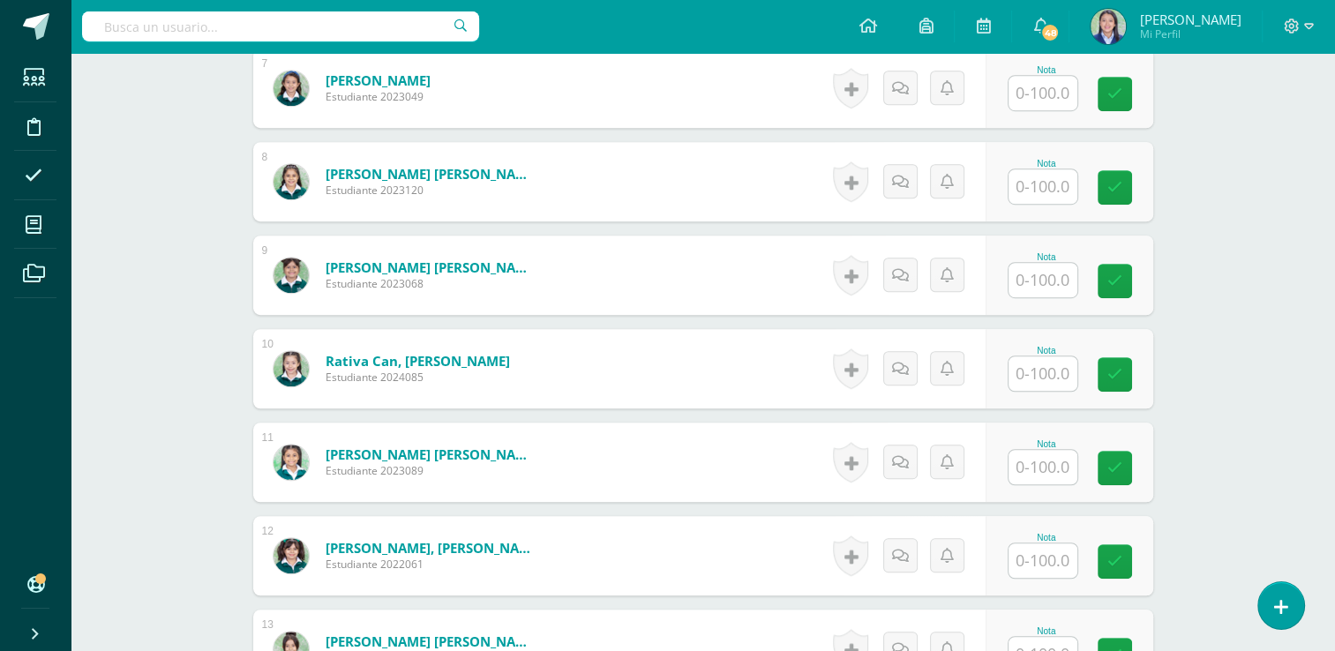
scroll to position [1132, 0]
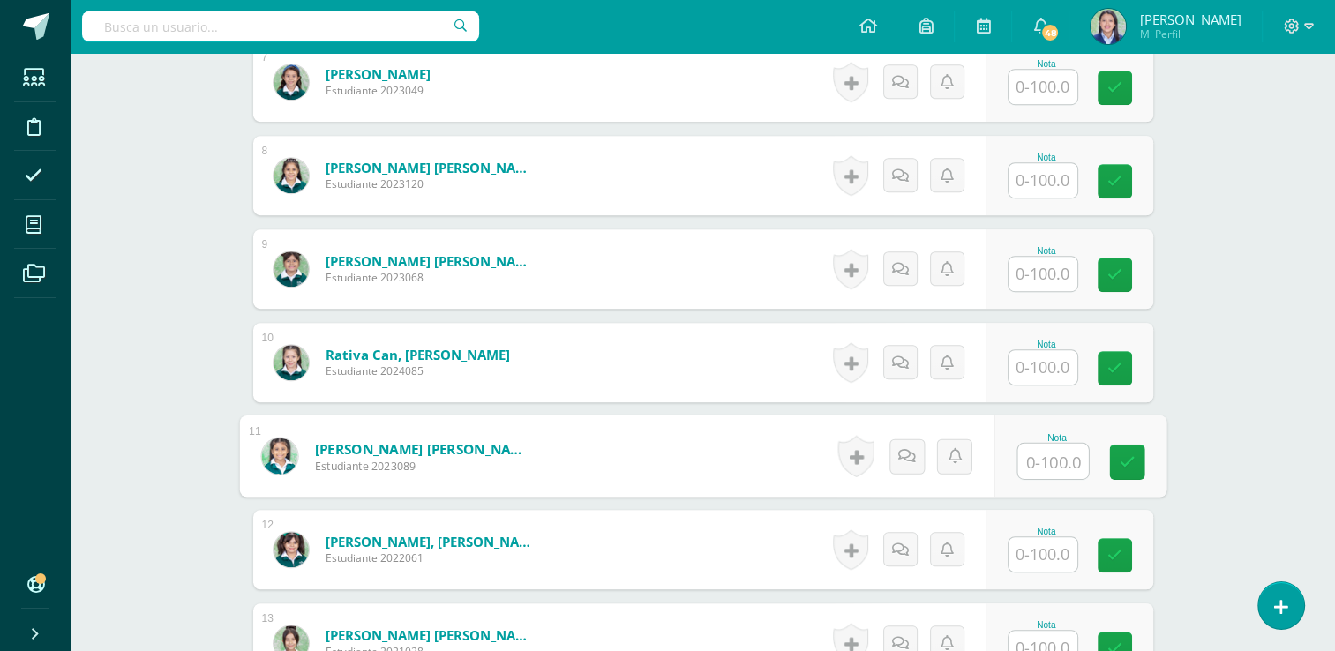
click at [1060, 457] on input "text" at bounding box center [1053, 461] width 71 height 35
type input "97"
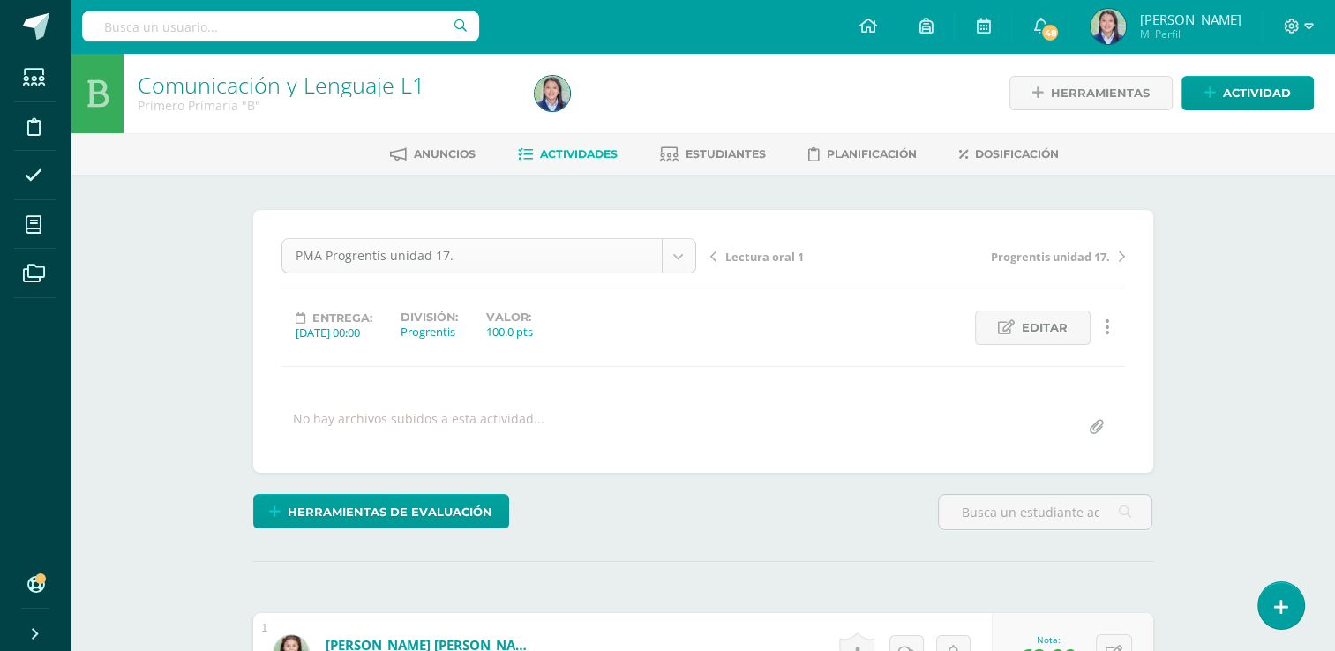
scroll to position [677, 0]
select select "/dashboard/teacher/grade-activity/264879/"
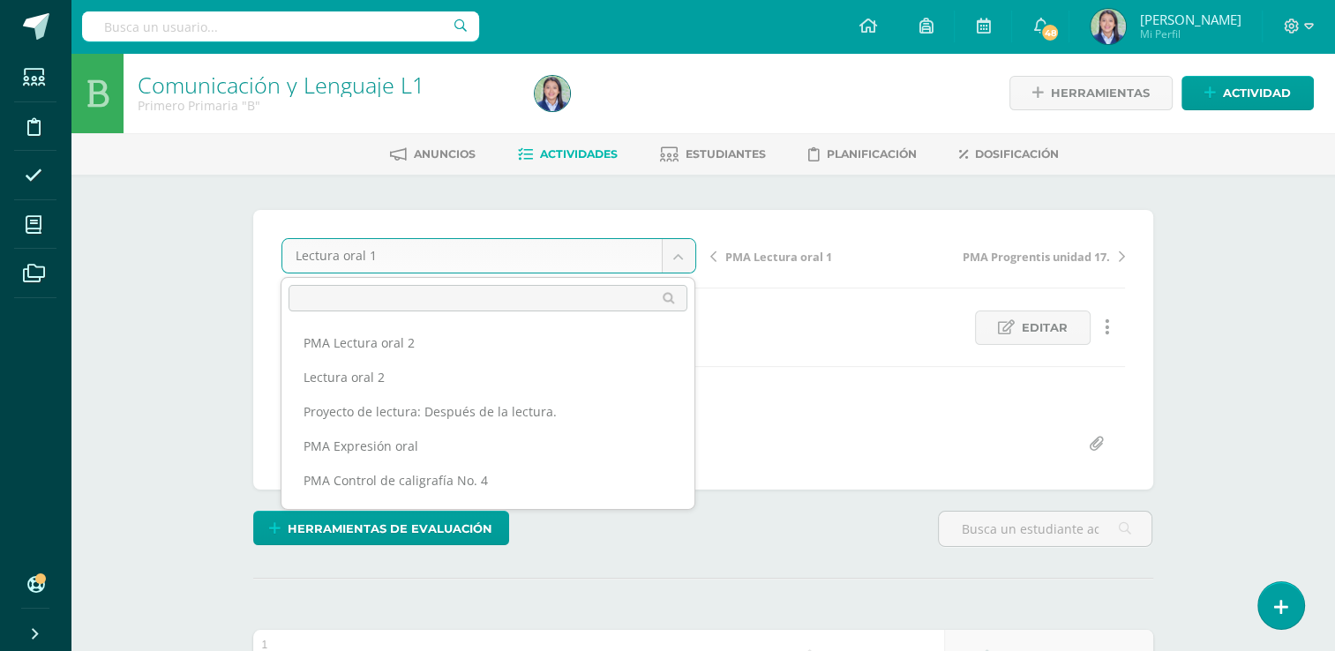
scroll to position [643, 0]
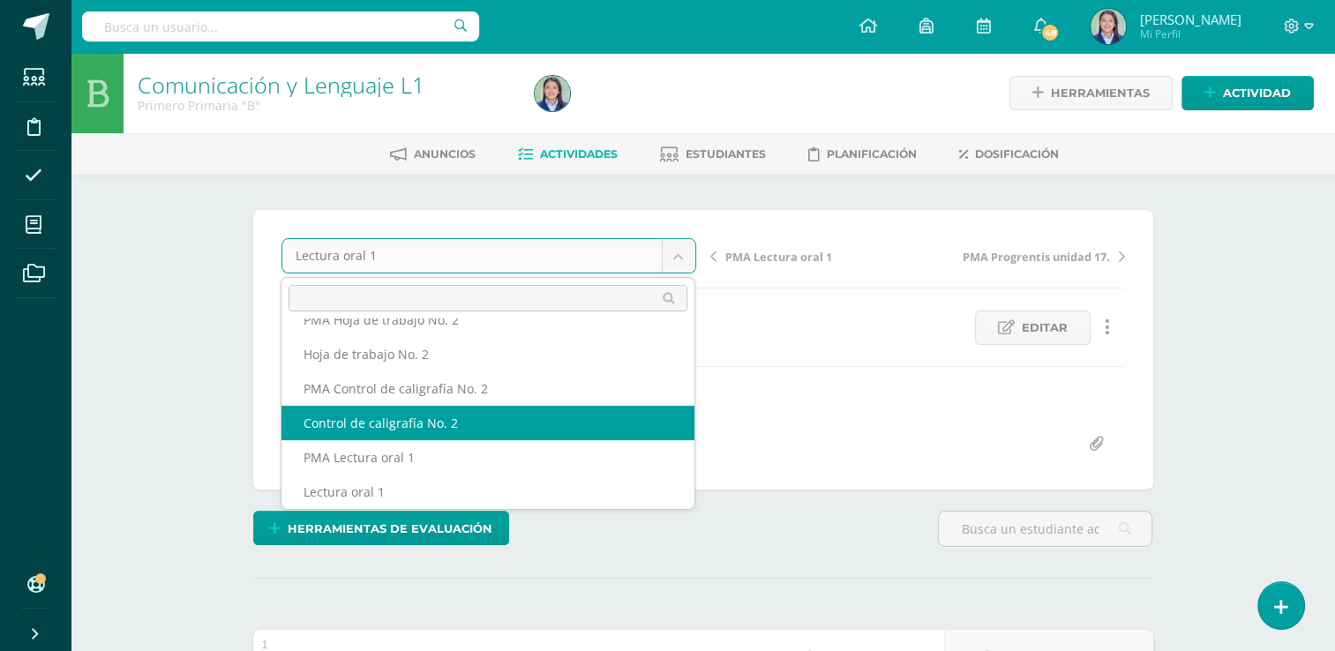
select select "/dashboard/teacher/grade-activity/264946/"
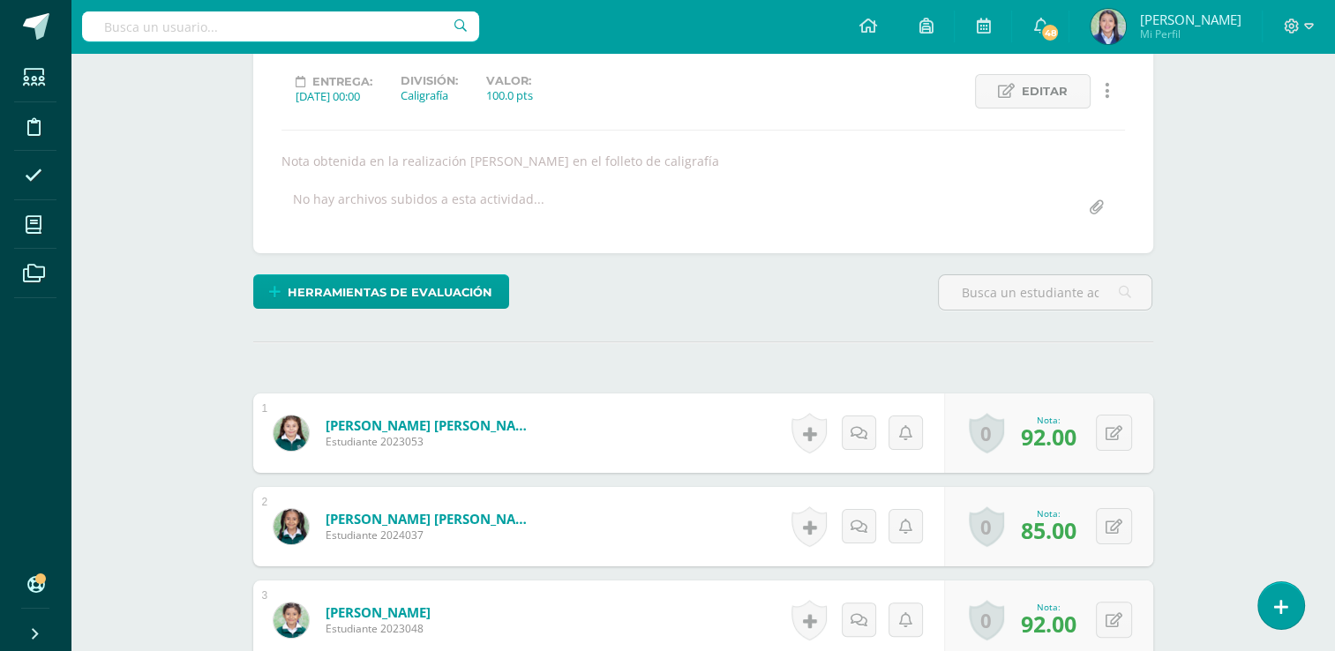
scroll to position [237, 0]
click at [1103, 618] on div "0 Logros Logros obtenidos Aún no hay logros agregados Nota: 92.00" at bounding box center [1048, 620] width 209 height 79
click at [1103, 618] on div "0 Logros Logros obtenidos Aún no hay logros agregados Nota: 92.00" at bounding box center [1058, 621] width 215 height 82
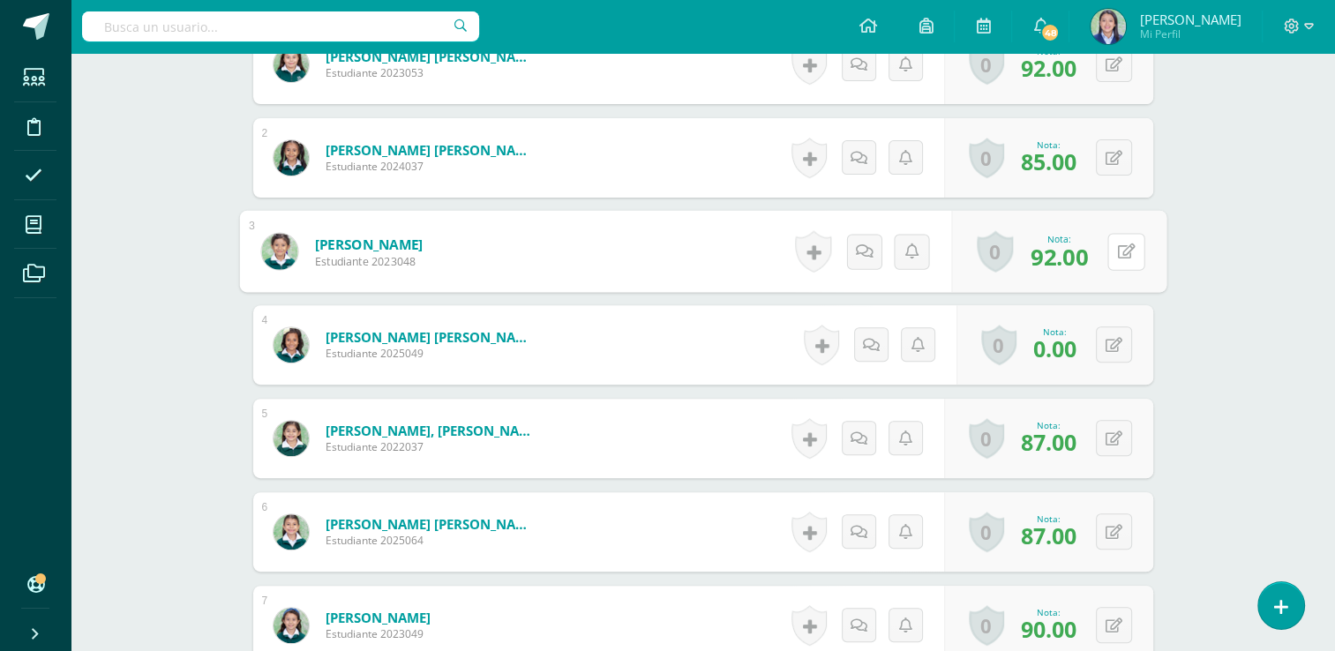
scroll to position [637, 0]
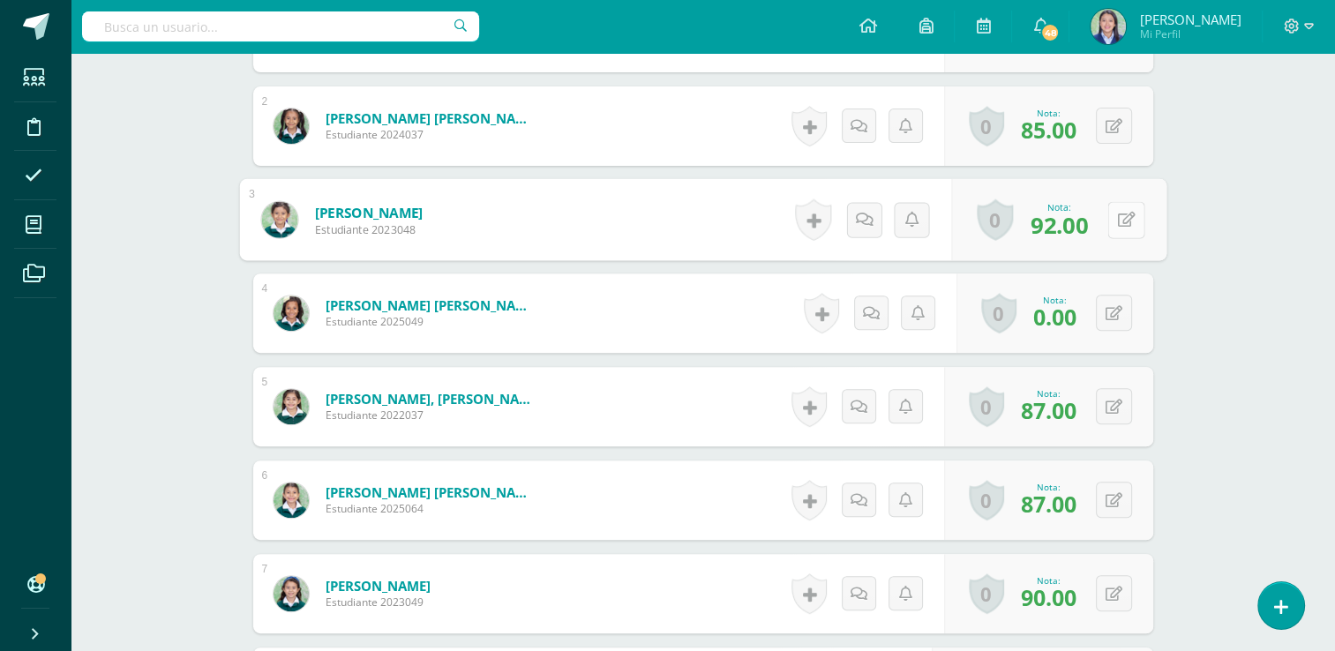
click at [1123, 220] on icon at bounding box center [1126, 219] width 18 height 15
type input "95"
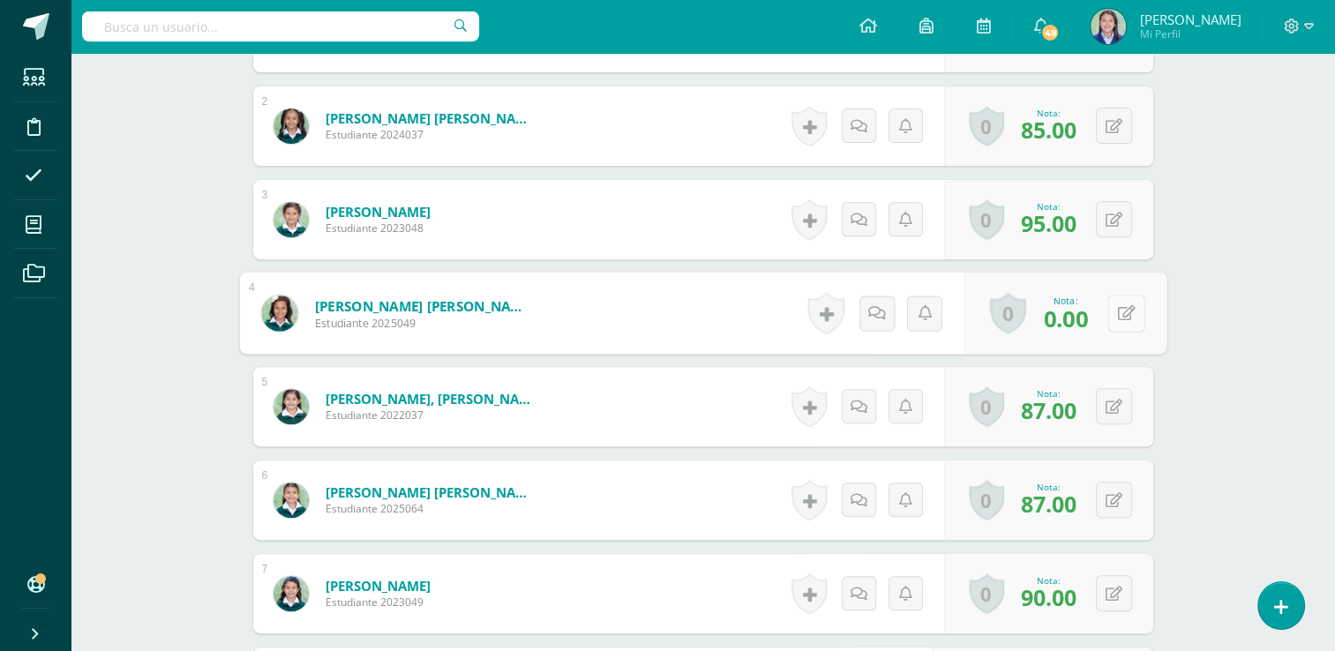
click at [1117, 312] on icon at bounding box center [1126, 312] width 18 height 15
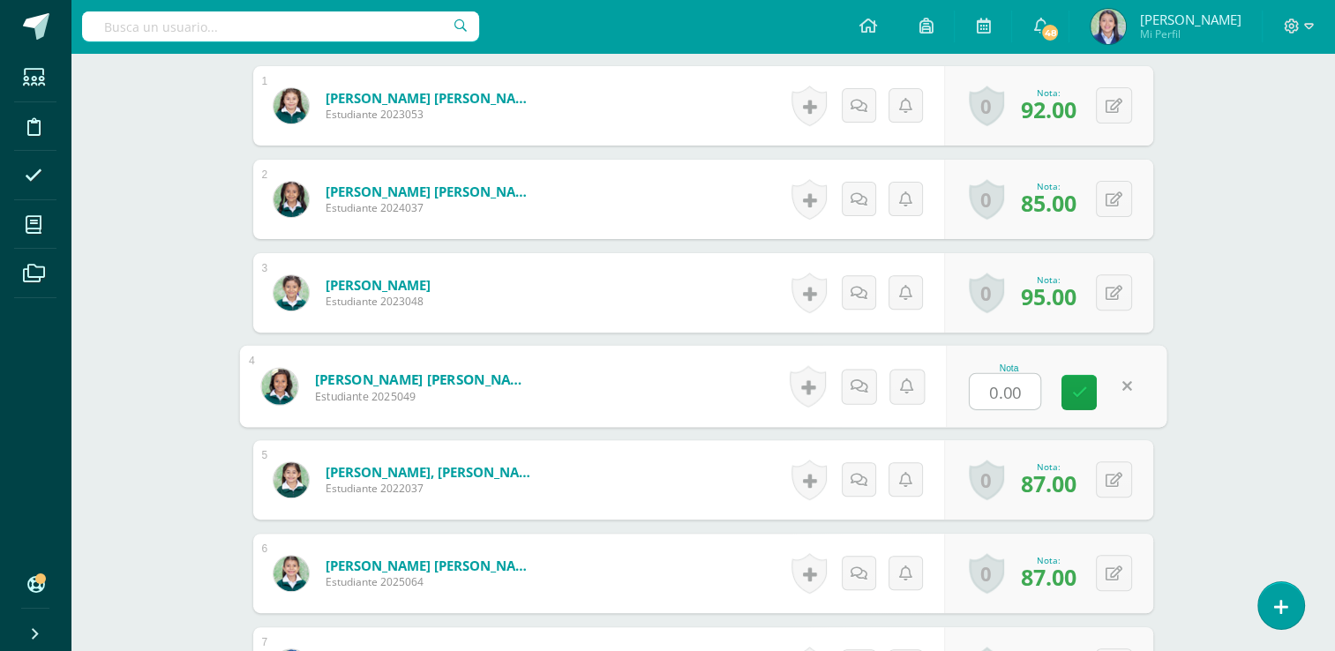
scroll to position [584, 0]
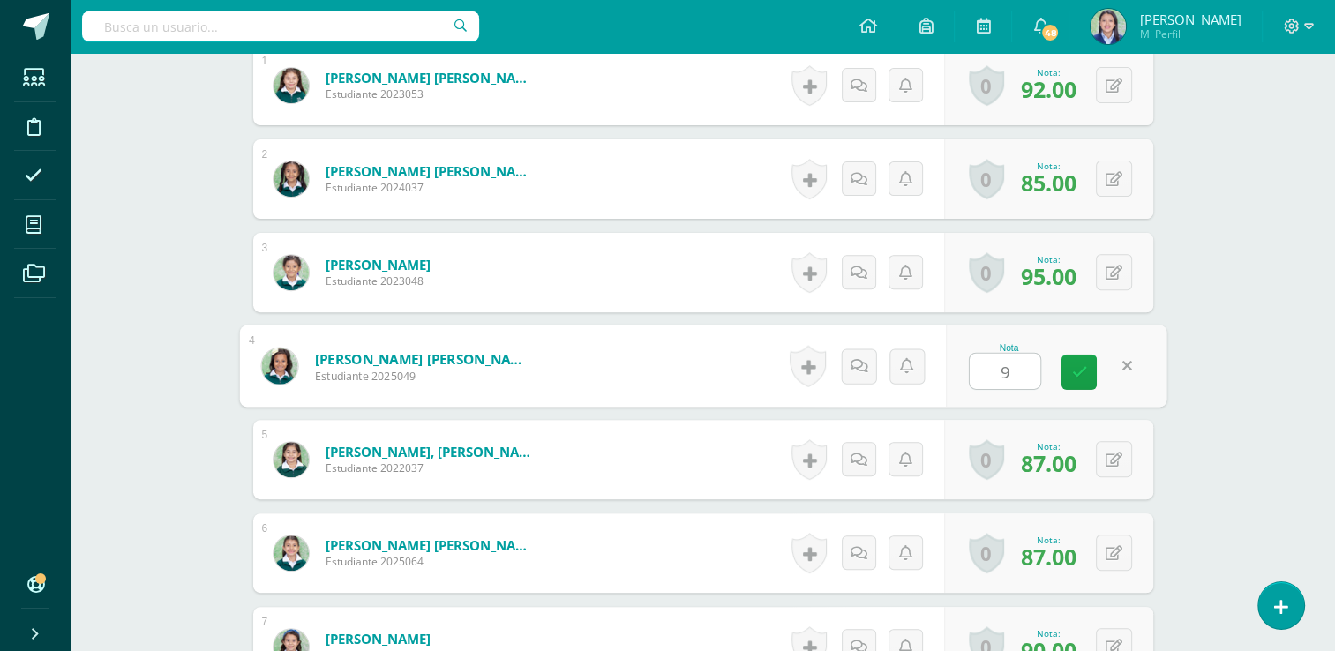
type input "92"
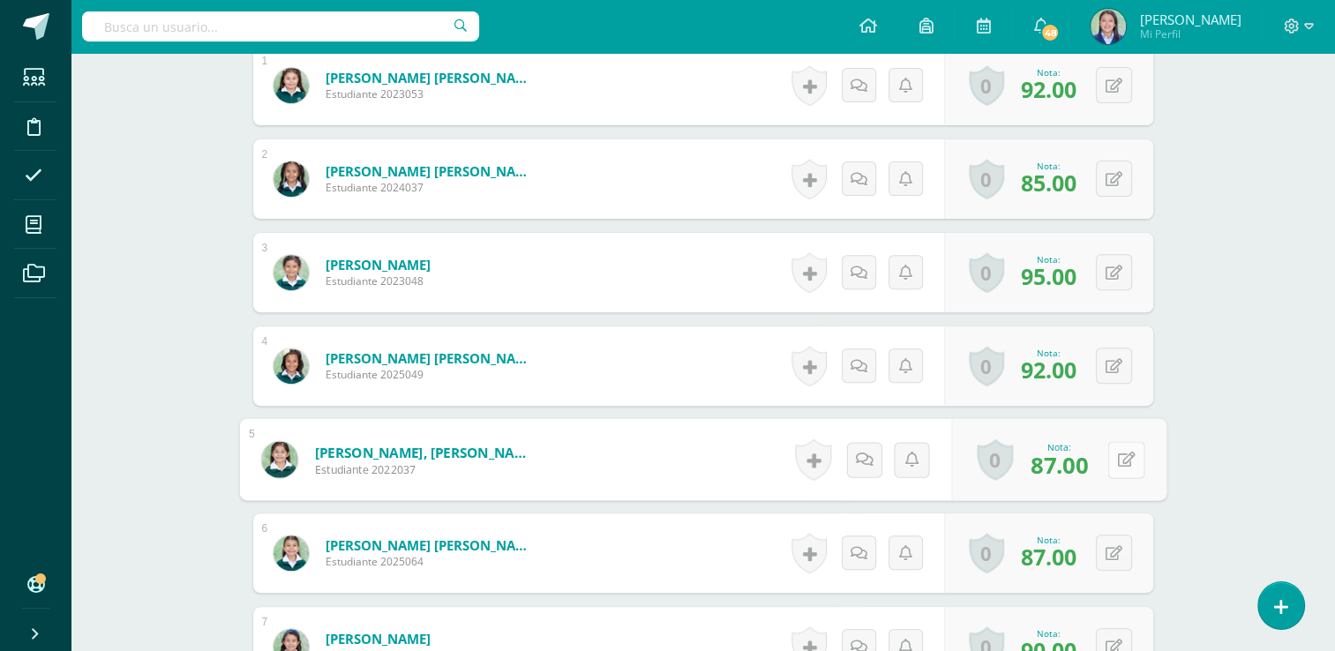
click at [1113, 454] on button at bounding box center [1126, 459] width 37 height 37
type input "53"
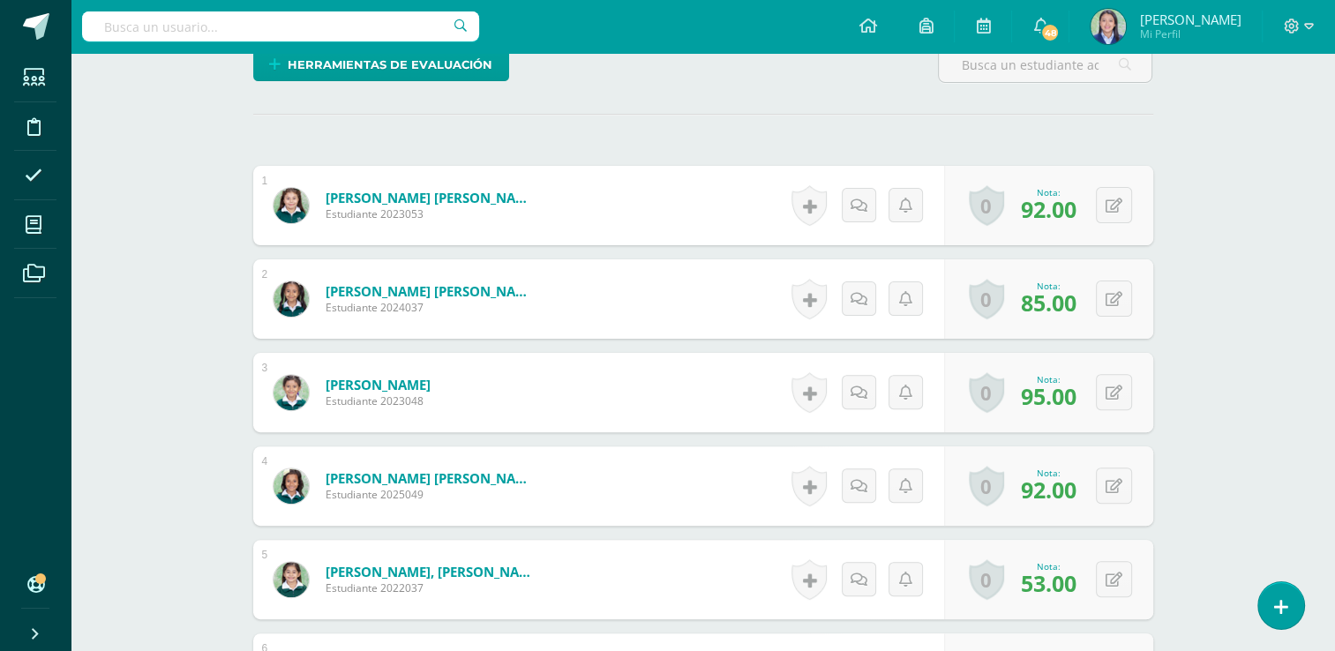
scroll to position [447, 0]
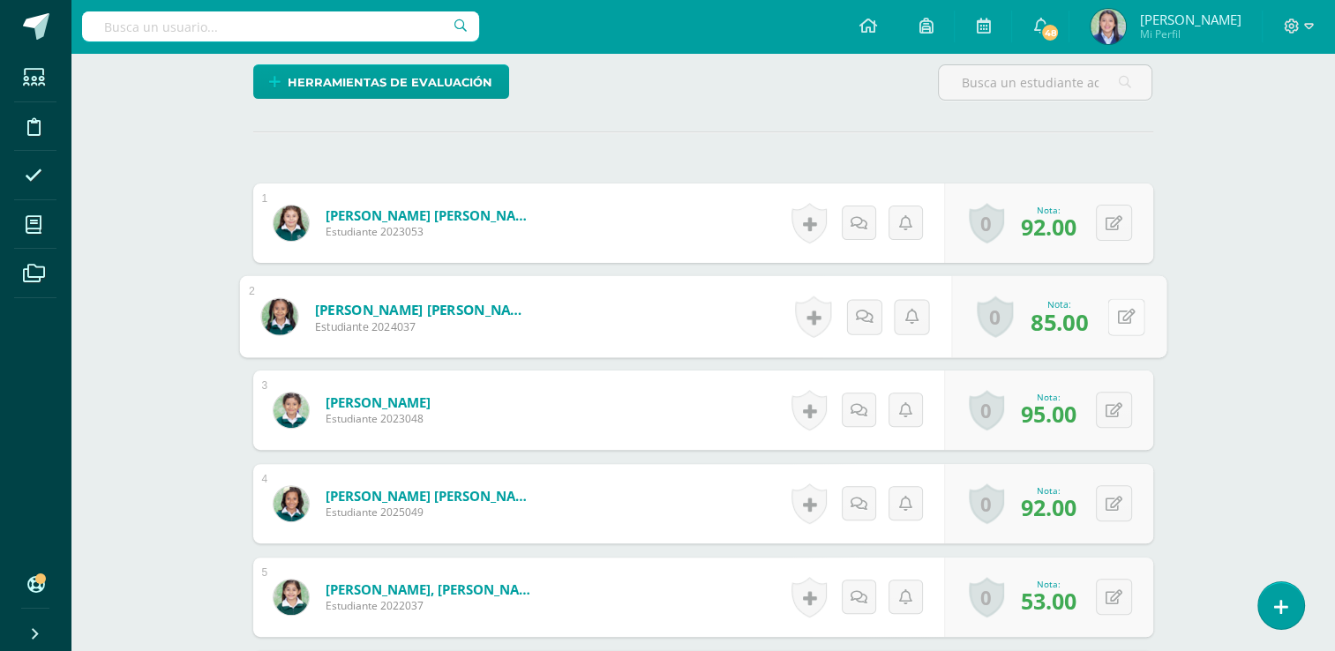
click at [1101, 323] on div "0 Logros Logros obtenidos Aún no hay logros agregados Nota: 85.00" at bounding box center [1058, 317] width 215 height 82
click at [1117, 318] on icon at bounding box center [1126, 316] width 18 height 15
type input "88"
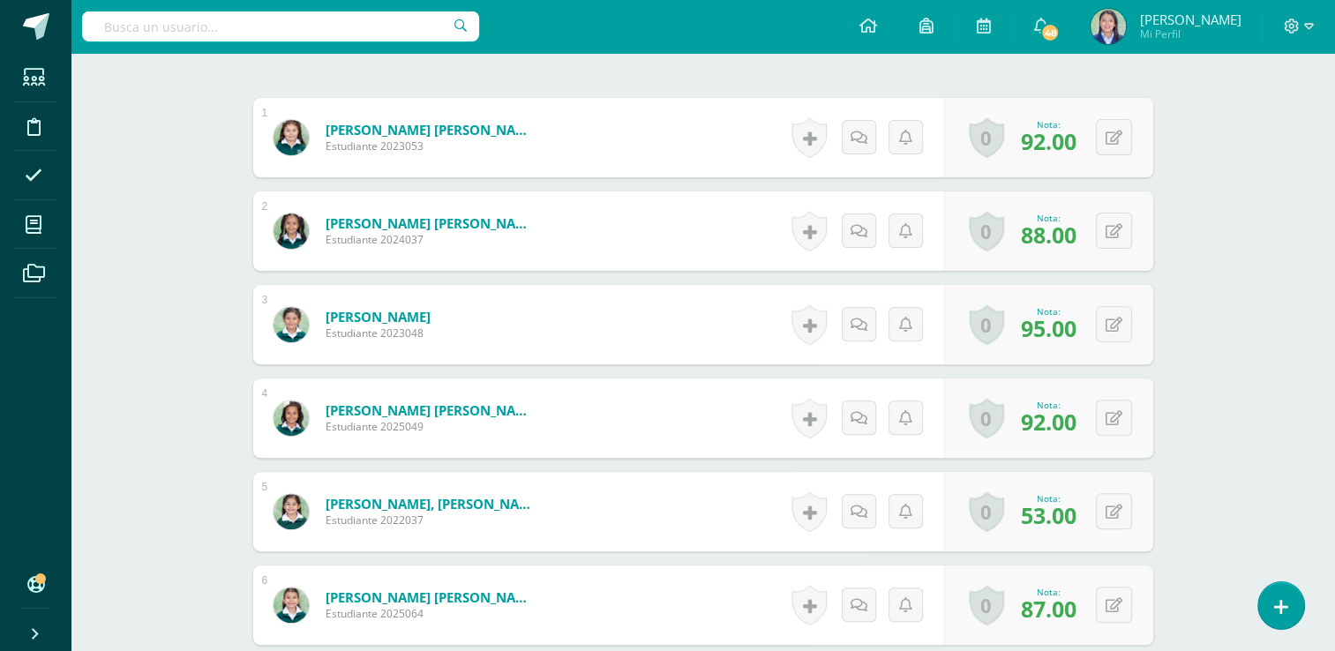
scroll to position [532, 0]
click at [1115, 603] on button at bounding box center [1126, 605] width 37 height 37
type input "92"
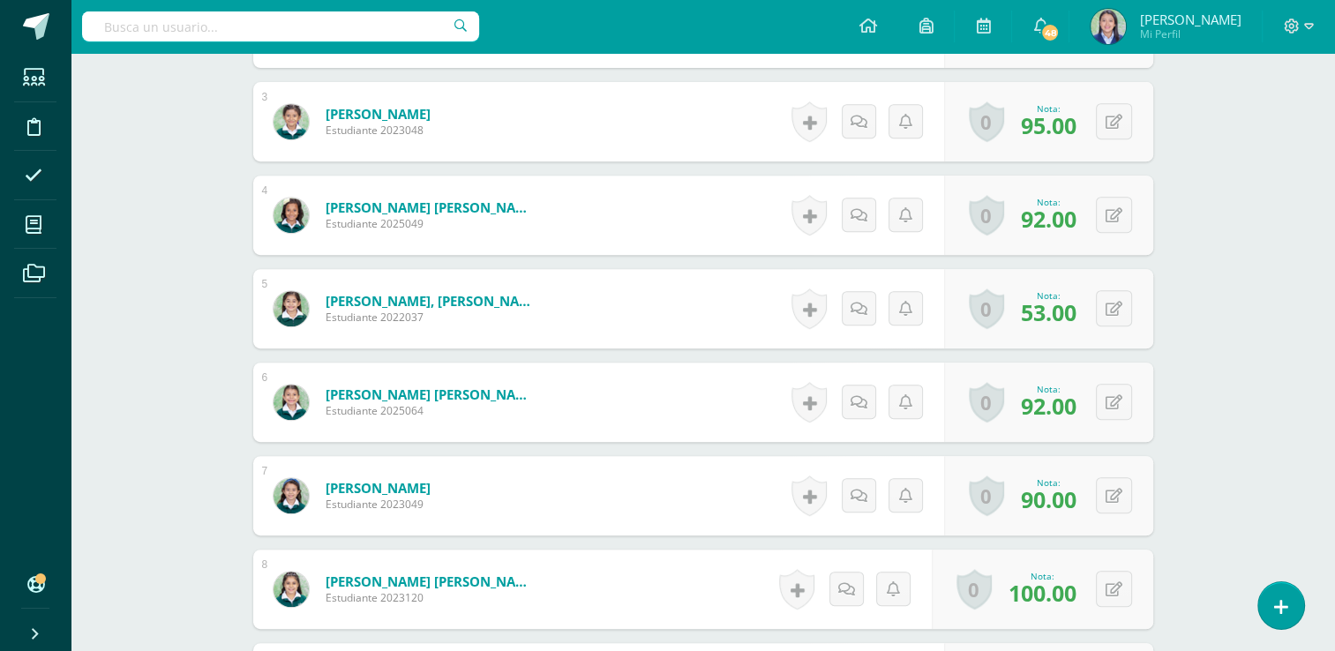
scroll to position [739, 0]
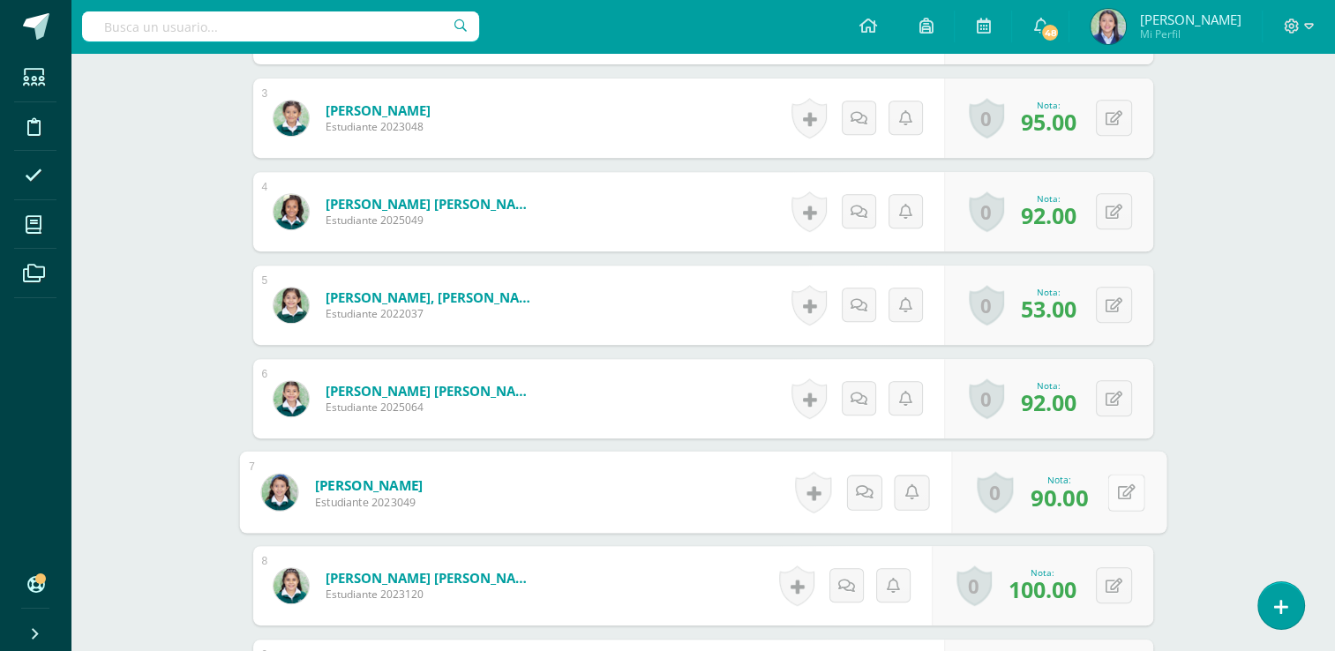
click at [1111, 493] on button at bounding box center [1126, 492] width 37 height 37
type input "87"
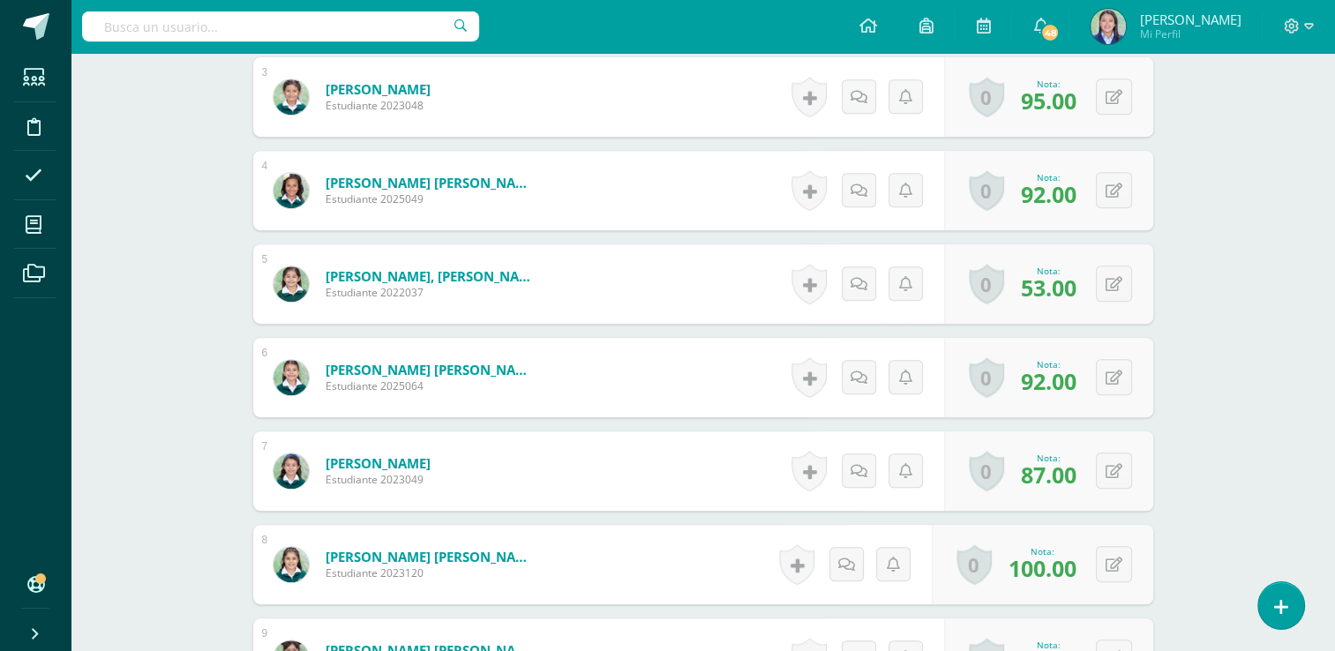
scroll to position [763, 0]
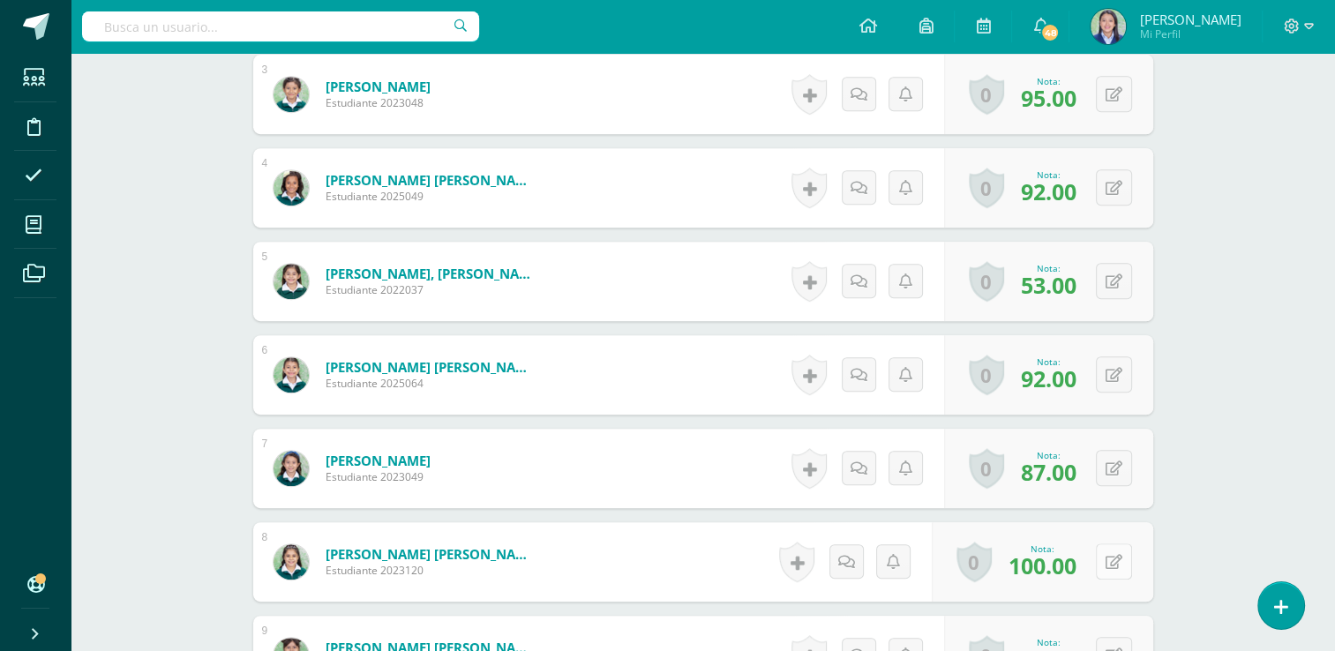
click at [1116, 557] on icon at bounding box center [1114, 562] width 17 height 15
type input "92"
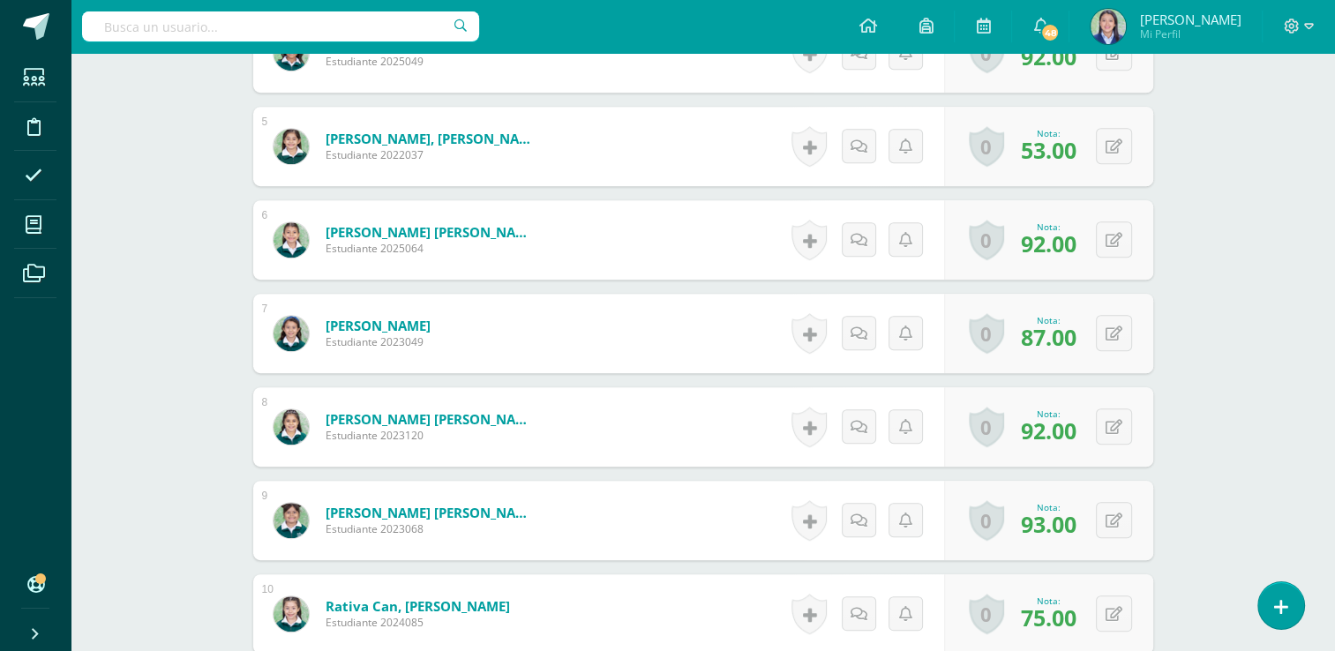
scroll to position [929, 0]
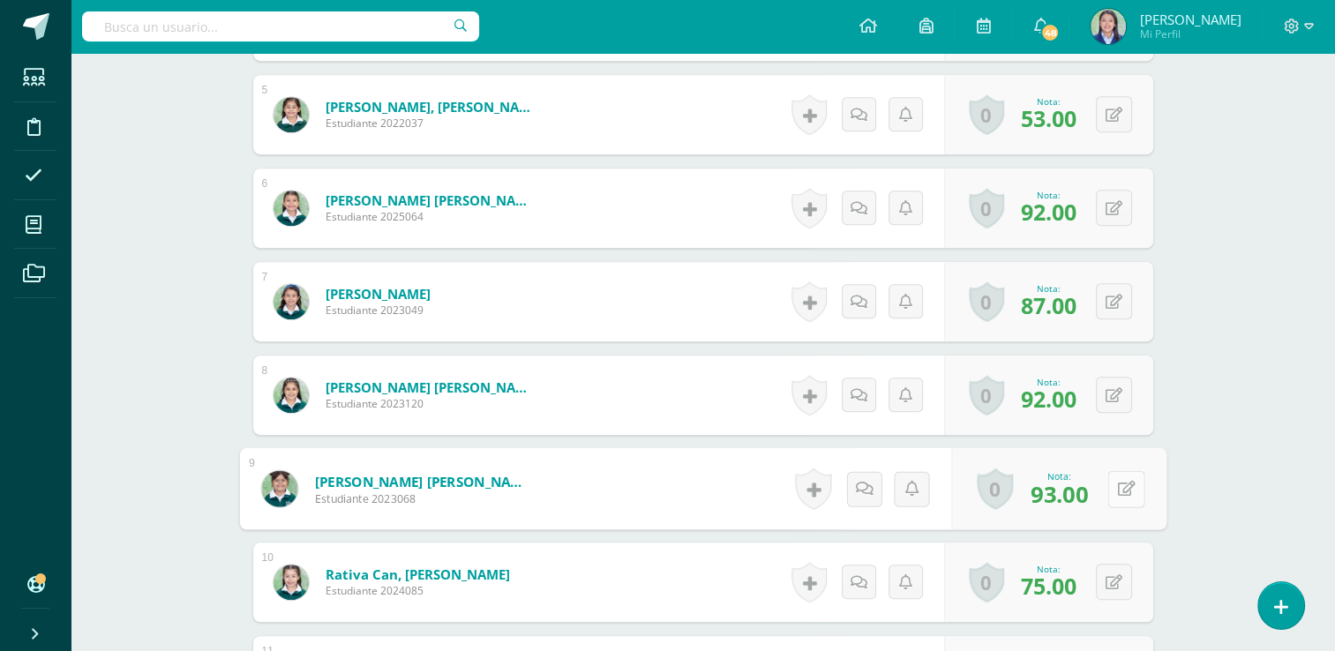
click at [1117, 483] on icon at bounding box center [1126, 488] width 18 height 15
type input "90"
click at [1117, 580] on icon at bounding box center [1114, 582] width 17 height 15
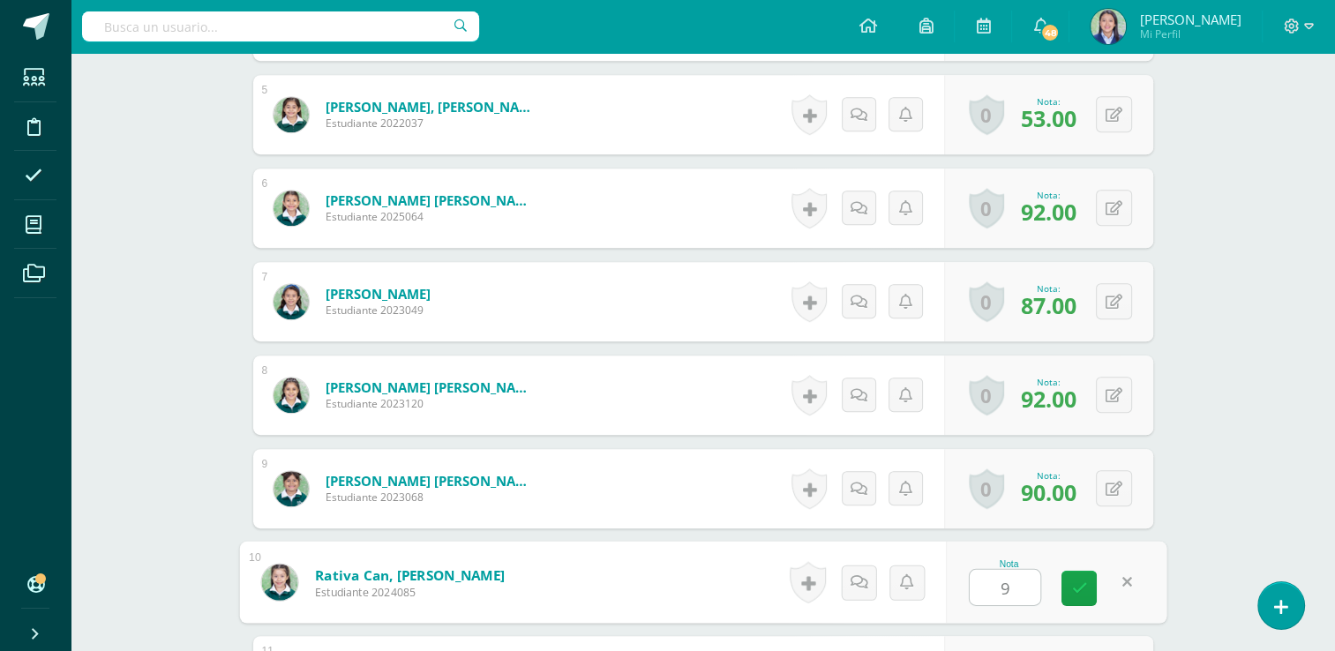
type input "90"
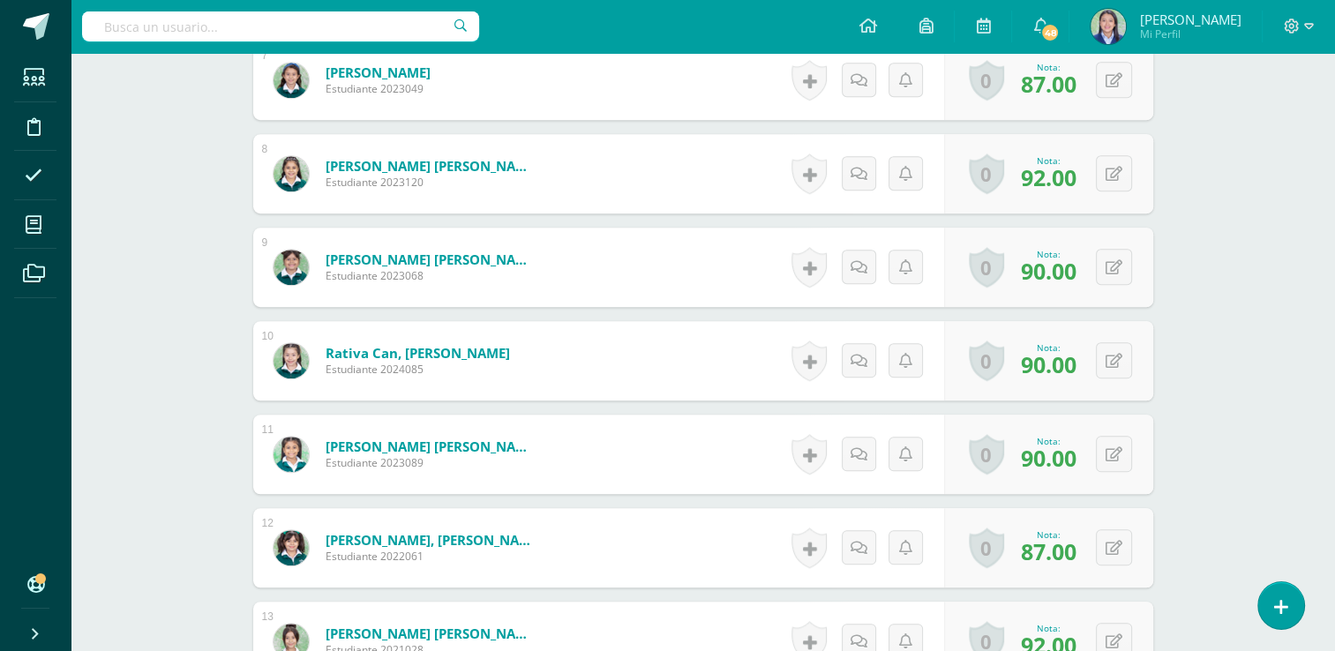
scroll to position [1165, 0]
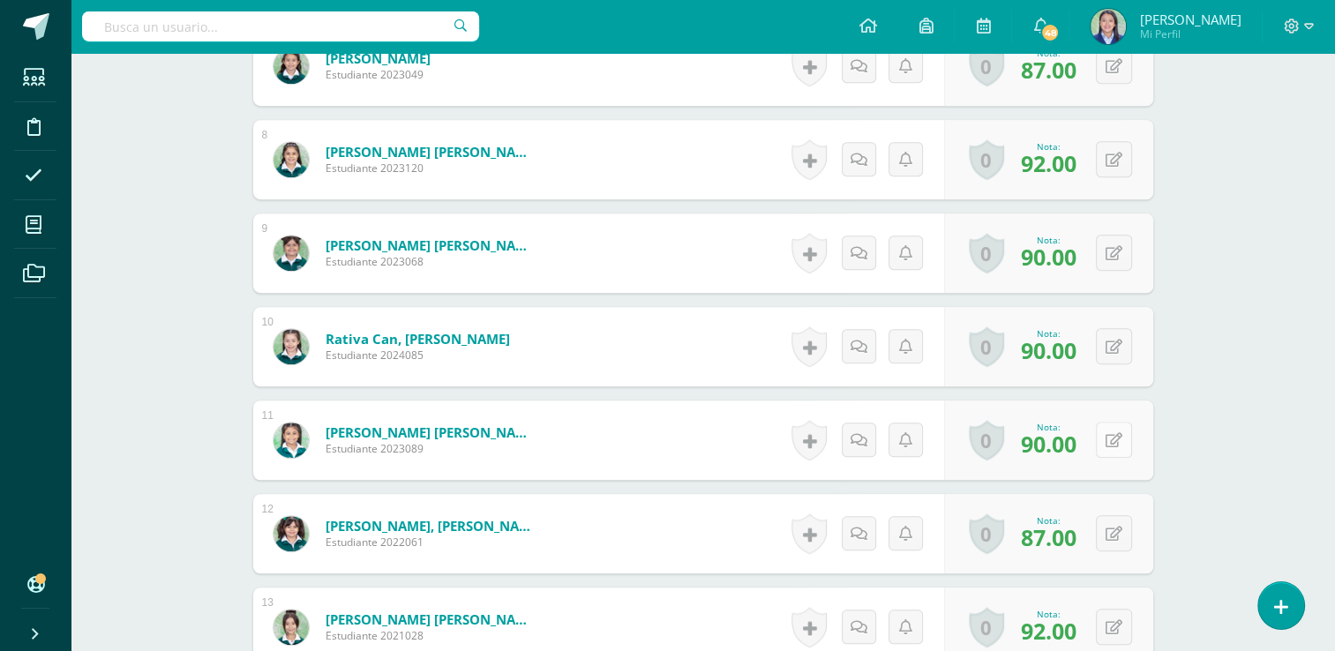
click at [1113, 443] on button at bounding box center [1114, 440] width 36 height 36
type input "98"
click at [1110, 544] on button at bounding box center [1126, 533] width 37 height 37
type input "92"
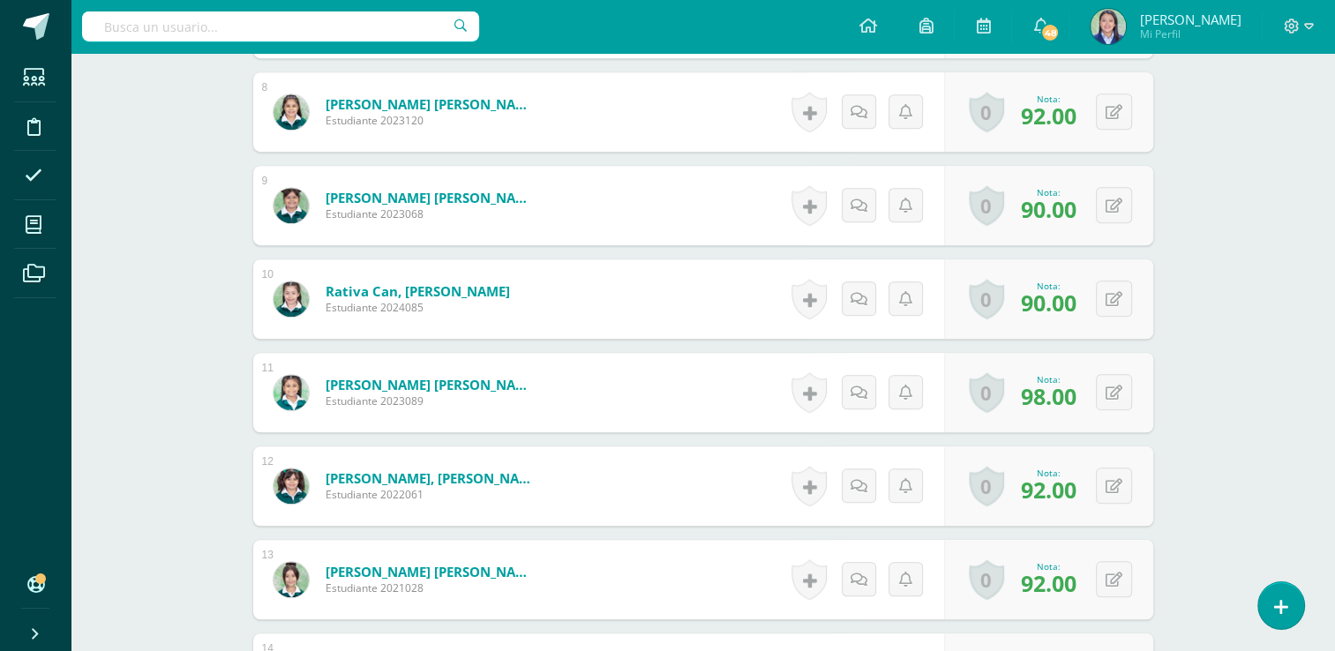
scroll to position [1276, 0]
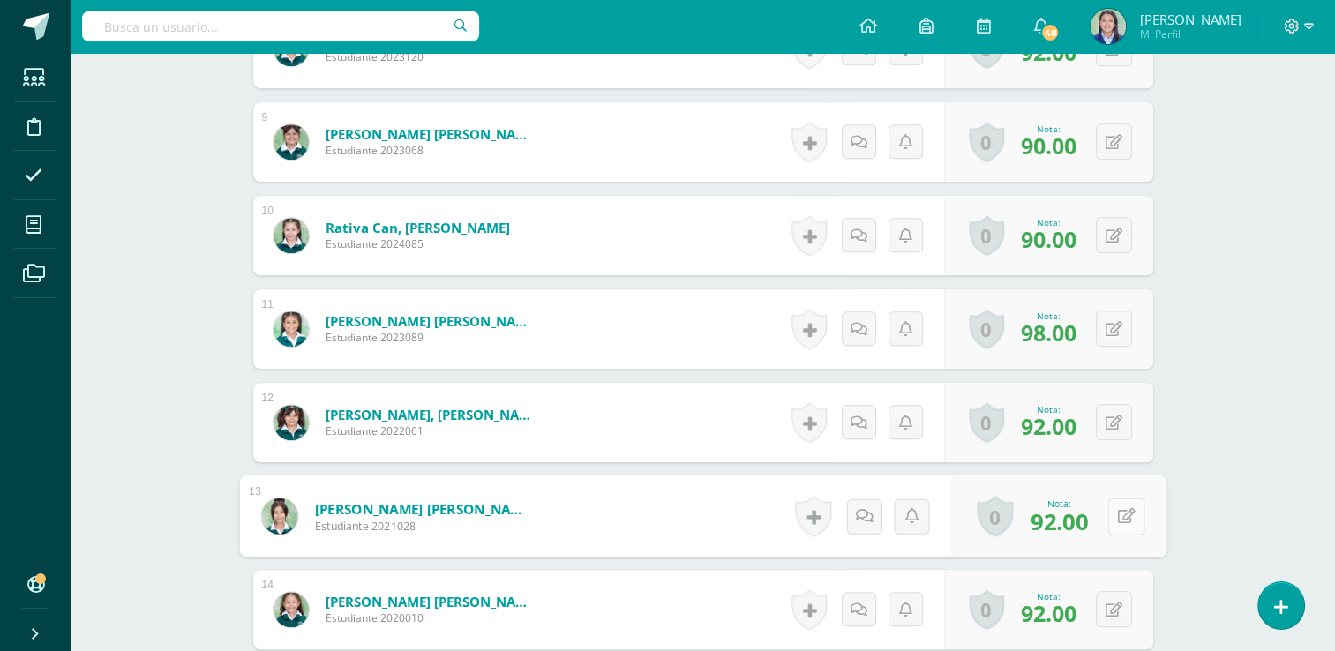
click at [1113, 515] on button at bounding box center [1126, 516] width 37 height 37
type input "93"
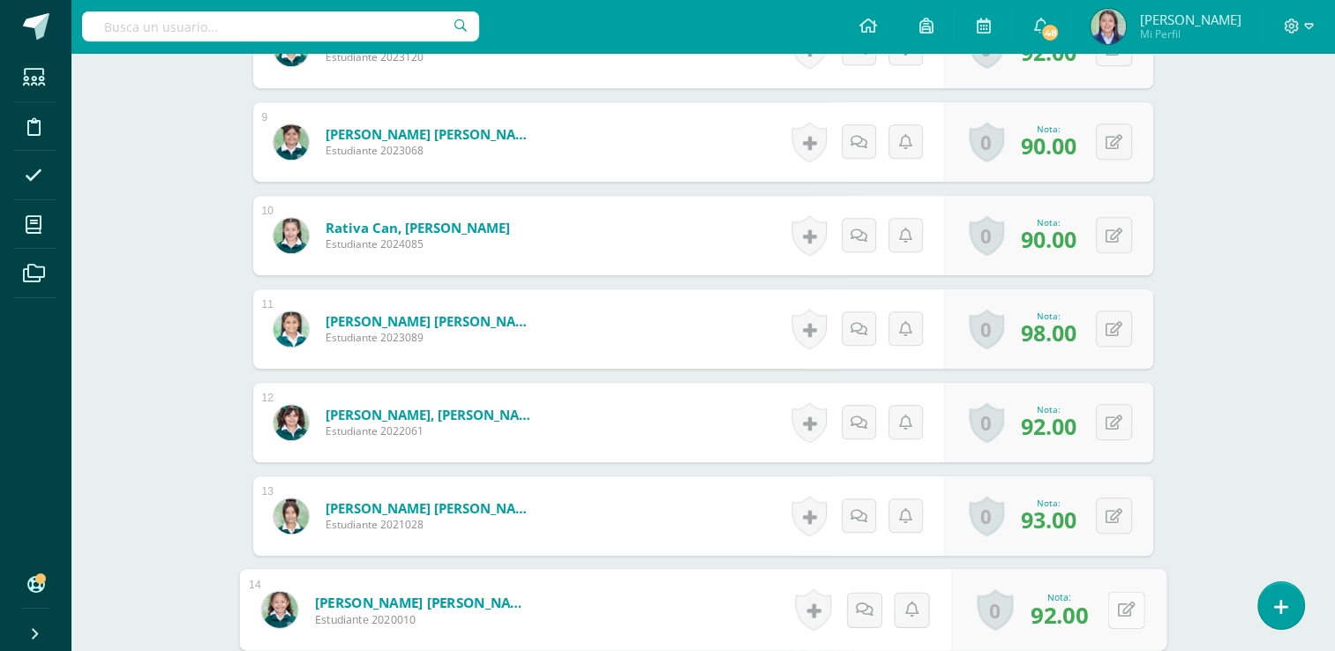
click at [1110, 595] on button at bounding box center [1126, 609] width 37 height 37
type input "92"
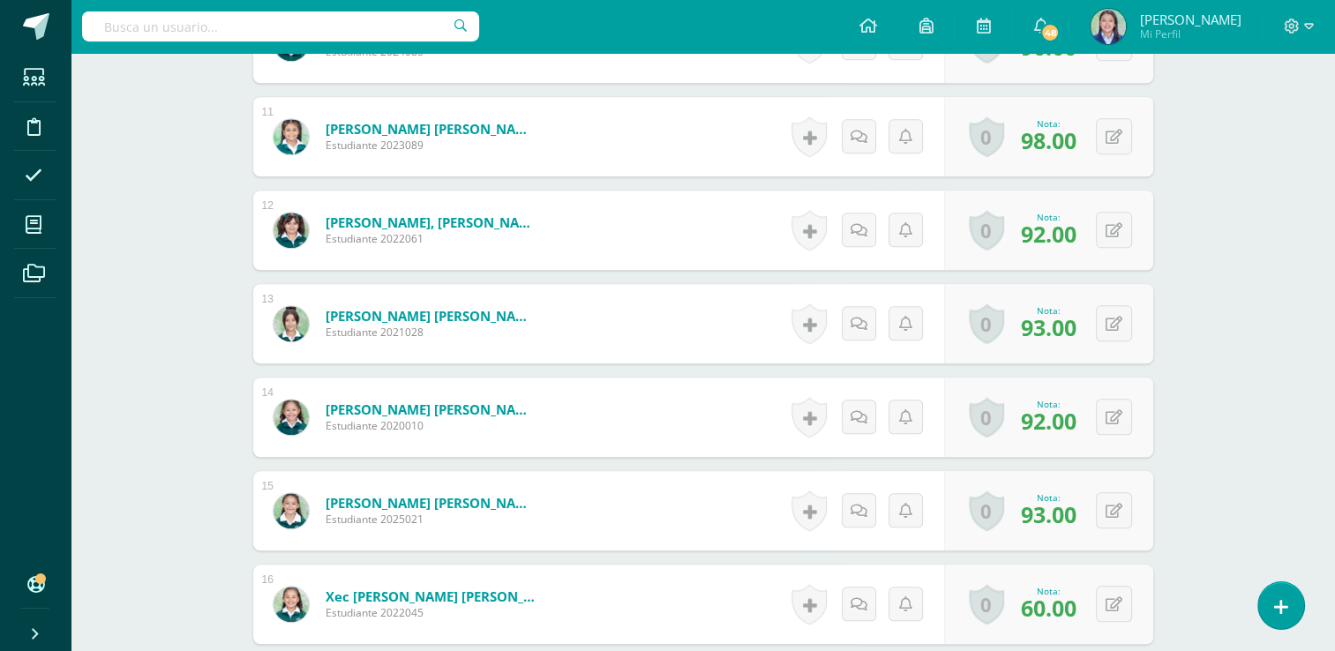
scroll to position [1471, 0]
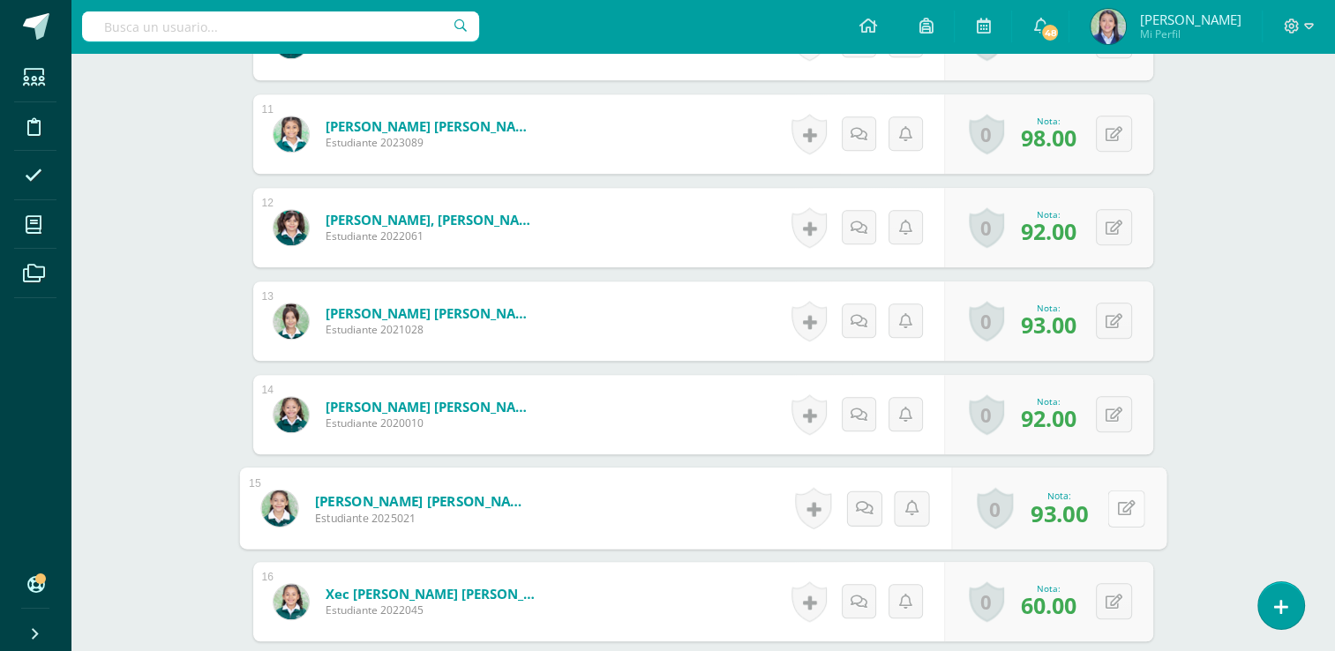
click at [1112, 507] on button at bounding box center [1126, 508] width 37 height 37
type input "87"
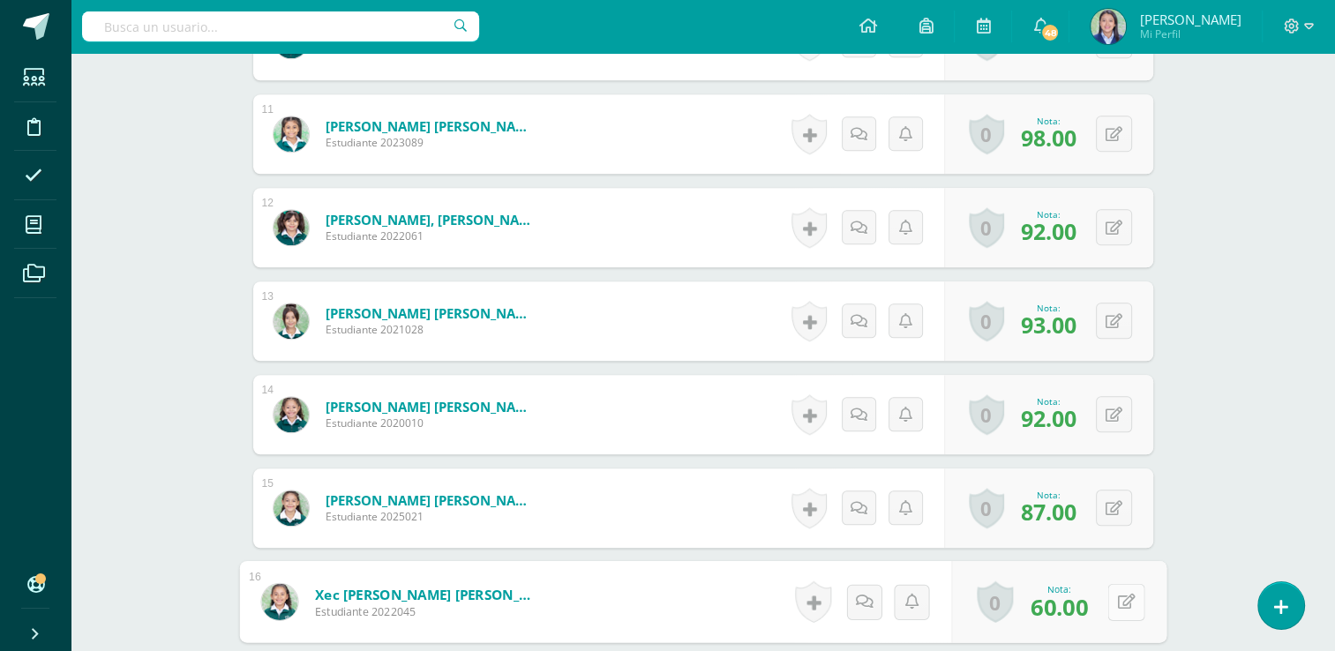
click at [1113, 593] on button at bounding box center [1126, 601] width 37 height 37
type input "63"
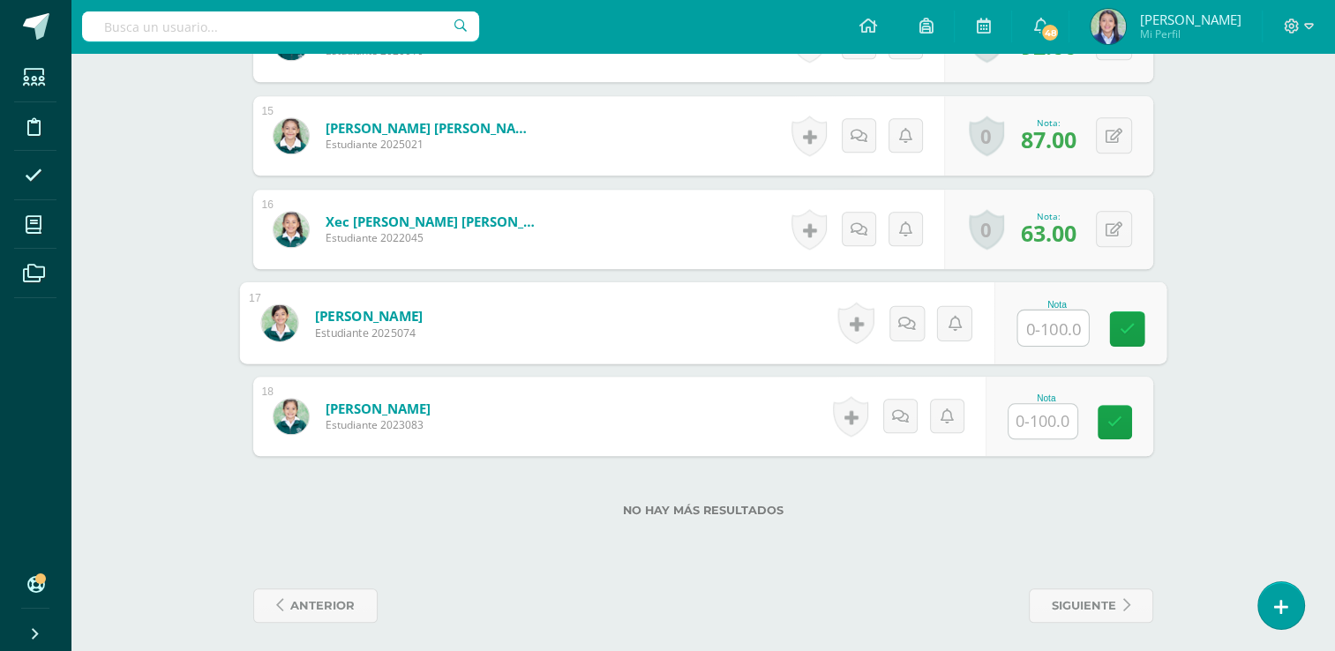
click at [1052, 327] on input "text" at bounding box center [1053, 328] width 71 height 35
type input "93"
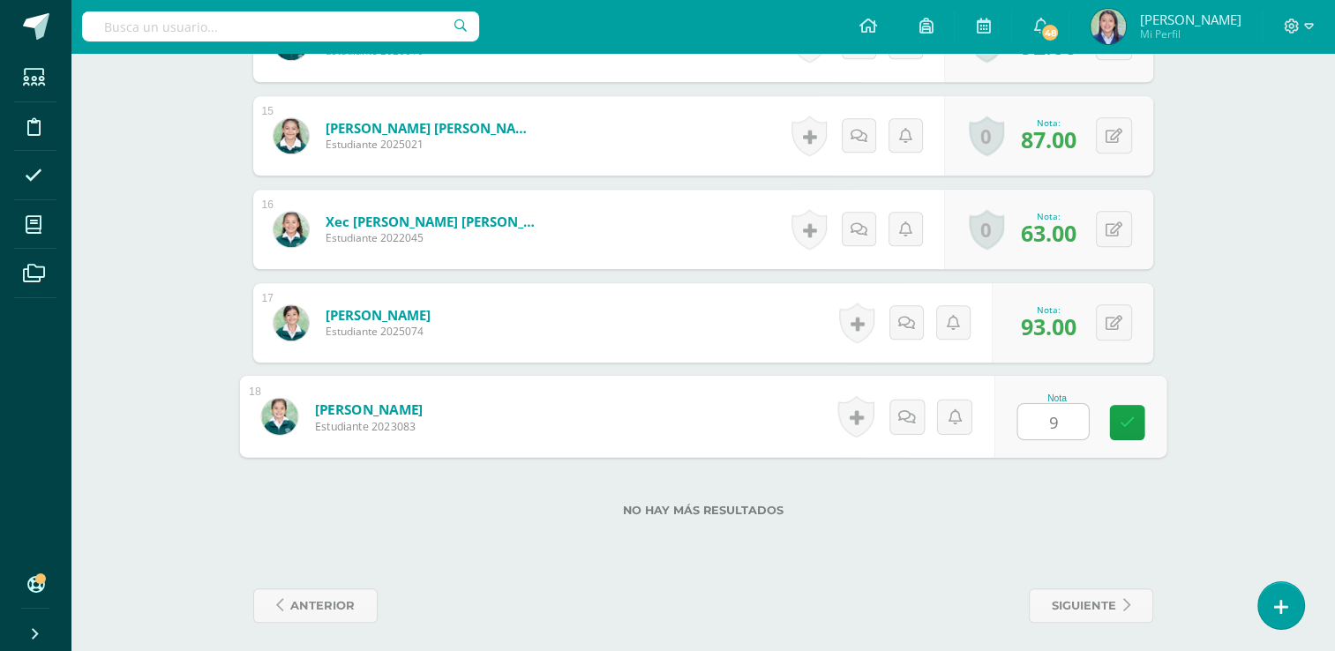
type input "95"
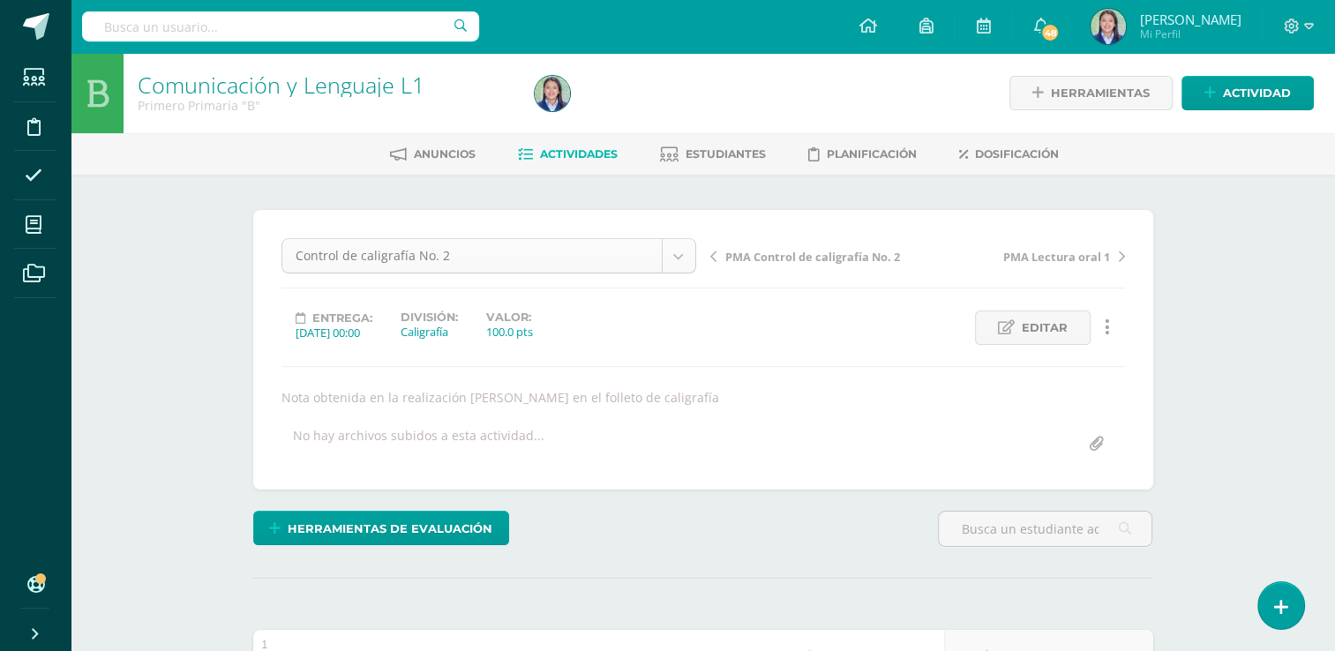
scroll to position [574, 0]
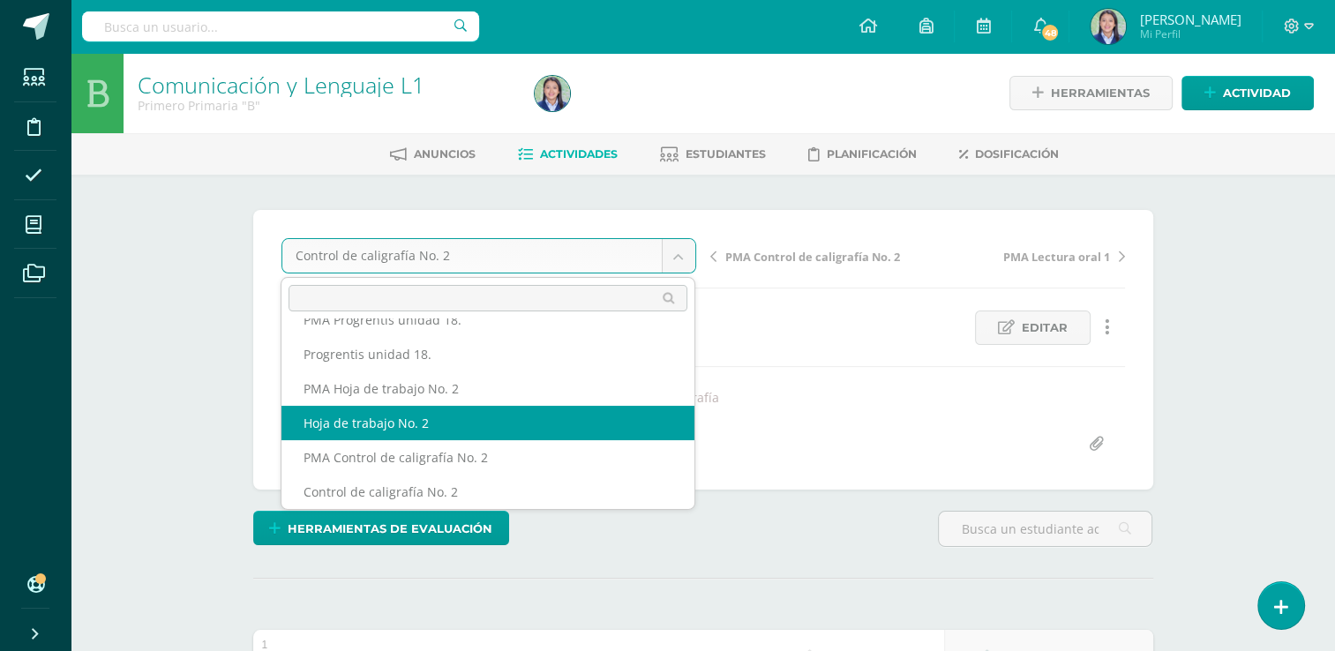
select select "/dashboard/teacher/grade-activity/264951/"
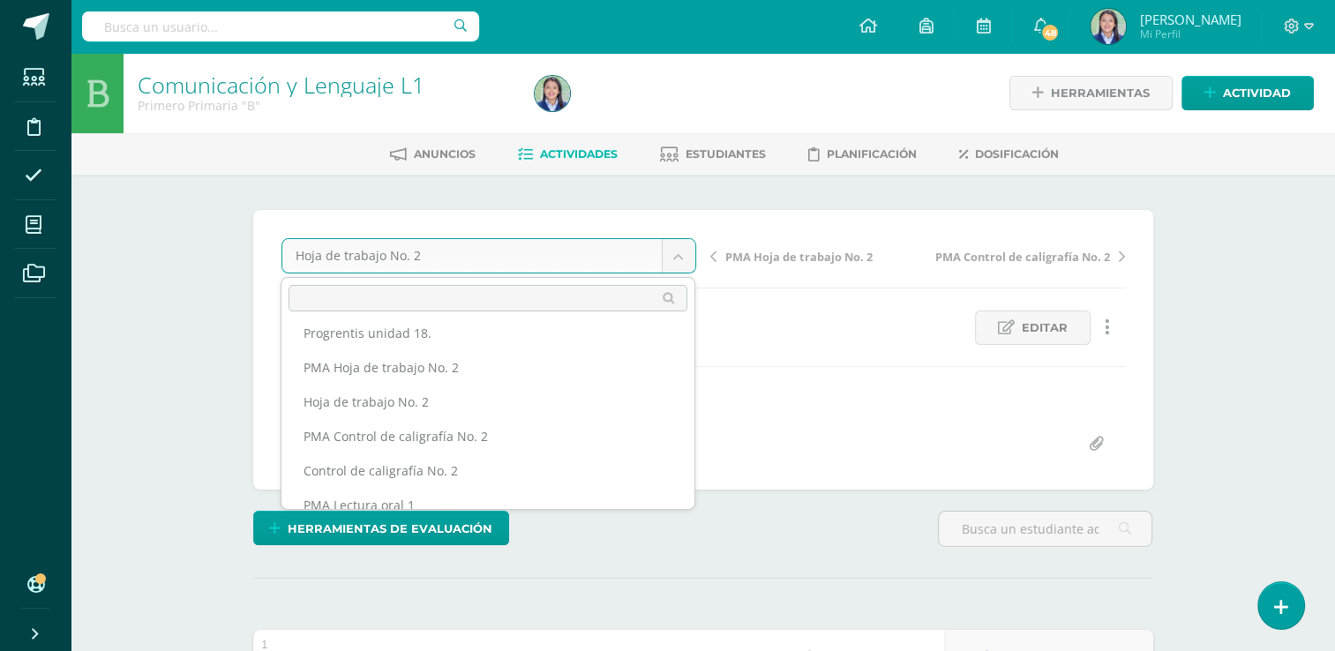
scroll to position [601, 0]
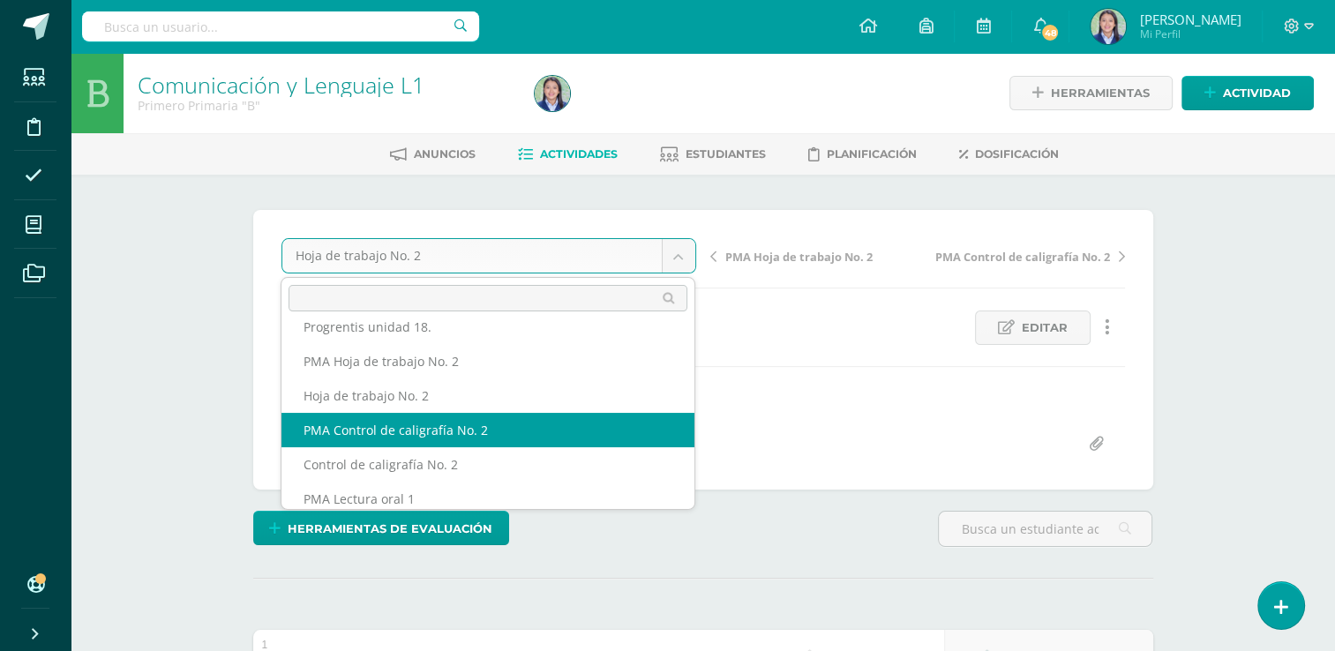
select select "/dashboard/teacher/grade-activity/264949/"
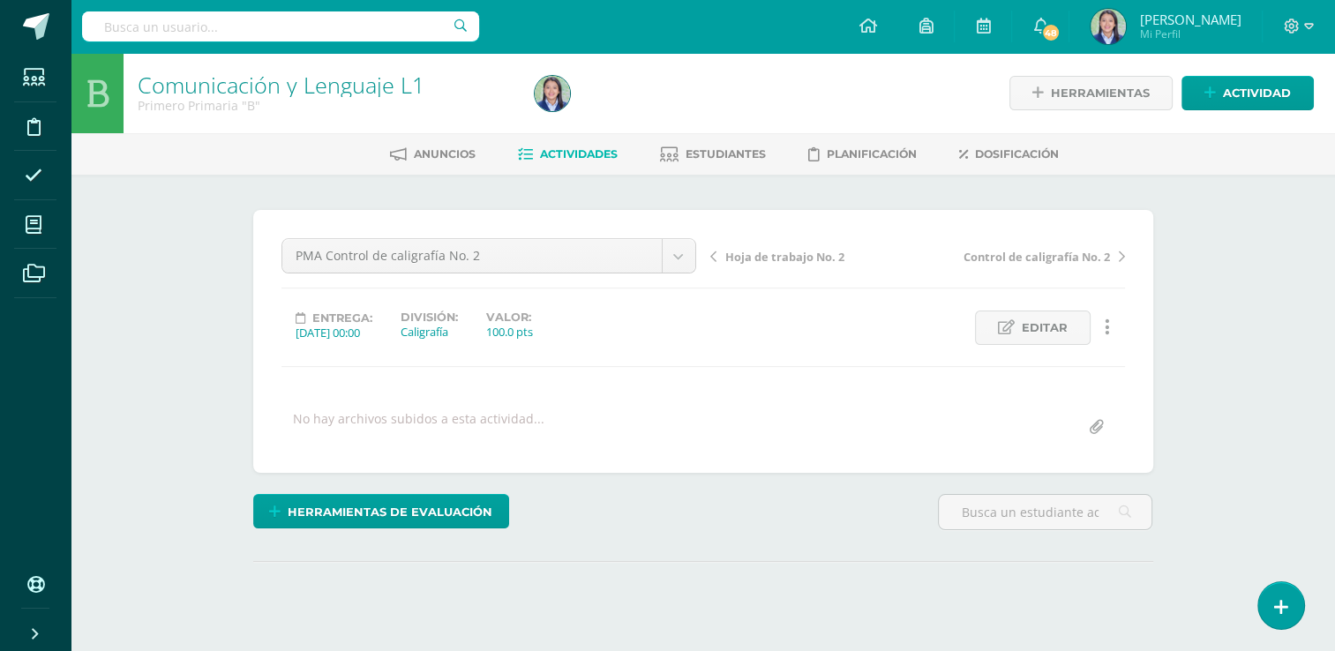
click at [1273, 216] on div "Comunicación y Lenguaje L1 Primero Primaria "B" Herramientas Detalle de asisten…" at bounding box center [703, 376] width 1265 height 646
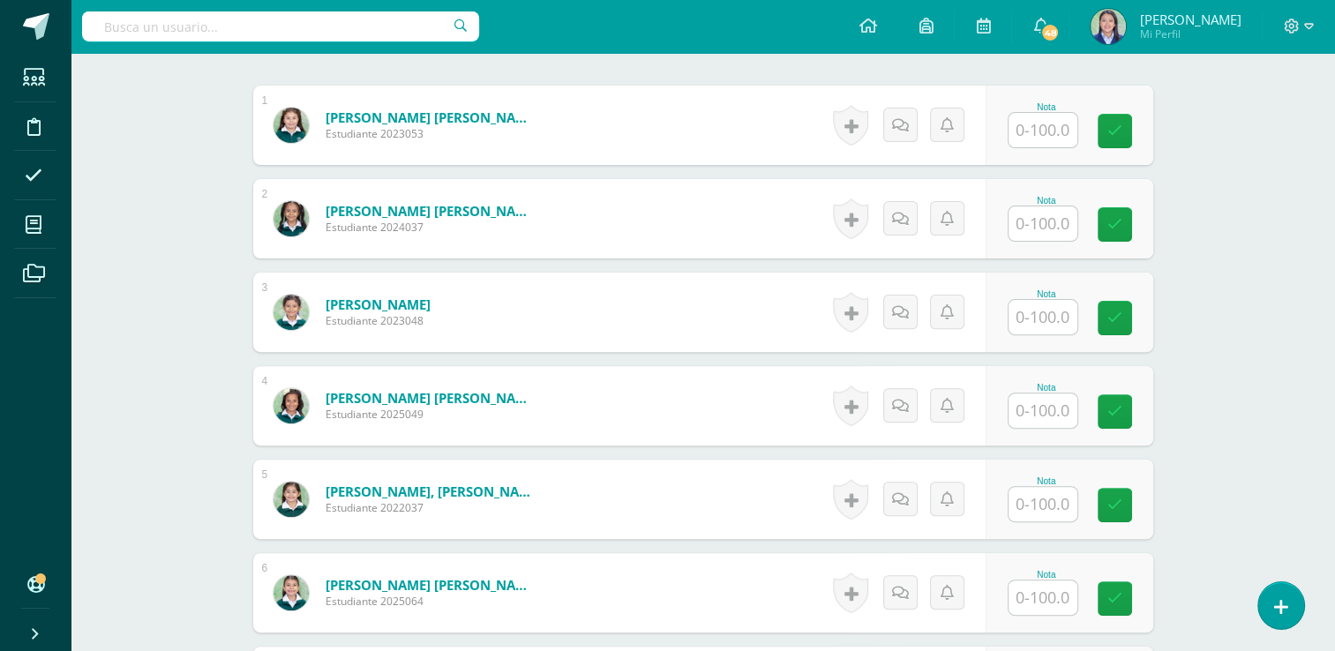
scroll to position [574, 0]
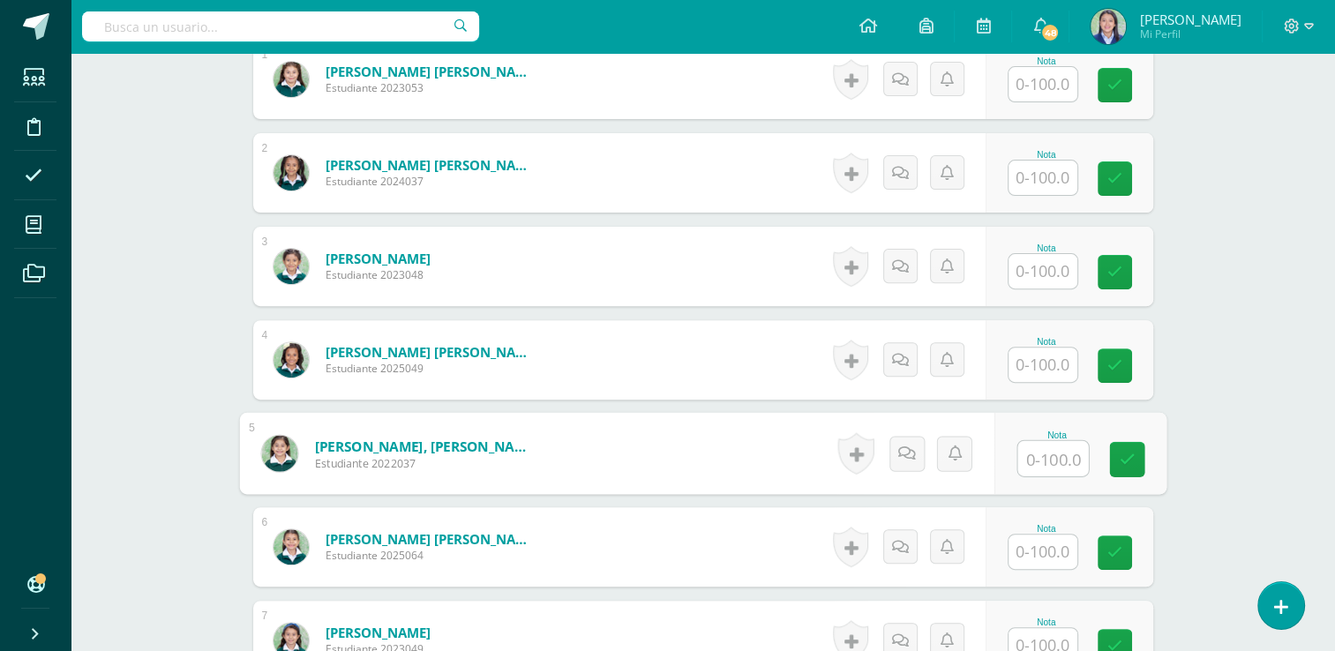
click at [1038, 464] on input "text" at bounding box center [1053, 458] width 71 height 35
type input "70"
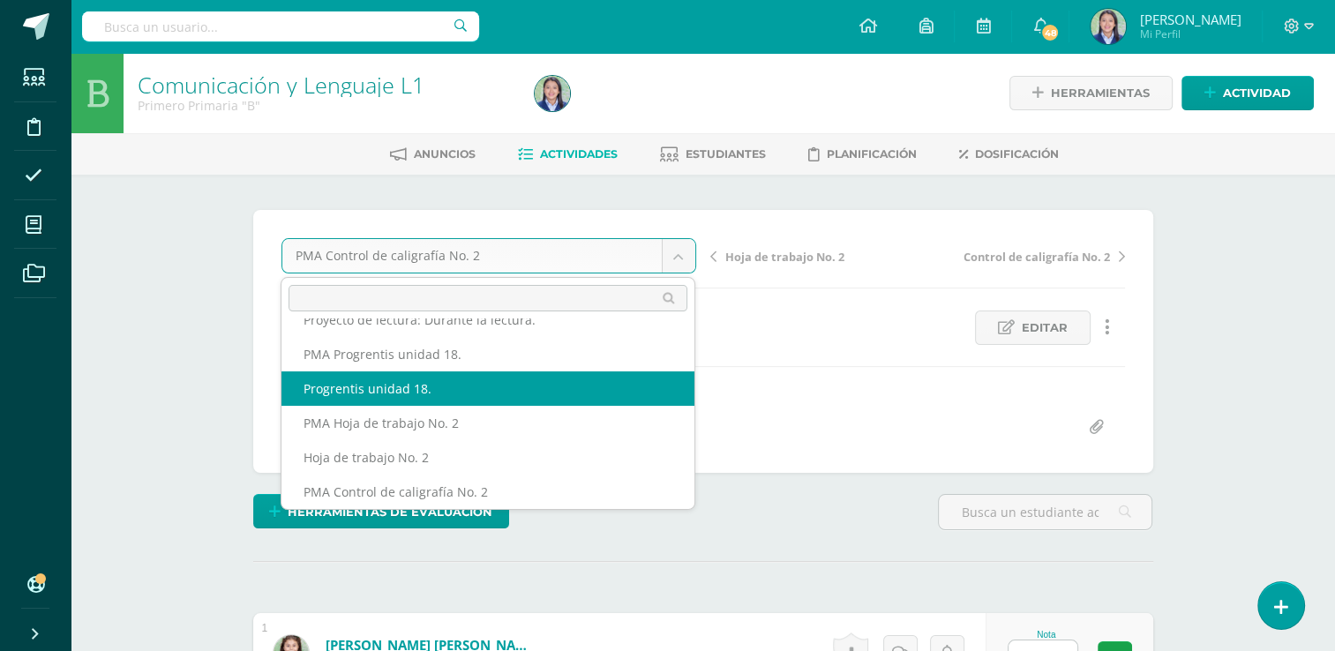
select select "/dashboard/teacher/grade-activity/264958/"
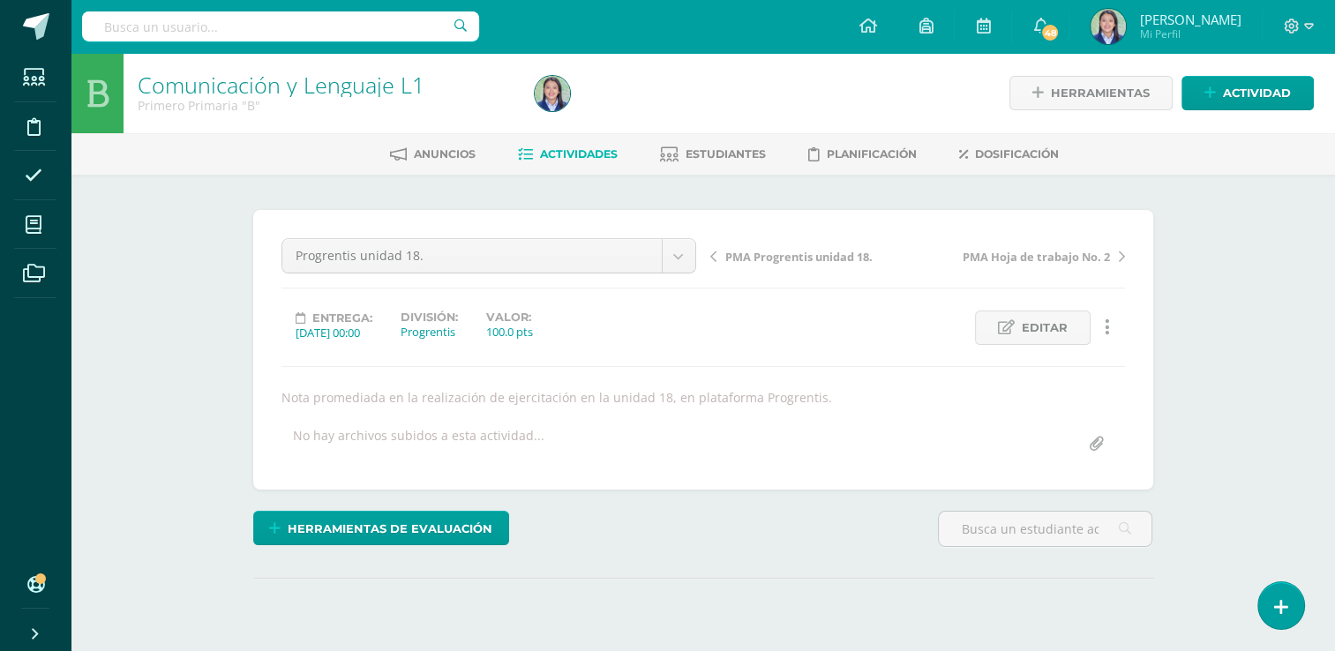
click at [1253, 304] on div "Comunicación y Lenguaje L1 Primero Primaria "B" Herramientas Detalle de asisten…" at bounding box center [703, 384] width 1265 height 663
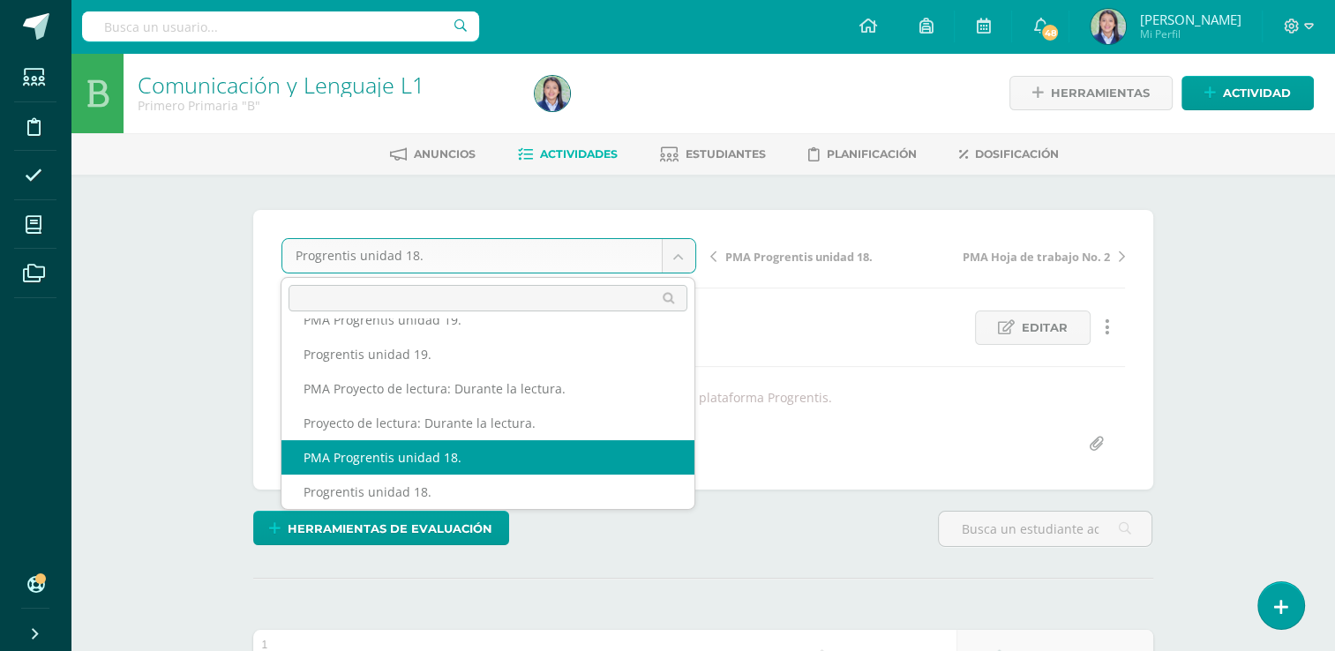
select select "/dashboard/teacher/grade-activity/264967/"
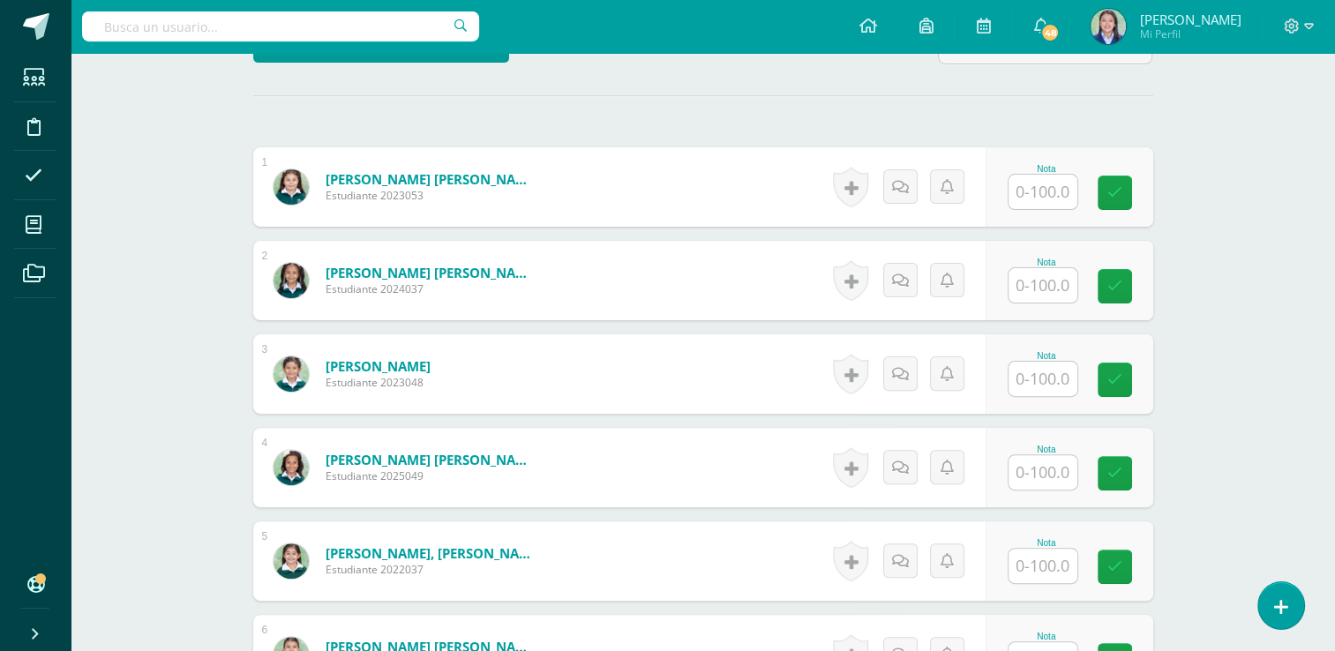
scroll to position [482, 0]
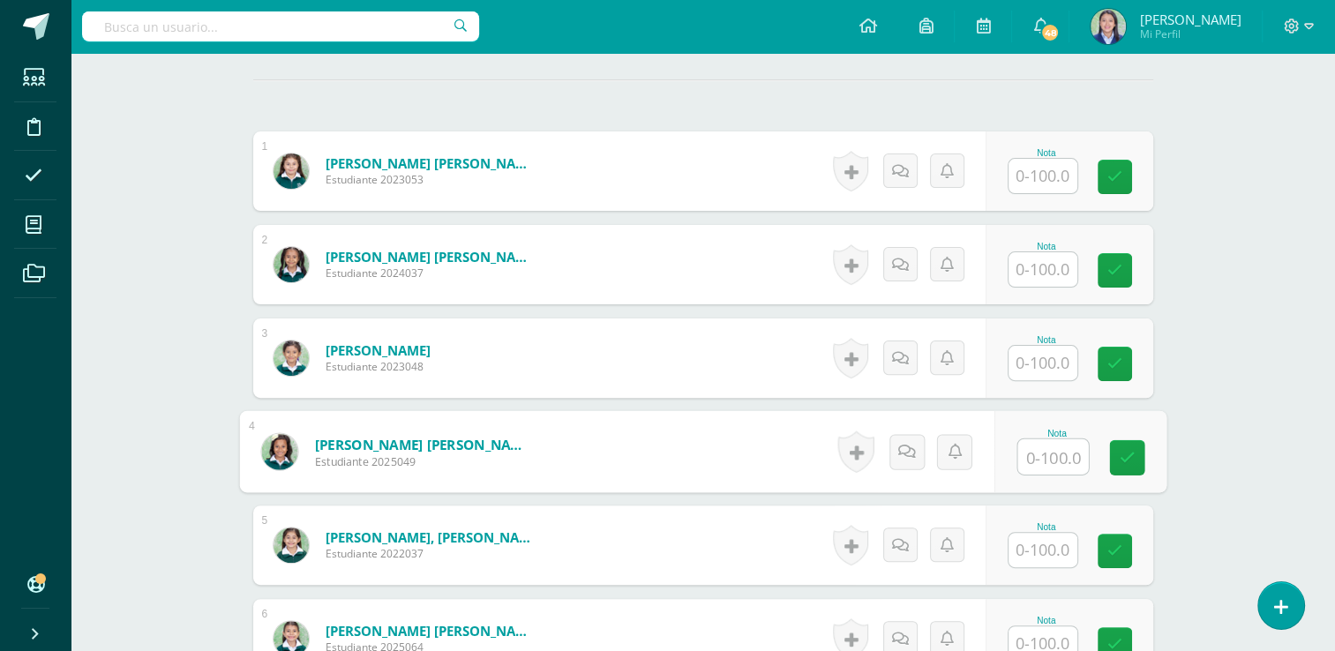
click at [1041, 460] on input "text" at bounding box center [1053, 457] width 71 height 35
type input "99"
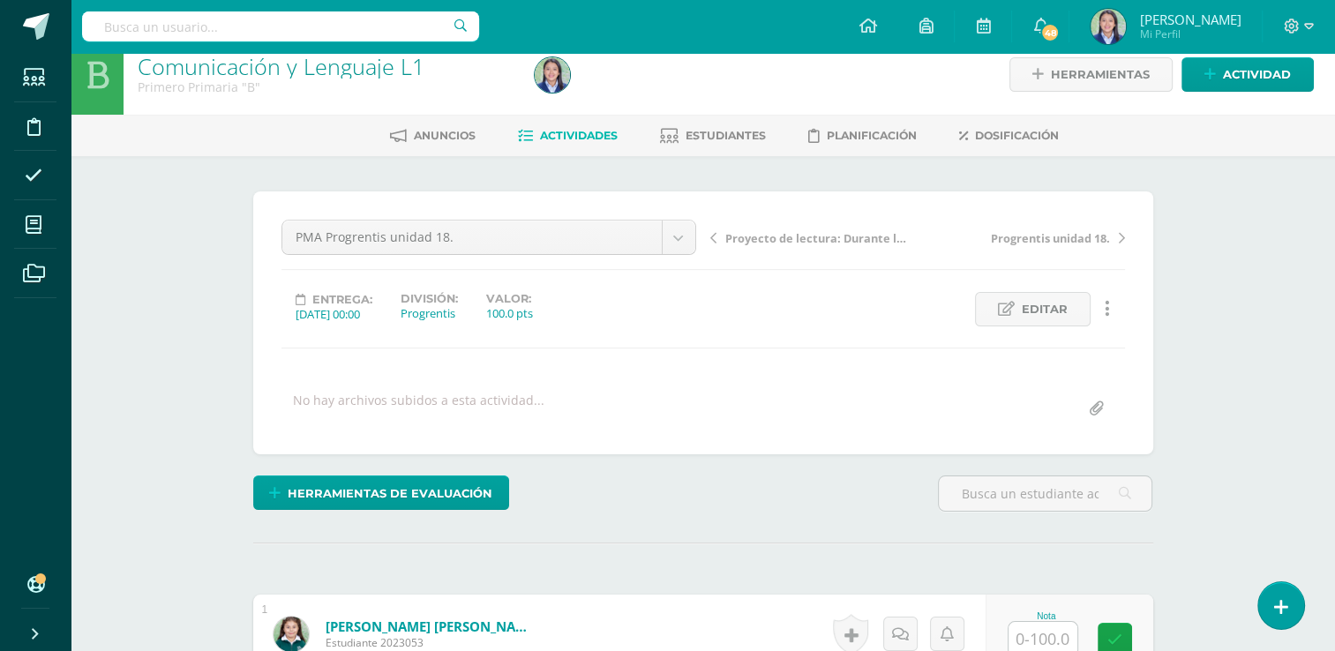
scroll to position [0, 0]
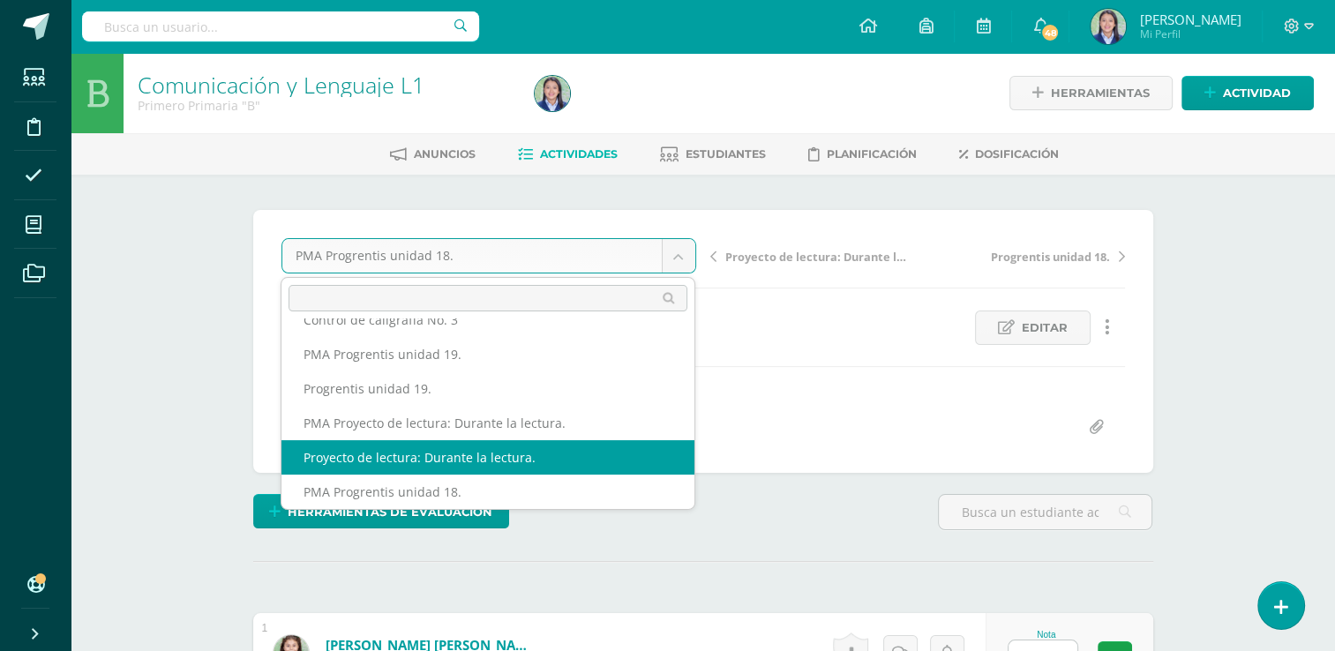
select select "/dashboard/teacher/grade-activity/264979/"
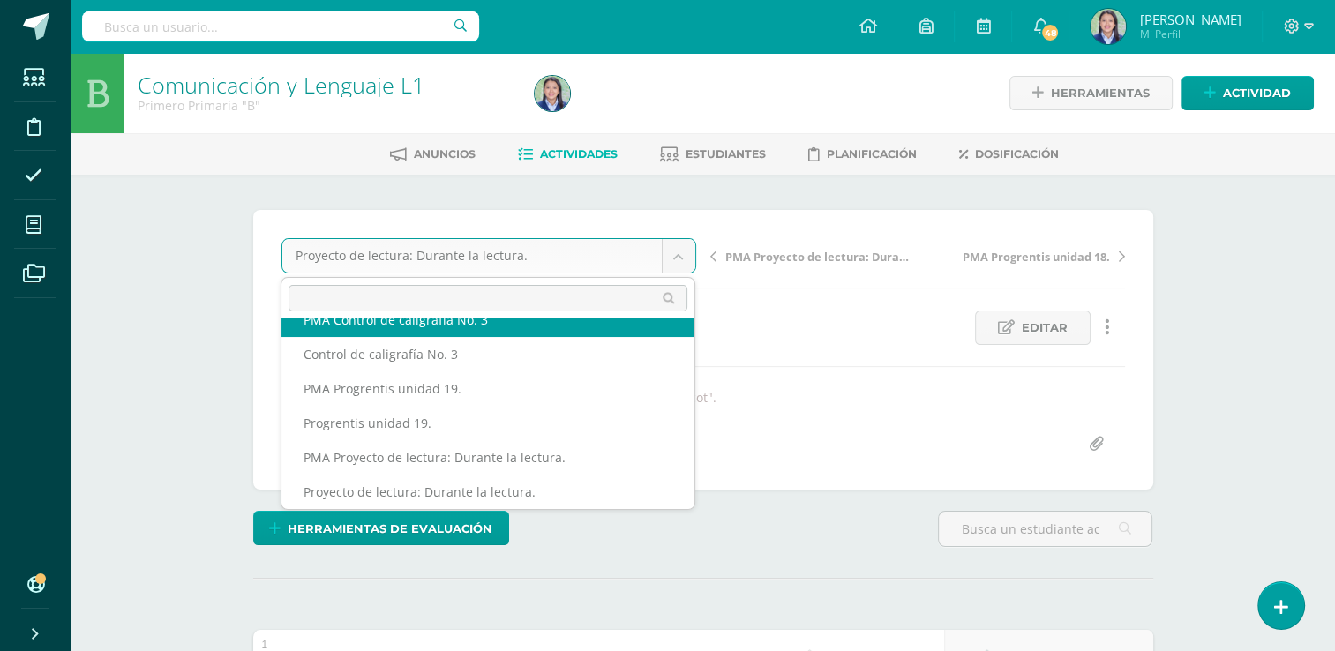
scroll to position [351, 0]
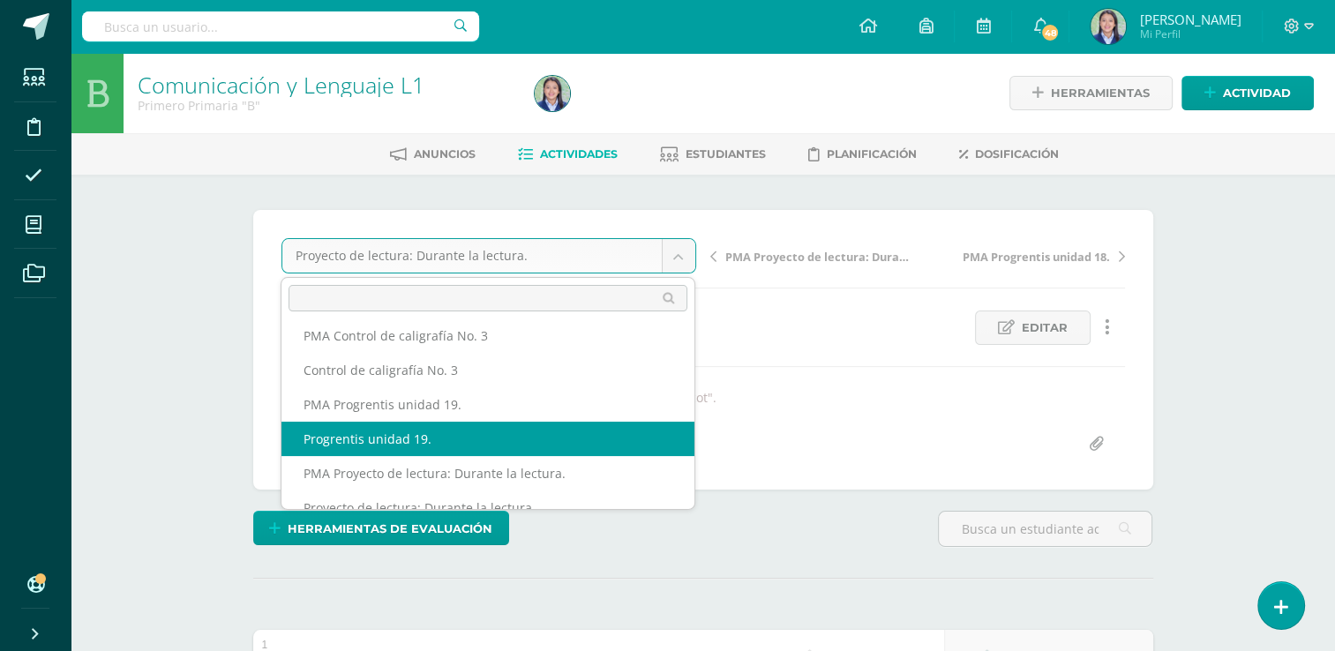
select select "/dashboard/teacher/grade-activity/264997/"
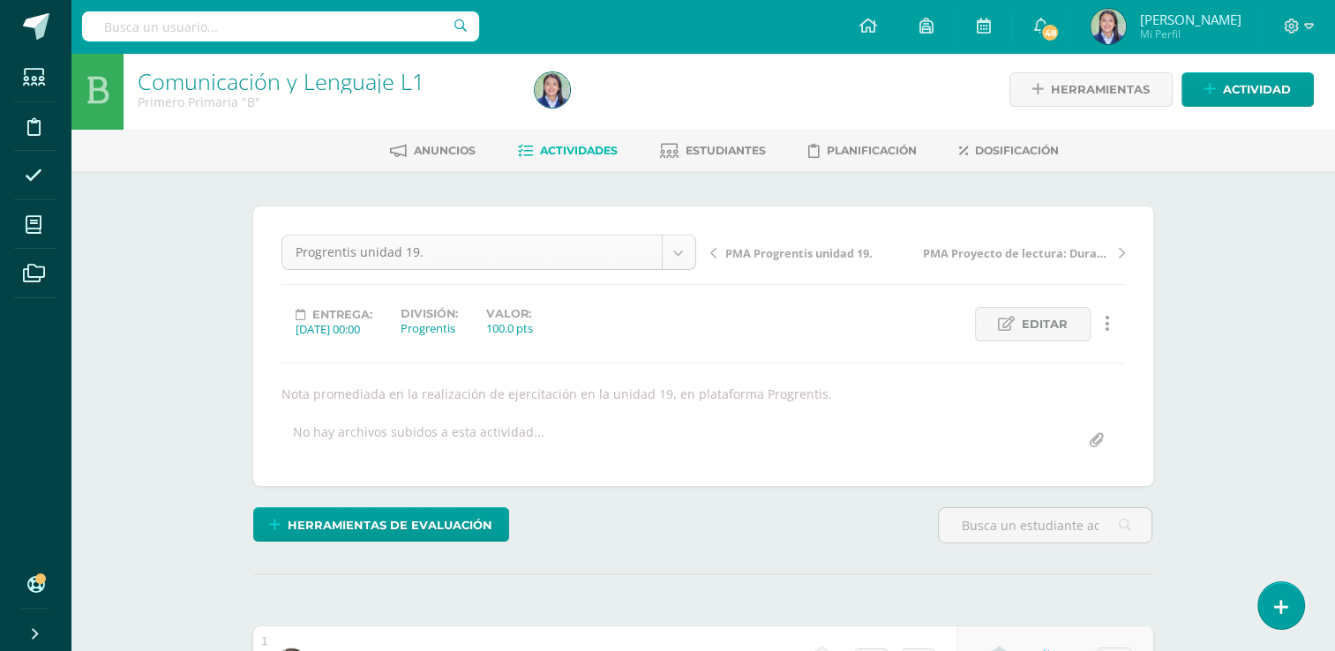
scroll to position [298, 0]
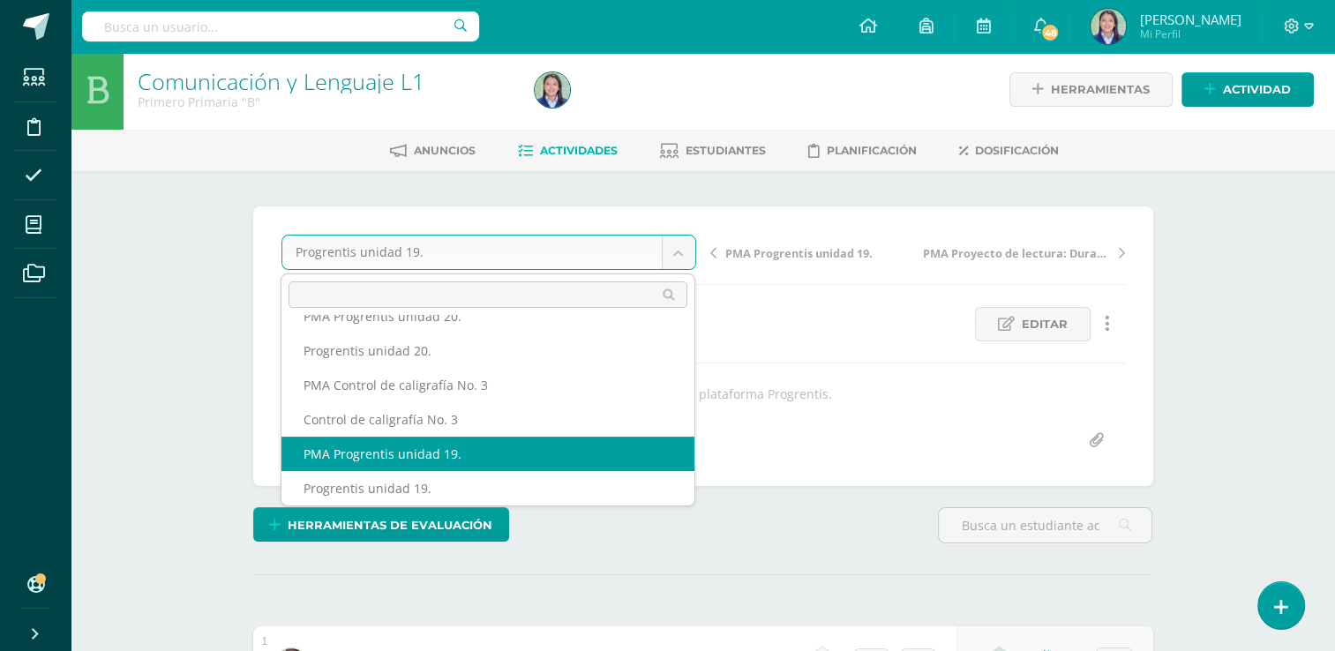
select select "/dashboard/teacher/grade-activity/265000/"
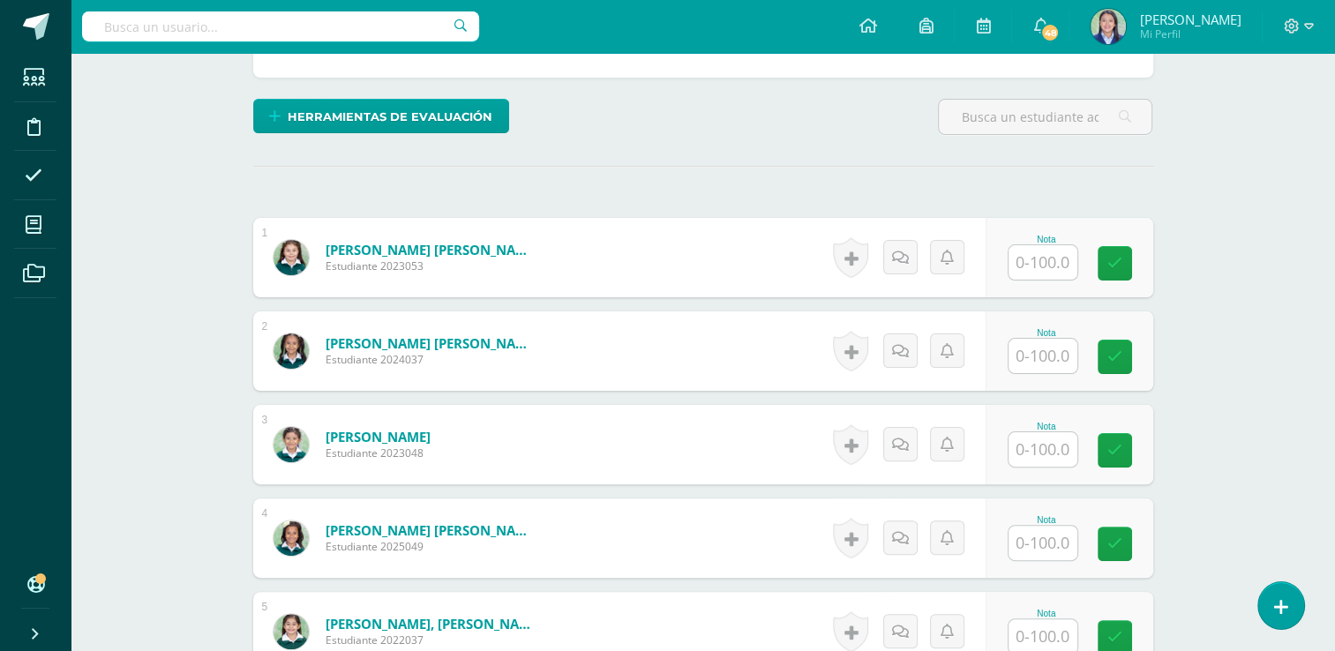
scroll to position [393, 0]
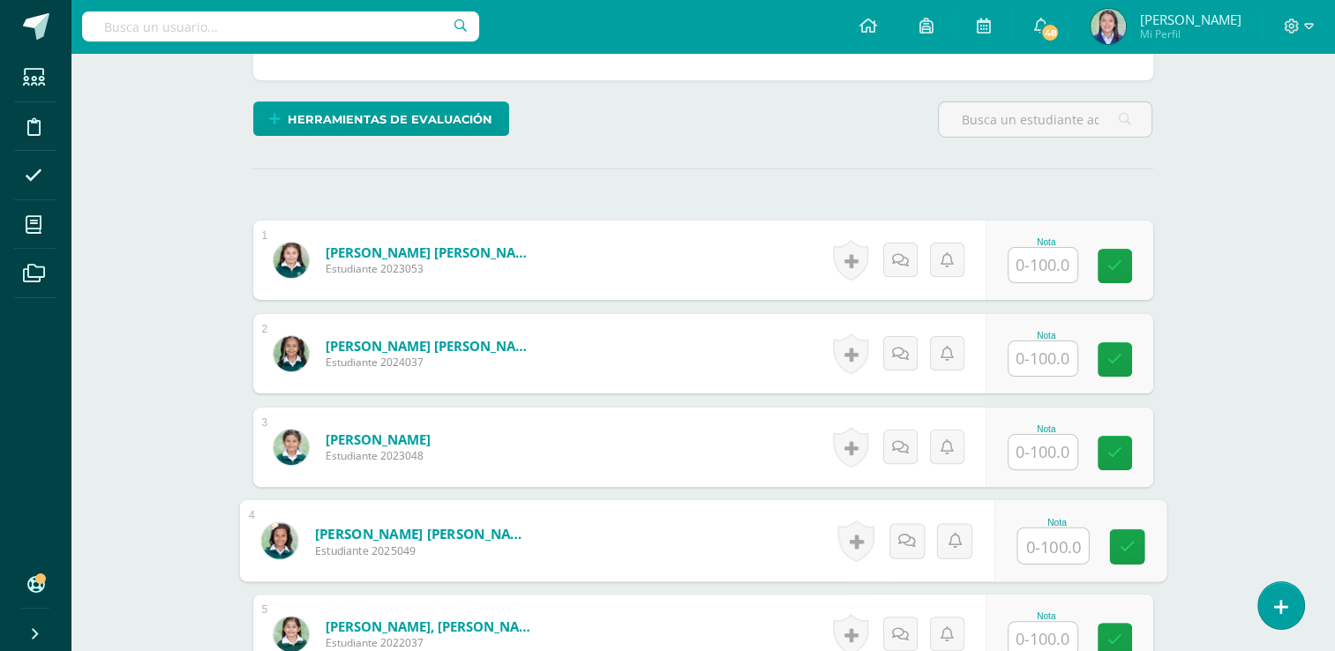
click at [1034, 538] on input "text" at bounding box center [1053, 546] width 71 height 35
type input "100"
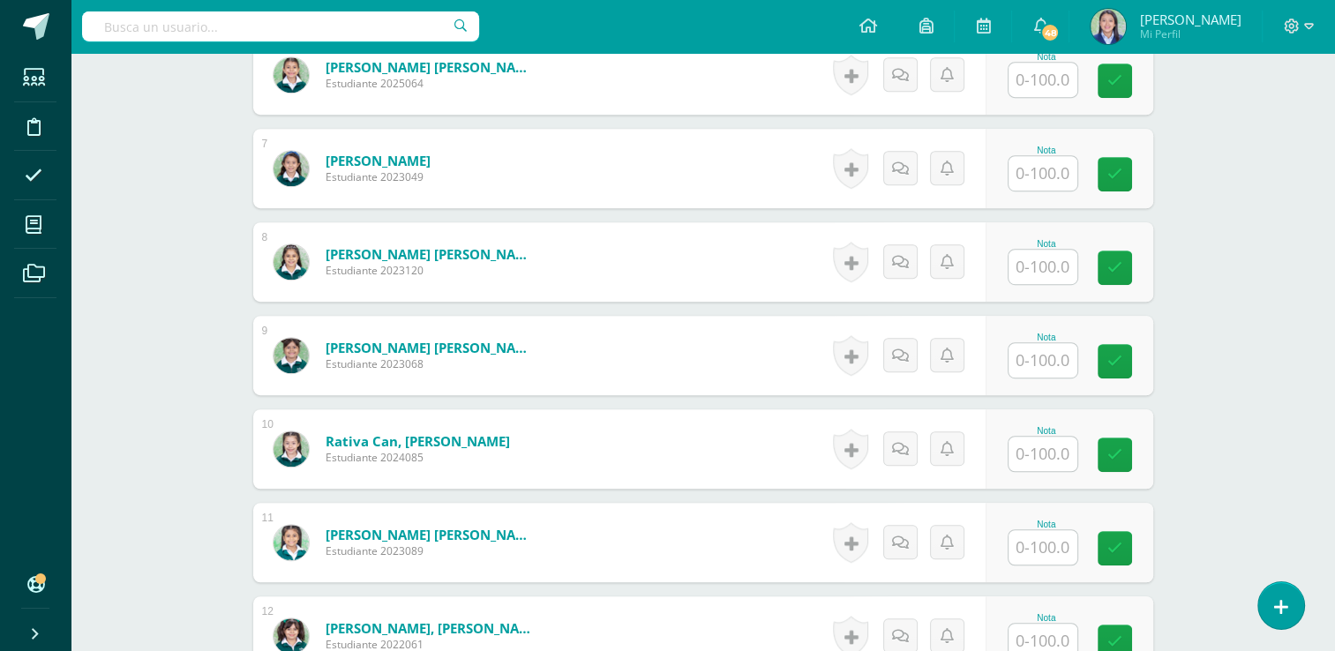
scroll to position [1060, 0]
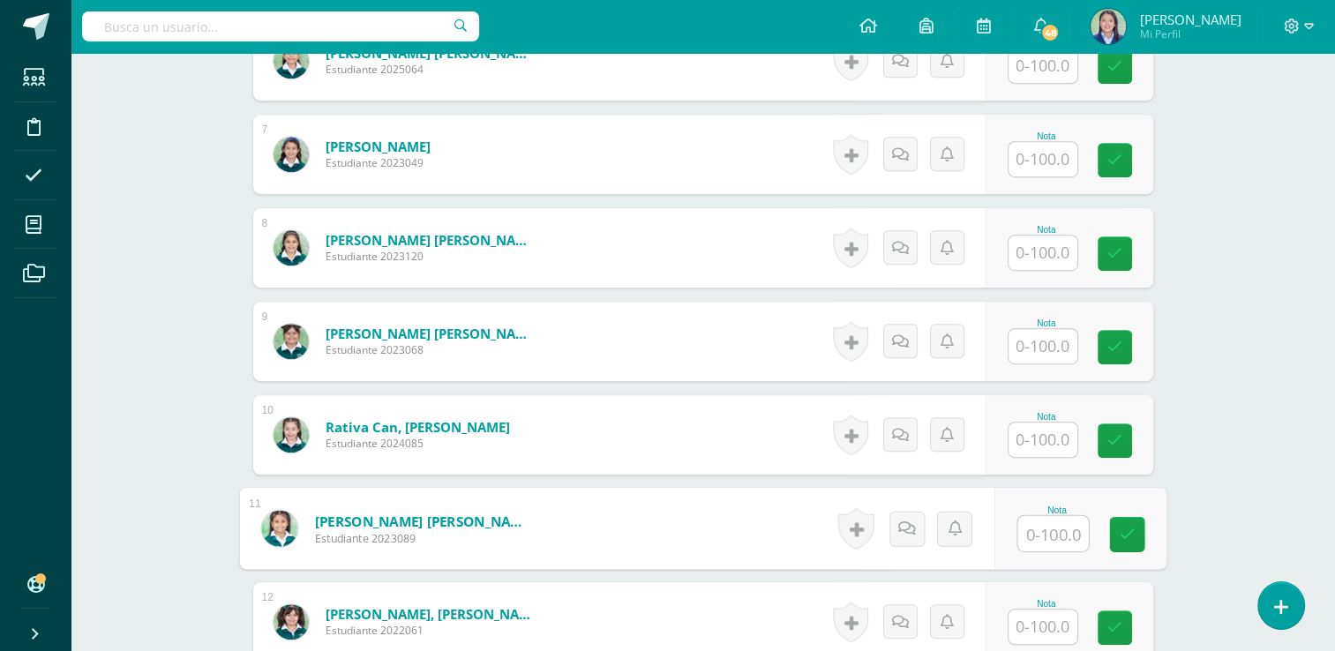
click at [1056, 531] on input "text" at bounding box center [1053, 533] width 71 height 35
type input "100"
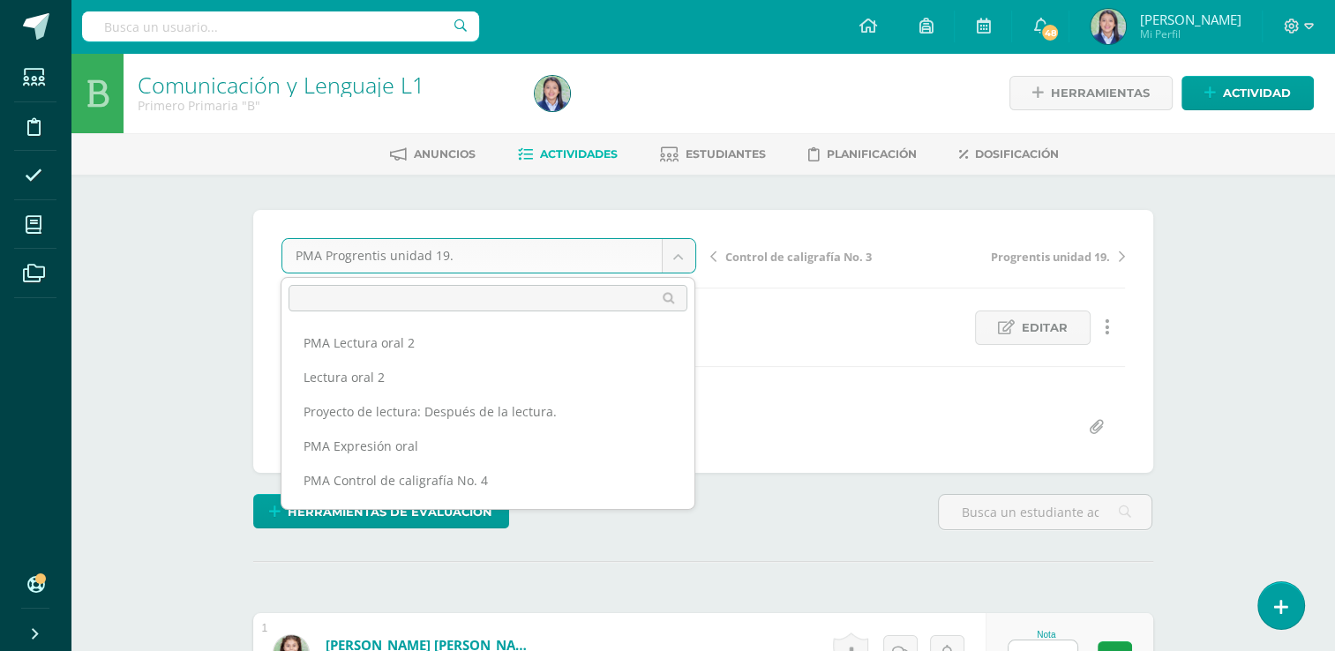
scroll to position [264, 0]
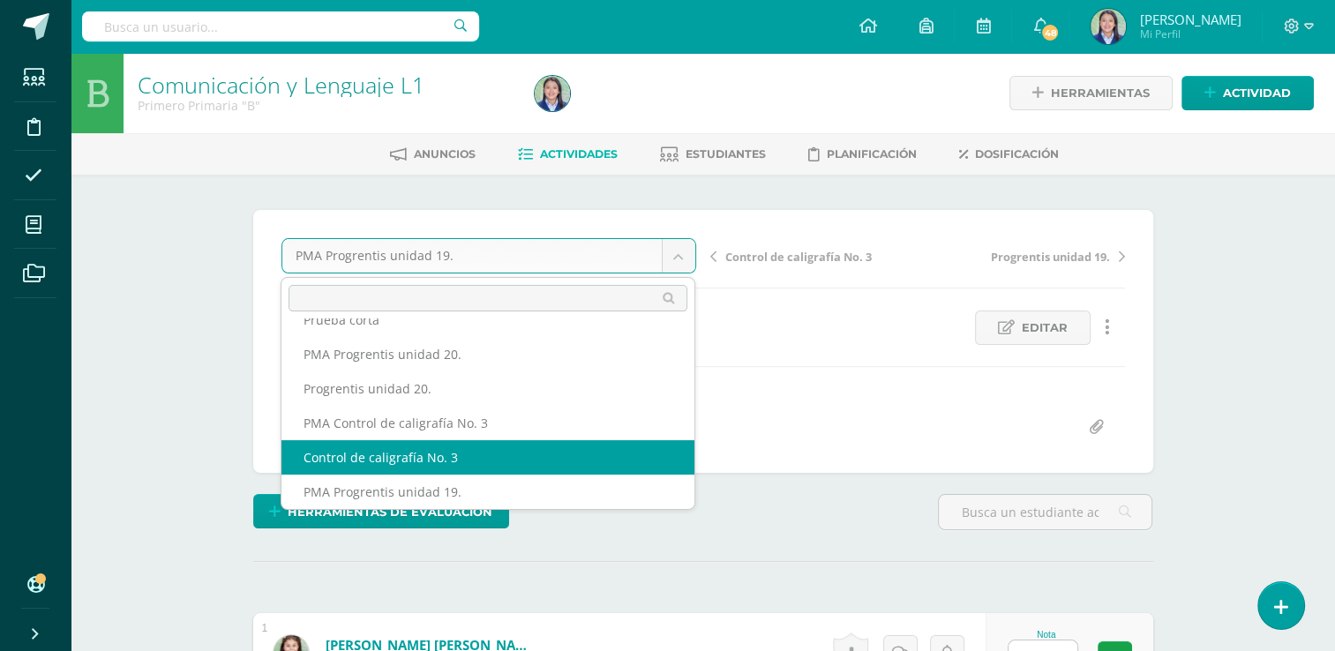
select select "/dashboard/teacher/grade-activity/265190/"
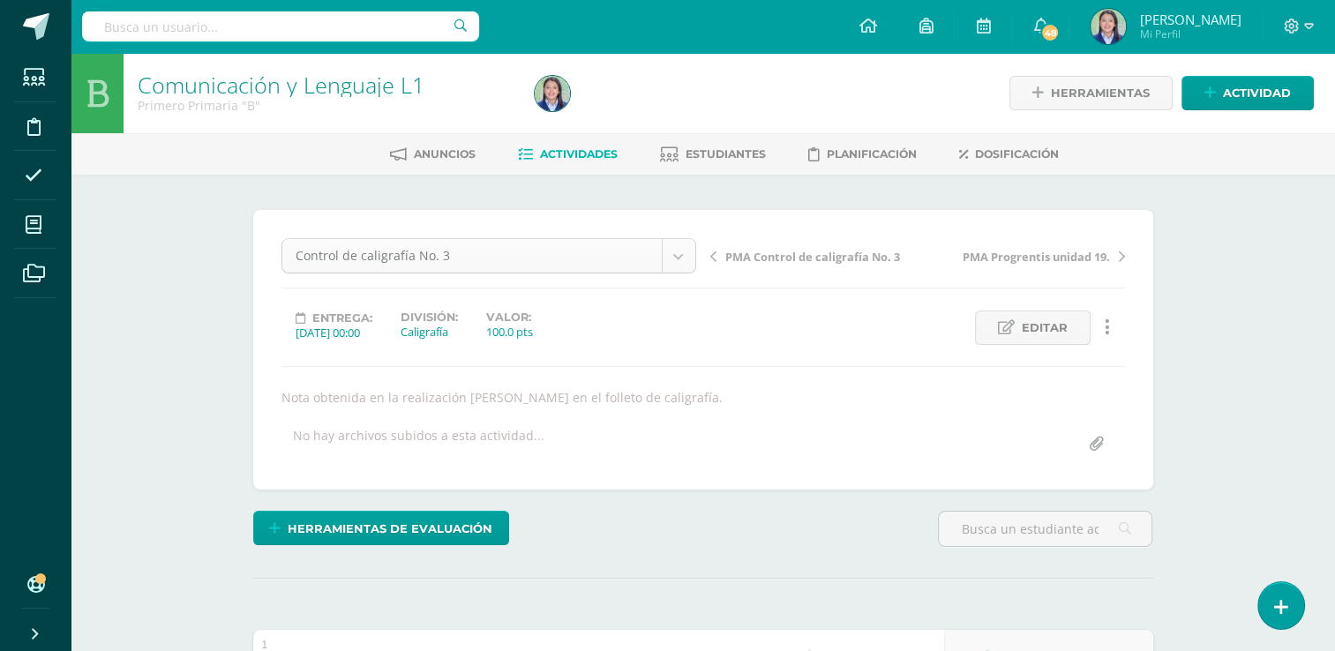
scroll to position [229, 0]
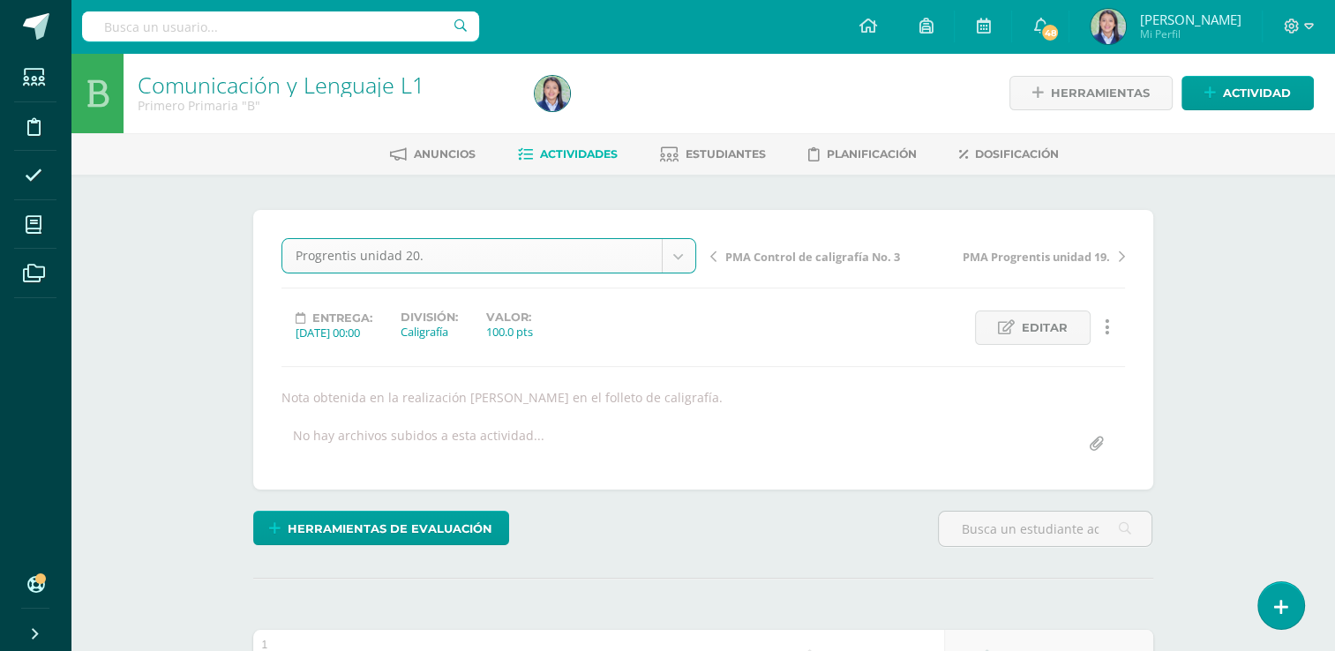
select select "/dashboard/teacher/grade-activity/265196/"
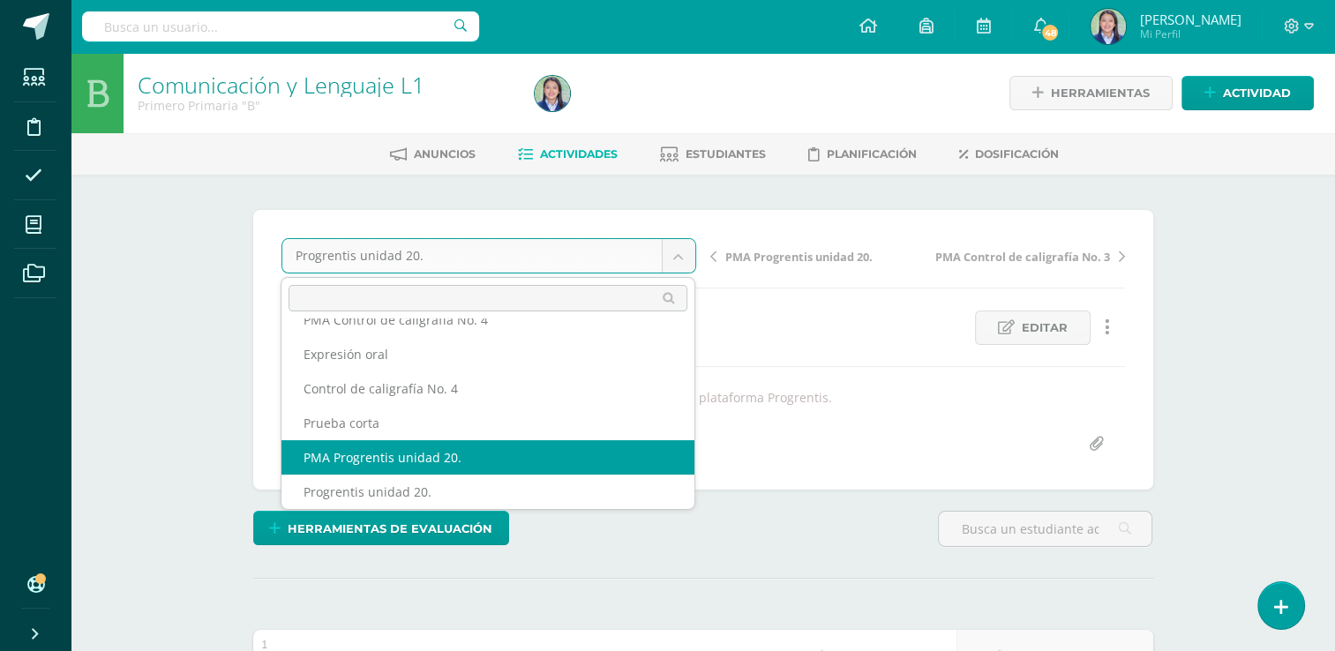
scroll to position [194, 0]
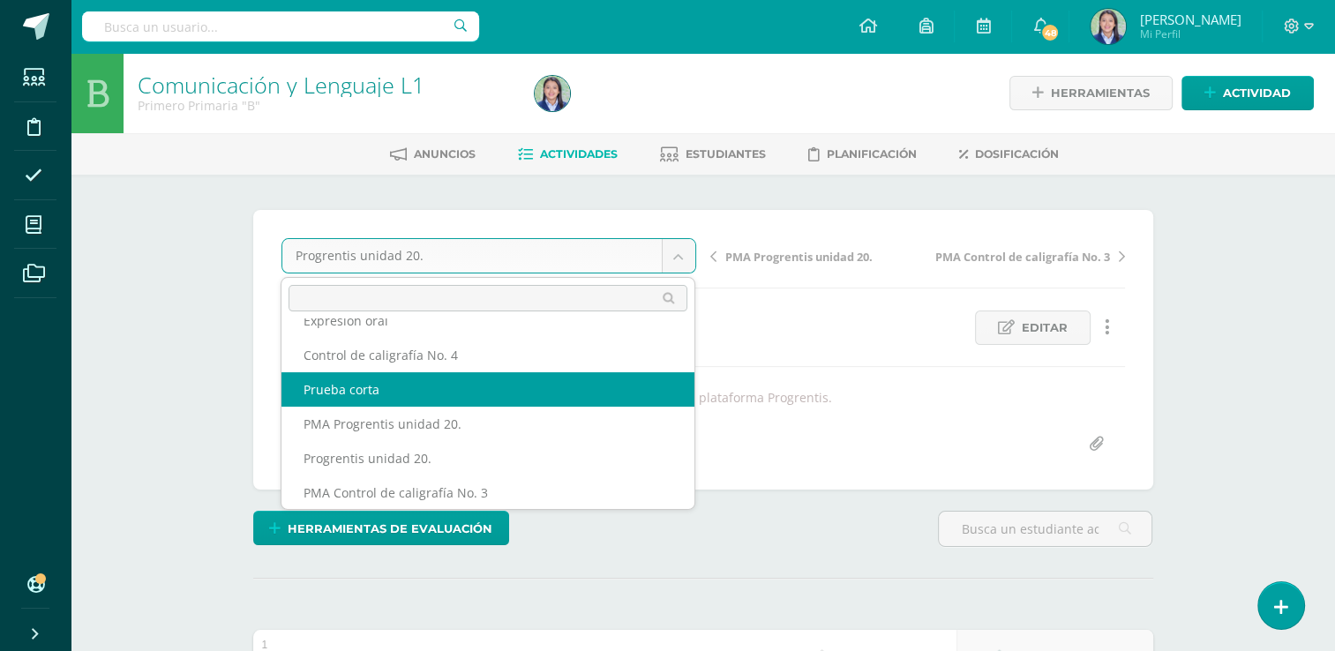
select select "/dashboard/teacher/grade-activity/265187/"
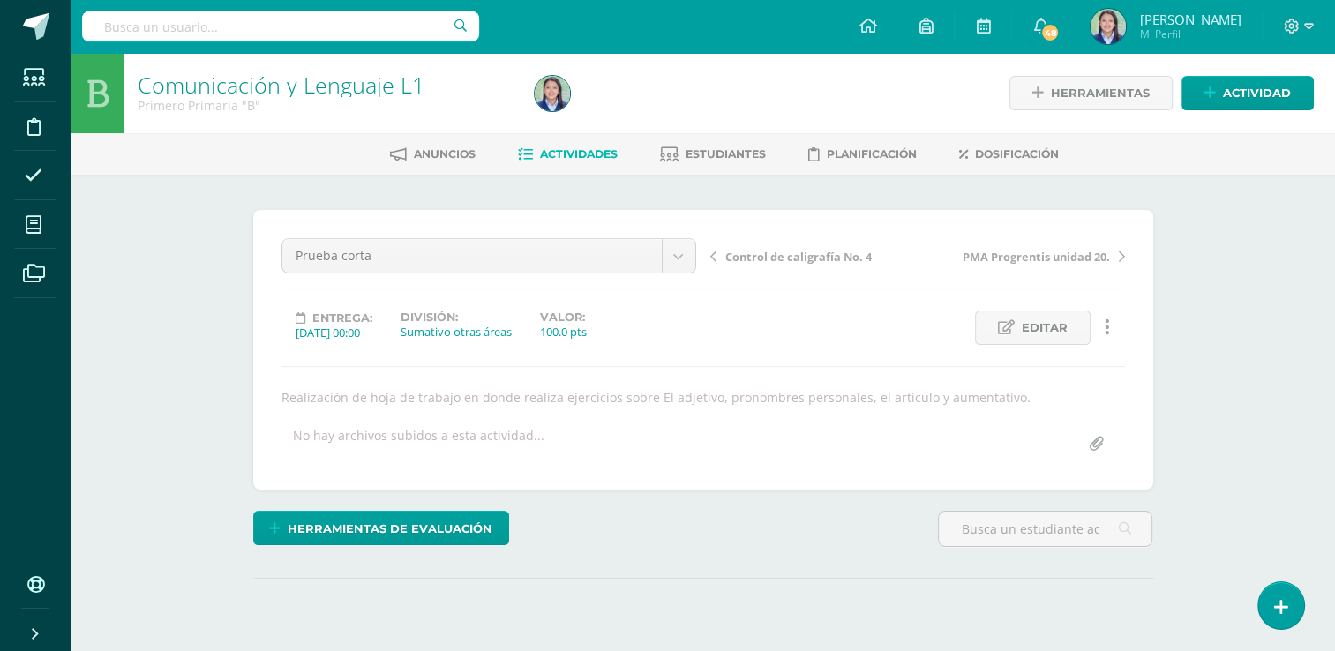
click at [1282, 229] on div "Comunicación y Lenguaje L1 Primero Primaria "B" Herramientas Detalle de asisten…" at bounding box center [703, 384] width 1265 height 663
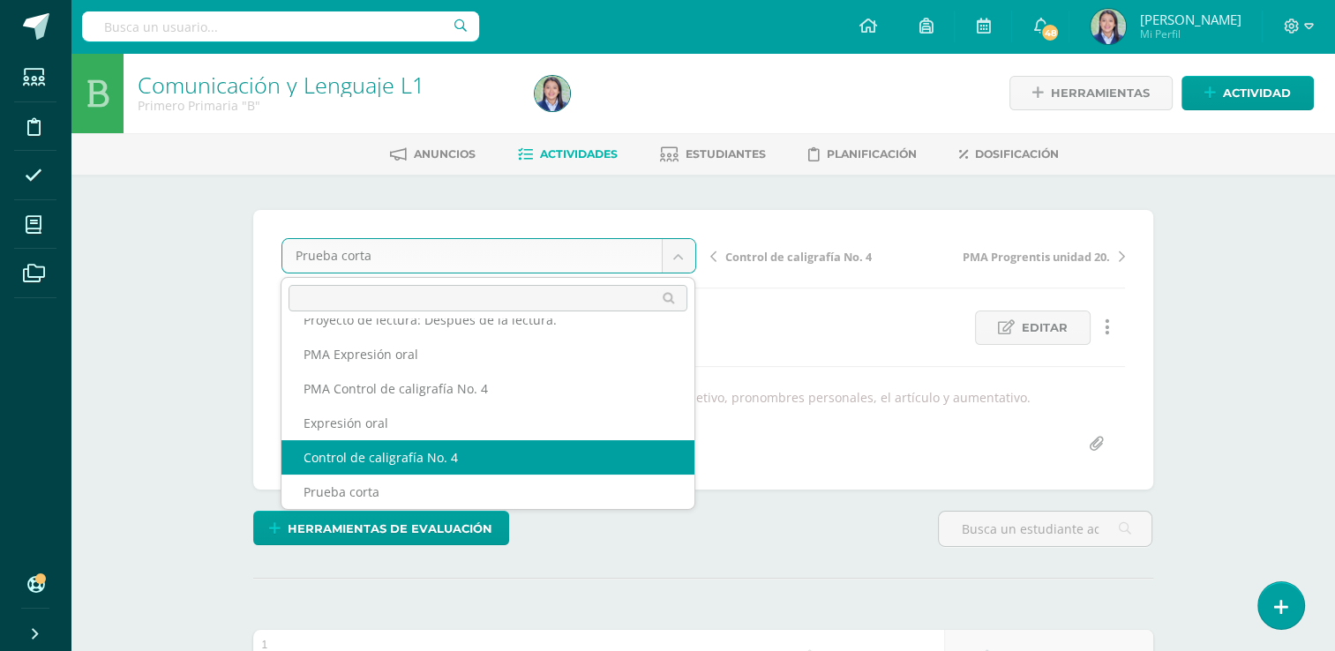
select select "/dashboard/teacher/grade-activity/265208/"
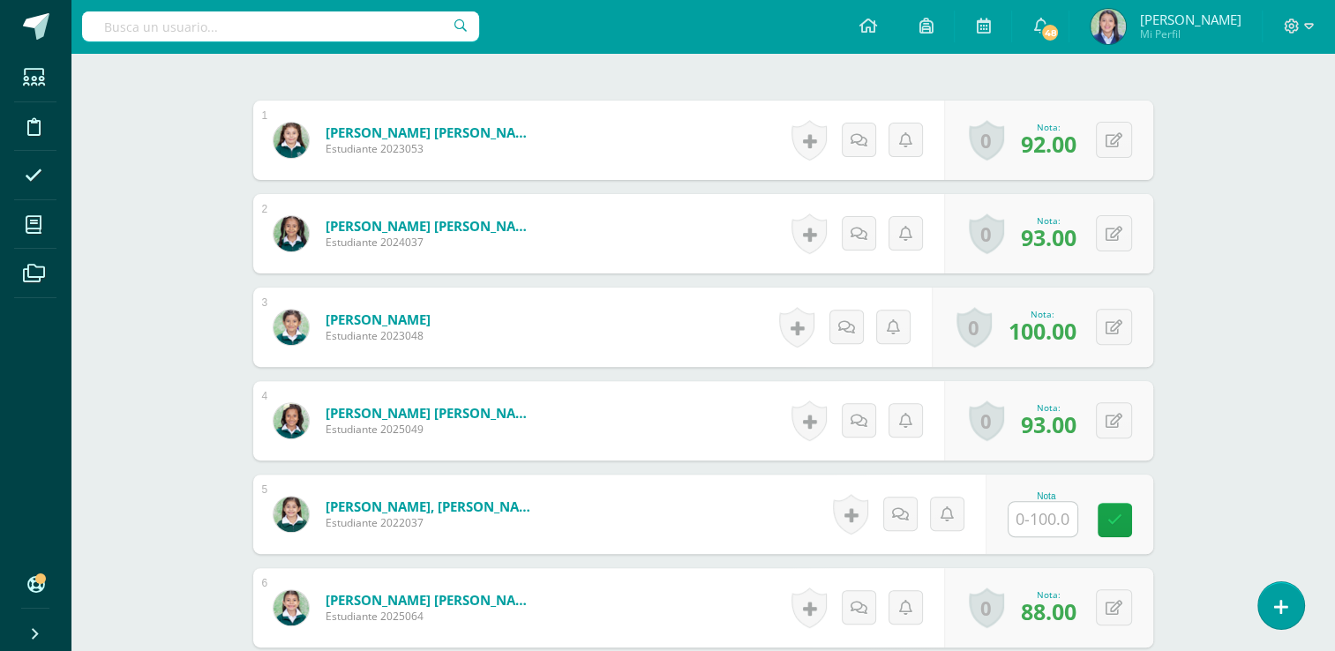
scroll to position [527, 0]
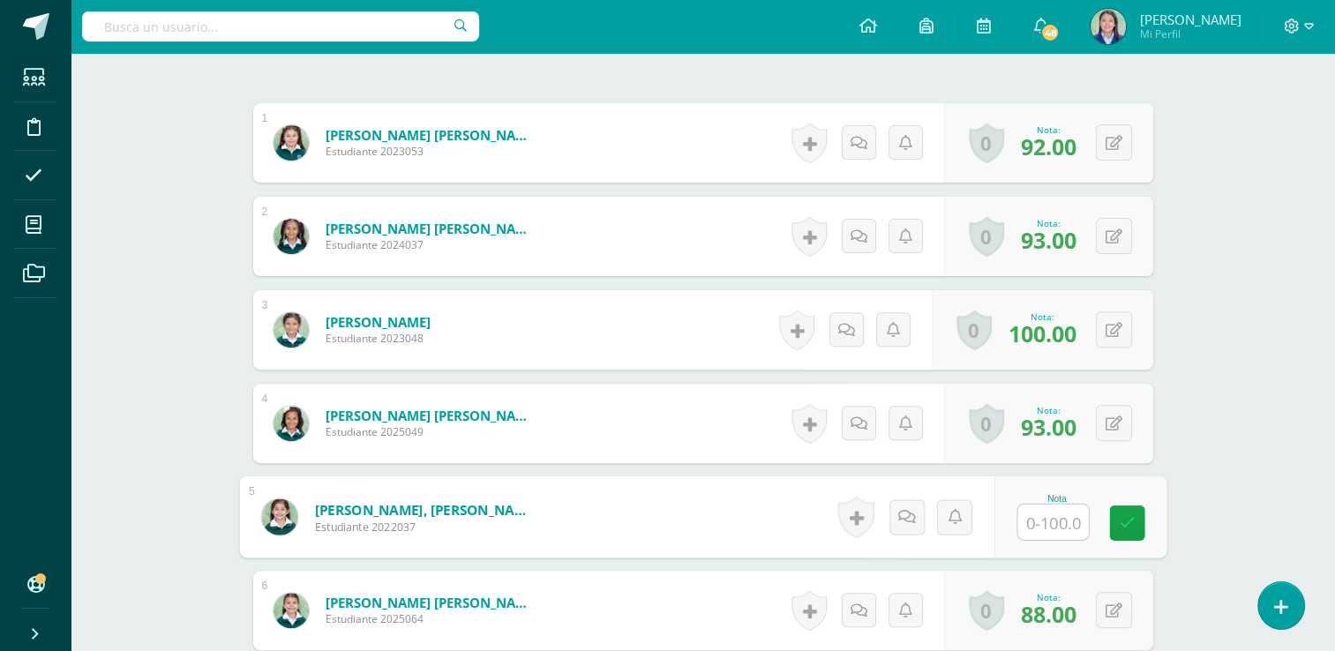
click at [1052, 521] on input "text" at bounding box center [1053, 522] width 71 height 35
type input "0"
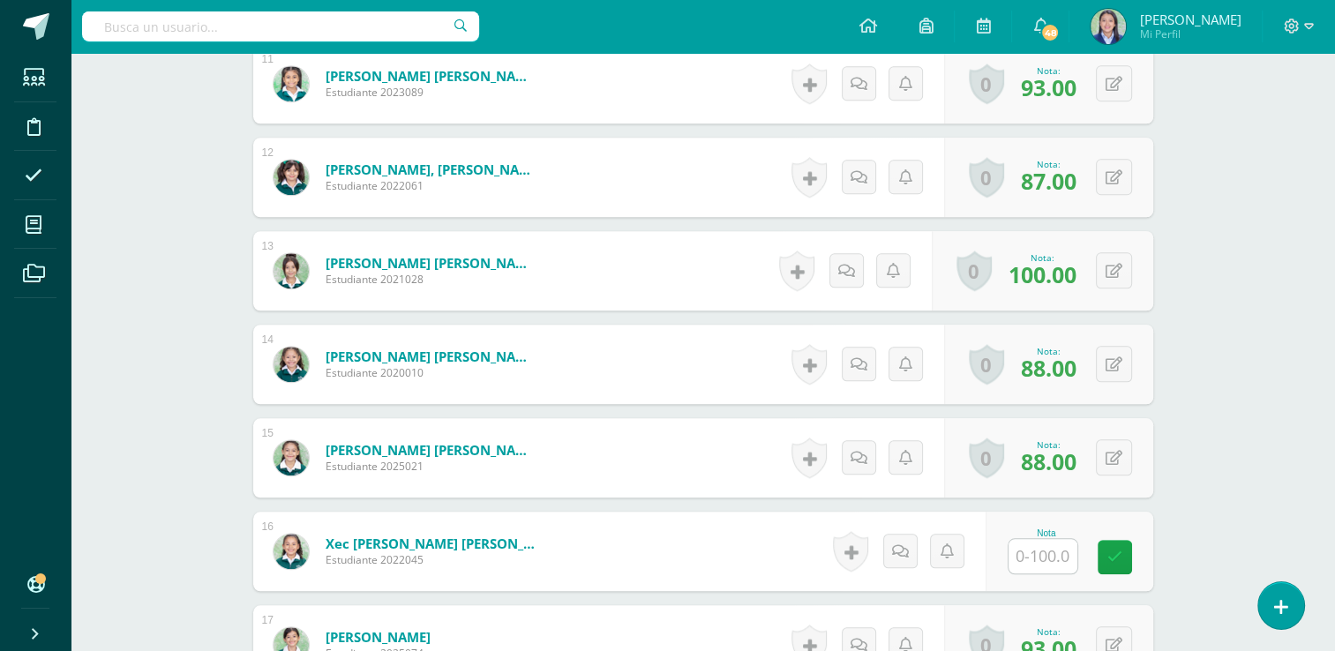
scroll to position [1545, 0]
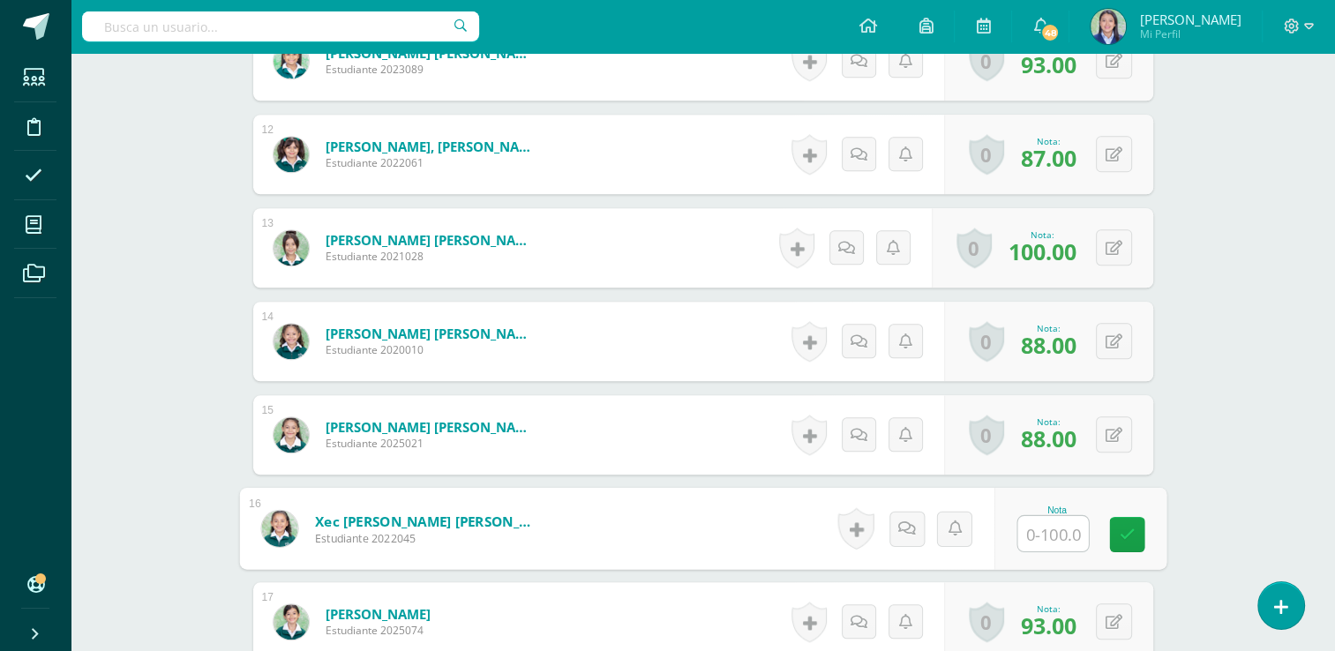
click at [1047, 535] on input "text" at bounding box center [1053, 533] width 71 height 35
type input "92"
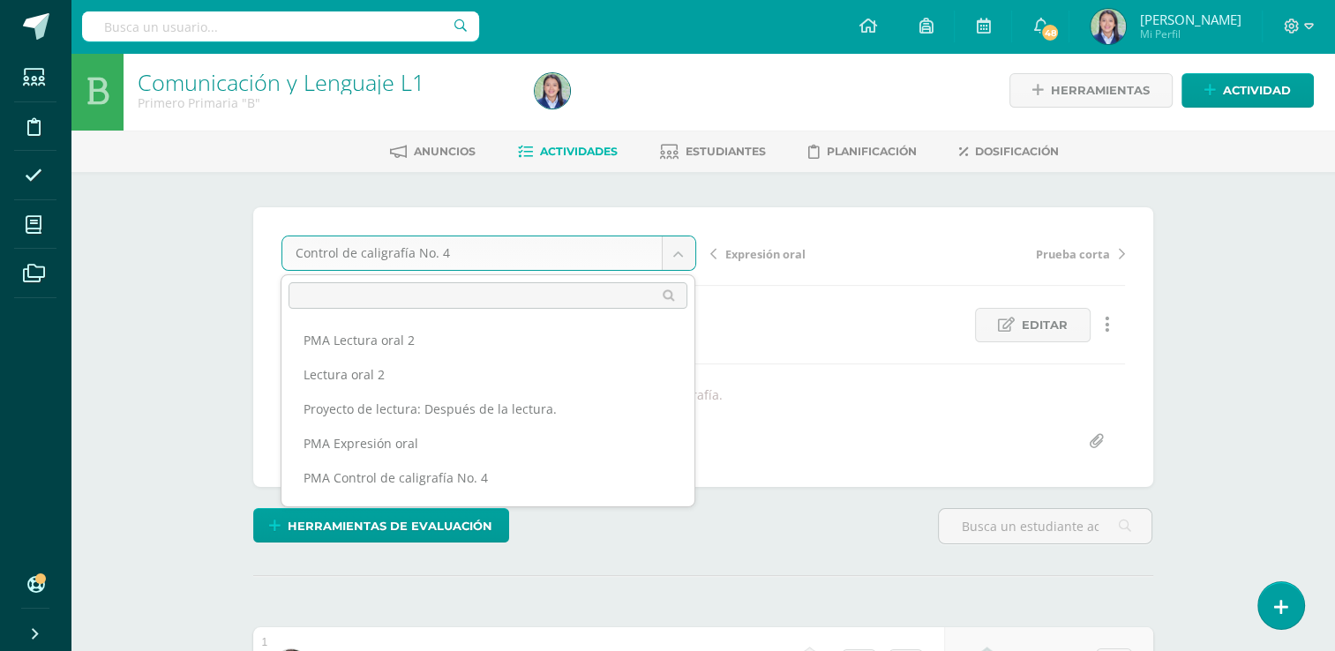
scroll to position [56, 0]
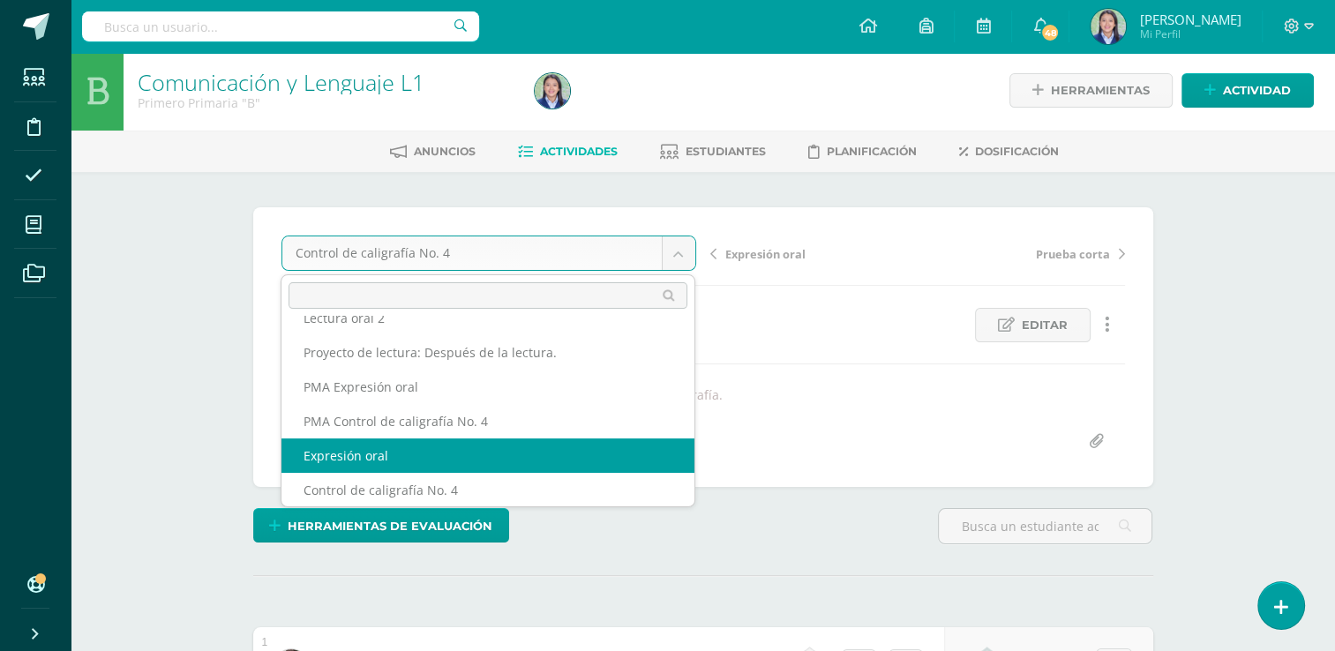
select select "/dashboard/teacher/grade-activity/265215/"
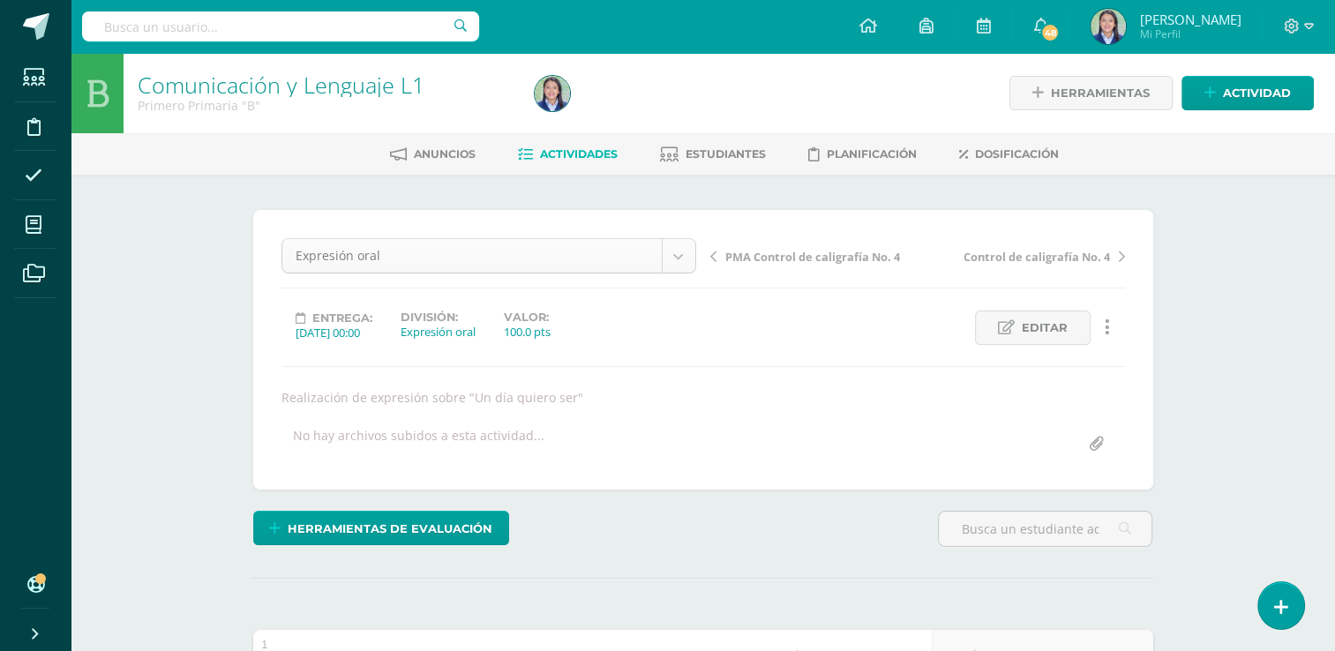
scroll to position [23, 0]
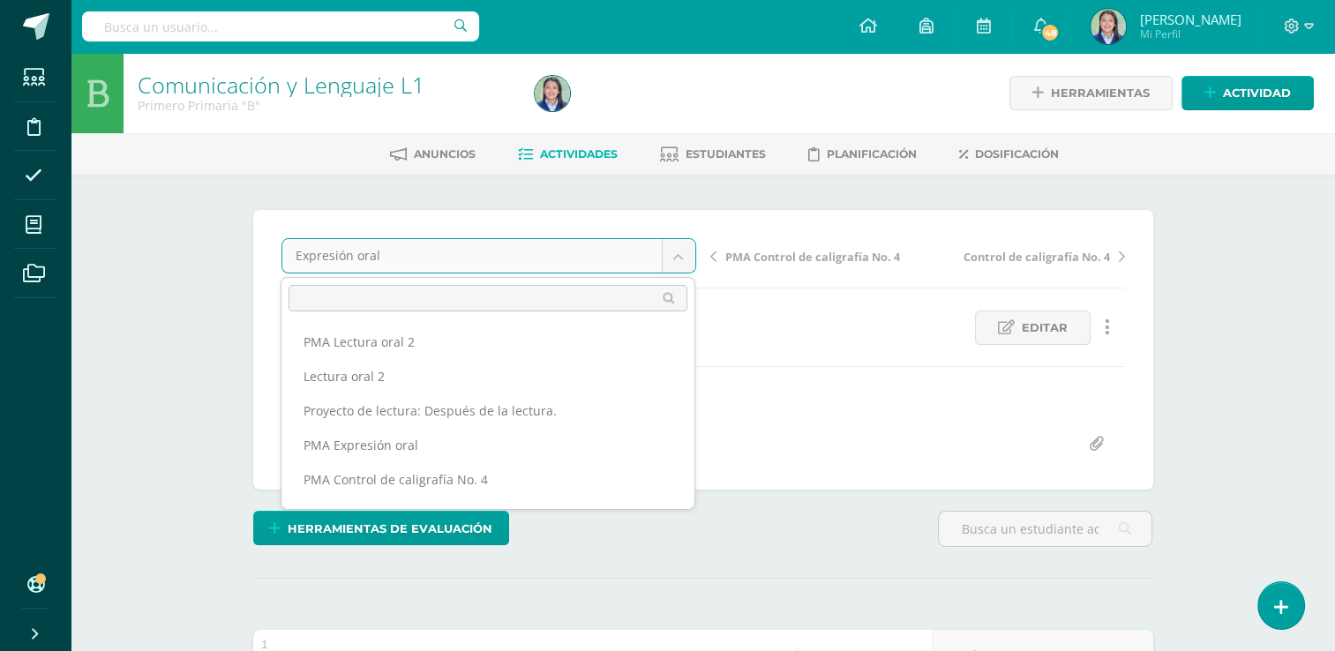
scroll to position [0, 0]
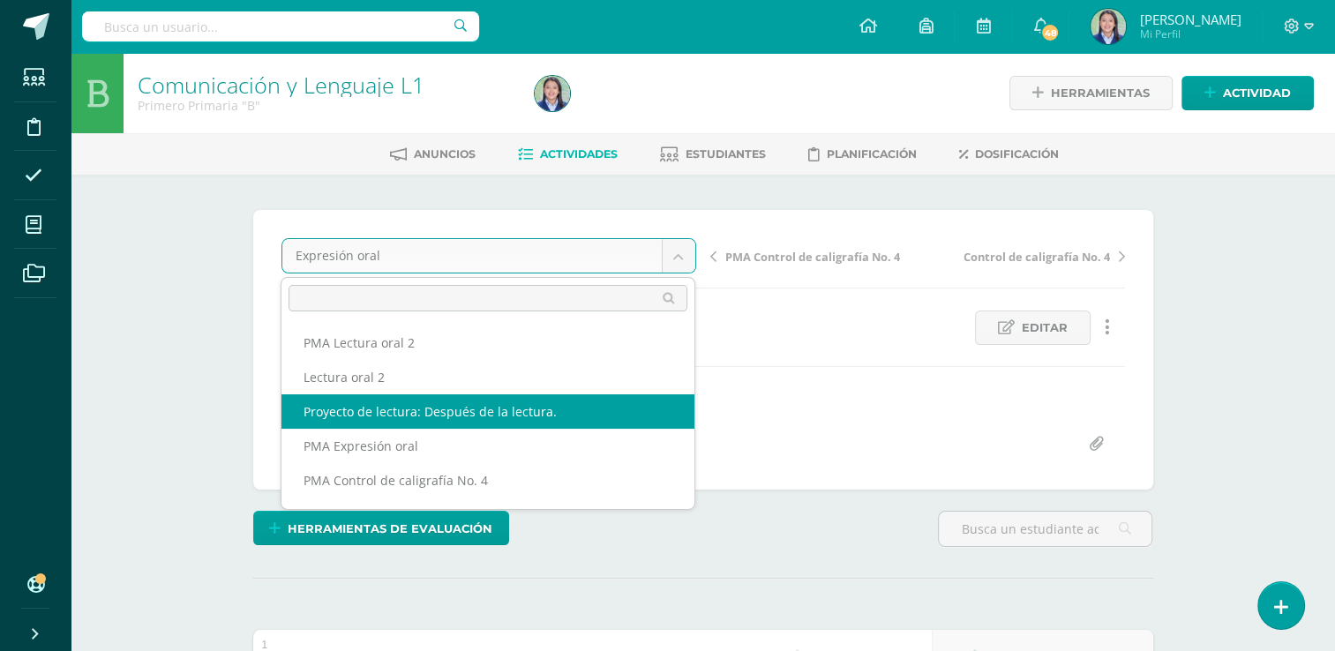
select select "/dashboard/teacher/grade-activity/265220/"
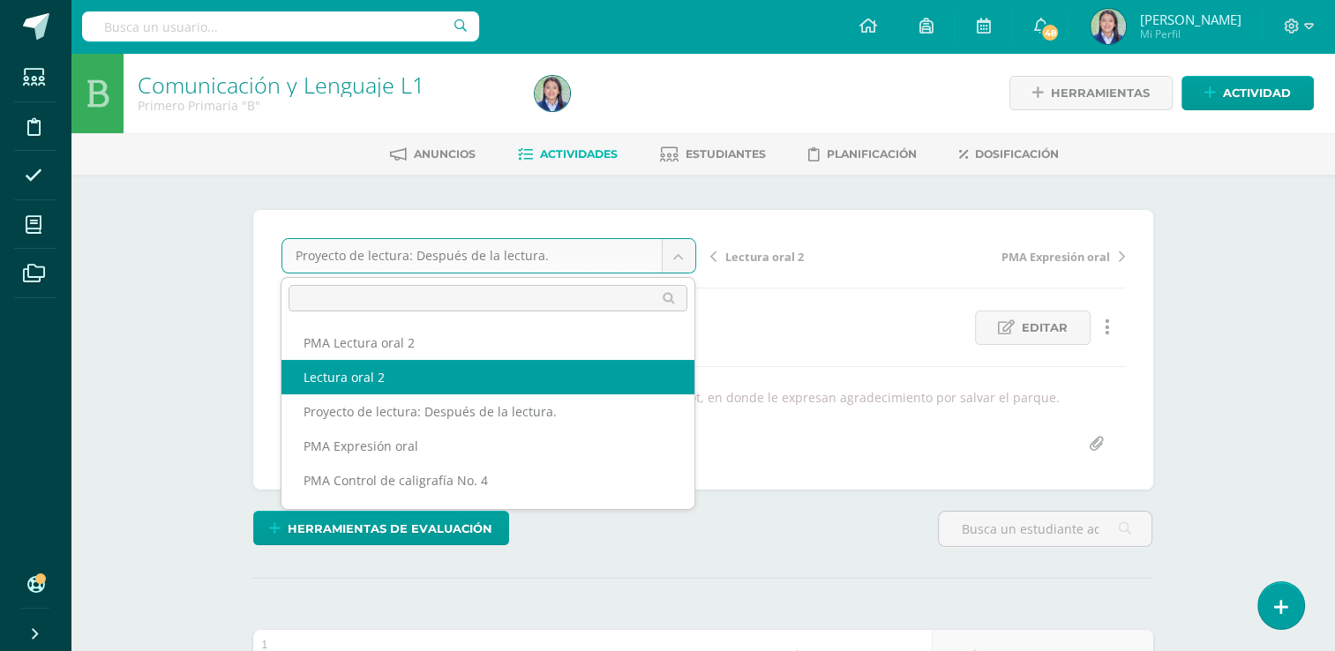
select select "/dashboard/teacher/grade-activity/265203/"
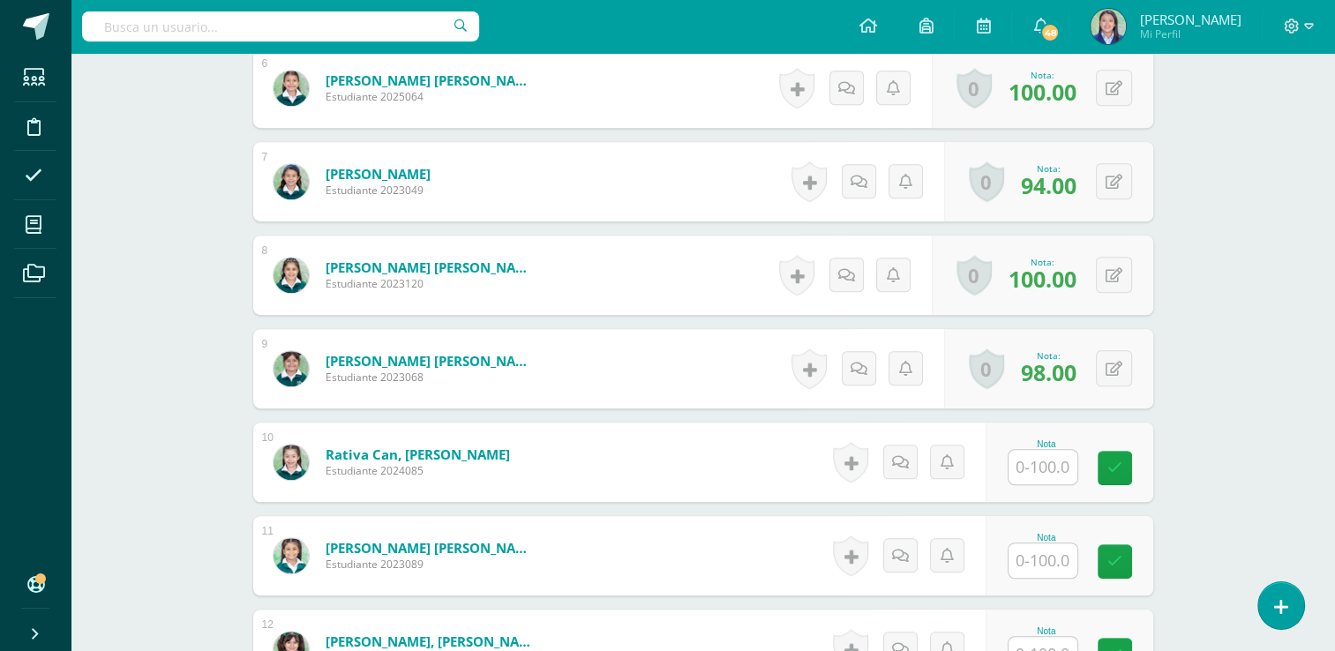
scroll to position [1056, 0]
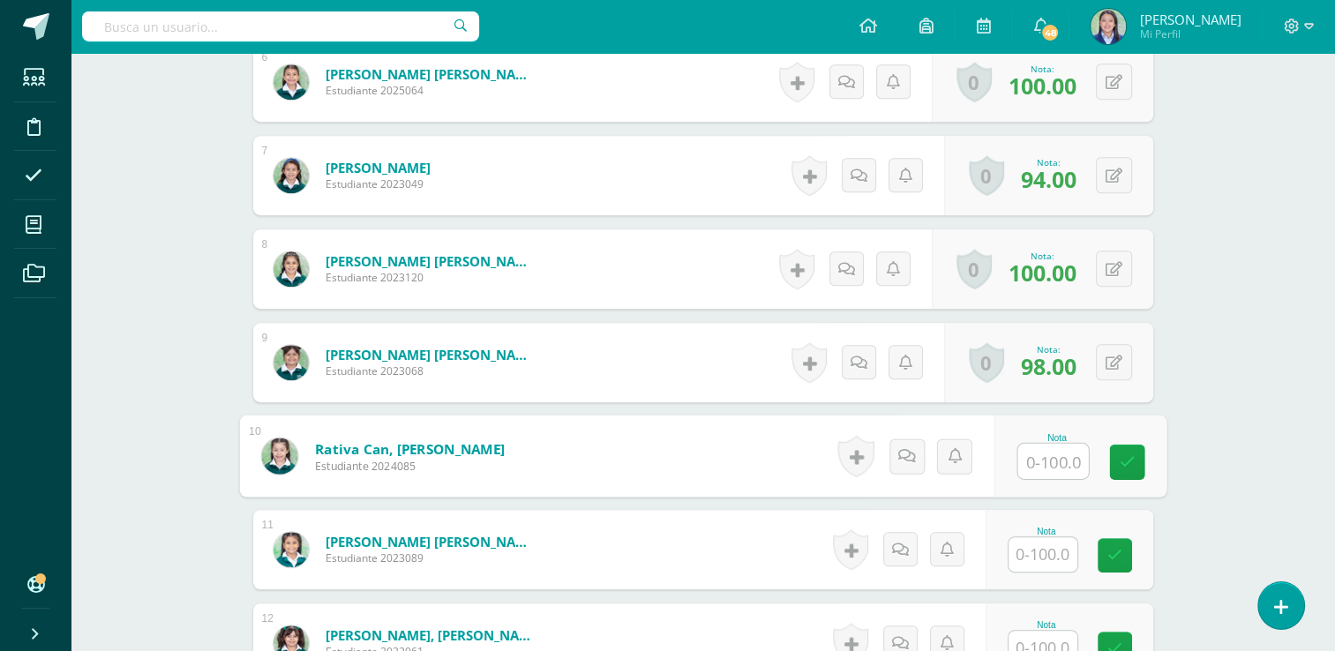
click at [1048, 458] on input "text" at bounding box center [1053, 461] width 71 height 35
type input "92"
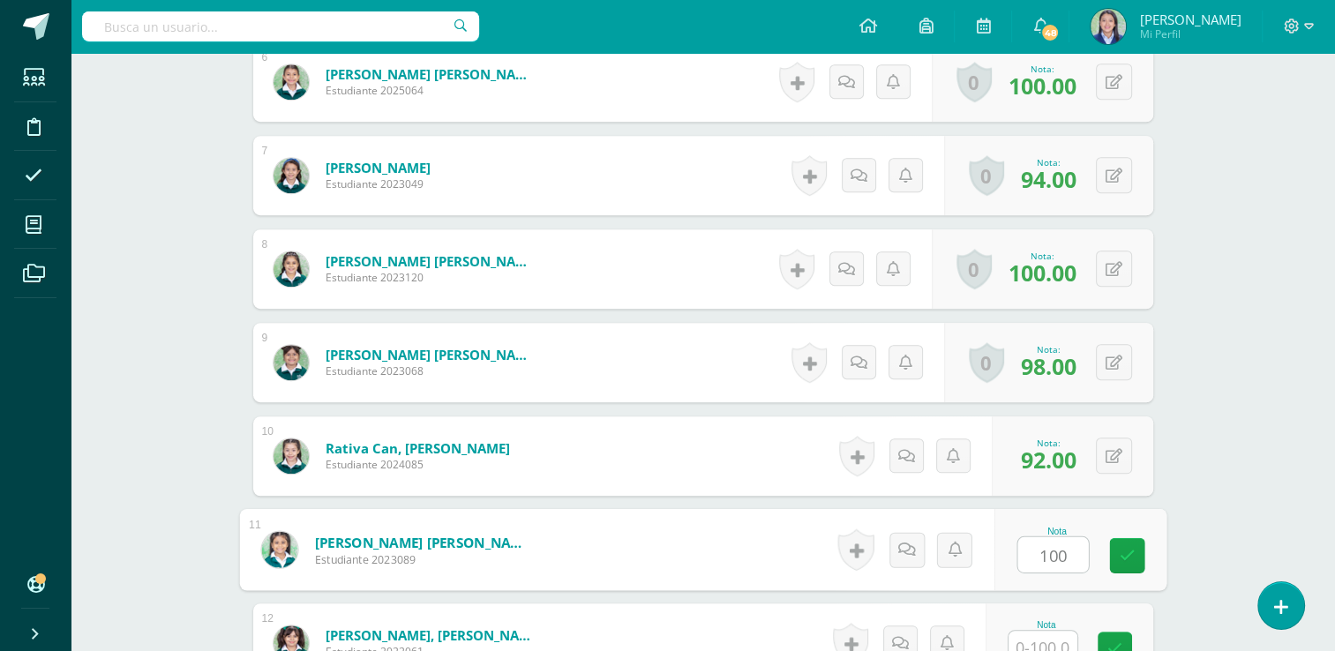
type input "100"
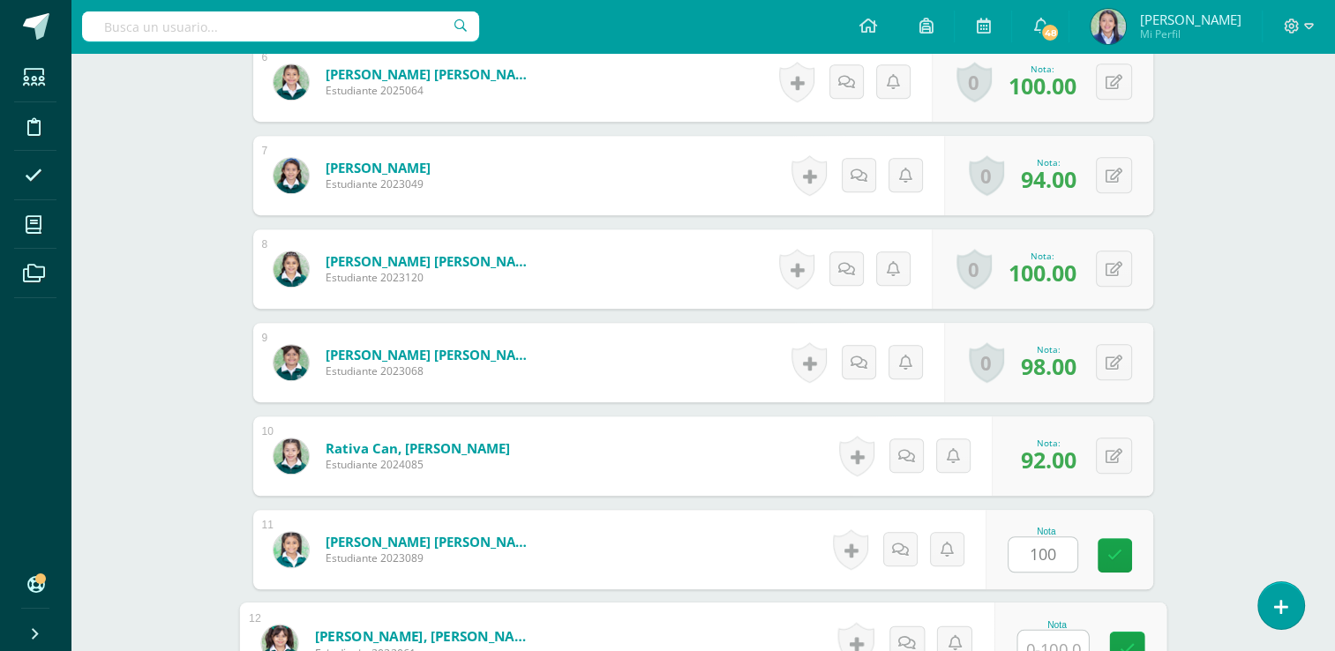
scroll to position [1068, 0]
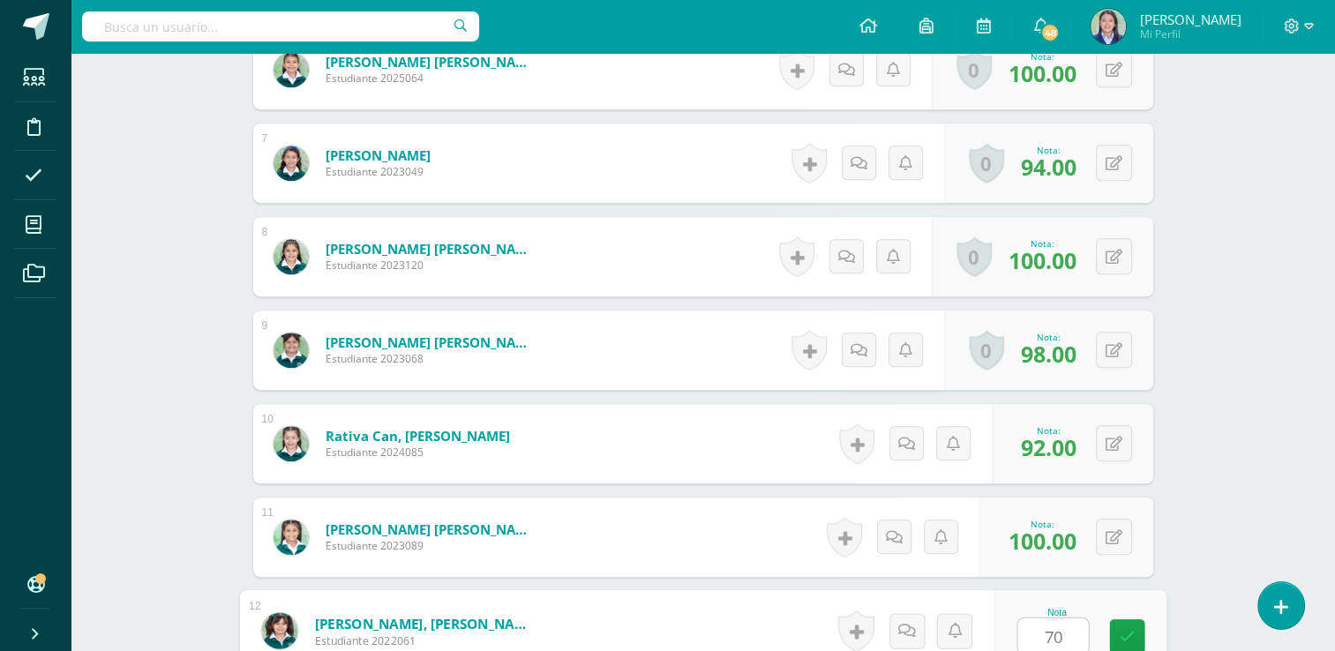
type input "70"
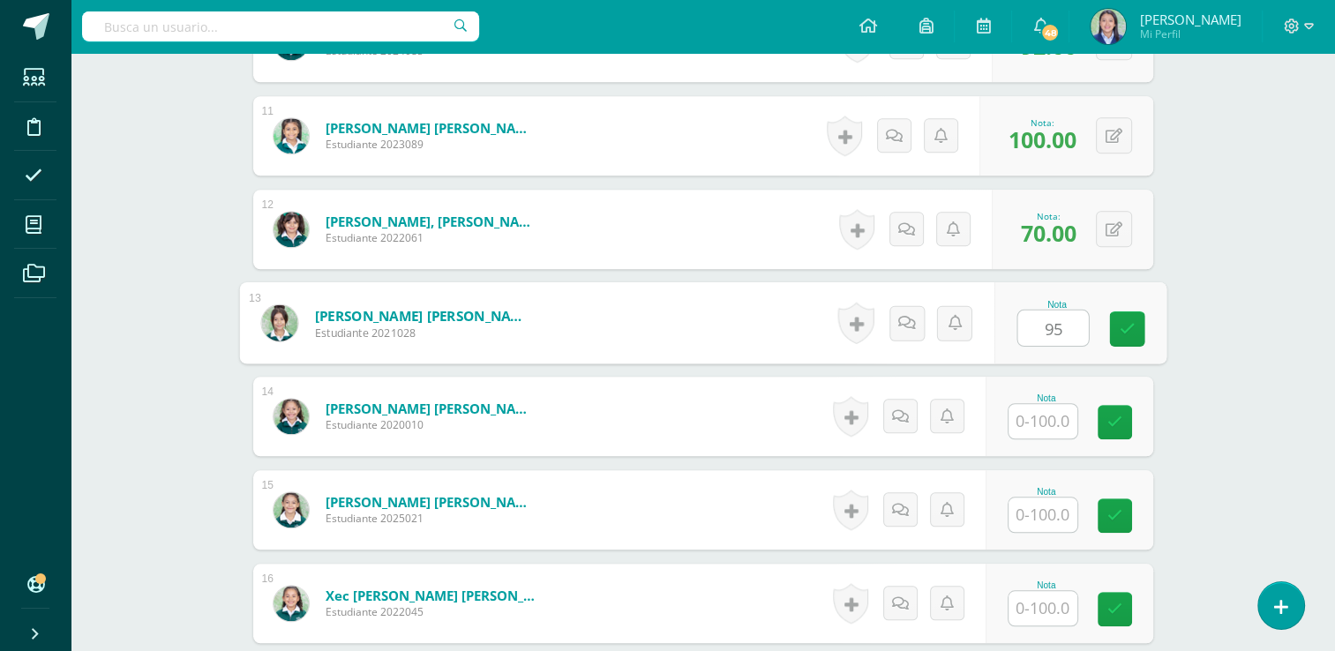
type input "95"
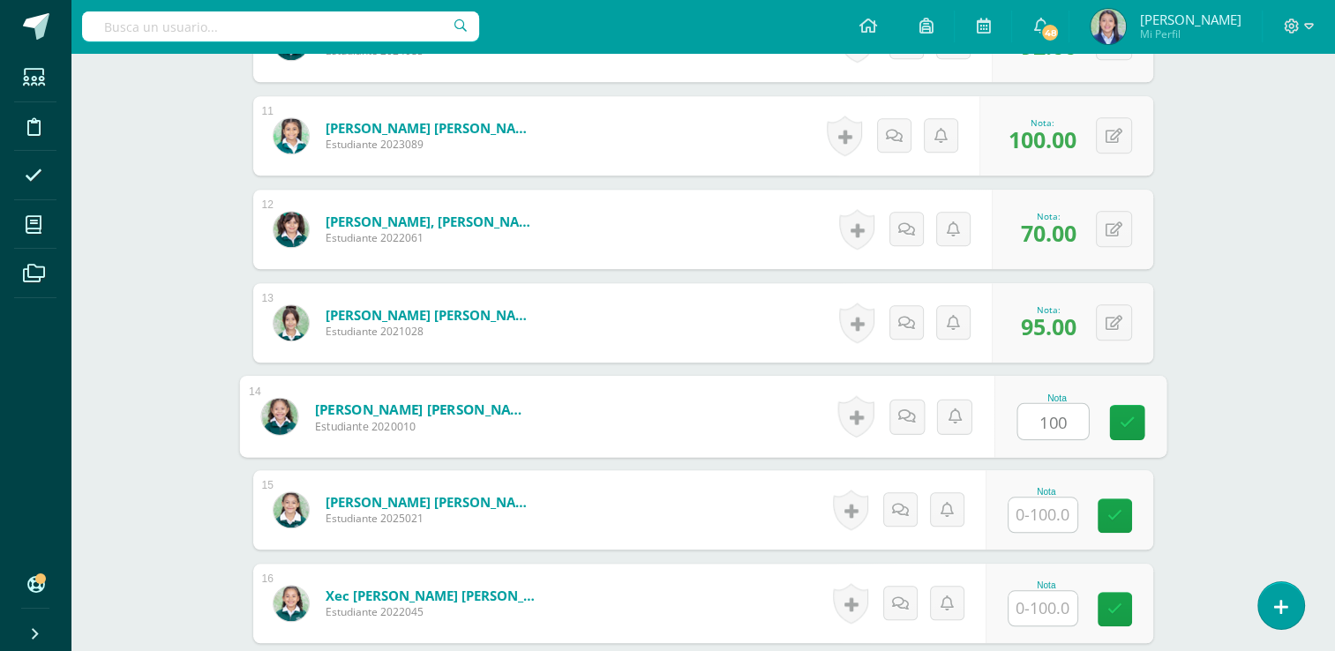
type input "100"
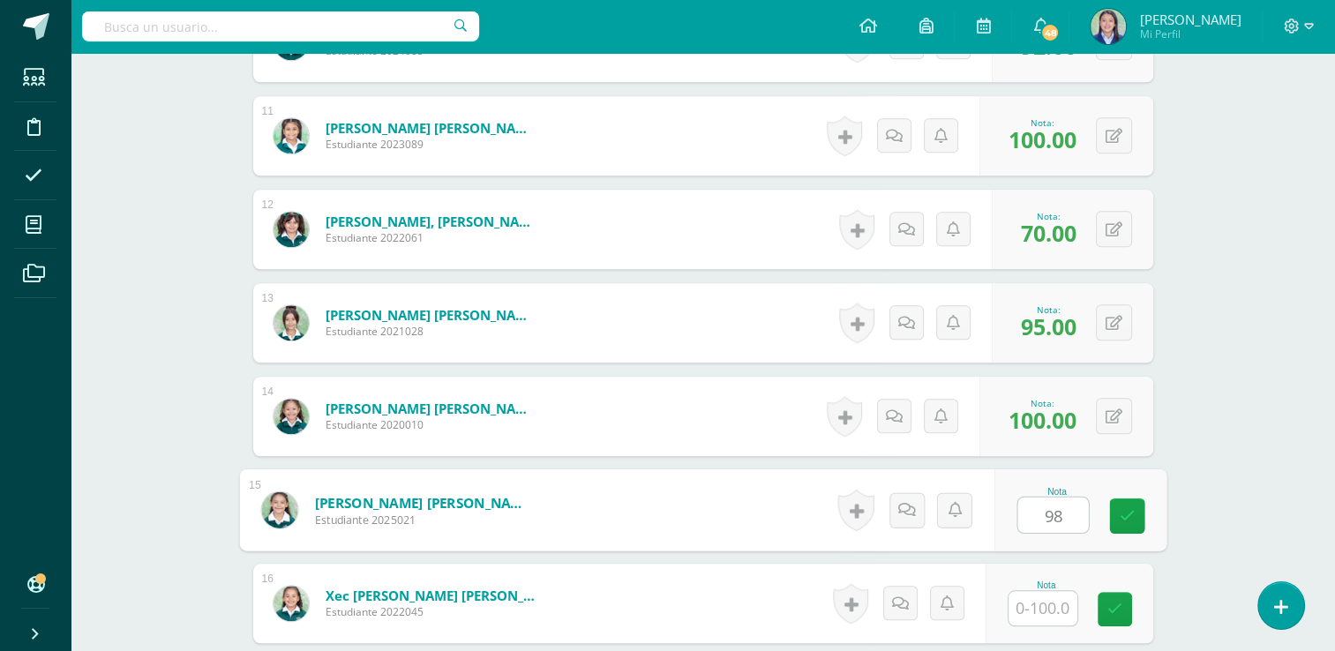
type input "98"
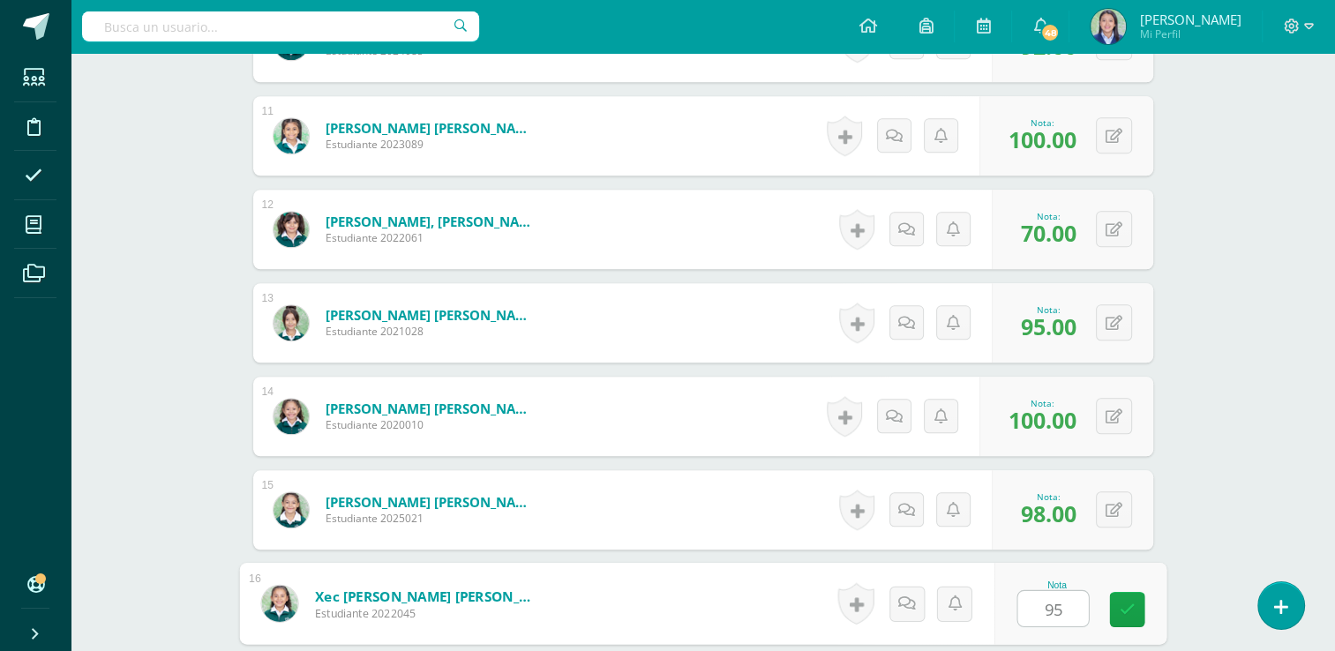
type input "95"
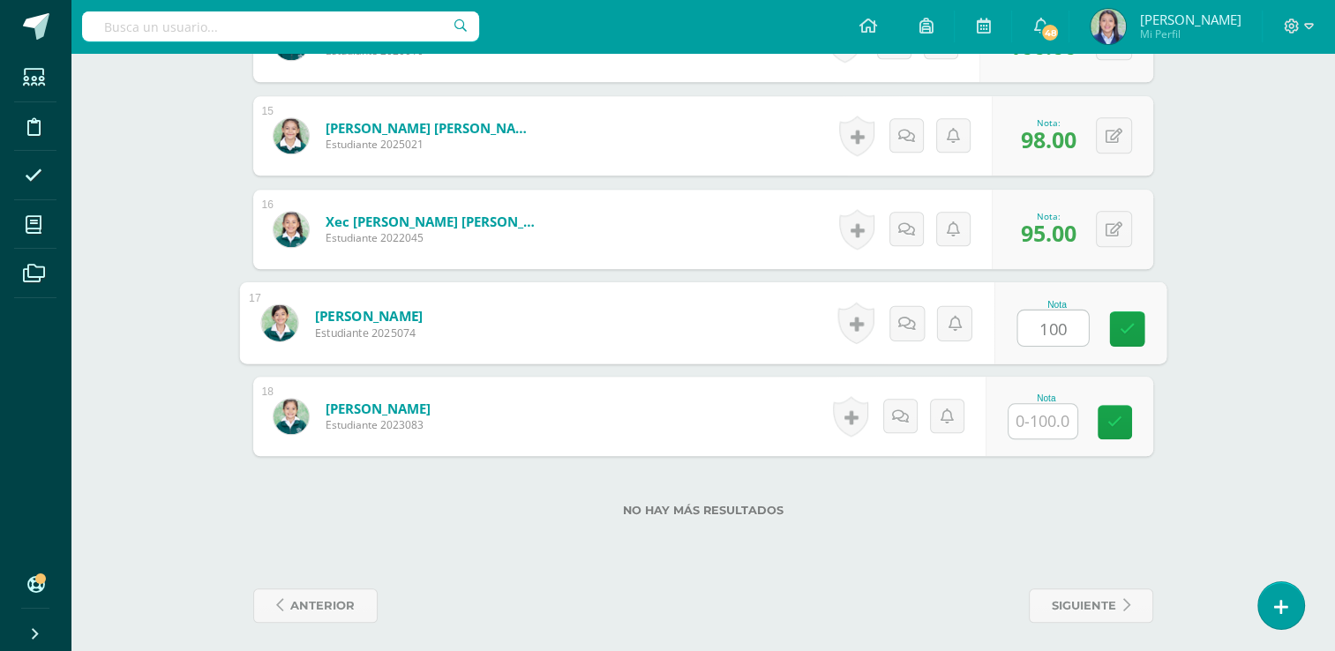
type input "100"
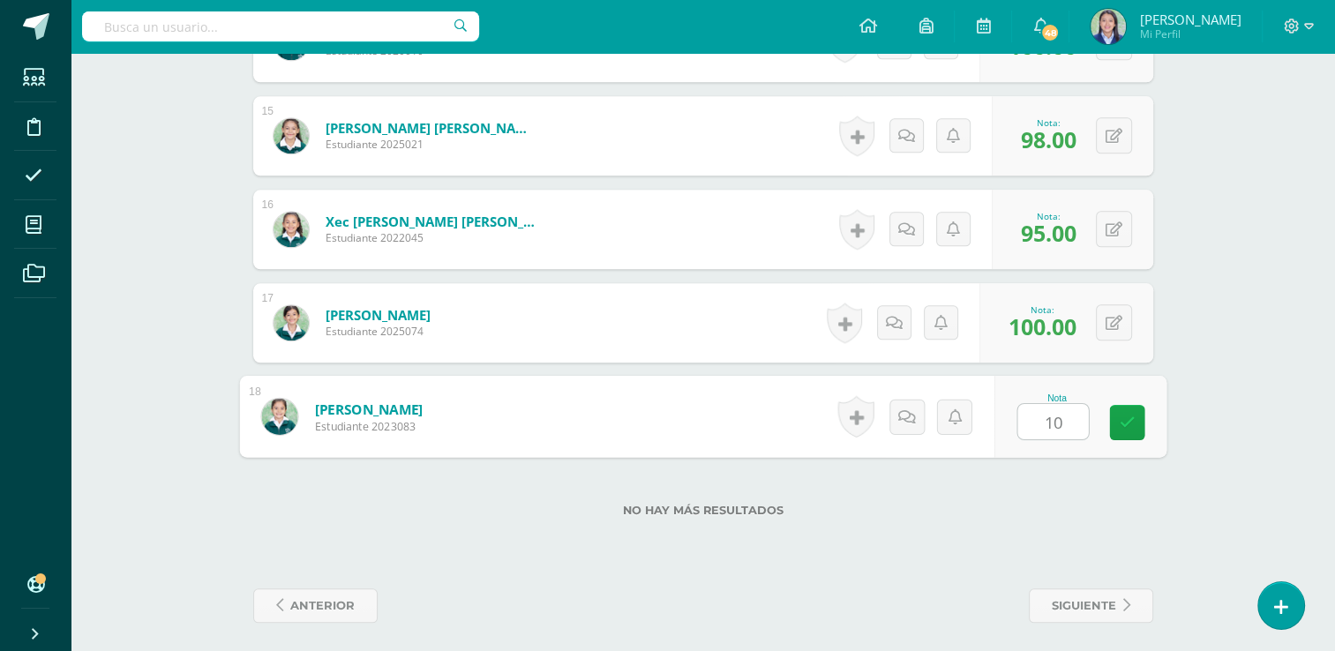
type input "100"
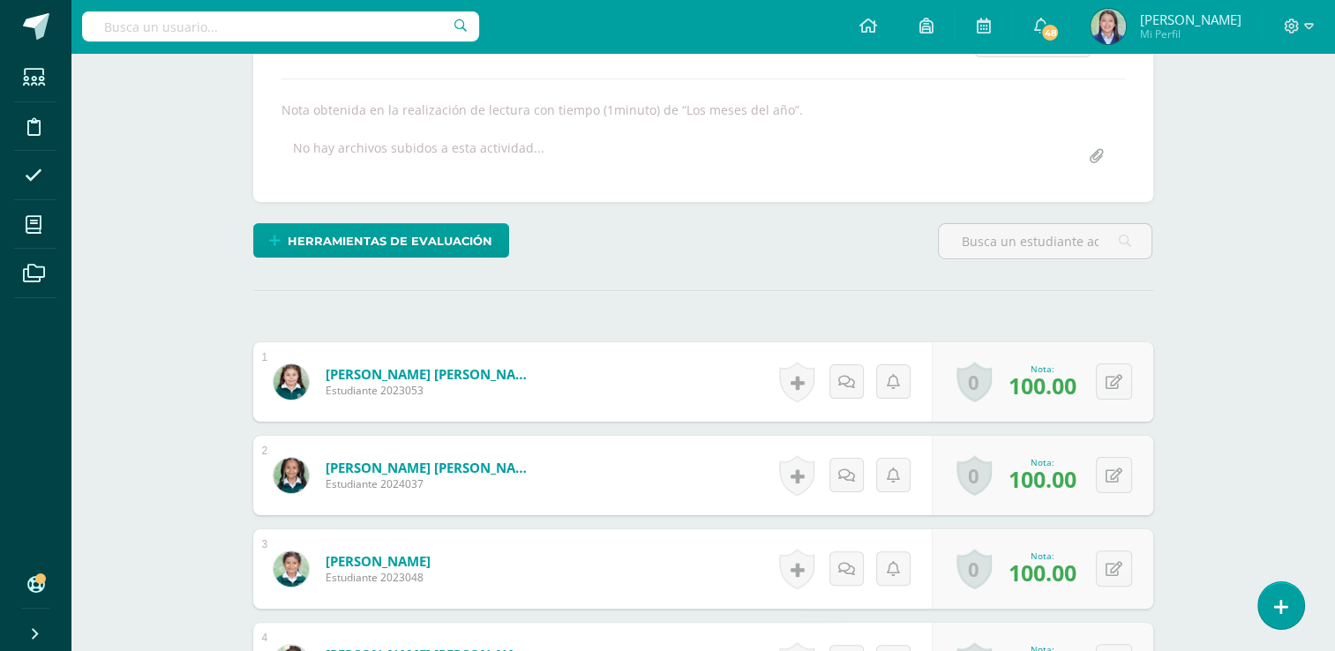
scroll to position [0, 0]
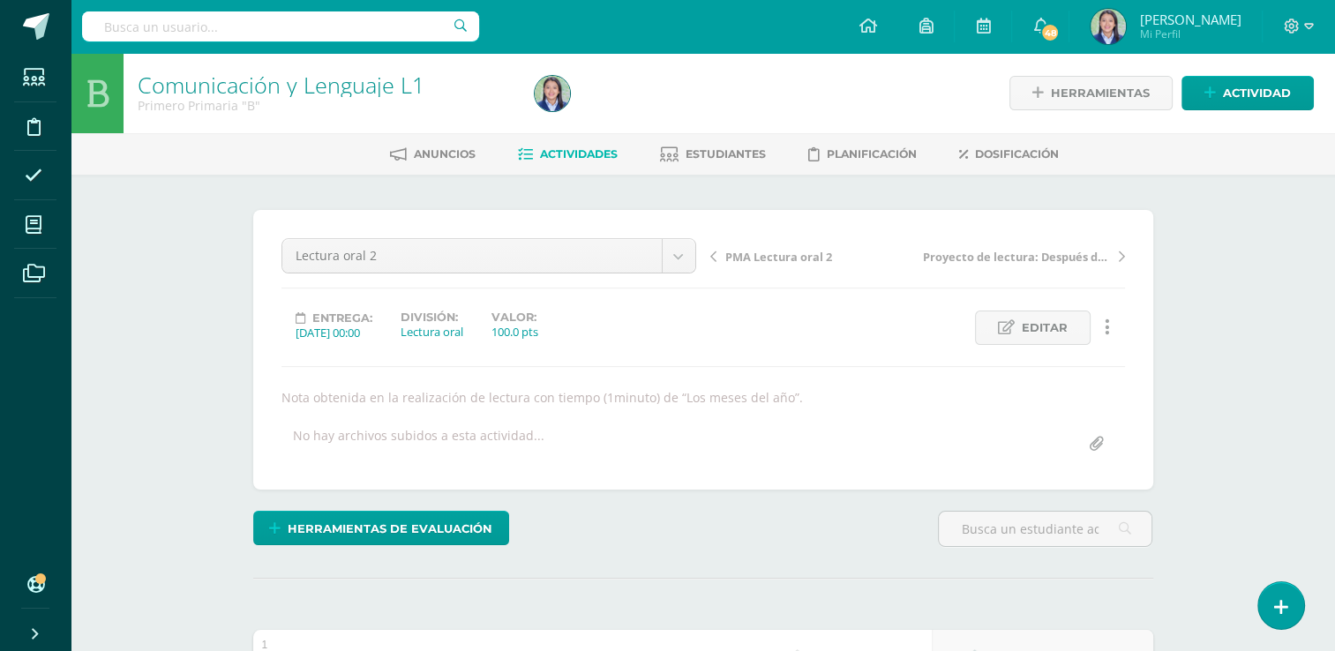
click at [568, 152] on span "Actividades" at bounding box center [579, 153] width 78 height 13
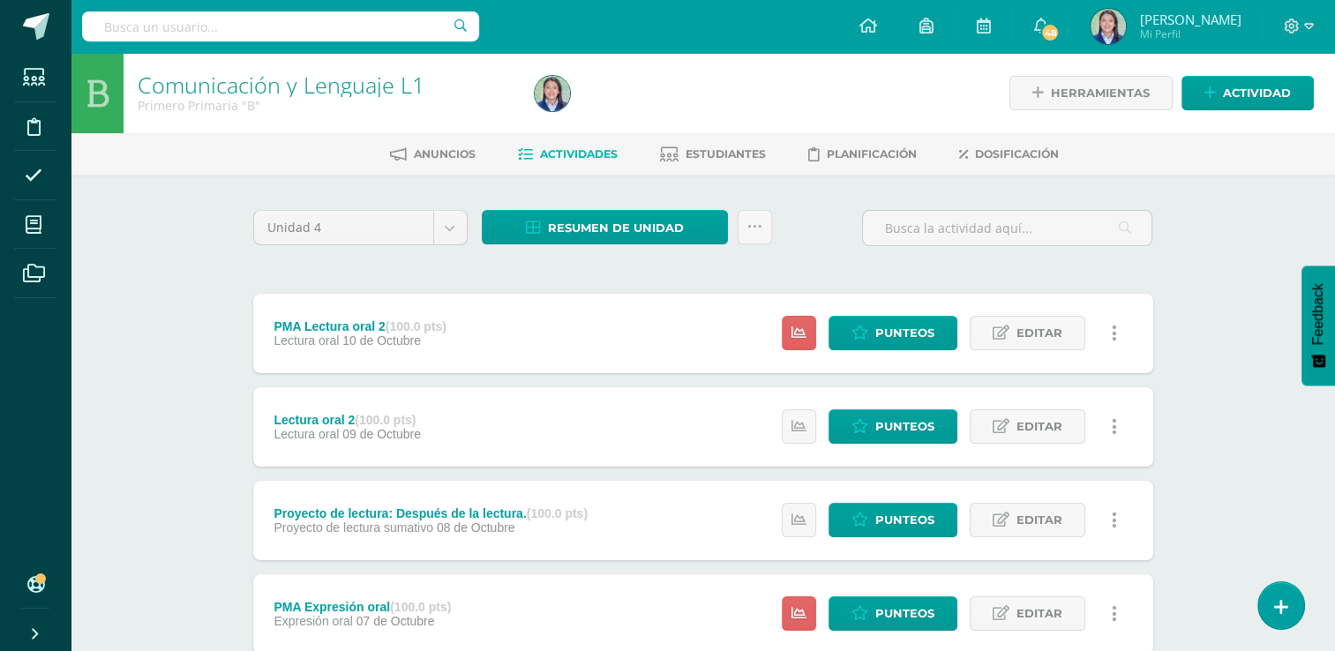
click at [717, 147] on span "Estudiantes" at bounding box center [726, 153] width 80 height 13
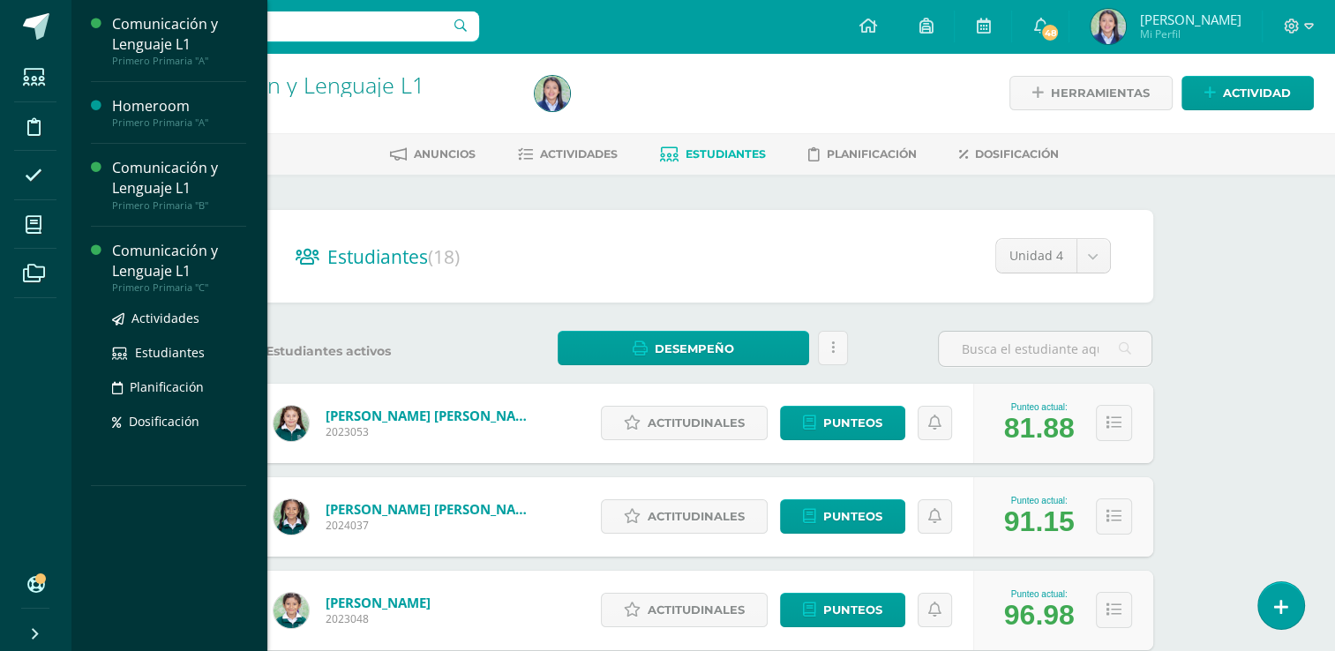
click at [161, 262] on div "Comunicación y Lenguaje L1" at bounding box center [179, 261] width 134 height 41
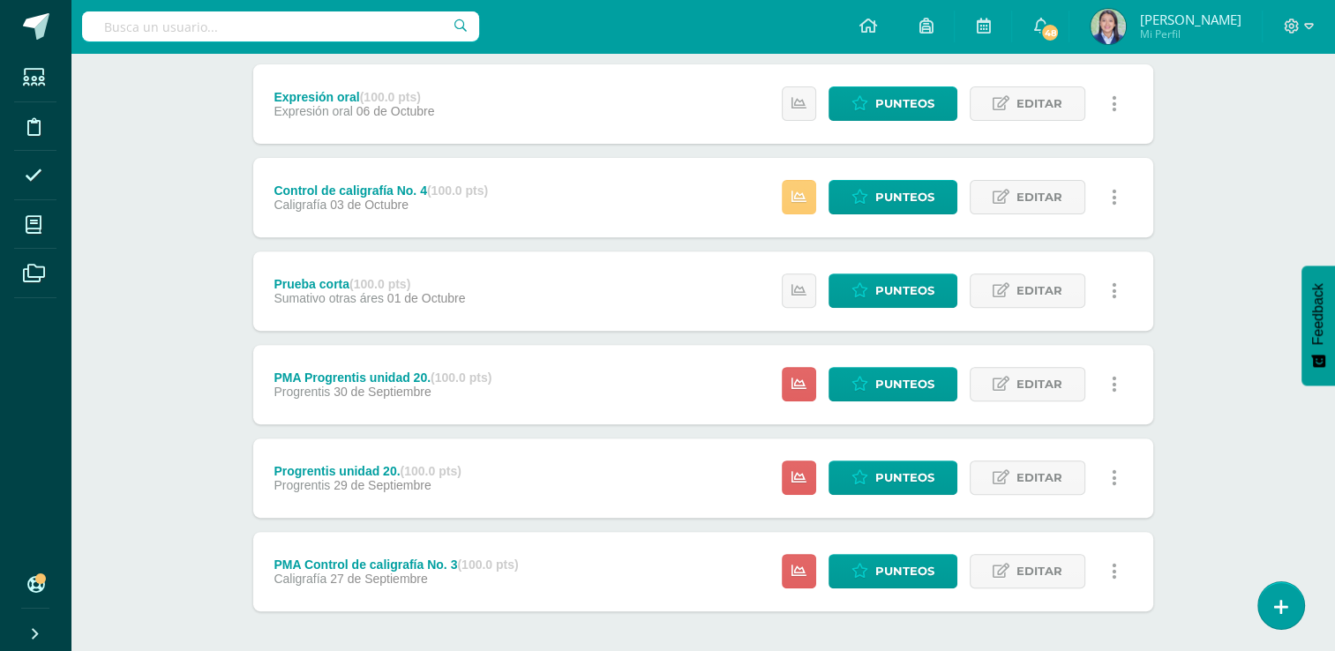
scroll to position [674, 0]
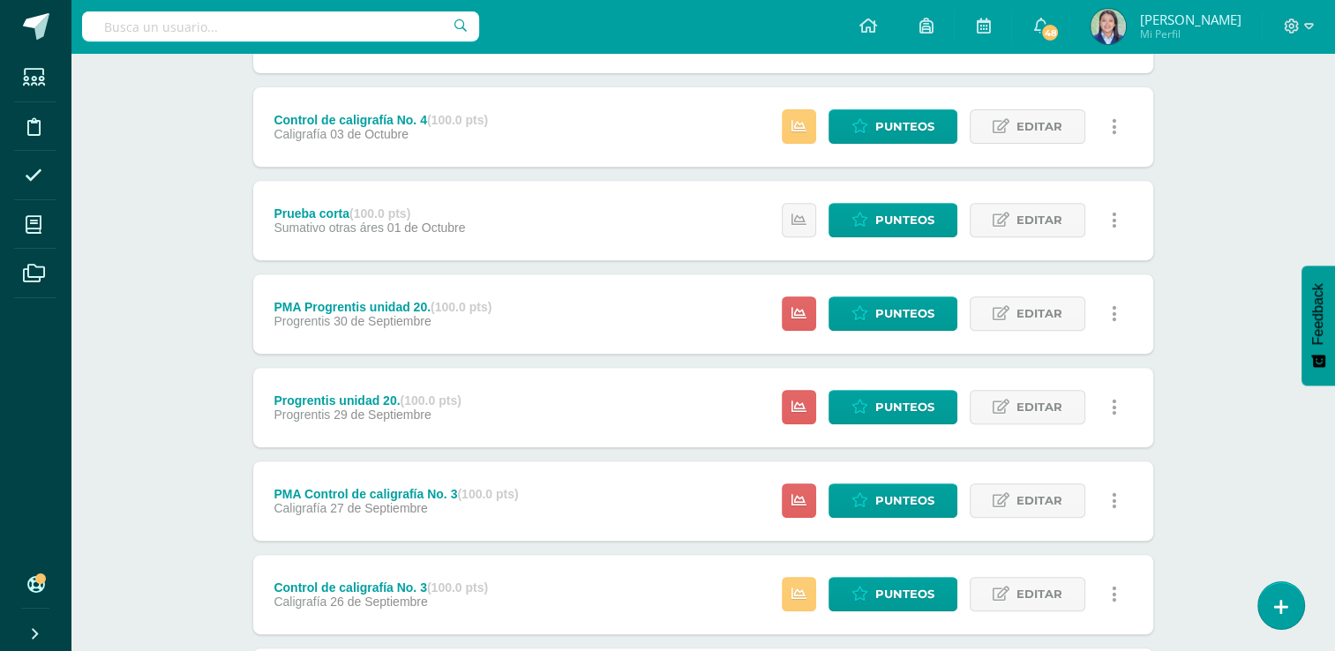
click at [1212, 401] on div "Comunicación y Lenguaje L1 Primero Primaria "C" Herramientas Detalle de asisten…" at bounding box center [703, 483] width 1265 height 2209
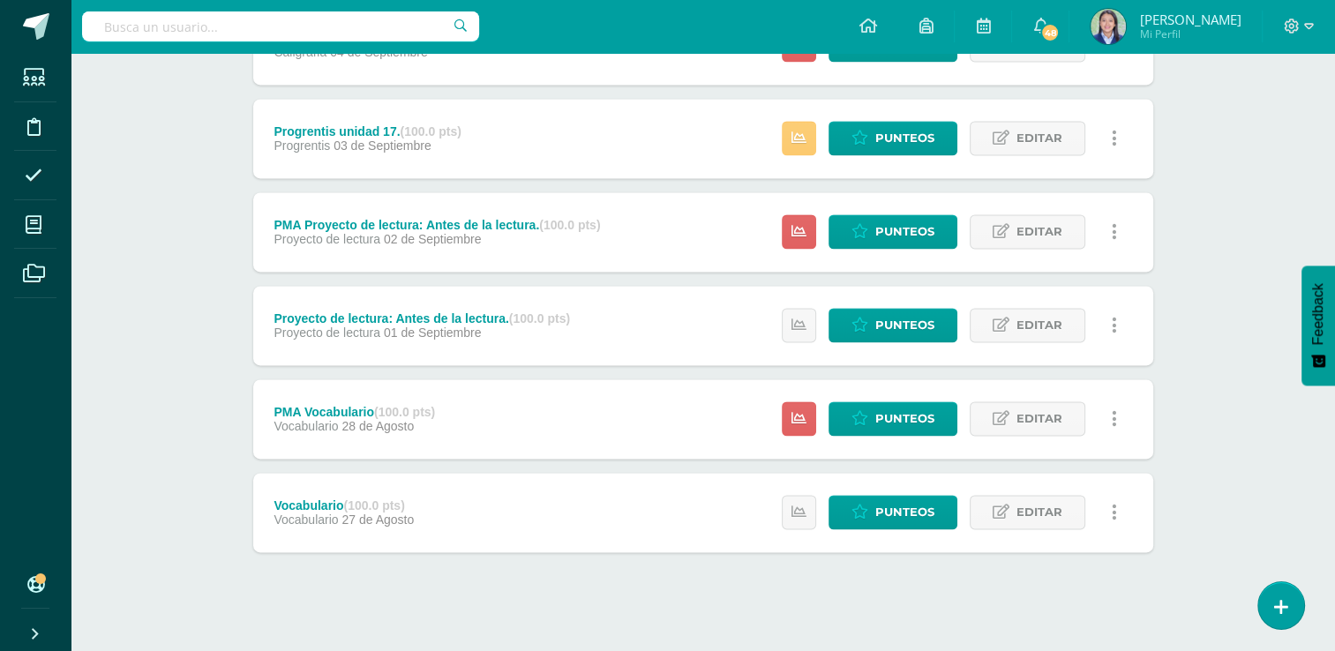
scroll to position [2545, 0]
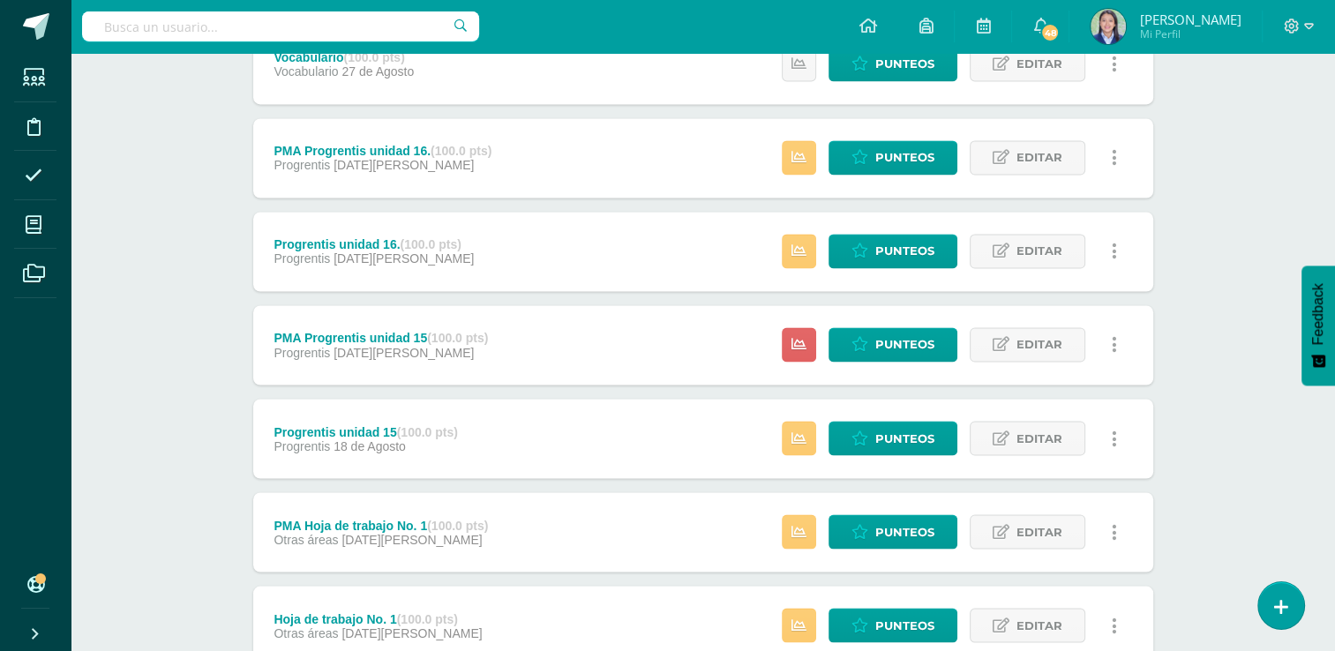
scroll to position [3301, 0]
